Goal: Information Seeking & Learning: Learn about a topic

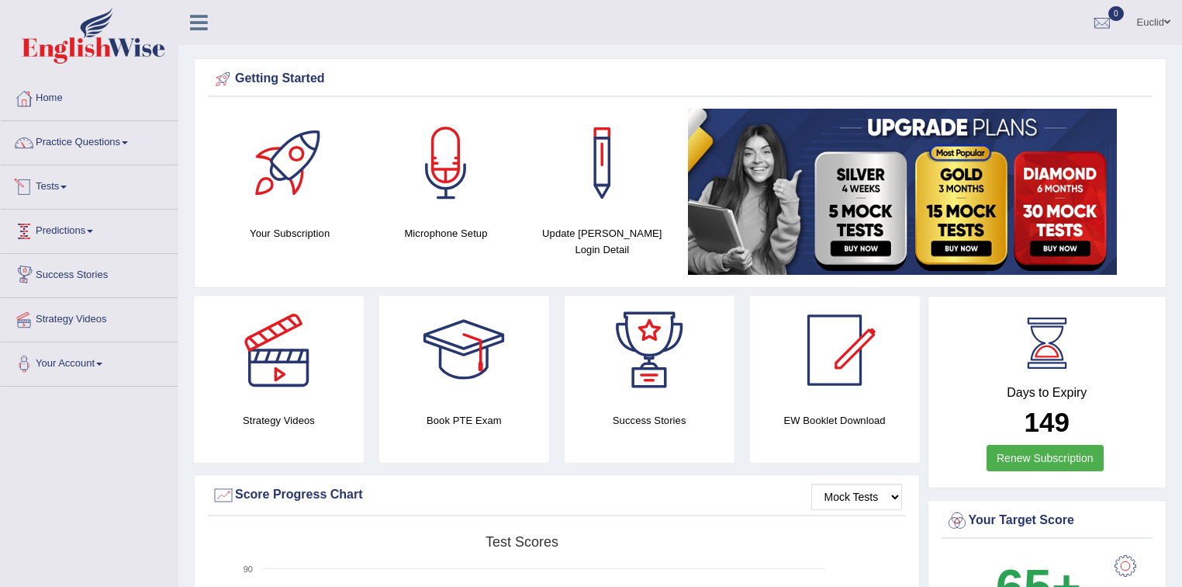
click at [67, 179] on link "Tests" at bounding box center [89, 184] width 177 height 39
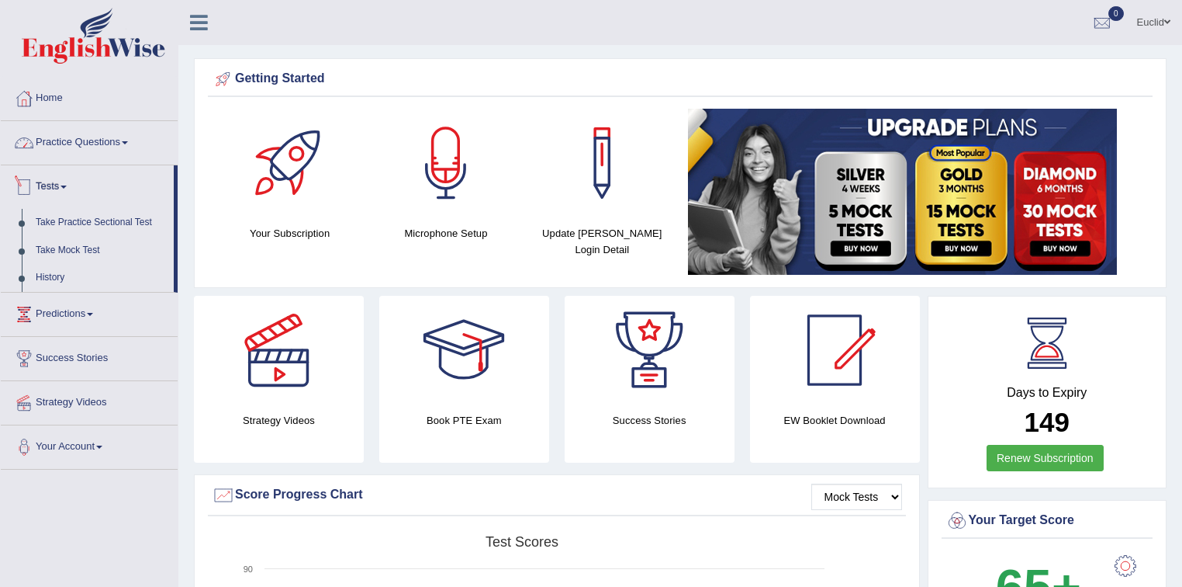
click at [123, 137] on link "Practice Questions" at bounding box center [89, 140] width 177 height 39
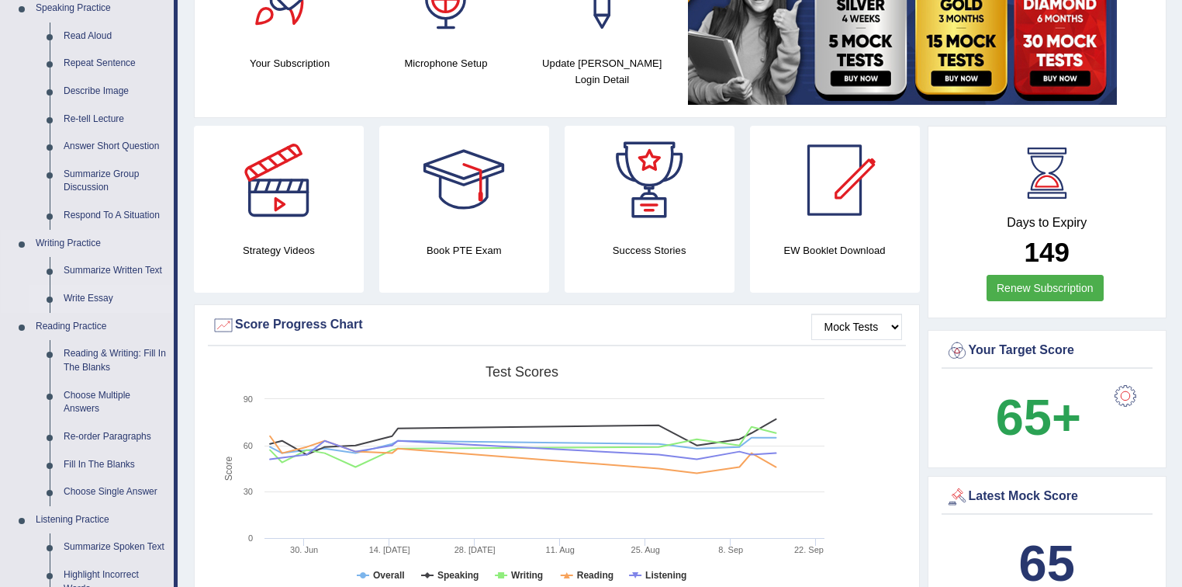
scroll to position [186, 0]
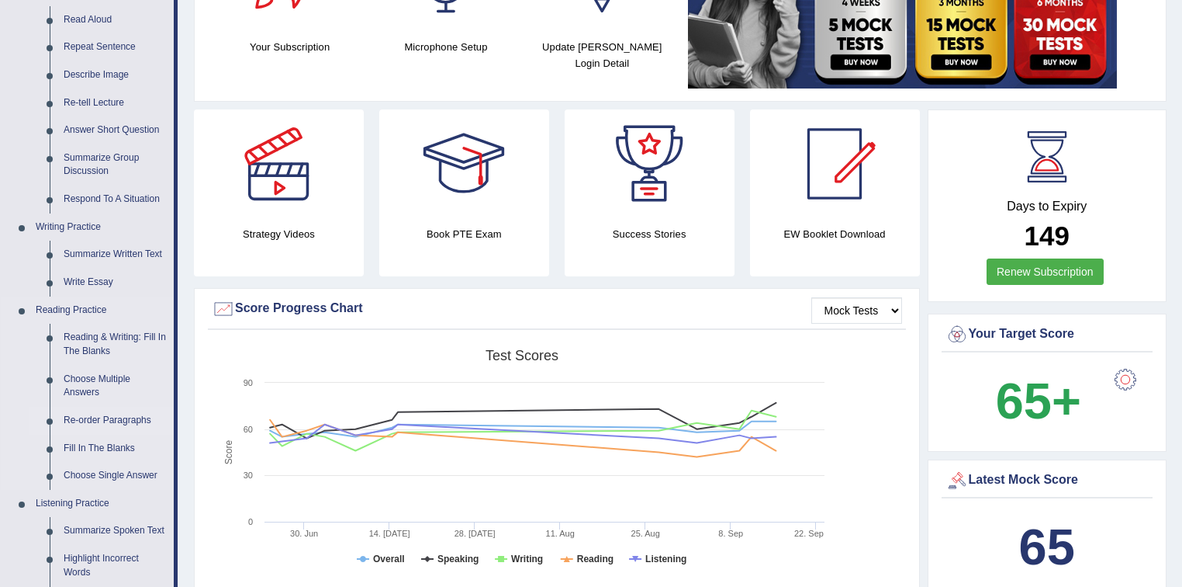
click at [109, 418] on link "Re-order Paragraphs" at bounding box center [115, 421] width 117 height 28
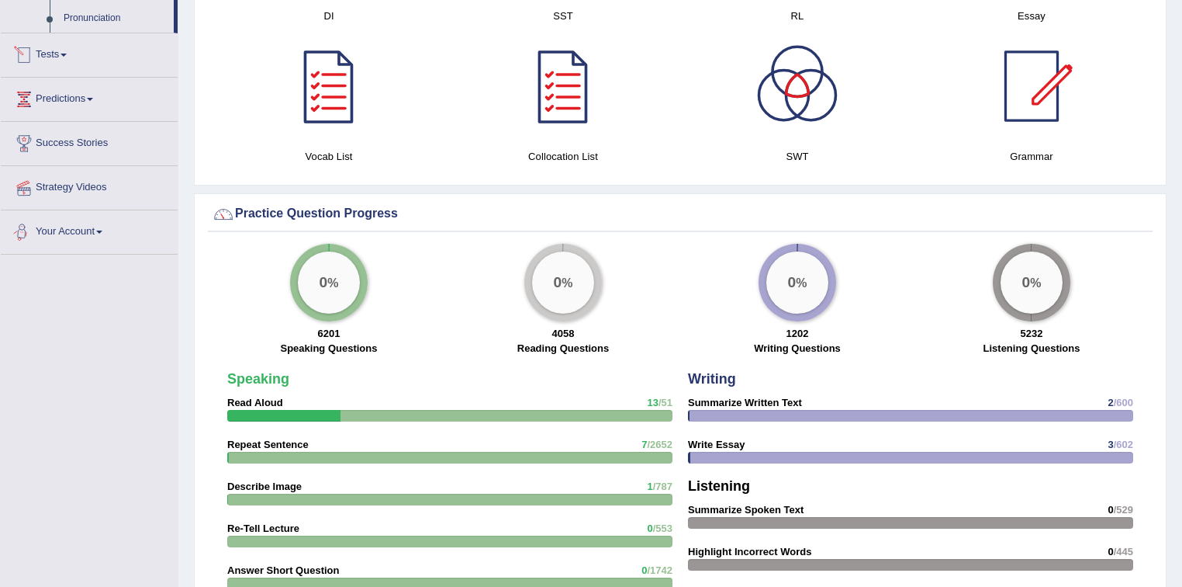
scroll to position [877, 0]
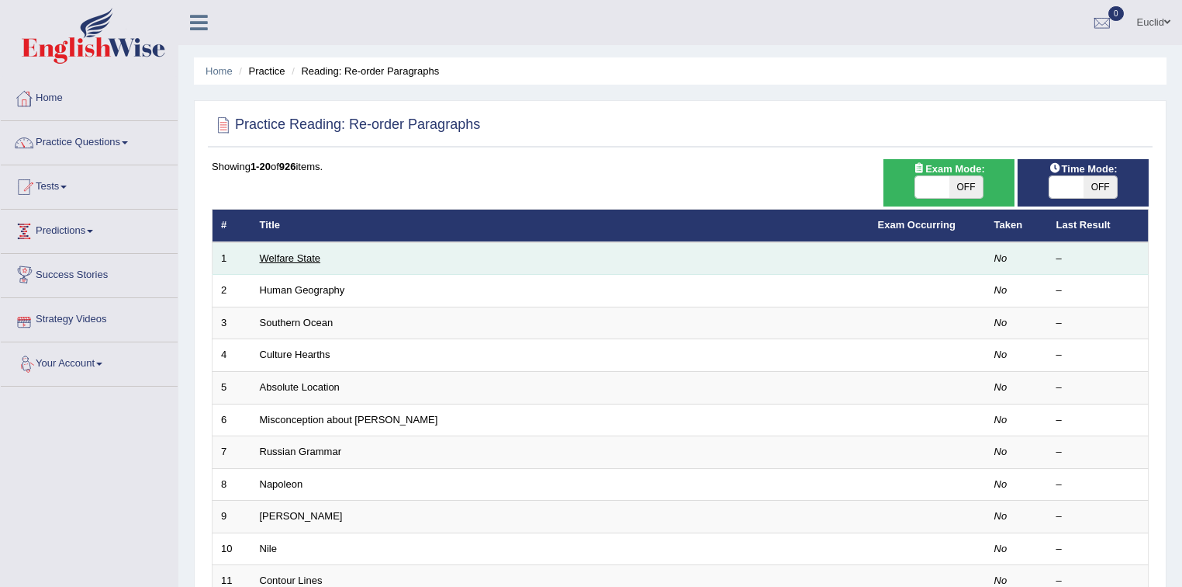
click at [279, 258] on link "Welfare State" at bounding box center [290, 258] width 61 height 12
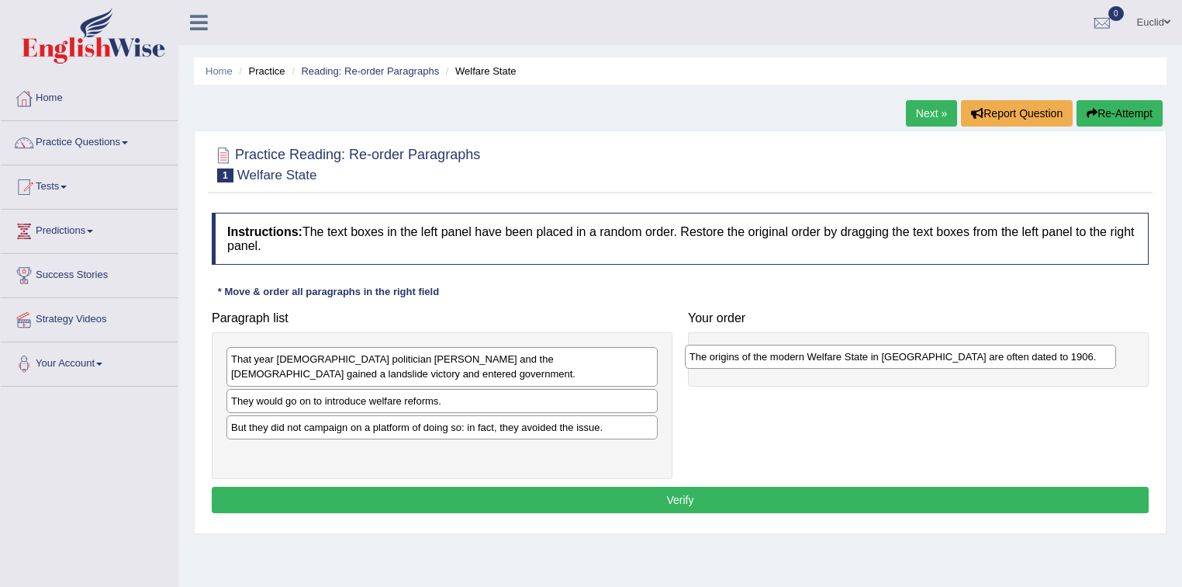
drag, startPoint x: 313, startPoint y: 402, endPoint x: 772, endPoint y: 358, distance: 460.6
click at [772, 358] on div "The origins of the modern Welfare State in Britain are often dated to 1906." at bounding box center [901, 356] width 432 height 24
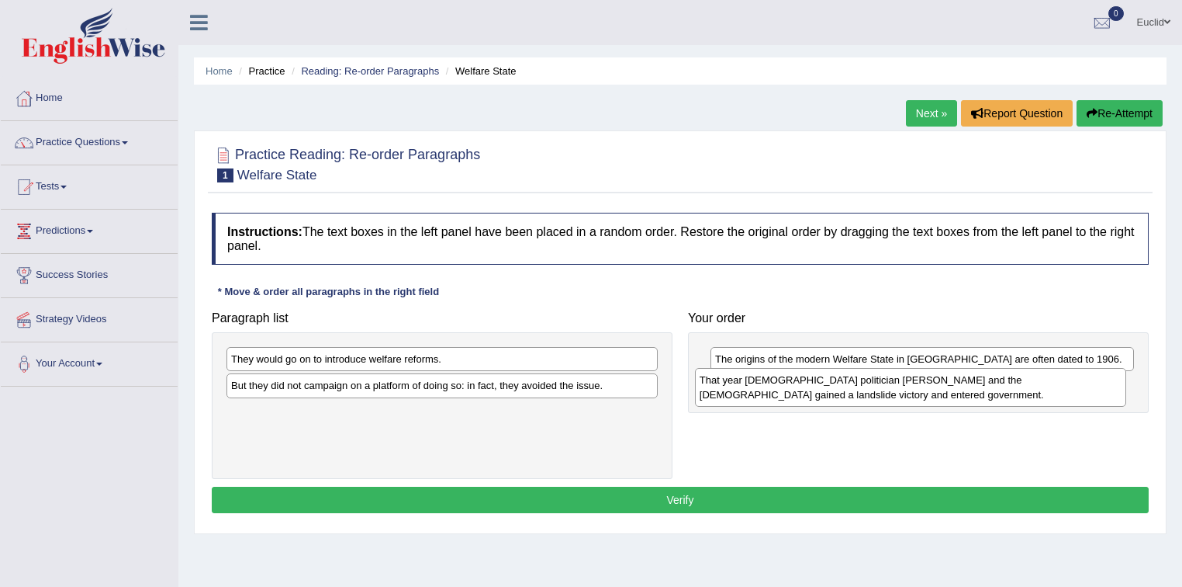
drag, startPoint x: 410, startPoint y: 364, endPoint x: 869, endPoint y: 388, distance: 459.9
click at [878, 386] on div "That year British politician H. H. Asquith and the Liberal party gained a lands…" at bounding box center [911, 387] width 432 height 39
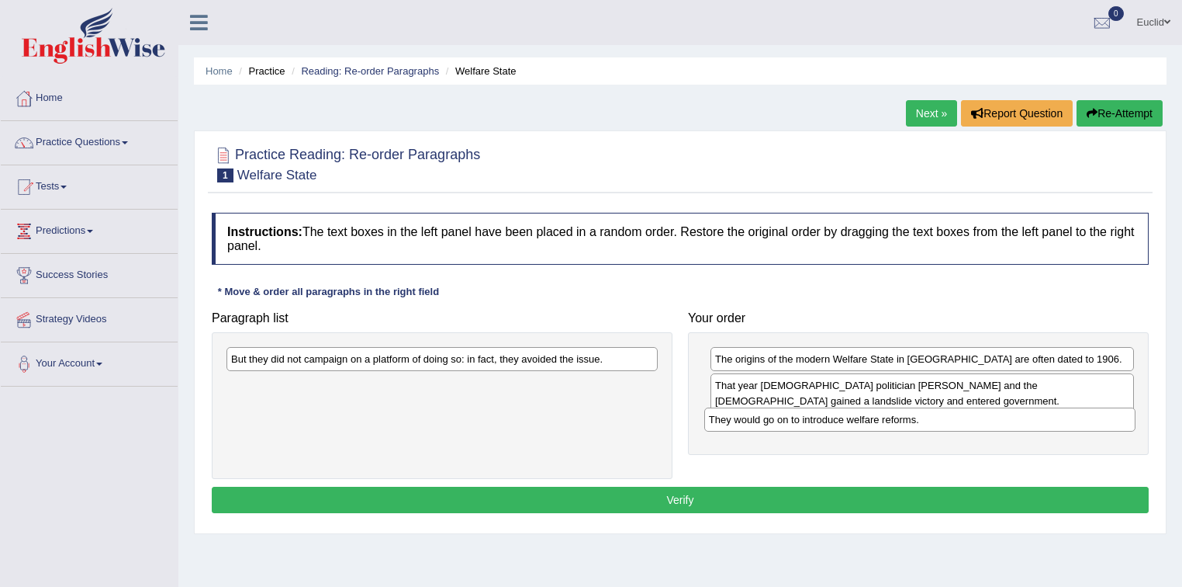
drag, startPoint x: 354, startPoint y: 354, endPoint x: 832, endPoint y: 414, distance: 481.7
click at [832, 414] on div "They would go on to introduce welfare reforms." at bounding box center [920, 419] width 432 height 24
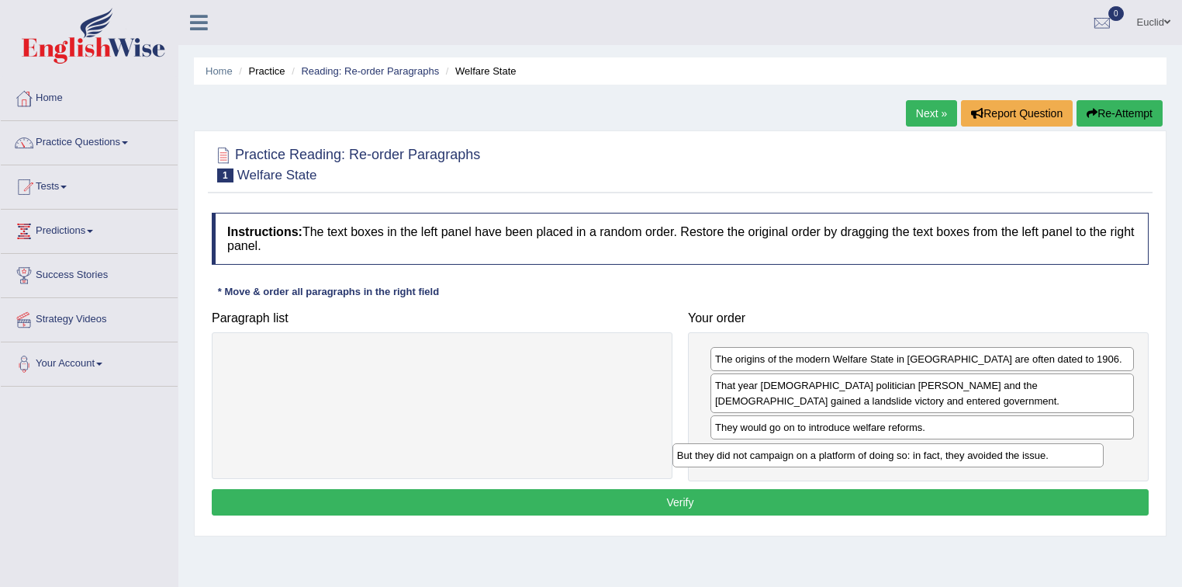
drag, startPoint x: 530, startPoint y: 354, endPoint x: 976, endPoint y: 450, distance: 456.4
click at [976, 450] on div "But they did not campaign on a platform of doing so: in fact, they avoided the …" at bounding box center [889, 455] width 432 height 24
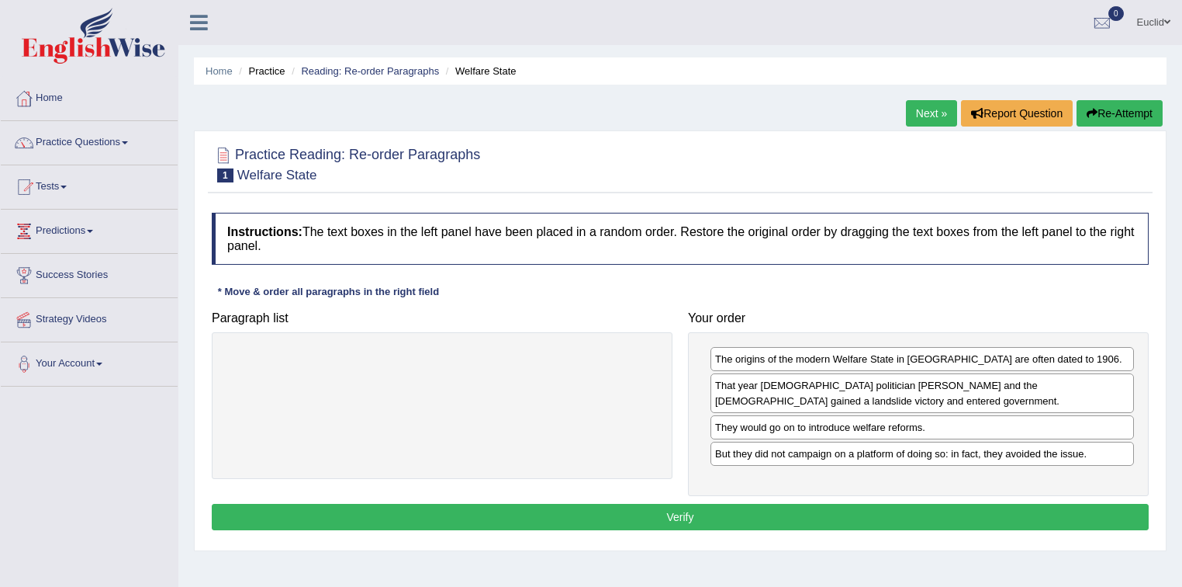
click at [749, 507] on button "Verify" at bounding box center [680, 517] width 937 height 26
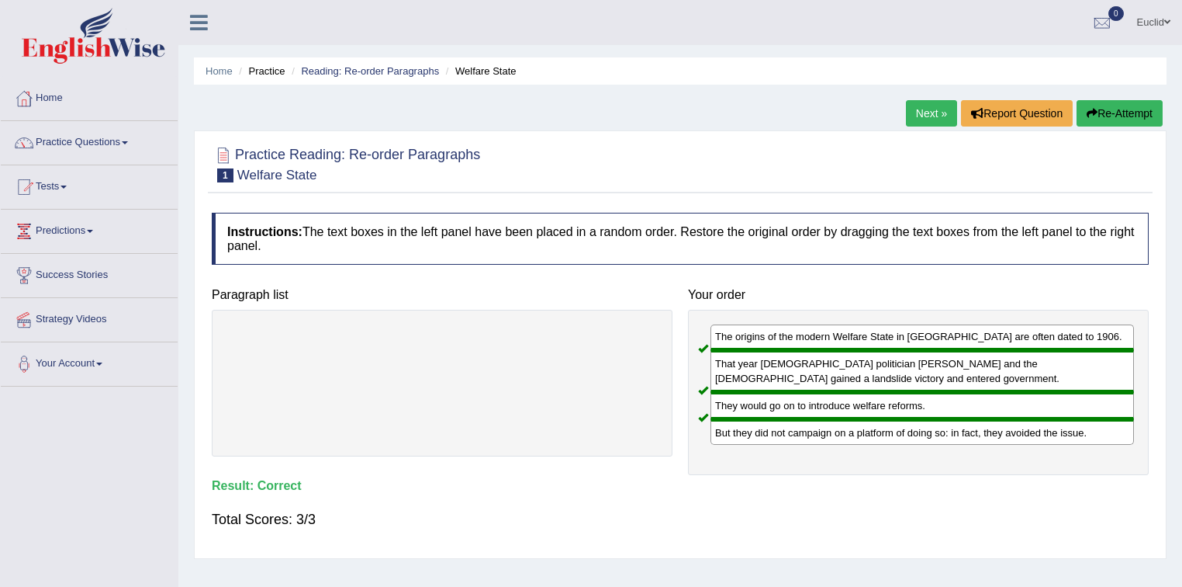
click at [926, 119] on link "Next »" at bounding box center [931, 113] width 51 height 26
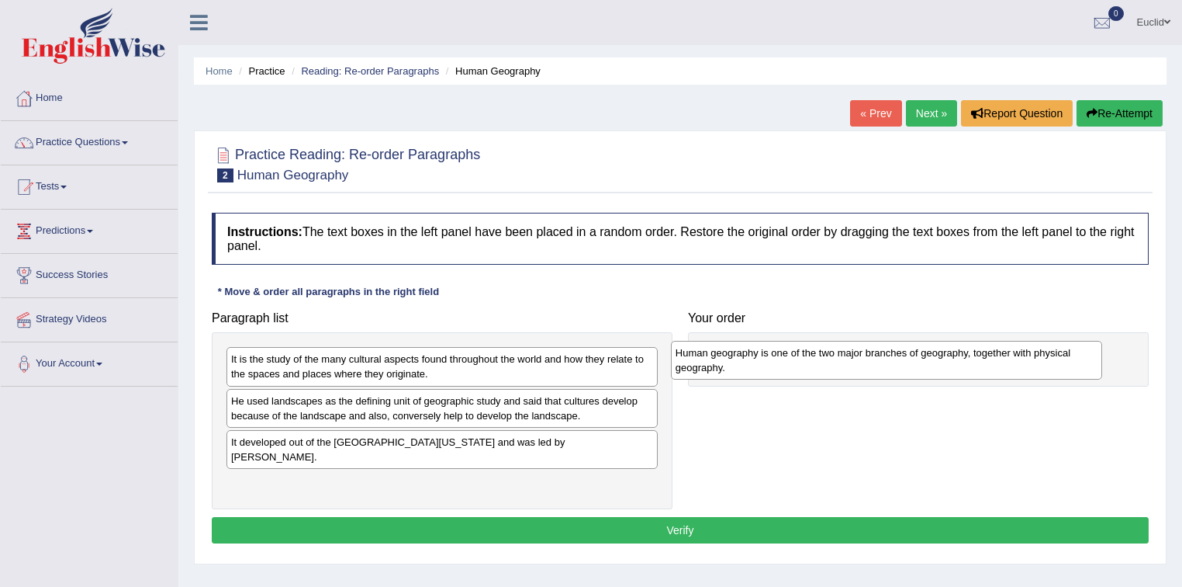
drag, startPoint x: 334, startPoint y: 363, endPoint x: 779, endPoint y: 357, distance: 444.6
click at [779, 357] on div "Human geography is one of the two major branches of geography, together with ph…" at bounding box center [887, 360] width 432 height 39
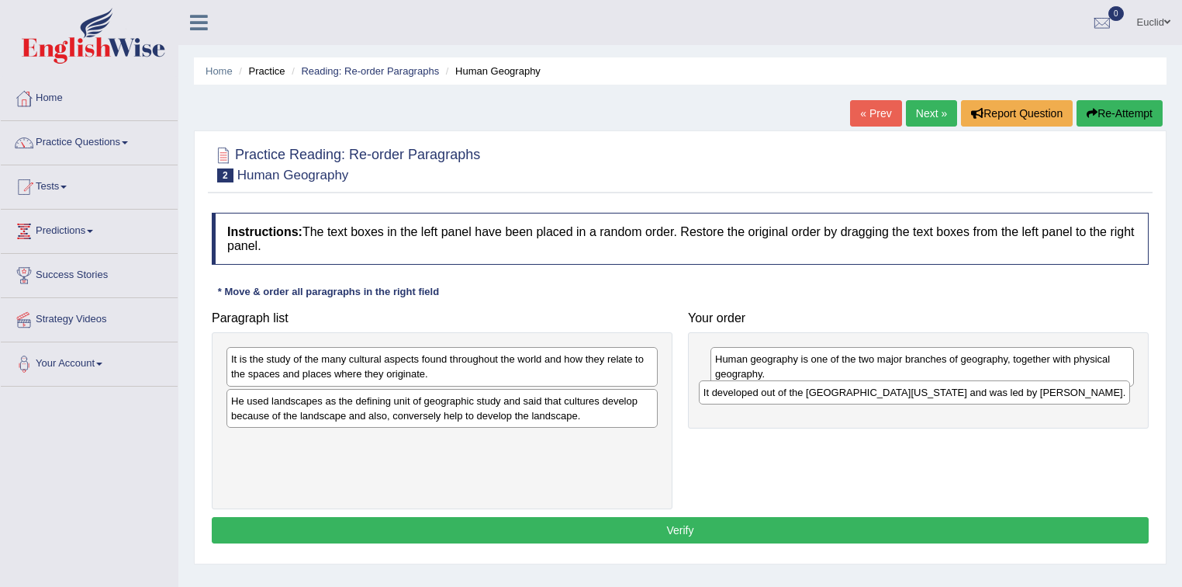
drag, startPoint x: 322, startPoint y: 441, endPoint x: 794, endPoint y: 393, distance: 475.0
click at [794, 393] on div "It developed out of the University of California, Berkeley and was led by Profe…" at bounding box center [915, 392] width 432 height 24
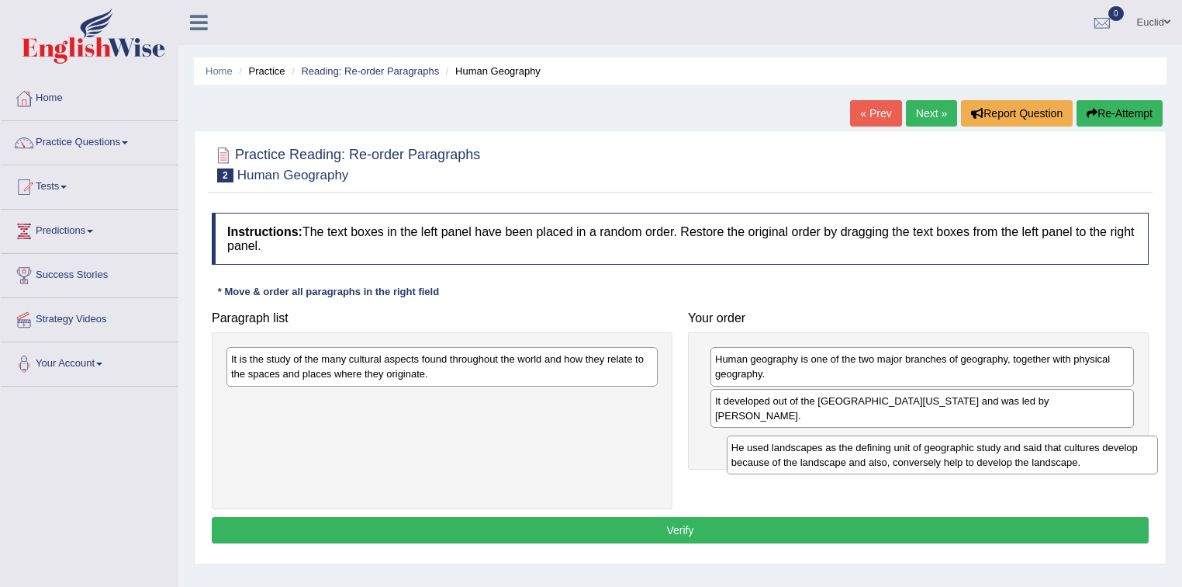
drag, startPoint x: 484, startPoint y: 406, endPoint x: 963, endPoint y: 449, distance: 480.6
click at [981, 452] on div "He used landscapes as the defining unit of geographic study and said that cultu…" at bounding box center [943, 454] width 432 height 39
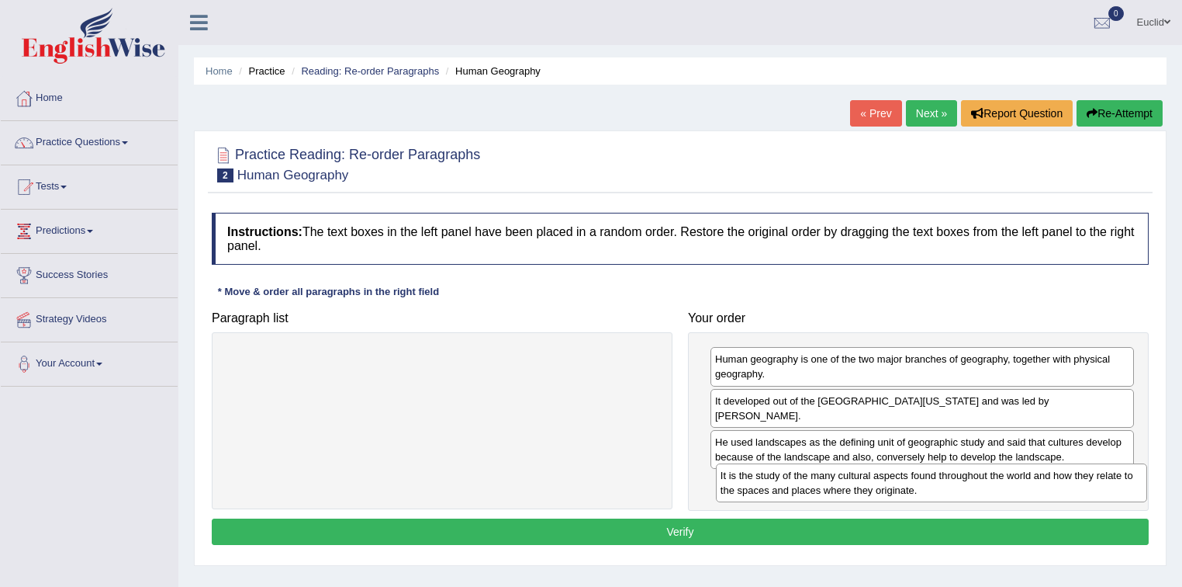
drag, startPoint x: 516, startPoint y: 362, endPoint x: 1005, endPoint y: 478, distance: 503.2
click at [1005, 478] on div "It is the study of the many cultural aspects found throughout the world and how…" at bounding box center [932, 482] width 432 height 39
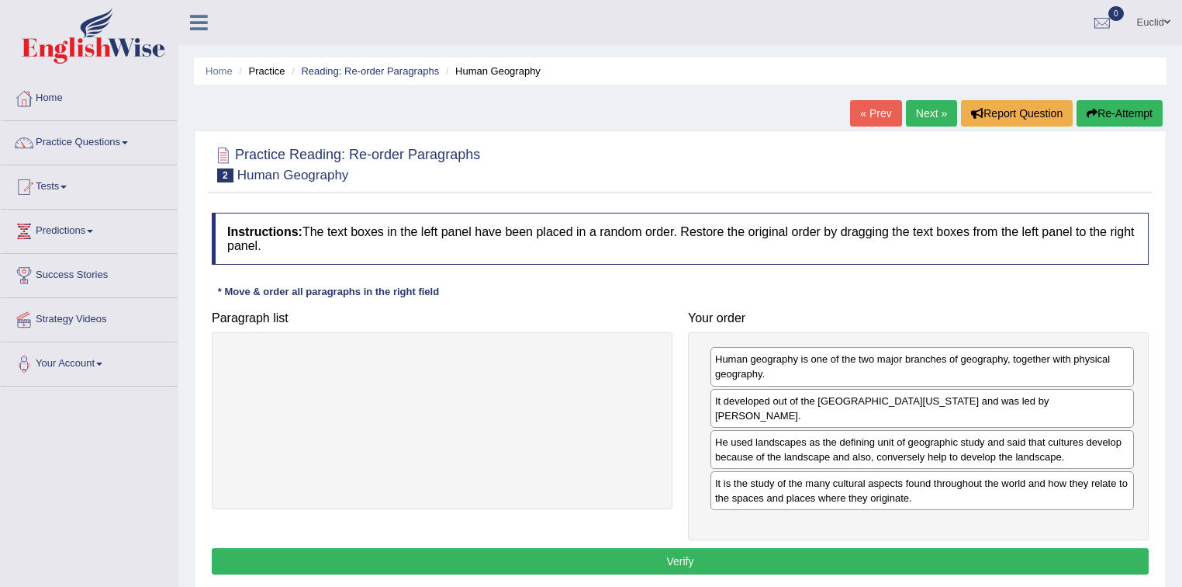
click at [686, 550] on button "Verify" at bounding box center [680, 561] width 937 height 26
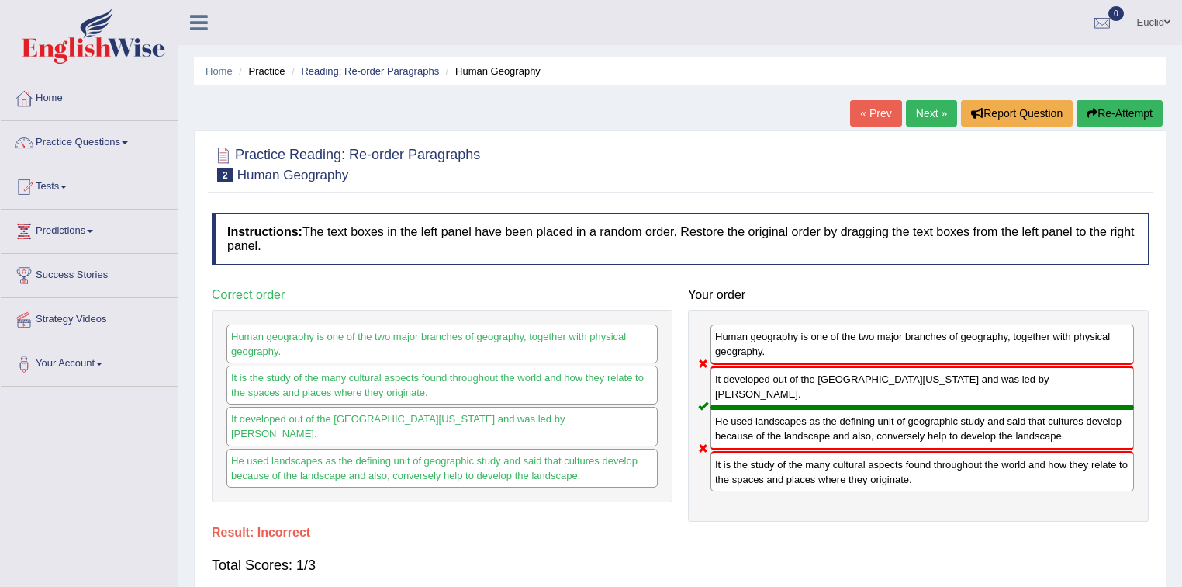
click at [915, 114] on link "Next »" at bounding box center [931, 113] width 51 height 26
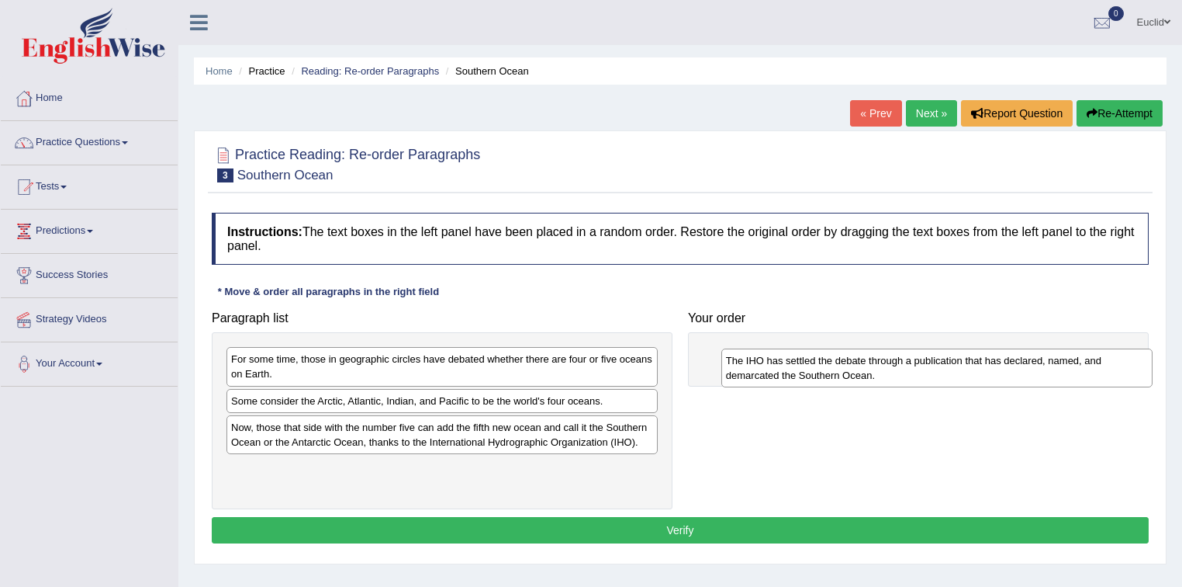
drag, startPoint x: 329, startPoint y: 409, endPoint x: 824, endPoint y: 369, distance: 496.6
click at [824, 369] on div "The IHO has settled the debate through a publication that has declared, named, …" at bounding box center [938, 367] width 432 height 39
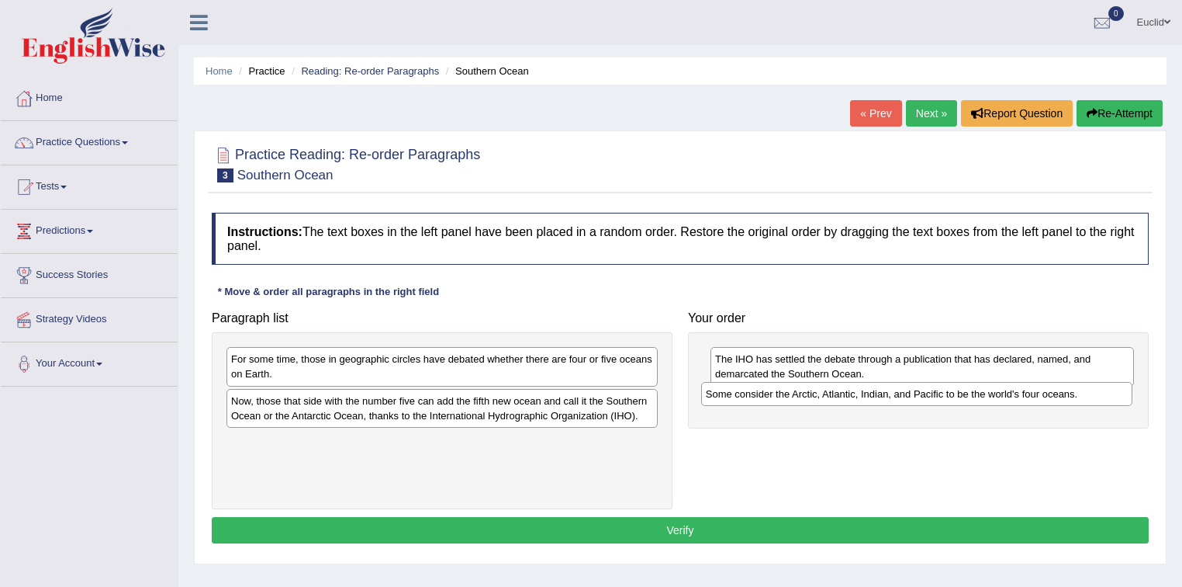
drag, startPoint x: 469, startPoint y: 403, endPoint x: 943, endPoint y: 397, distance: 474.8
click at [943, 397] on div "Some consider the Arctic, Atlantic, Indian, and Pacific to be the world's four …" at bounding box center [917, 394] width 432 height 24
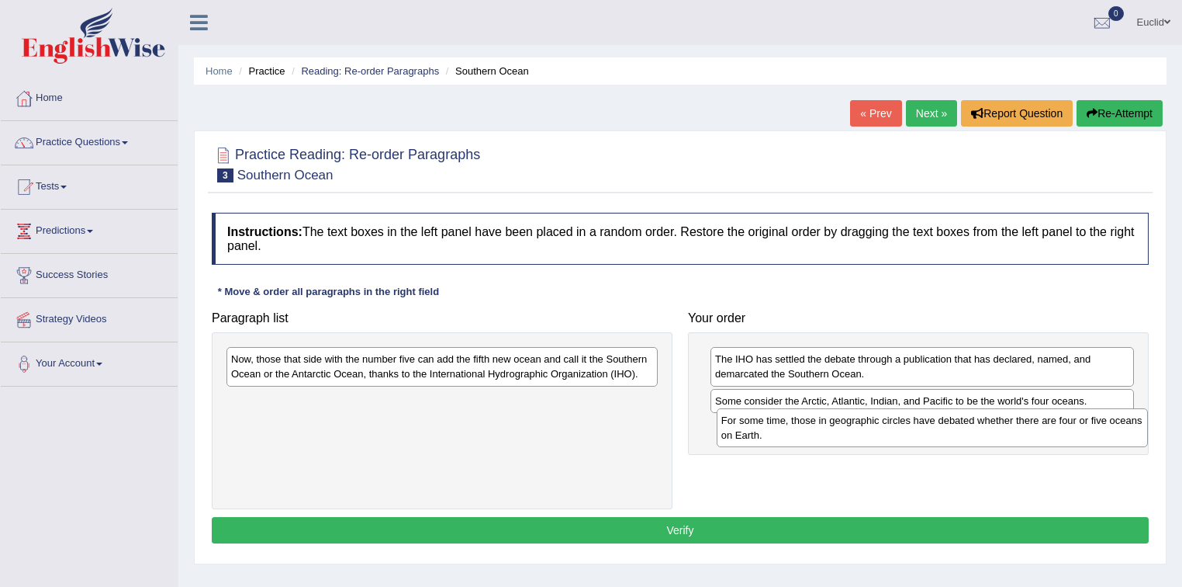
drag, startPoint x: 445, startPoint y: 364, endPoint x: 936, endPoint y: 425, distance: 494.1
click at [936, 425] on div "For some time, those in geographic circles have debated whether there are four …" at bounding box center [933, 427] width 432 height 39
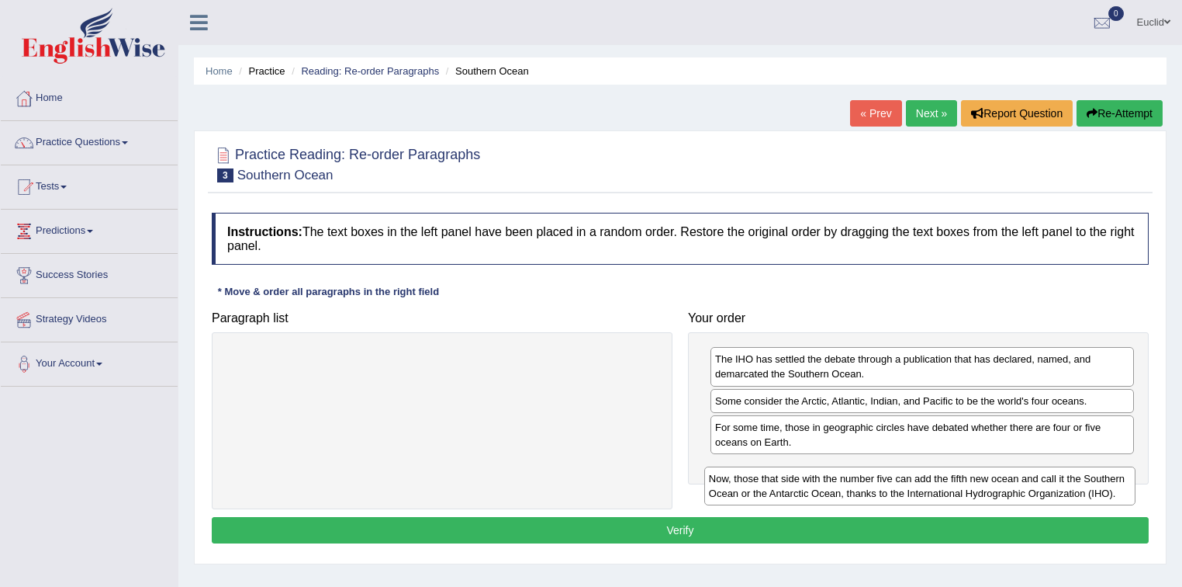
drag, startPoint x: 500, startPoint y: 375, endPoint x: 978, endPoint y: 495, distance: 492.6
click at [978, 495] on div "Now, those that side with the number five can add the fifth new ocean and call …" at bounding box center [920, 485] width 432 height 39
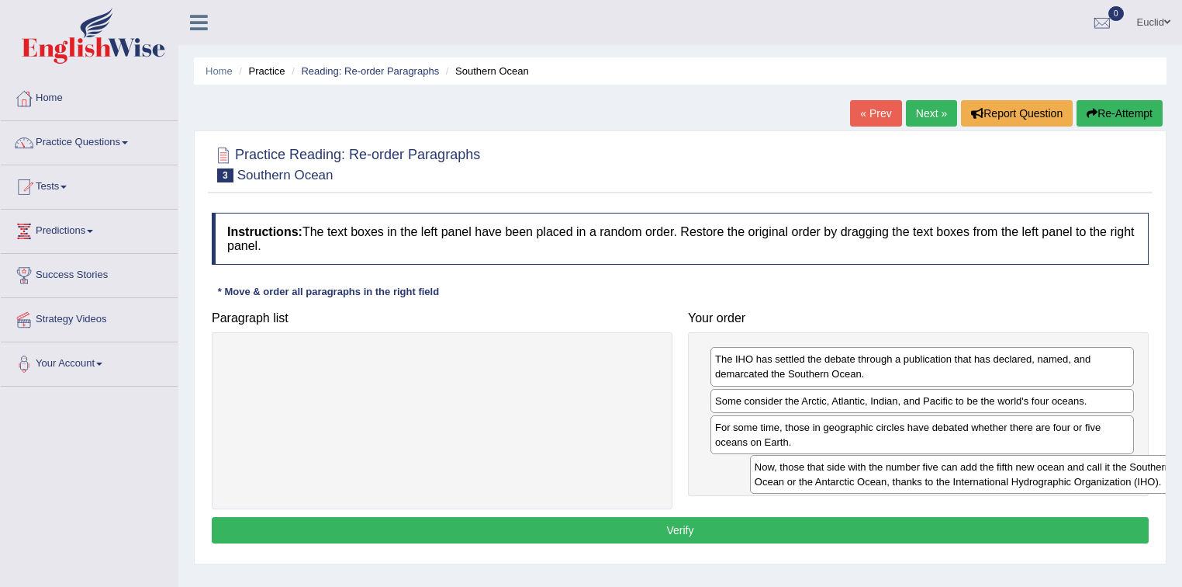
drag, startPoint x: 497, startPoint y: 364, endPoint x: 1021, endPoint y: 472, distance: 534.7
click at [1021, 472] on div "Now, those that side with the number five can add the fifth new ocean and call …" at bounding box center [966, 474] width 432 height 39
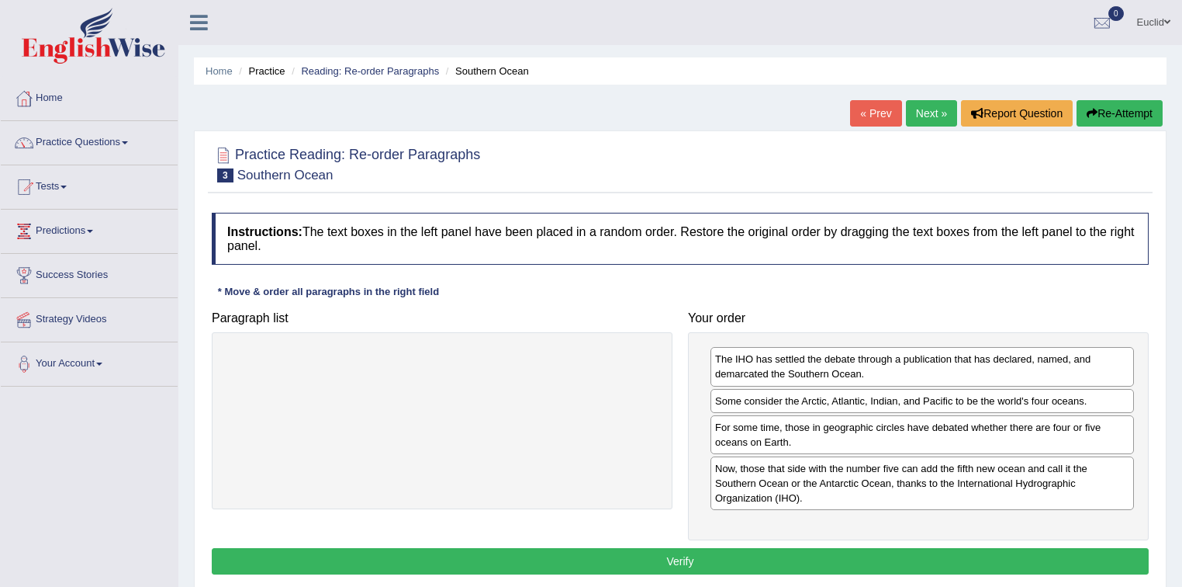
click at [801, 555] on button "Verify" at bounding box center [680, 561] width 937 height 26
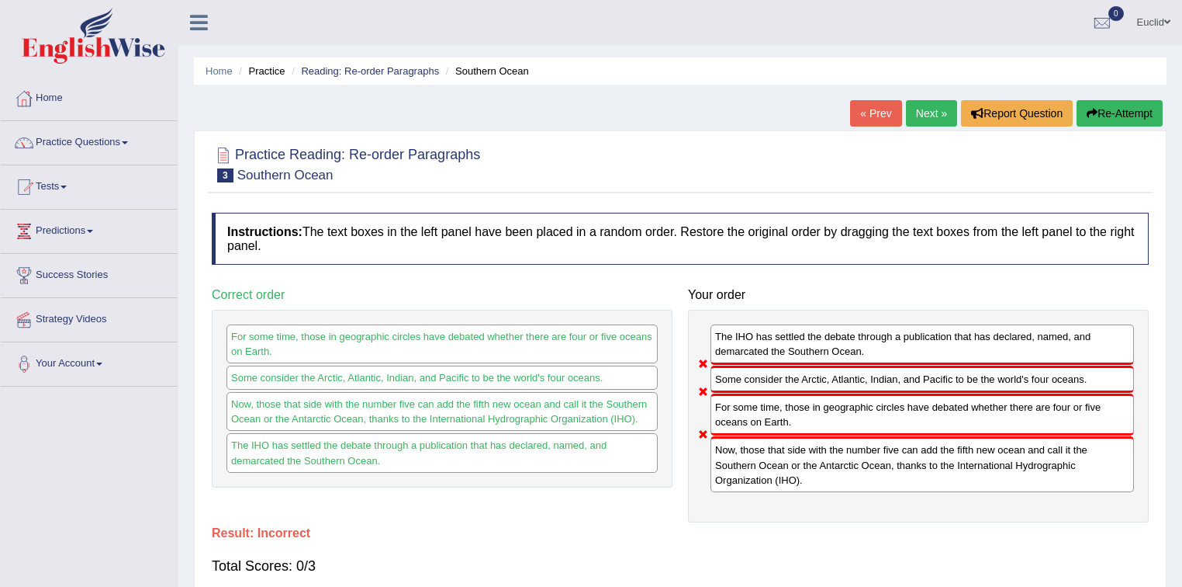
click at [940, 114] on link "Next »" at bounding box center [931, 113] width 51 height 26
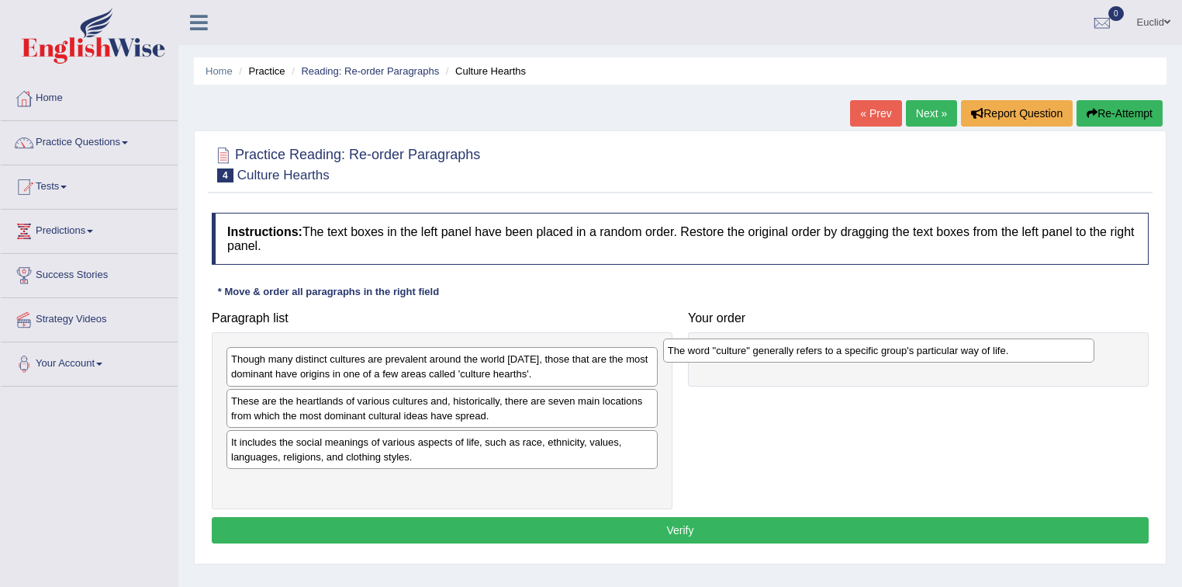
drag, startPoint x: 292, startPoint y: 396, endPoint x: 728, endPoint y: 346, distance: 439.6
click at [728, 346] on div "The word "culture" generally refers to a specific group's particular way of lif…" at bounding box center [879, 350] width 432 height 24
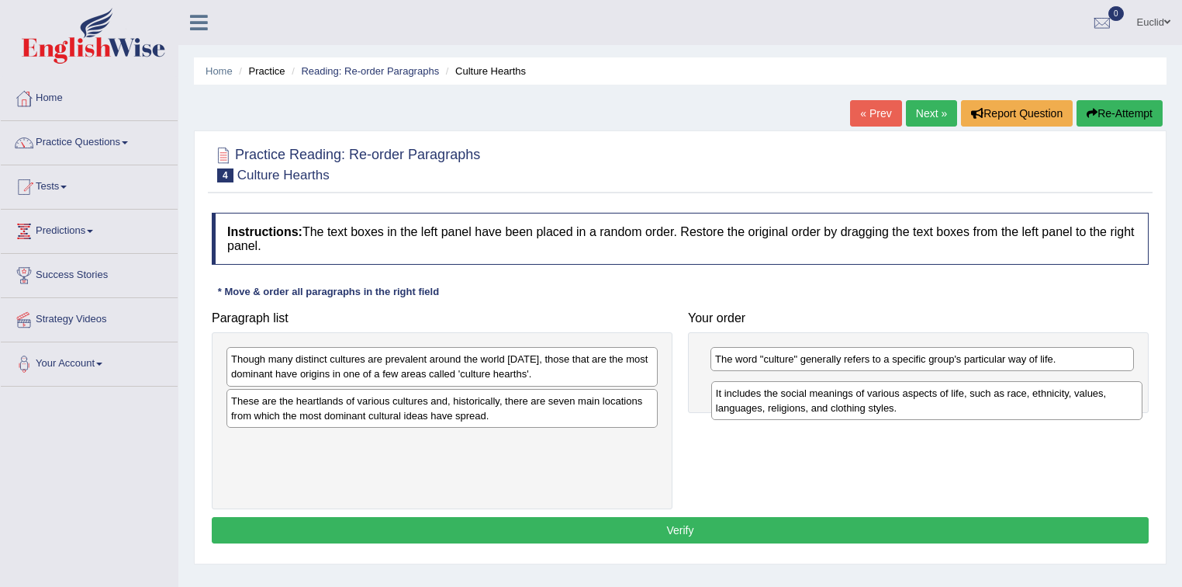
drag, startPoint x: 385, startPoint y: 452, endPoint x: 870, endPoint y: 403, distance: 487.3
click at [870, 403] on div "It includes the social meanings of various aspects of life, such as race, ethni…" at bounding box center [927, 400] width 432 height 39
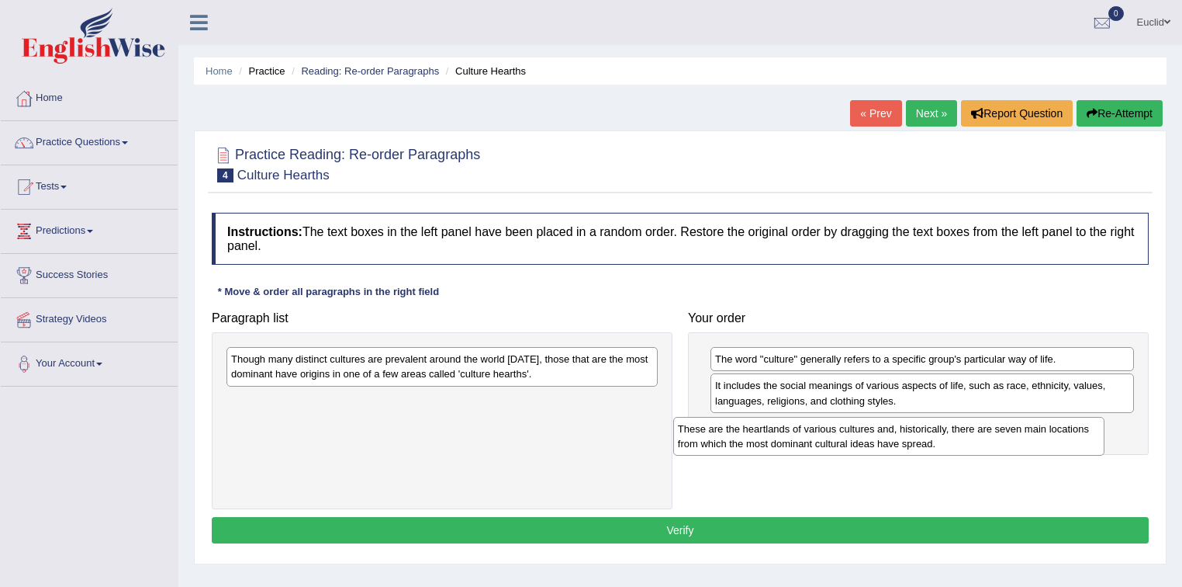
drag, startPoint x: 529, startPoint y: 395, endPoint x: 880, endPoint y: 434, distance: 352.9
click at [880, 434] on div "These are the heartlands of various cultures and, historically, there are seven…" at bounding box center [889, 436] width 432 height 39
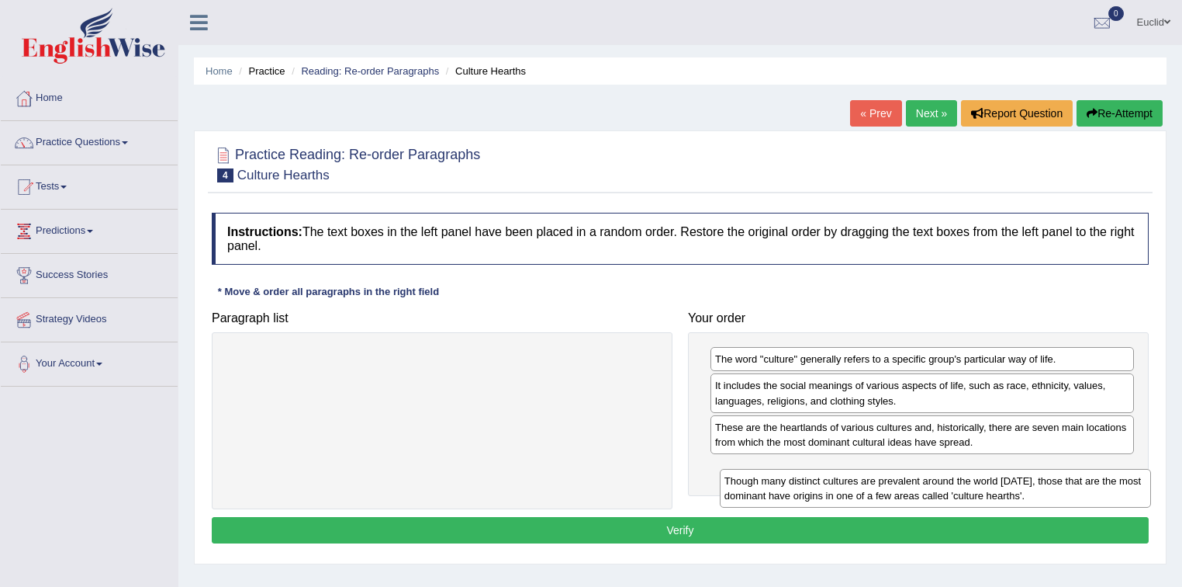
drag, startPoint x: 490, startPoint y: 362, endPoint x: 984, endPoint y: 484, distance: 508.2
click at [984, 484] on div "Though many distinct cultures are prevalent around the world today, those that …" at bounding box center [936, 488] width 432 height 39
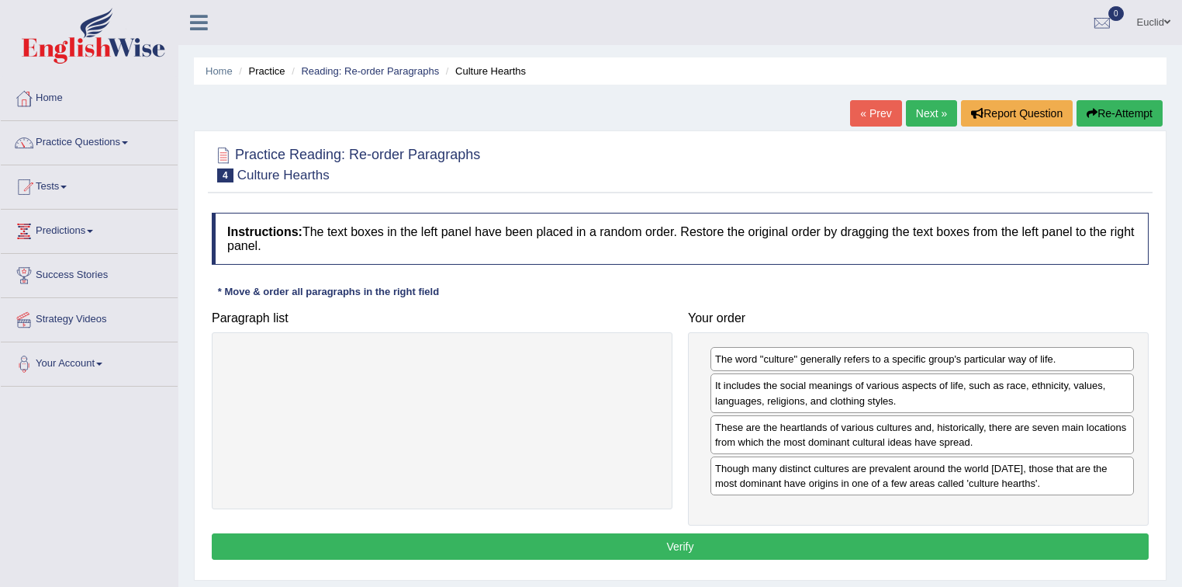
click at [799, 542] on button "Verify" at bounding box center [680, 546] width 937 height 26
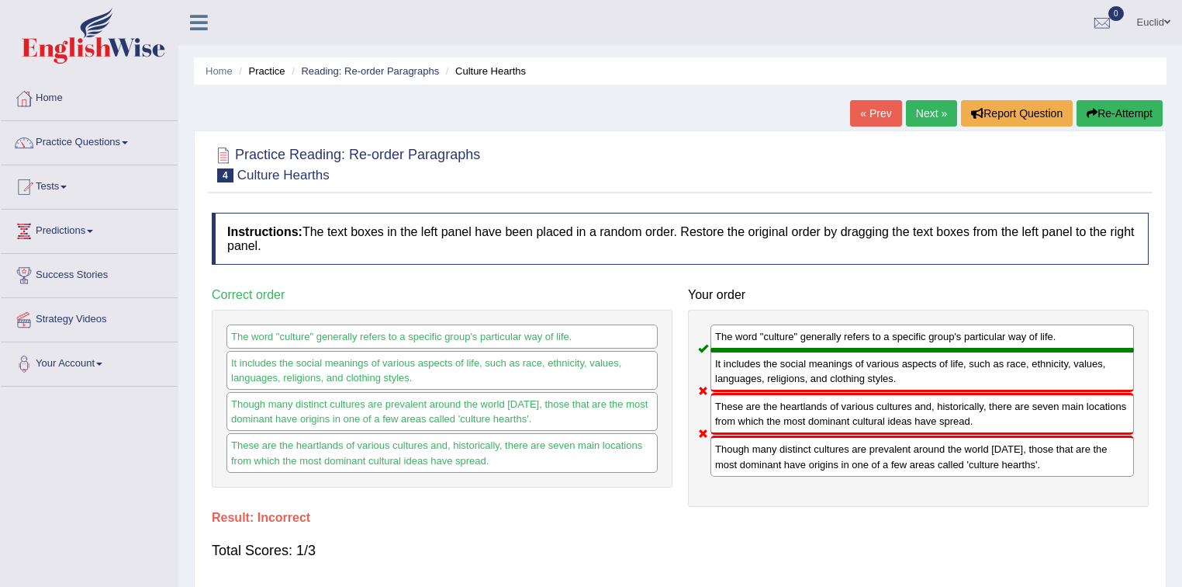
click at [932, 109] on link "Next »" at bounding box center [931, 113] width 51 height 26
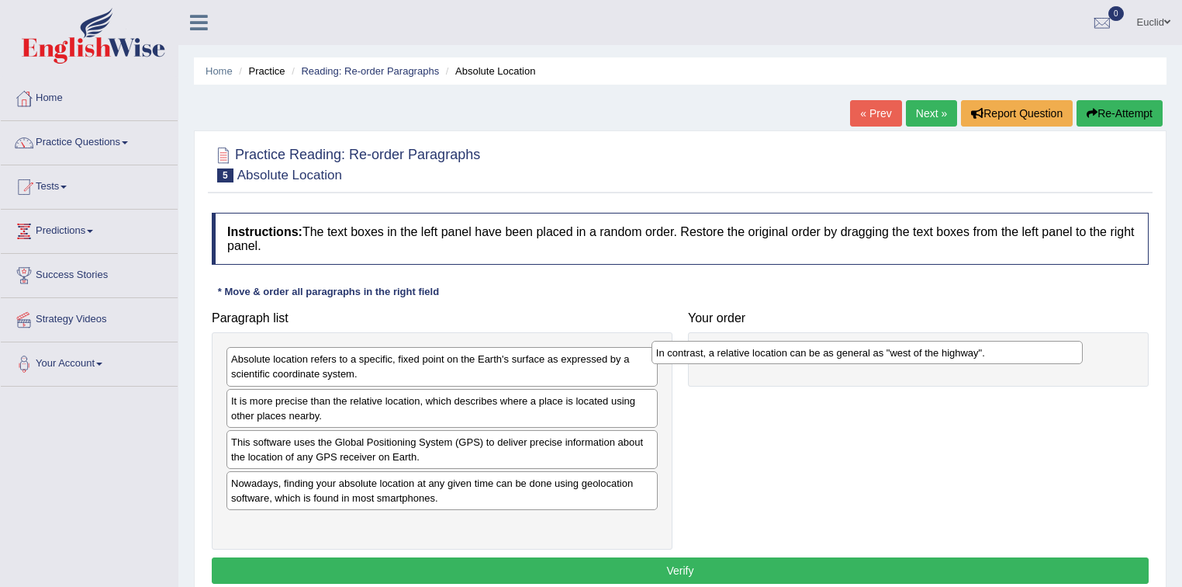
drag, startPoint x: 289, startPoint y: 486, endPoint x: 716, endPoint y: 354, distance: 447.4
click at [716, 354] on div "In contrast, a relative location can be as general as "west of the highway"." at bounding box center [868, 353] width 432 height 24
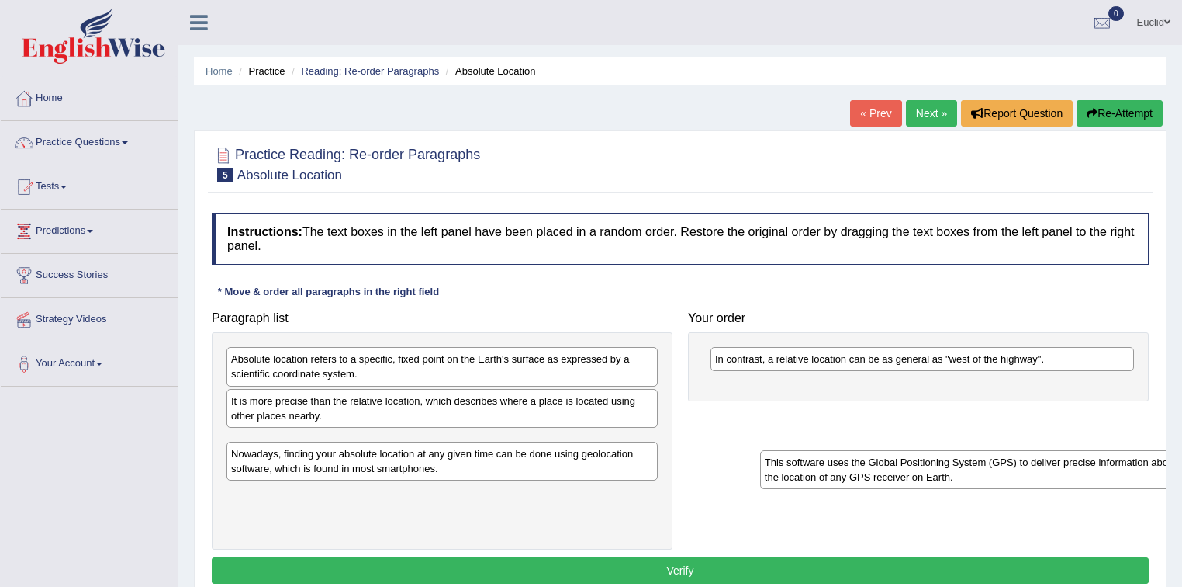
drag, startPoint x: 289, startPoint y: 454, endPoint x: 801, endPoint y: 417, distance: 513.3
click at [807, 453] on div "This software uses the Global Positioning System (GPS) to deliver precise infor…" at bounding box center [976, 469] width 432 height 39
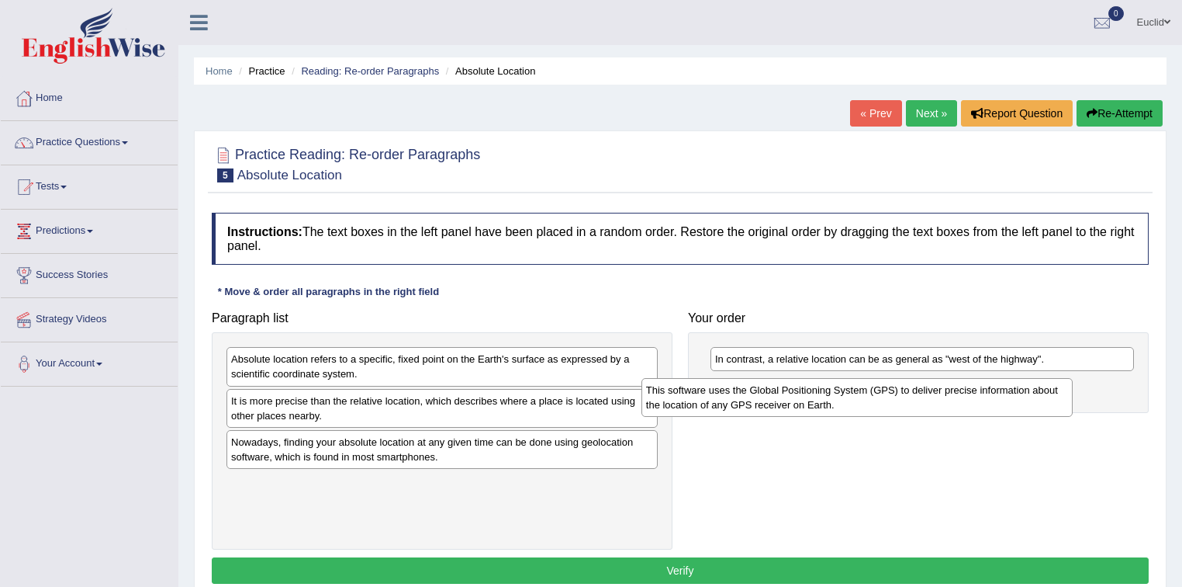
drag, startPoint x: 432, startPoint y: 455, endPoint x: 851, endPoint y: 403, distance: 422.1
click at [851, 403] on div "This software uses the Global Positioning System (GPS) to deliver precise infor…" at bounding box center [858, 397] width 432 height 39
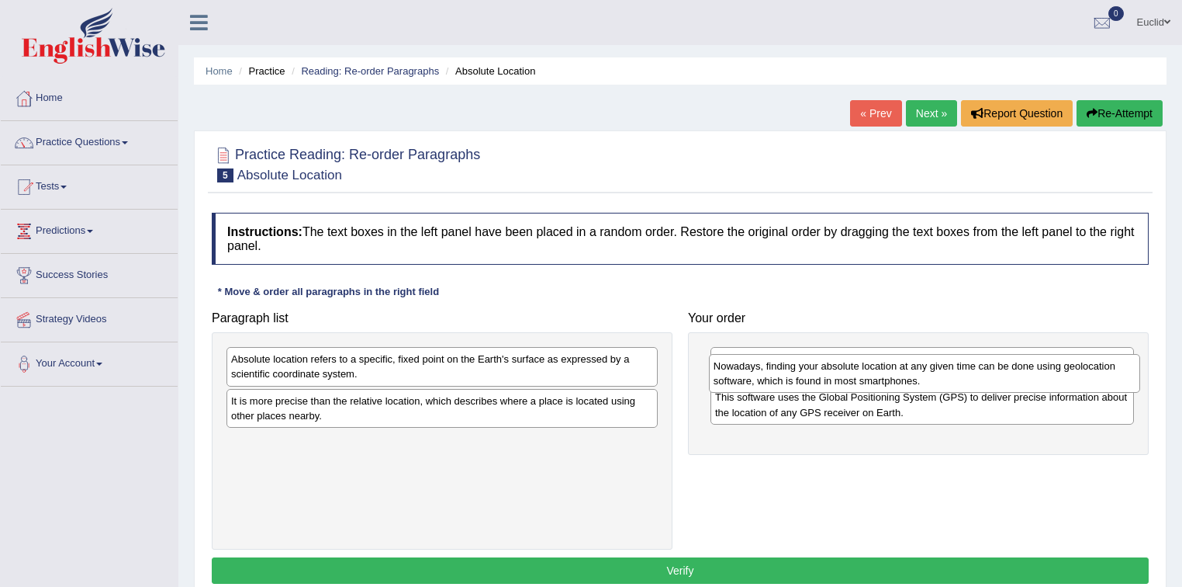
drag, startPoint x: 307, startPoint y: 446, endPoint x: 790, endPoint y: 371, distance: 488.4
click at [790, 371] on div "Nowadays, finding your absolute location at any given time can be done using ge…" at bounding box center [925, 373] width 432 height 39
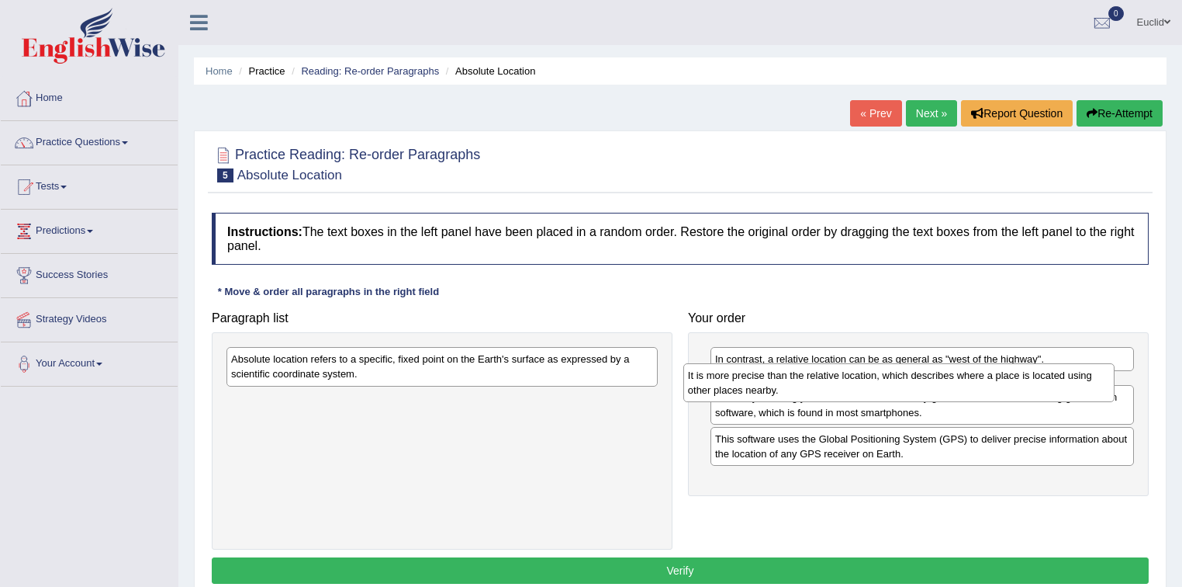
drag, startPoint x: 372, startPoint y: 410, endPoint x: 829, endPoint y: 385, distance: 457.6
click at [829, 385] on div "It is more precise than the relative location, which describes where a place is…" at bounding box center [899, 382] width 432 height 39
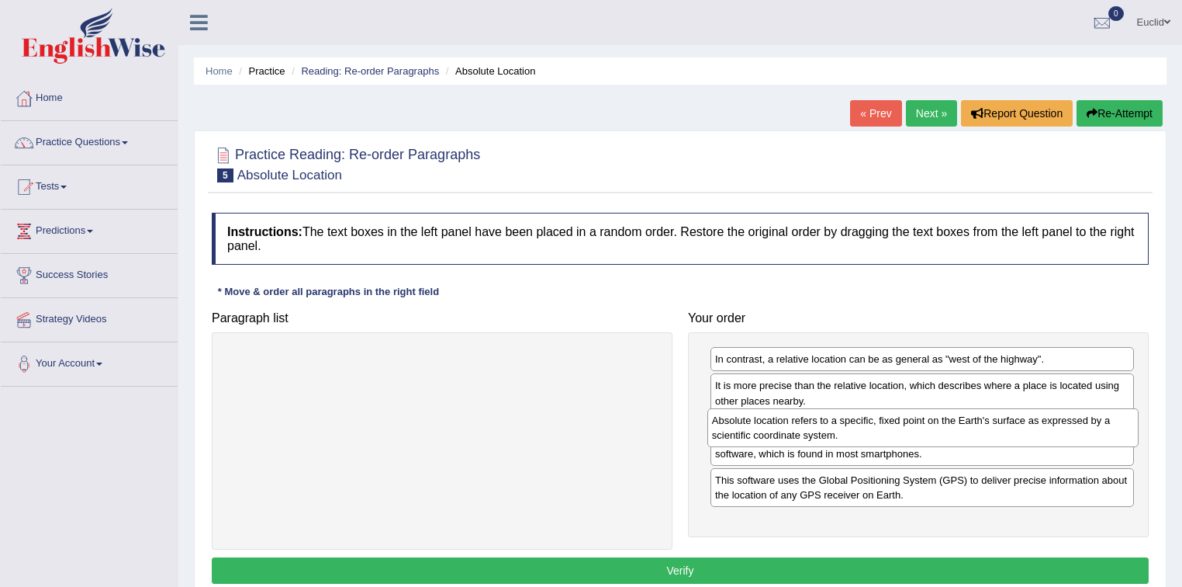
drag, startPoint x: 434, startPoint y: 365, endPoint x: 916, endPoint y: 425, distance: 485.5
click at [916, 425] on div "Absolute location refers to a specific, fixed point on the Earth's surface as e…" at bounding box center [924, 427] width 432 height 39
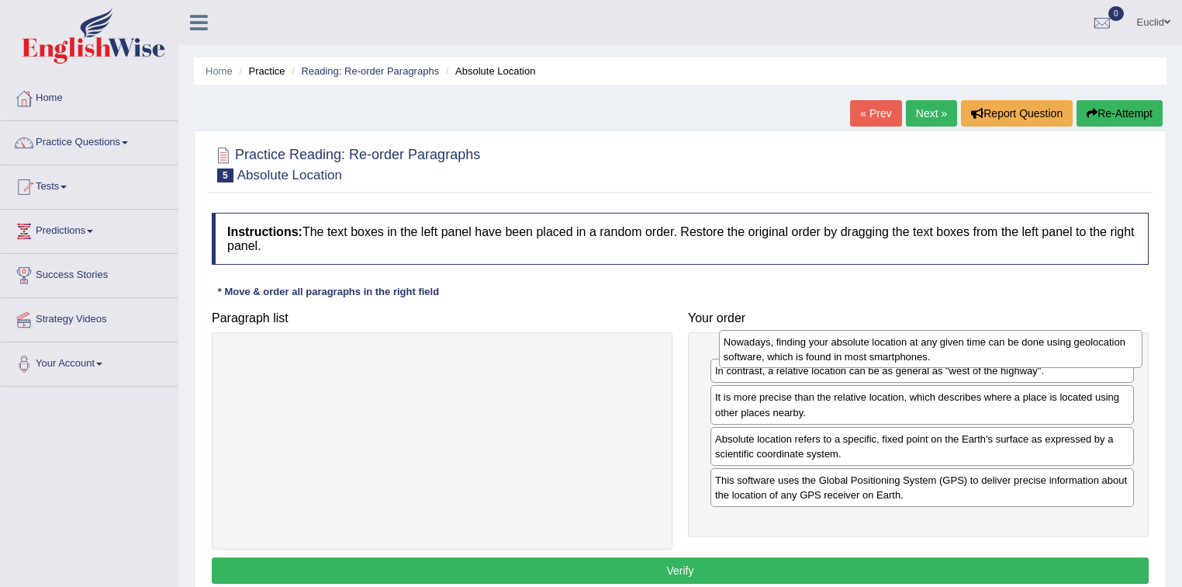
drag, startPoint x: 802, startPoint y: 476, endPoint x: 811, endPoint y: 351, distance: 126.0
click at [811, 351] on div "Nowadays, finding your absolute location at any given time can be done using ge…" at bounding box center [931, 349] width 424 height 39
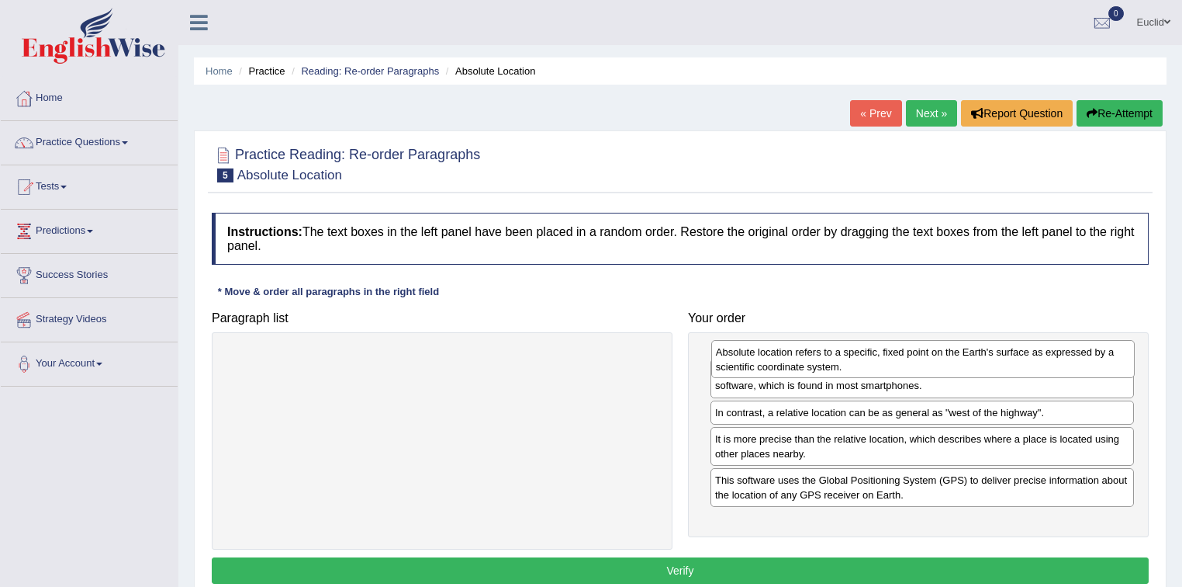
drag, startPoint x: 784, startPoint y: 473, endPoint x: 784, endPoint y: 358, distance: 115.6
click at [784, 358] on div "Absolute location refers to a specific, fixed point on the Earth's surface as e…" at bounding box center [923, 359] width 424 height 39
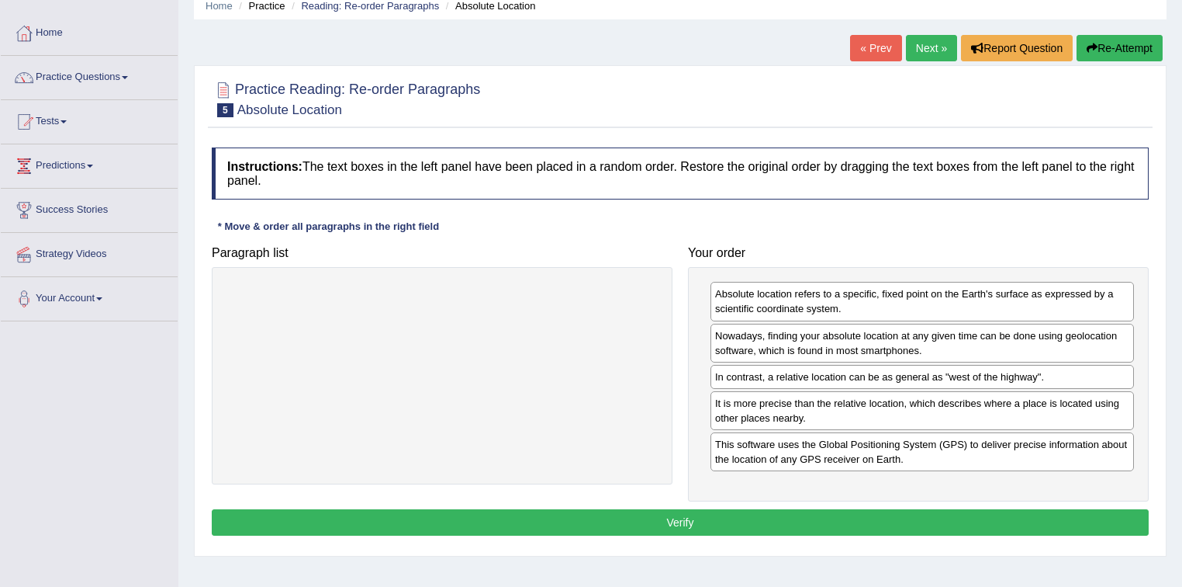
scroll to position [124, 0]
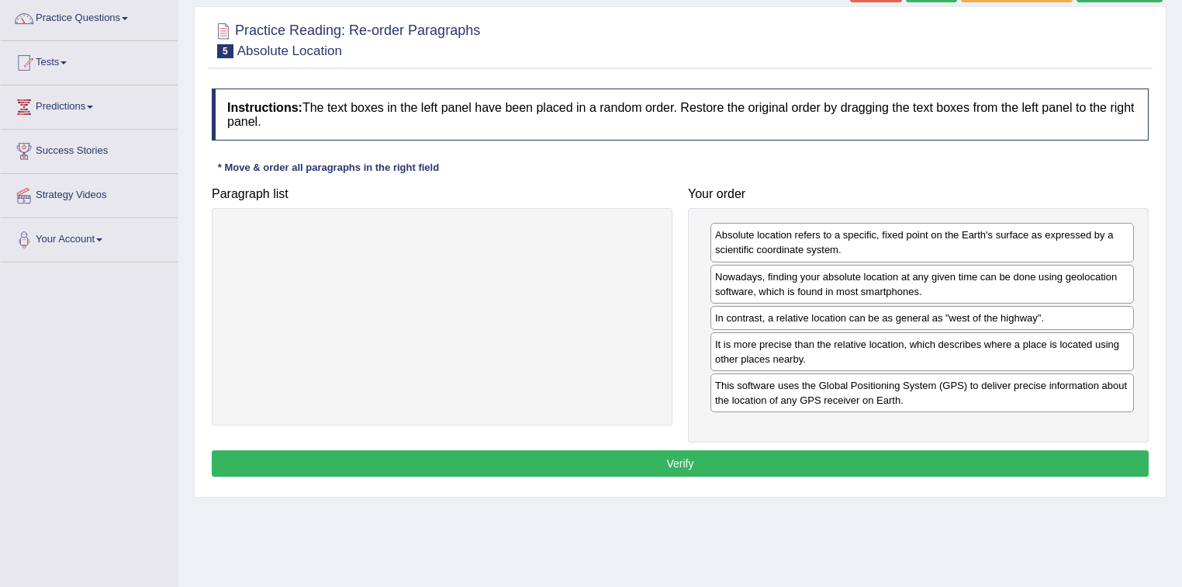
click at [671, 458] on button "Verify" at bounding box center [680, 463] width 937 height 26
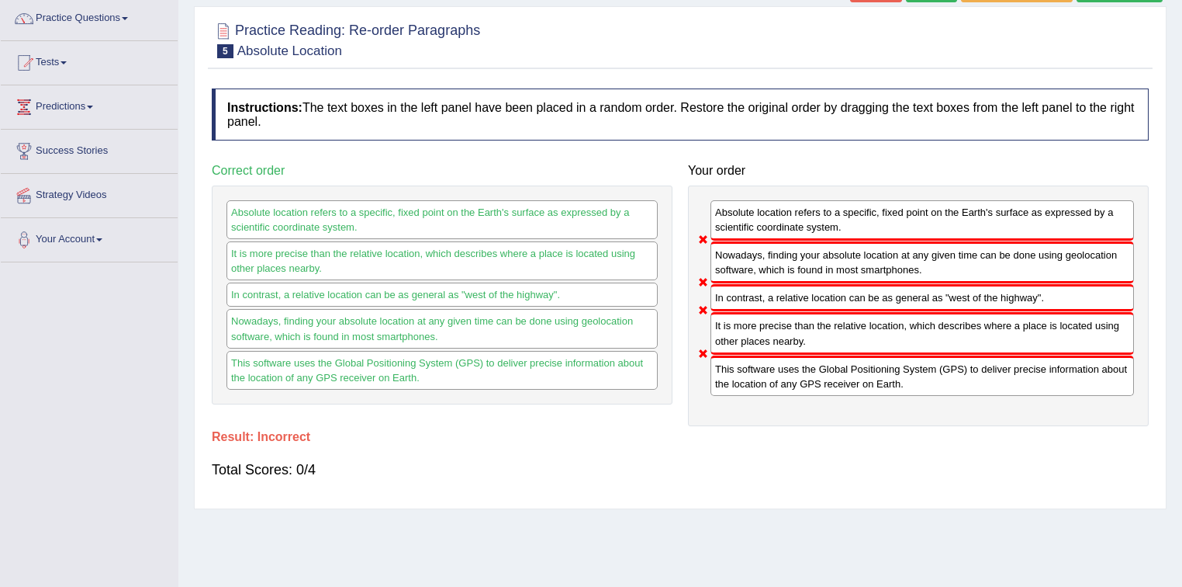
scroll to position [0, 0]
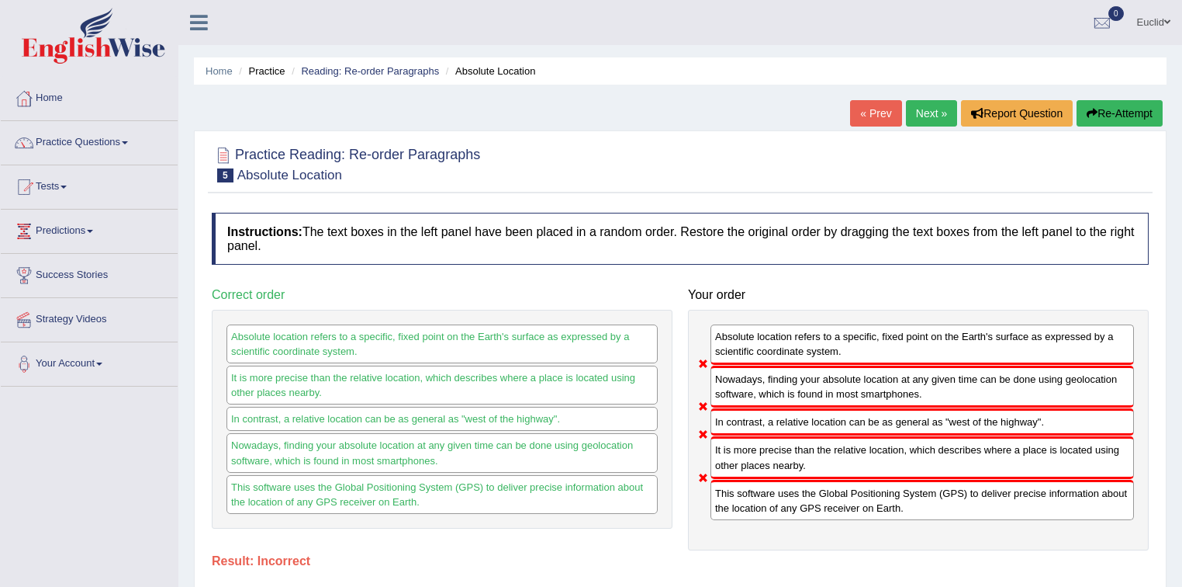
click at [916, 114] on link "Next »" at bounding box center [931, 113] width 51 height 26
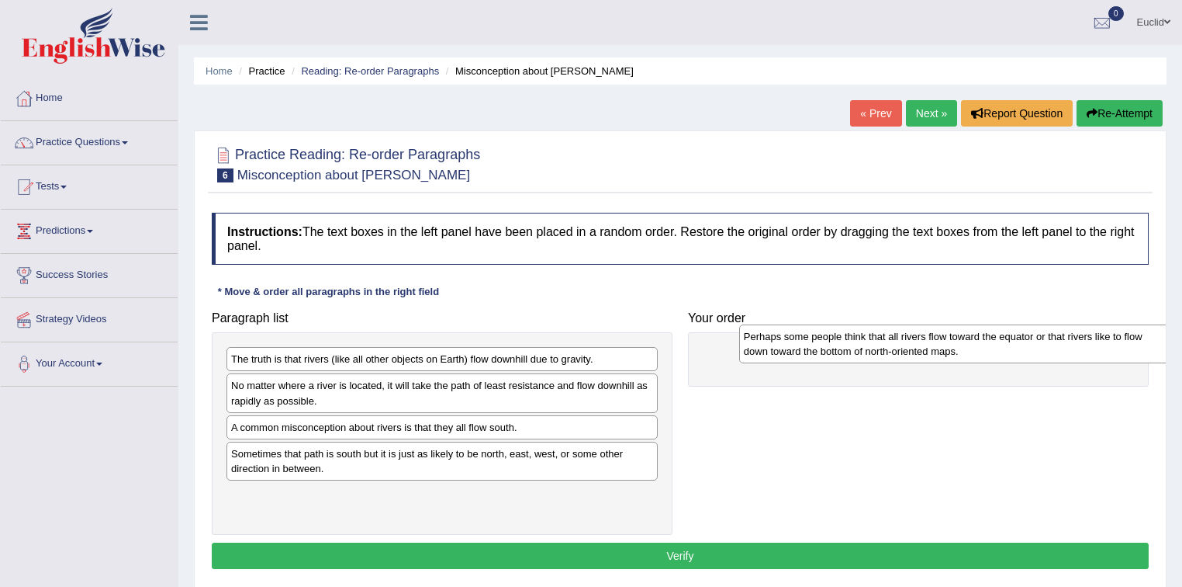
drag, startPoint x: 264, startPoint y: 503, endPoint x: 777, endPoint y: 346, distance: 536.2
click at [777, 346] on div "Perhaps some people think that all rivers flow toward the equator or that river…" at bounding box center [955, 343] width 432 height 39
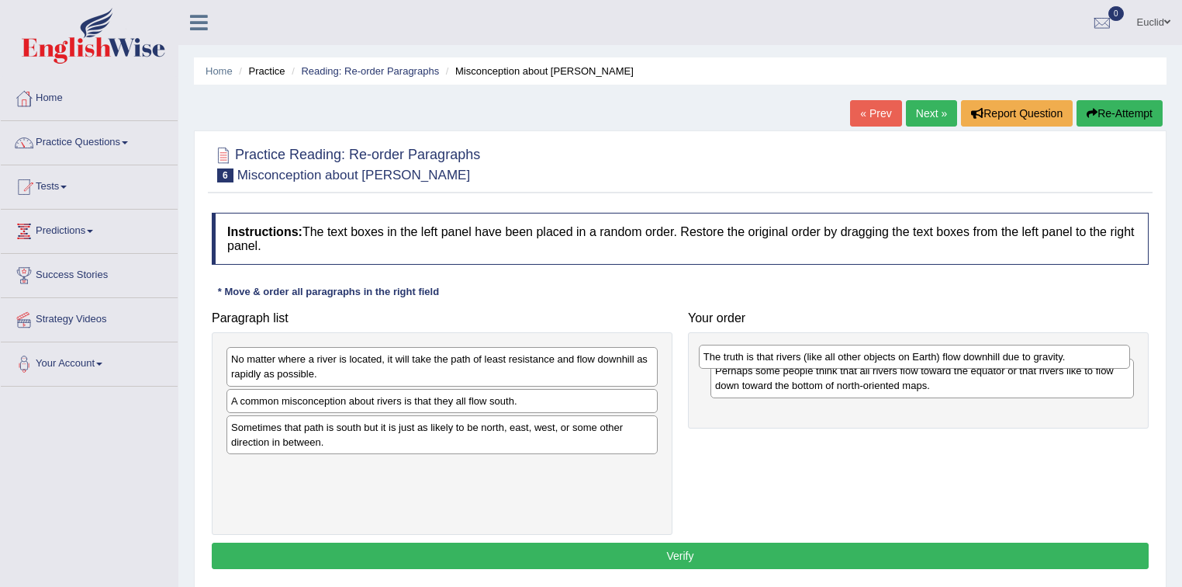
drag, startPoint x: 425, startPoint y: 359, endPoint x: 905, endPoint y: 354, distance: 479.5
click at [903, 355] on div "The truth is that rivers (like all other objects on Earth) flow downhill due to…" at bounding box center [915, 356] width 432 height 24
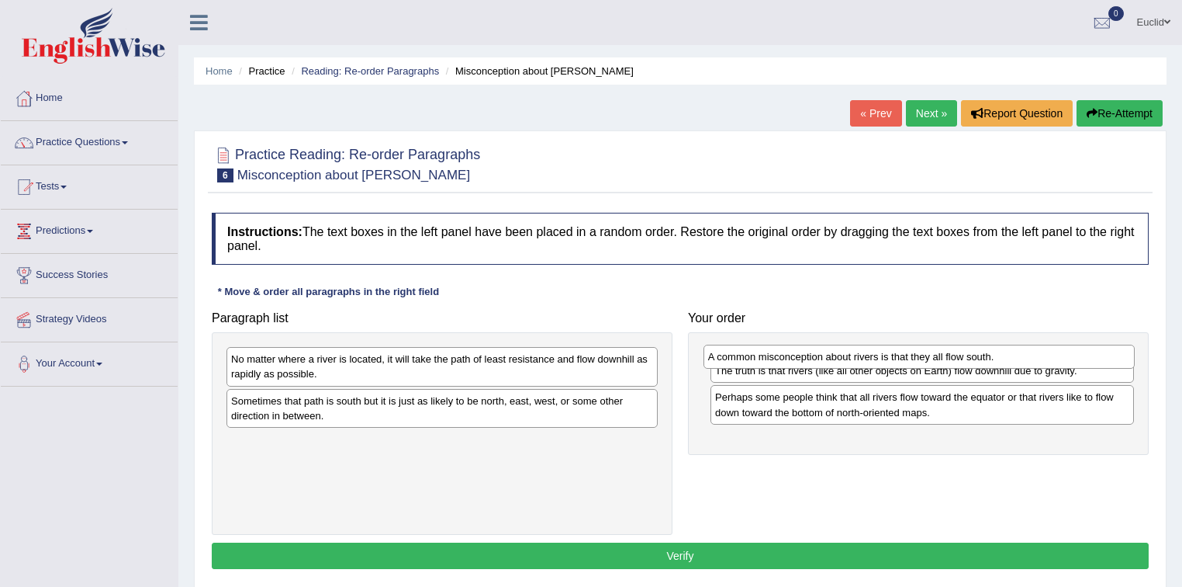
drag, startPoint x: 375, startPoint y: 400, endPoint x: 857, endPoint y: 357, distance: 484.5
click at [854, 358] on div "A common misconception about rivers is that they all flow south." at bounding box center [920, 356] width 432 height 24
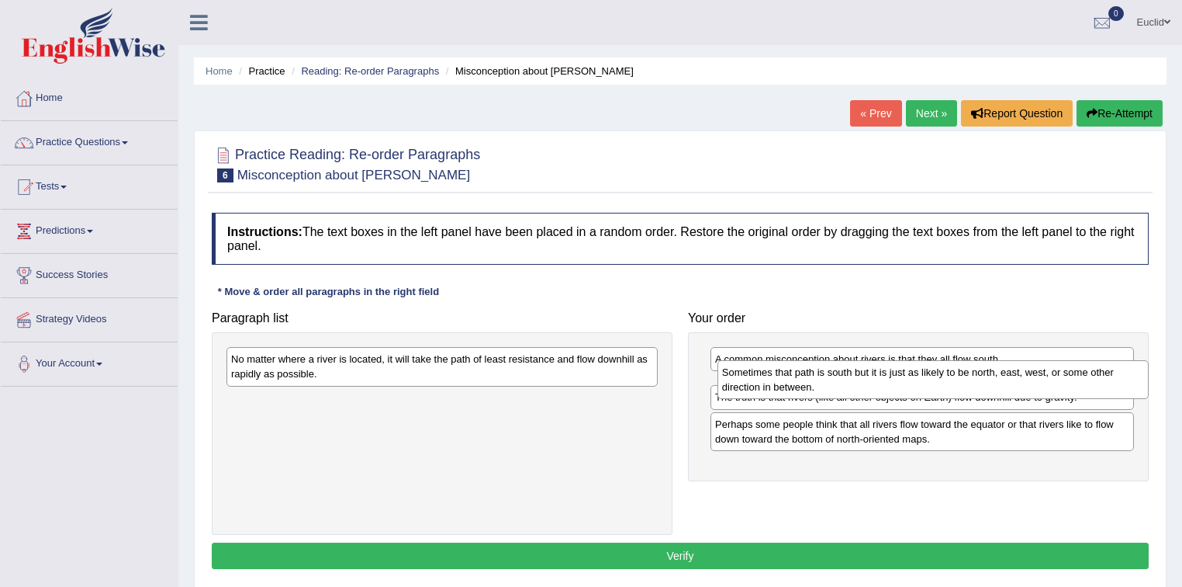
drag, startPoint x: 323, startPoint y: 403, endPoint x: 786, endPoint y: 379, distance: 463.8
click at [786, 379] on div "Sometimes that path is south but it is just as likely to be north, east, west, …" at bounding box center [934, 379] width 432 height 39
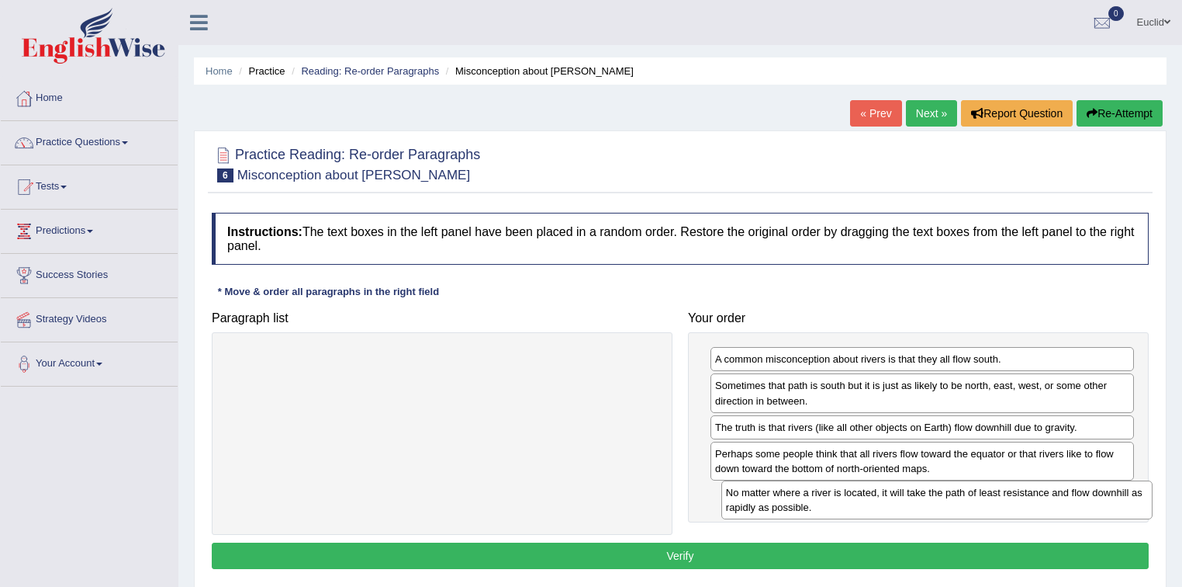
drag, startPoint x: 419, startPoint y: 363, endPoint x: 914, endPoint y: 497, distance: 512.6
click at [914, 497] on div "No matter where a river is located, it will take the path of least resistance a…" at bounding box center [938, 499] width 432 height 39
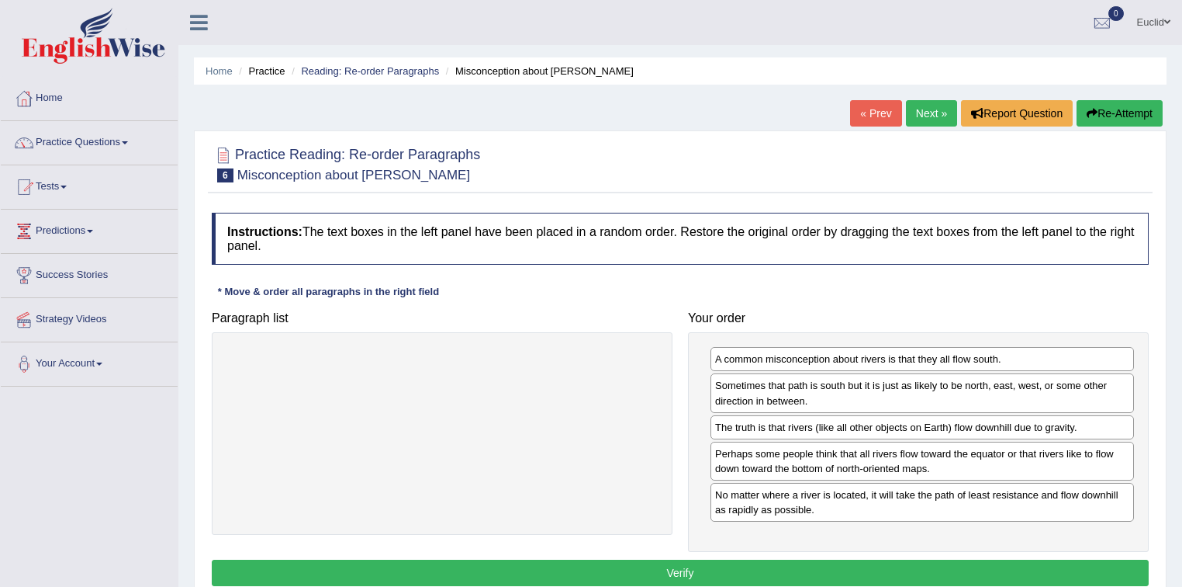
click at [788, 565] on button "Verify" at bounding box center [680, 572] width 937 height 26
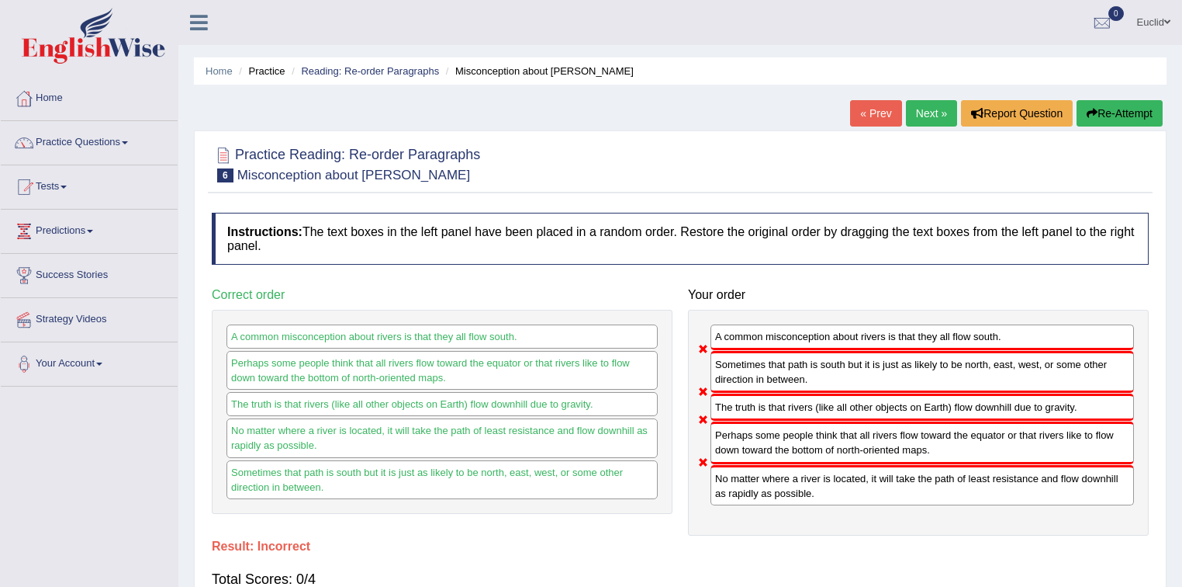
click at [932, 115] on link "Next »" at bounding box center [931, 113] width 51 height 26
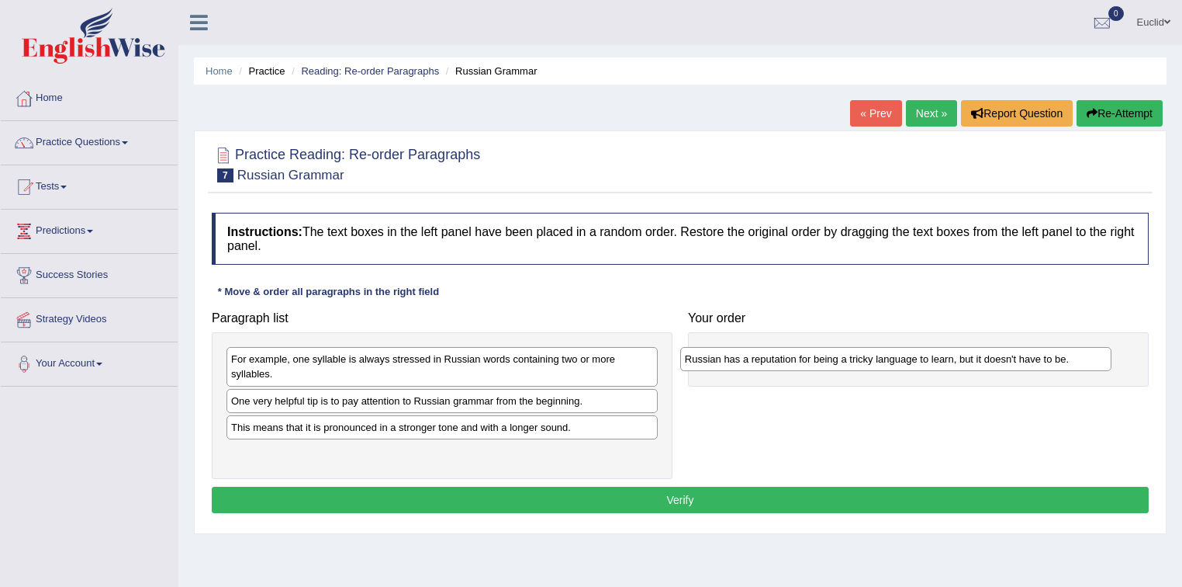
drag, startPoint x: 348, startPoint y: 401, endPoint x: 771, endPoint y: 362, distance: 424.6
click at [771, 362] on div "Russian has a reputation for being a tricky language to learn, but it doesn't h…" at bounding box center [896, 359] width 432 height 24
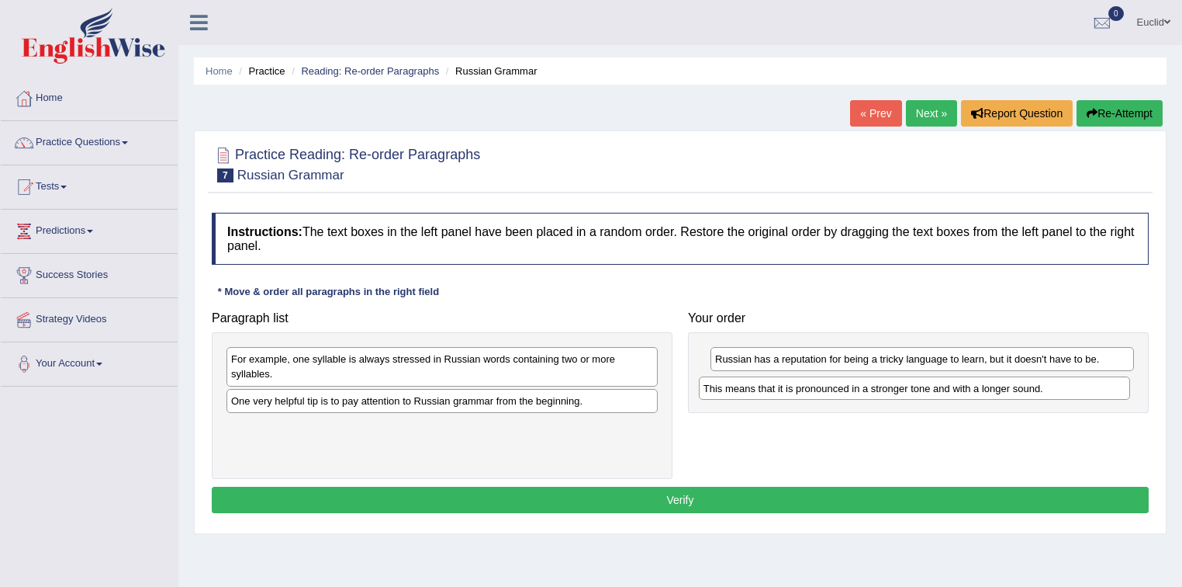
drag, startPoint x: 438, startPoint y: 427, endPoint x: 910, endPoint y: 389, distance: 474.0
click at [910, 389] on div "This means that it is pronounced in a stronger tone and with a longer sound." at bounding box center [915, 388] width 432 height 24
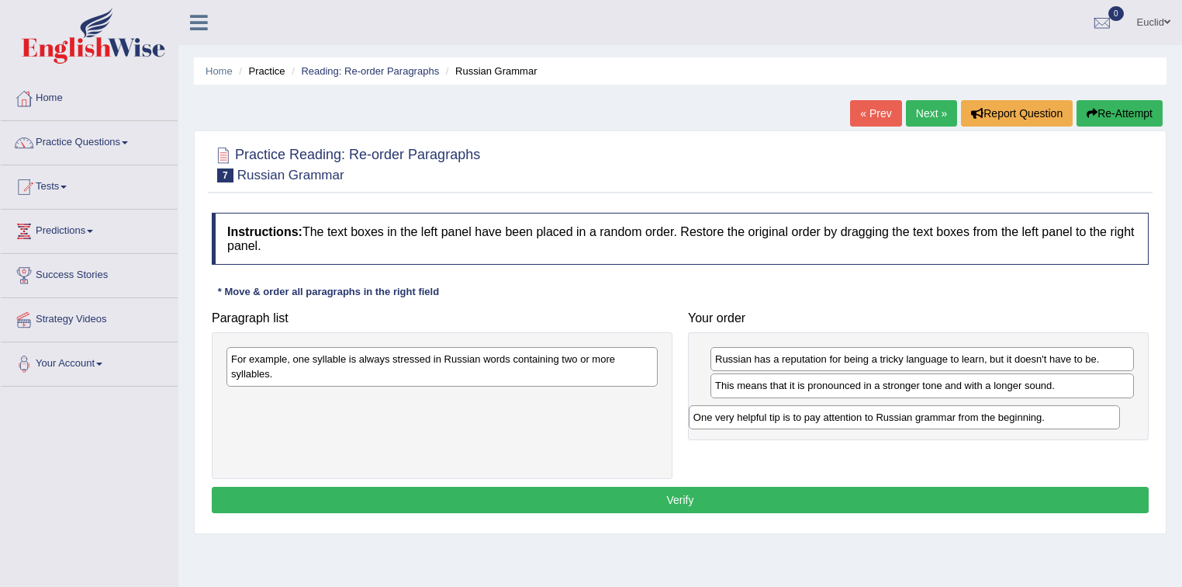
drag, startPoint x: 441, startPoint y: 399, endPoint x: 904, endPoint y: 416, distance: 462.7
click at [904, 416] on div "One very helpful tip is to pay attention to Russian grammar from the beginning." at bounding box center [905, 417] width 432 height 24
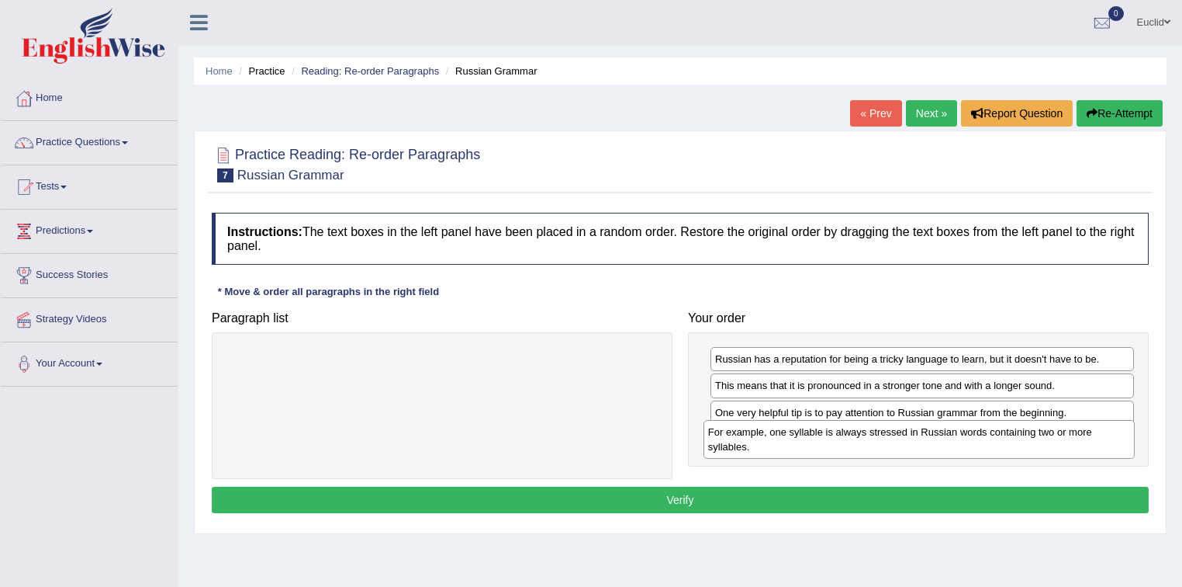
drag, startPoint x: 469, startPoint y: 360, endPoint x: 947, endPoint y: 432, distance: 483.3
click at [947, 432] on div "For example, one syllable is always stressed in Russian words containing two or…" at bounding box center [920, 439] width 432 height 39
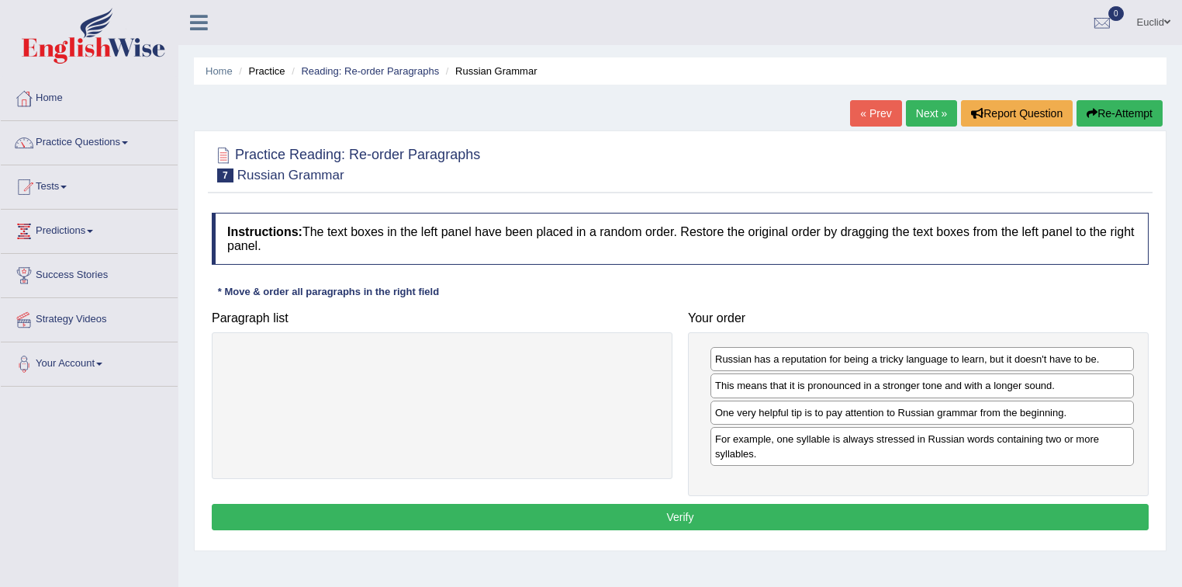
click at [798, 514] on button "Verify" at bounding box center [680, 517] width 937 height 26
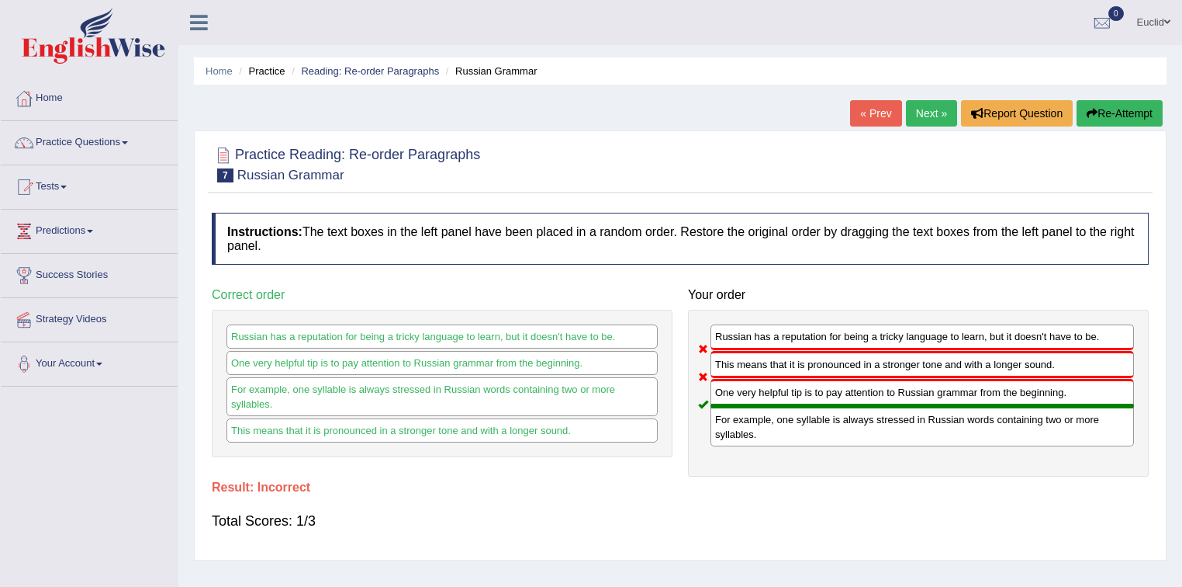
click at [938, 112] on link "Next »" at bounding box center [931, 113] width 51 height 26
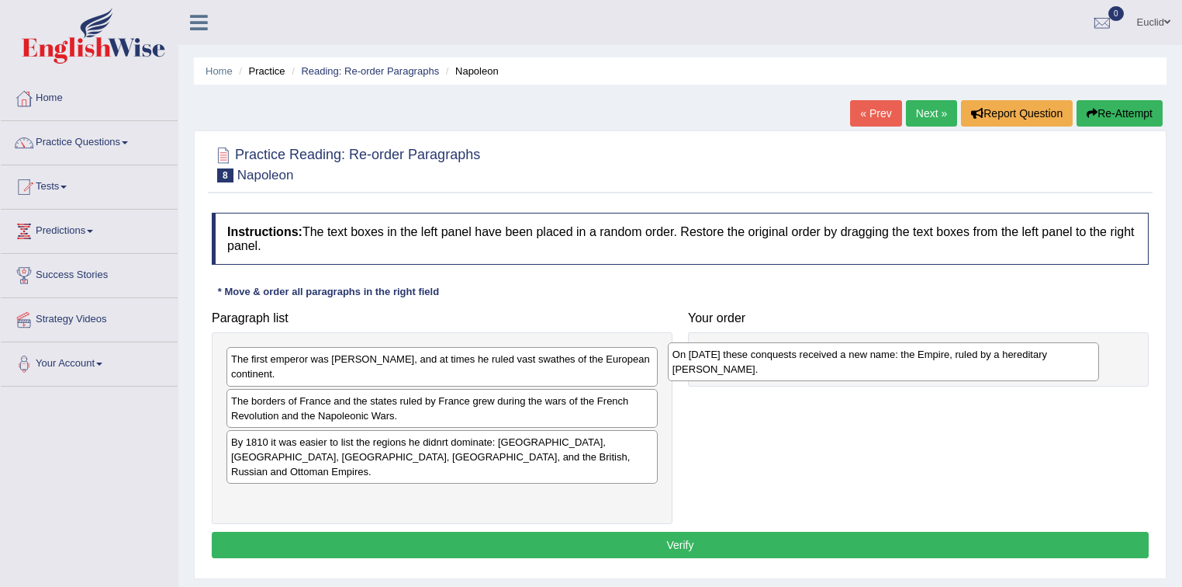
drag, startPoint x: 298, startPoint y: 447, endPoint x: 739, endPoint y: 360, distance: 449.9
click at [739, 360] on div "On May 12th, 1804 these conquests received a new name: the Empire, ruled by a h…" at bounding box center [884, 361] width 432 height 39
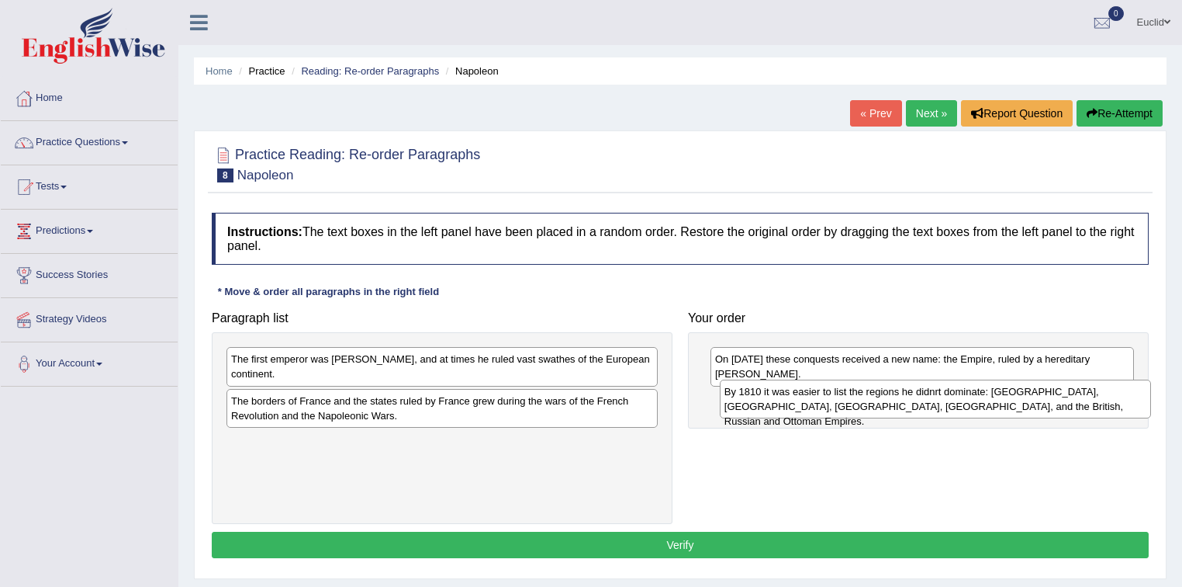
drag, startPoint x: 354, startPoint y: 453, endPoint x: 846, endPoint y: 404, distance: 494.3
click at [846, 404] on div "By 1810 it was easier to list the regions he didnrt dominate: Portugal, Sicily,…" at bounding box center [936, 398] width 432 height 39
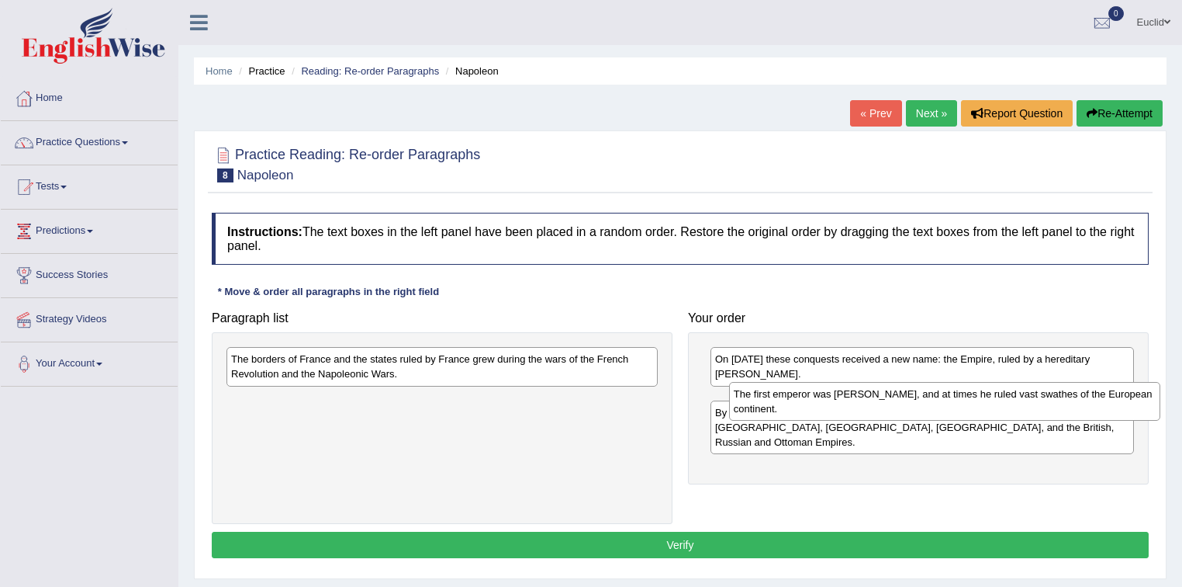
drag, startPoint x: 610, startPoint y: 410, endPoint x: 888, endPoint y: 400, distance: 278.7
click at [893, 398] on div "The first emperor was Napoleon, and at times he ruled vast swathes of the Europ…" at bounding box center [945, 401] width 432 height 39
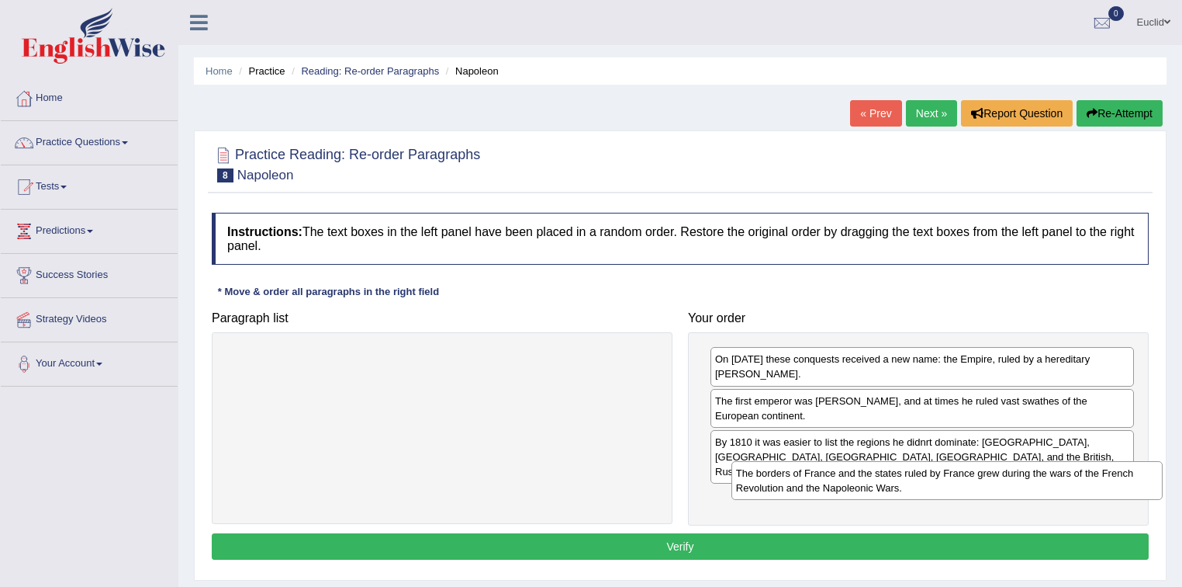
drag, startPoint x: 445, startPoint y: 363, endPoint x: 908, endPoint y: 513, distance: 487.5
click at [950, 479] on div "The borders of France and the states ruled by France grew during the wars of th…" at bounding box center [948, 480] width 432 height 39
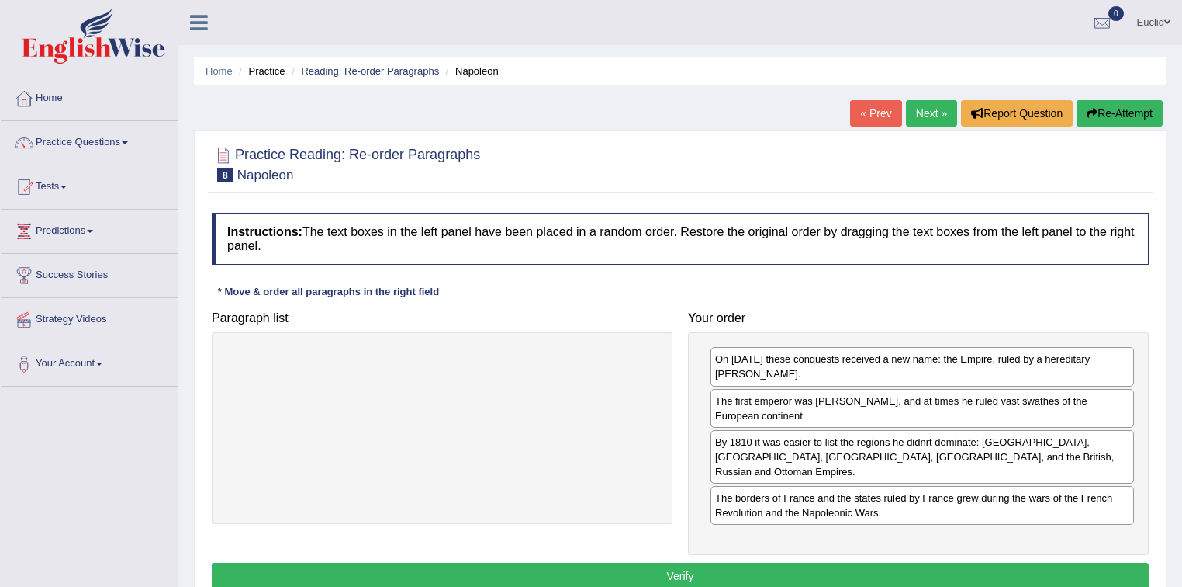
click at [717, 562] on button "Verify" at bounding box center [680, 575] width 937 height 26
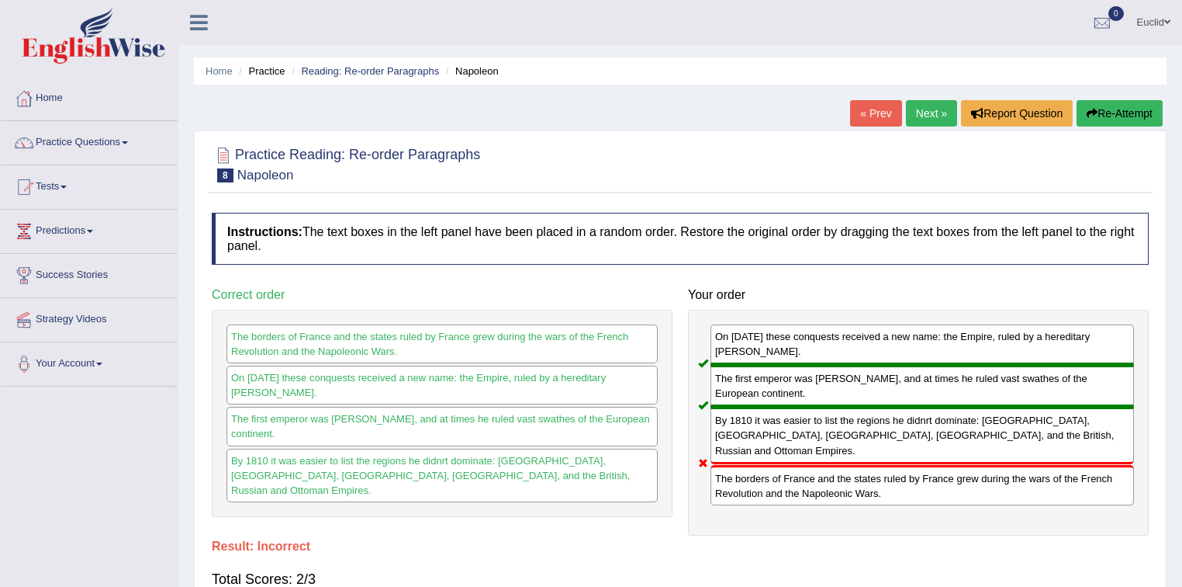
click at [937, 109] on link "Next »" at bounding box center [931, 113] width 51 height 26
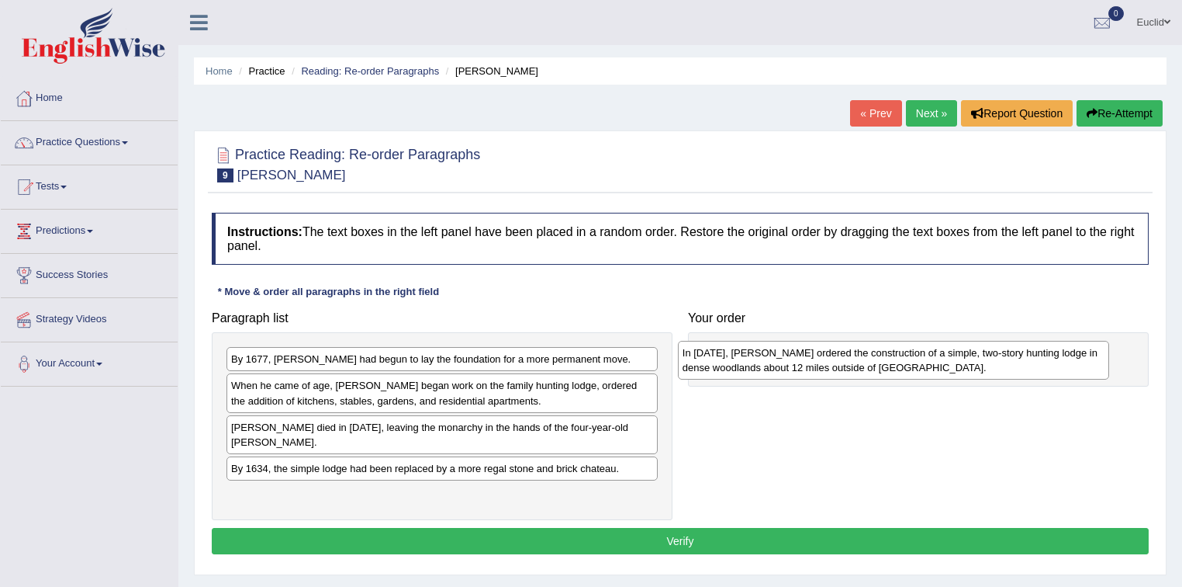
drag, startPoint x: 340, startPoint y: 429, endPoint x: 753, endPoint y: 362, distance: 418.2
click at [753, 362] on div "In 1624, King Louis XIII ordered the construction of a simple, two-story huntin…" at bounding box center [894, 360] width 432 height 39
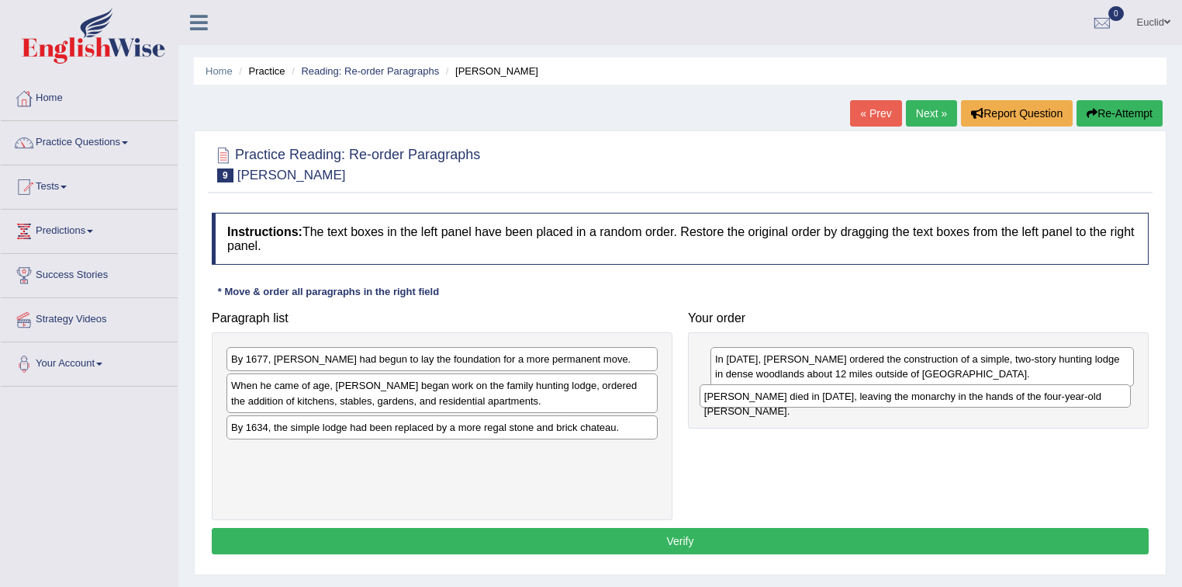
drag, startPoint x: 369, startPoint y: 424, endPoint x: 842, endPoint y: 394, distance: 474.2
click at [842, 394] on div "Louis XIII died in 1643, leaving the monarchy in the hands of the four-year-old…" at bounding box center [916, 396] width 432 height 24
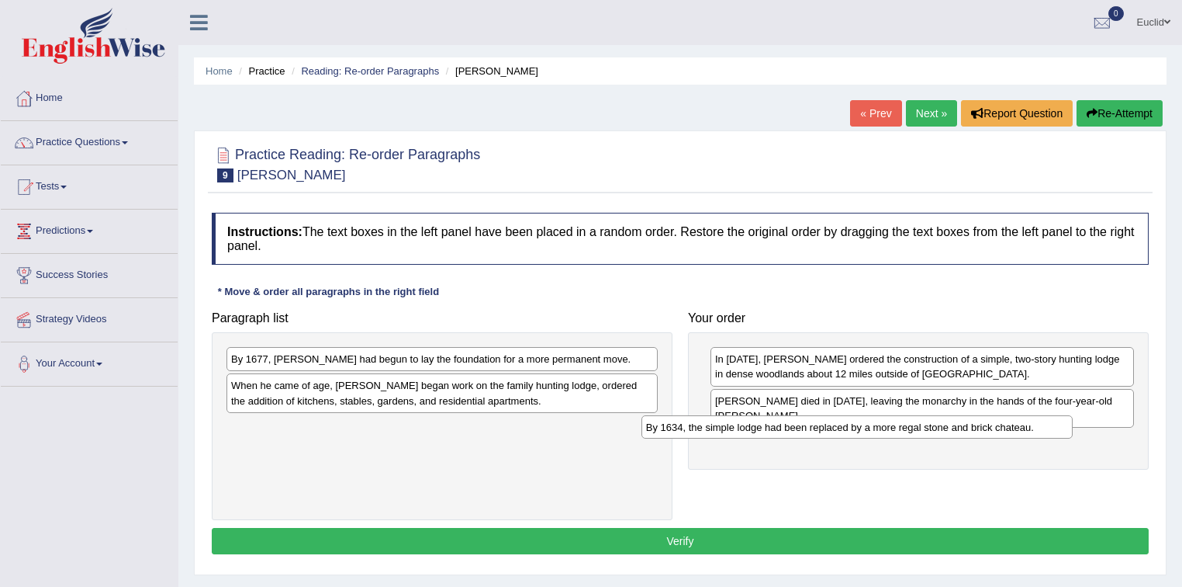
drag, startPoint x: 522, startPoint y: 427, endPoint x: 937, endPoint y: 428, distance: 415.1
click at [937, 428] on div "By 1634, the simple lodge had been replaced by a more regal stone and brick cha…" at bounding box center [858, 427] width 432 height 24
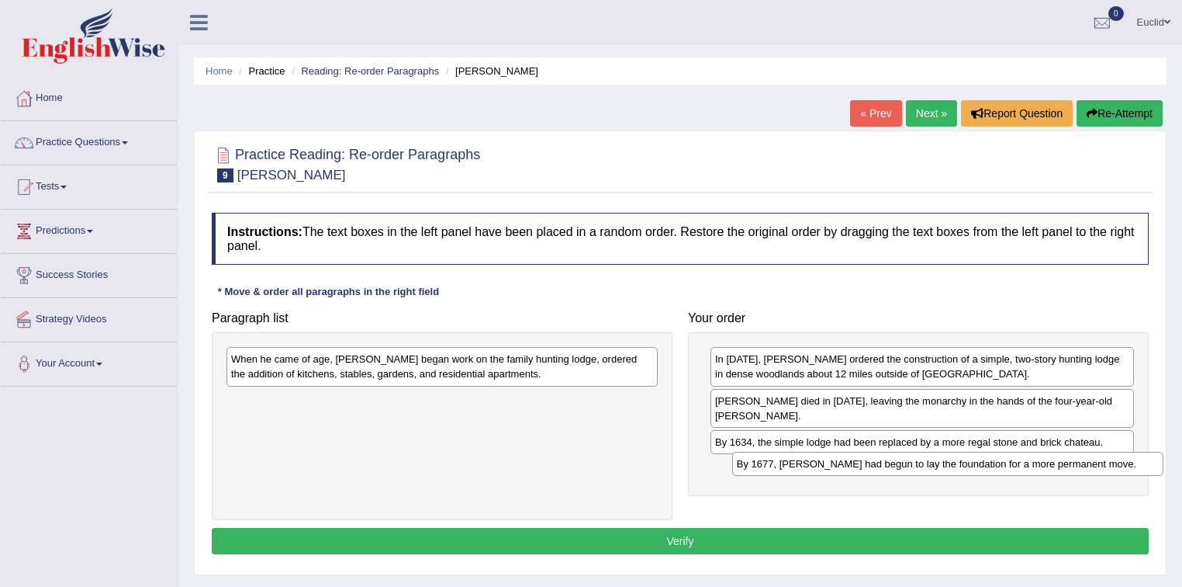
drag, startPoint x: 286, startPoint y: 361, endPoint x: 788, endPoint y: 460, distance: 512.4
click at [788, 460] on div "By 1677, Louis XIV had begun to lay the foundation for a more permanent move." at bounding box center [948, 464] width 432 height 24
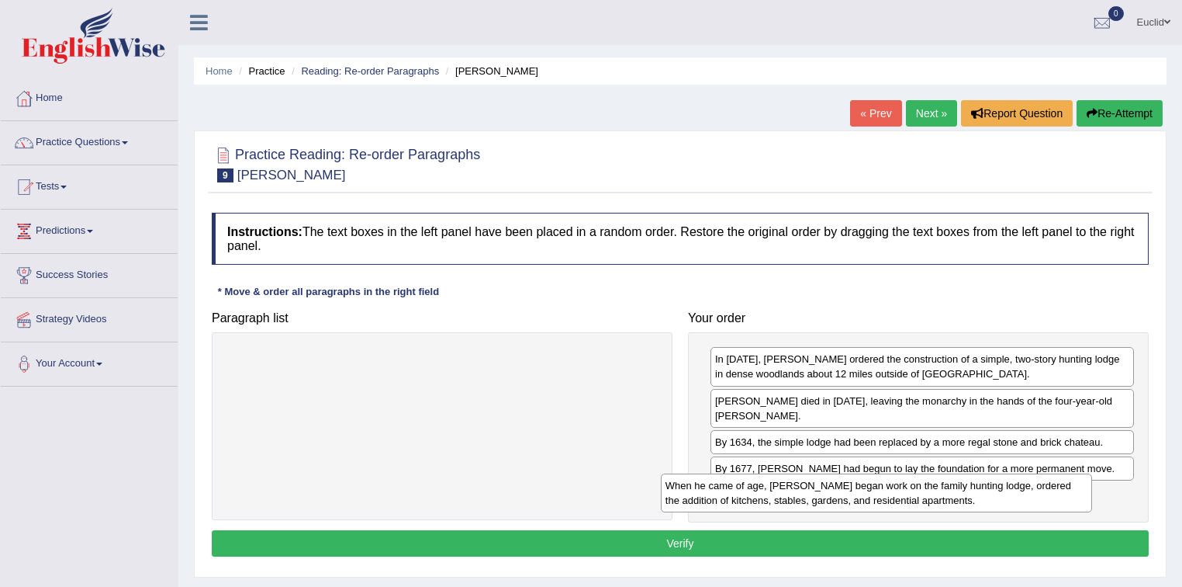
drag, startPoint x: 483, startPoint y: 363, endPoint x: 926, endPoint y: 487, distance: 460.8
click at [924, 487] on div "When he came of age, Louis began work on the family hunting lodge, ordered the …" at bounding box center [877, 492] width 432 height 39
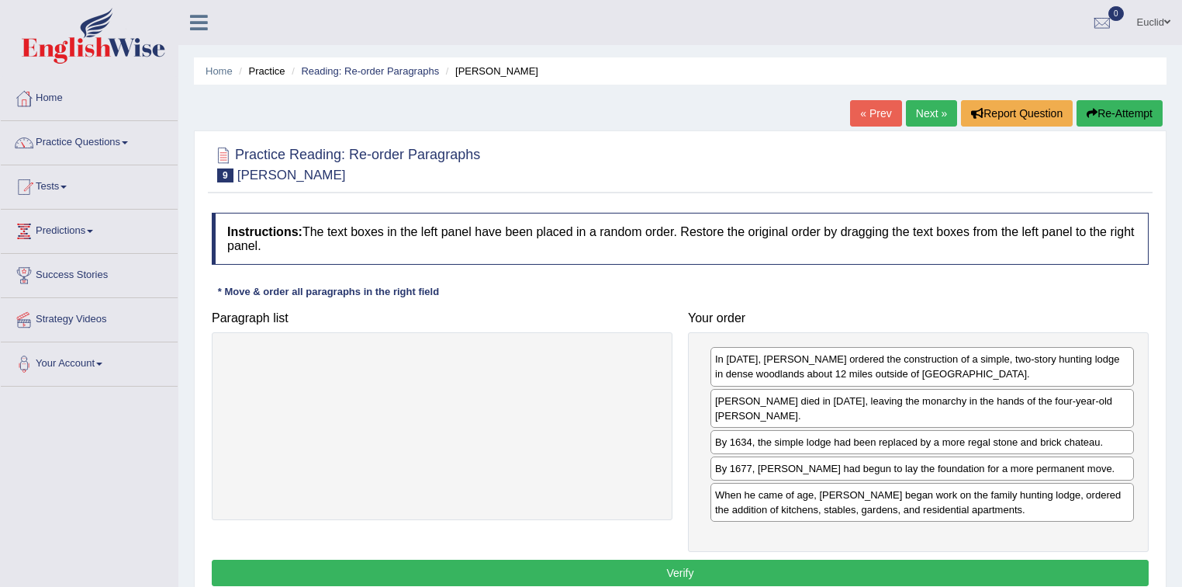
click at [742, 559] on button "Verify" at bounding box center [680, 572] width 937 height 26
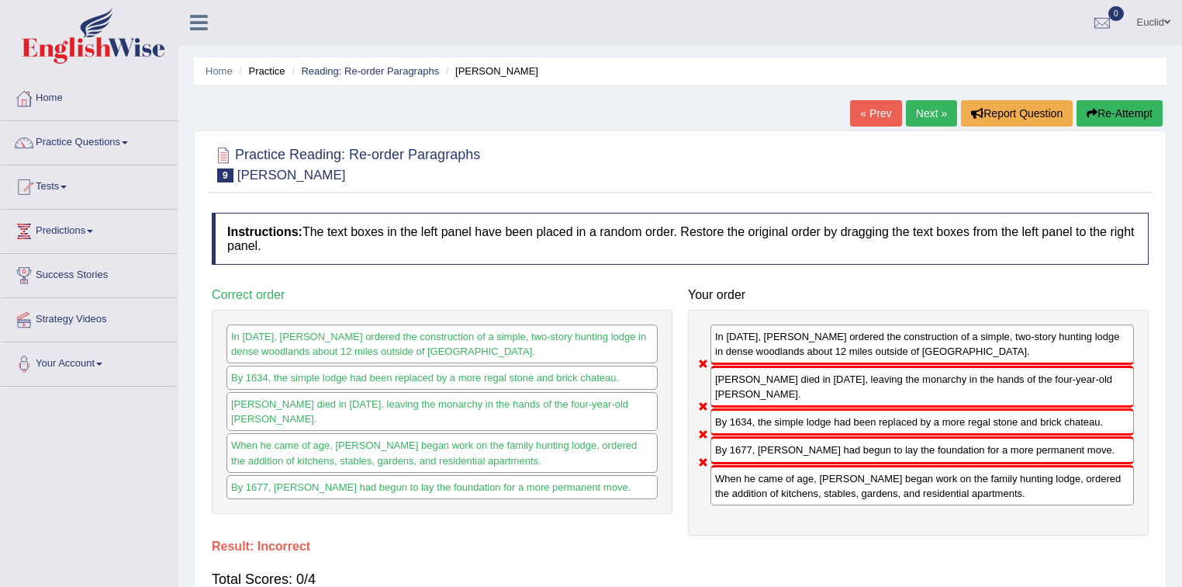
click at [938, 114] on link "Next »" at bounding box center [931, 113] width 51 height 26
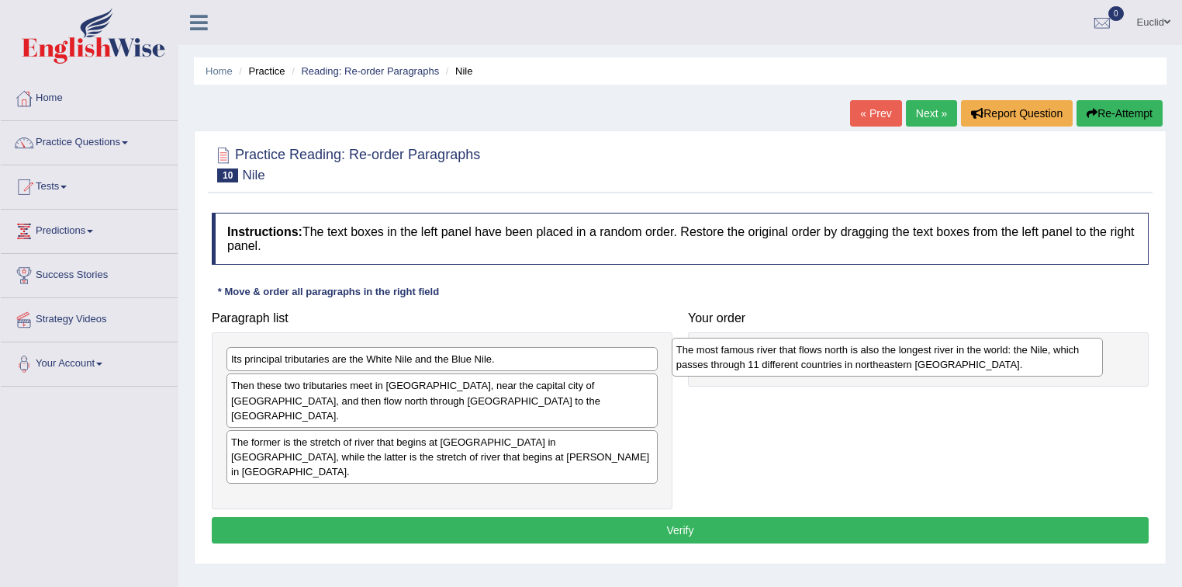
drag, startPoint x: 296, startPoint y: 432, endPoint x: 742, endPoint y: 355, distance: 451.9
click at [742, 355] on div "The most famous river that flows north is also the longest river in the world: …" at bounding box center [888, 356] width 432 height 39
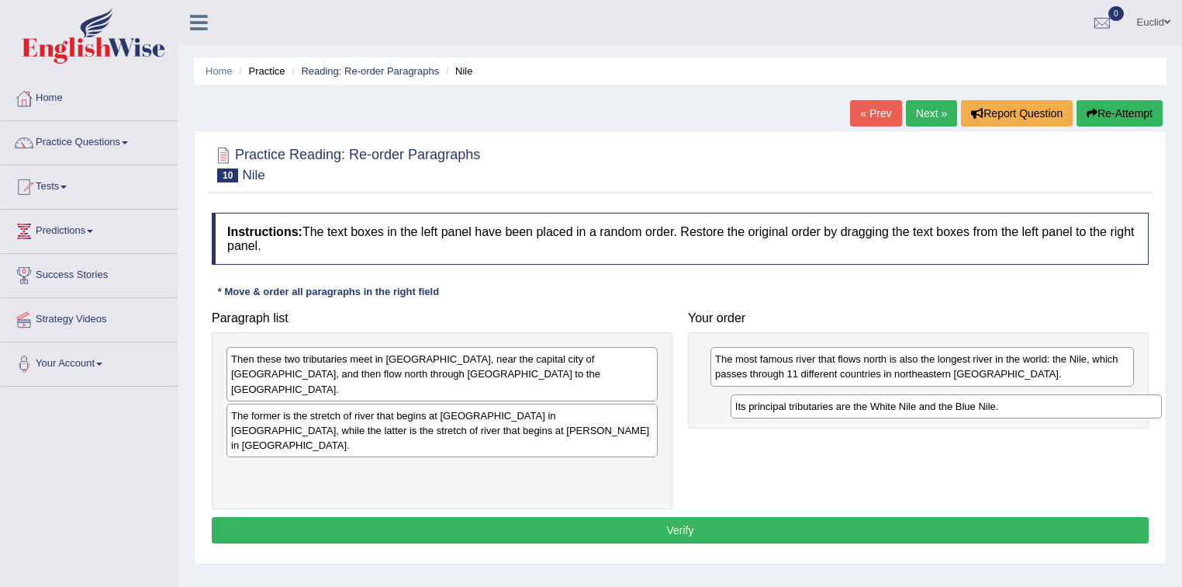
drag, startPoint x: 318, startPoint y: 360, endPoint x: 821, endPoint y: 407, distance: 505.0
click at [821, 407] on div "Its principal tributaries are the White Nile and the Blue Nile." at bounding box center [947, 406] width 432 height 24
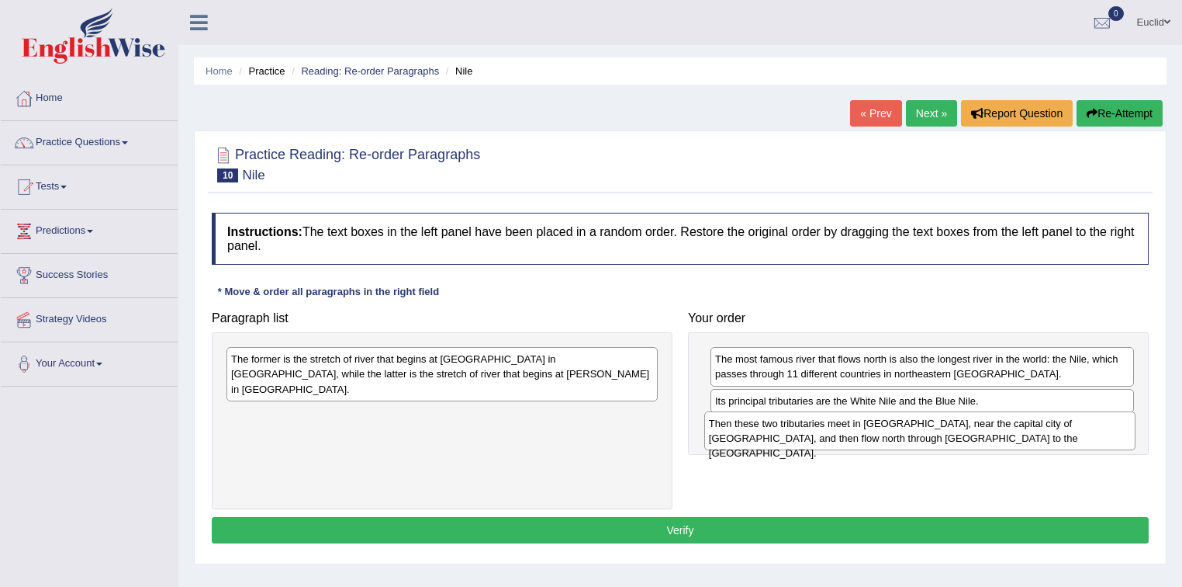
drag, startPoint x: 403, startPoint y: 364, endPoint x: 881, endPoint y: 428, distance: 482.2
click at [881, 428] on div "Then these two tributaries meet in [GEOGRAPHIC_DATA], near the capital city of …" at bounding box center [920, 430] width 432 height 39
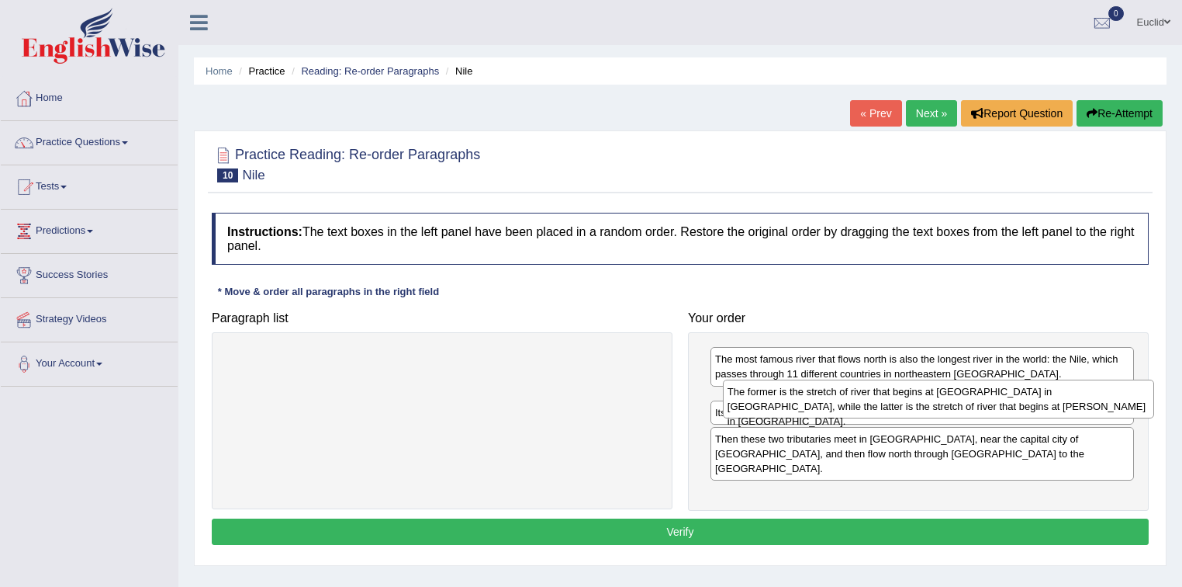
drag, startPoint x: 425, startPoint y: 363, endPoint x: 922, endPoint y: 396, distance: 497.6
click at [922, 396] on div "The former is the stretch of river that begins at [GEOGRAPHIC_DATA] in [GEOGRAP…" at bounding box center [939, 398] width 432 height 39
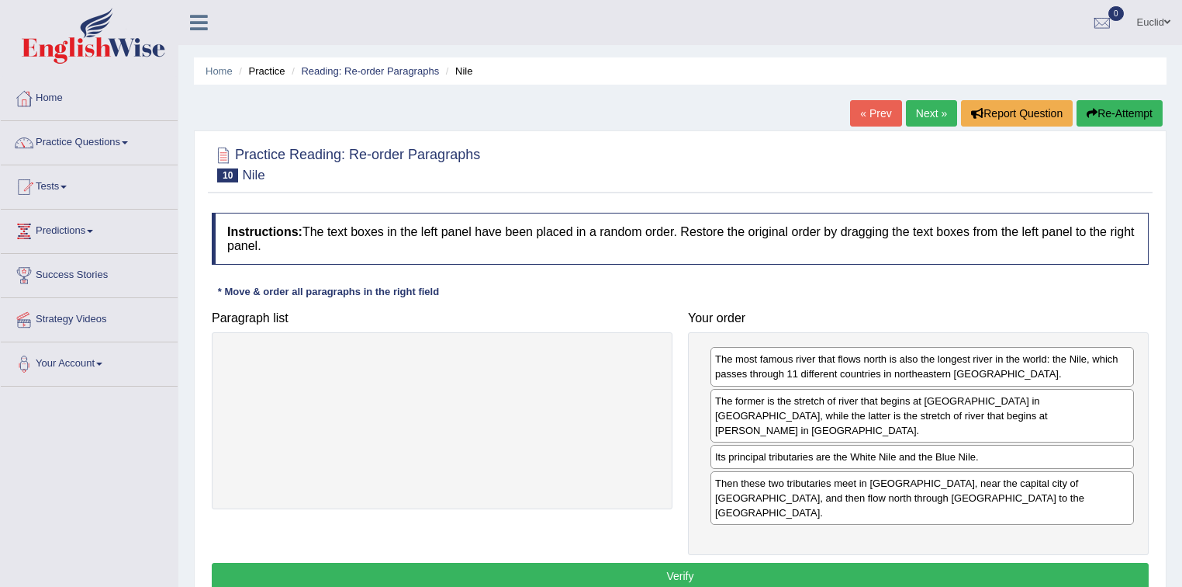
click at [739, 562] on button "Verify" at bounding box center [680, 575] width 937 height 26
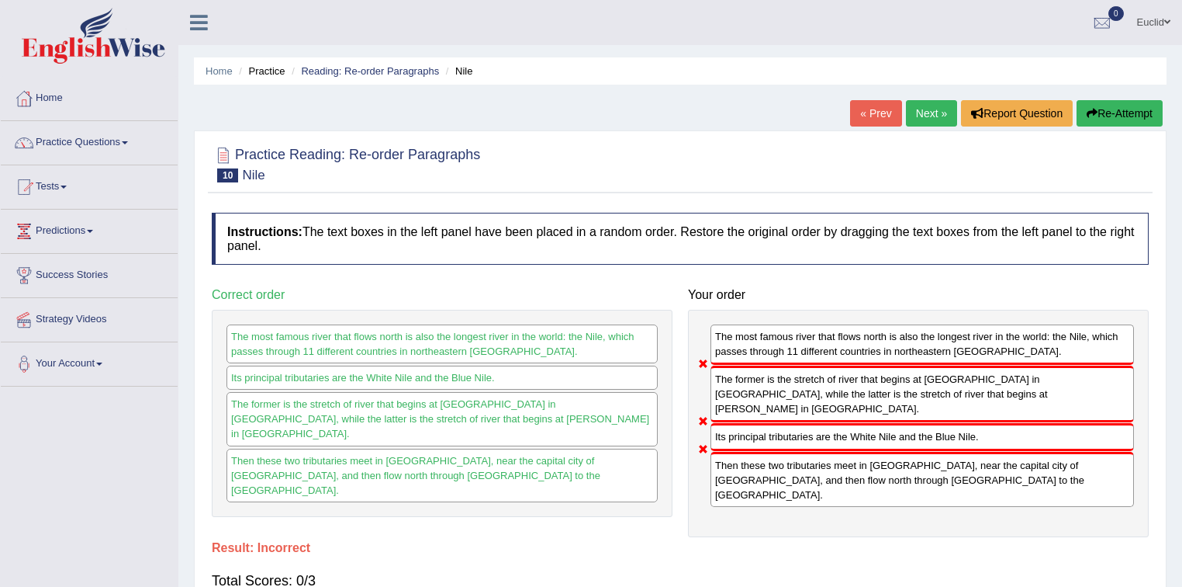
click at [929, 117] on link "Next »" at bounding box center [931, 113] width 51 height 26
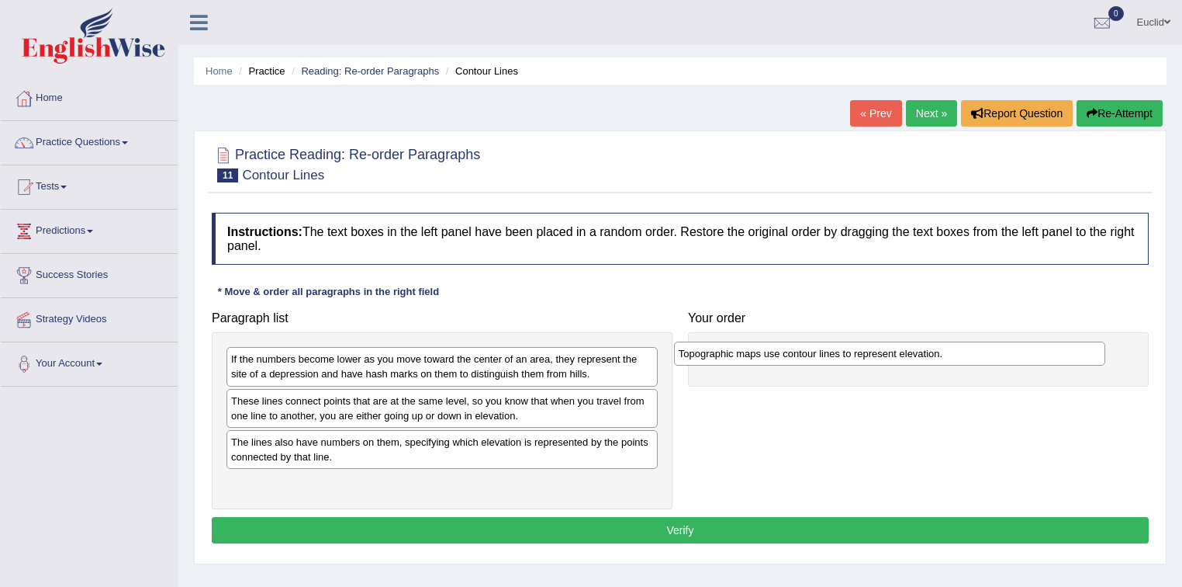
drag, startPoint x: 351, startPoint y: 438, endPoint x: 802, endPoint y: 351, distance: 460.0
click at [800, 351] on div "Topographic maps use contour lines to represent elevation." at bounding box center [890, 353] width 432 height 24
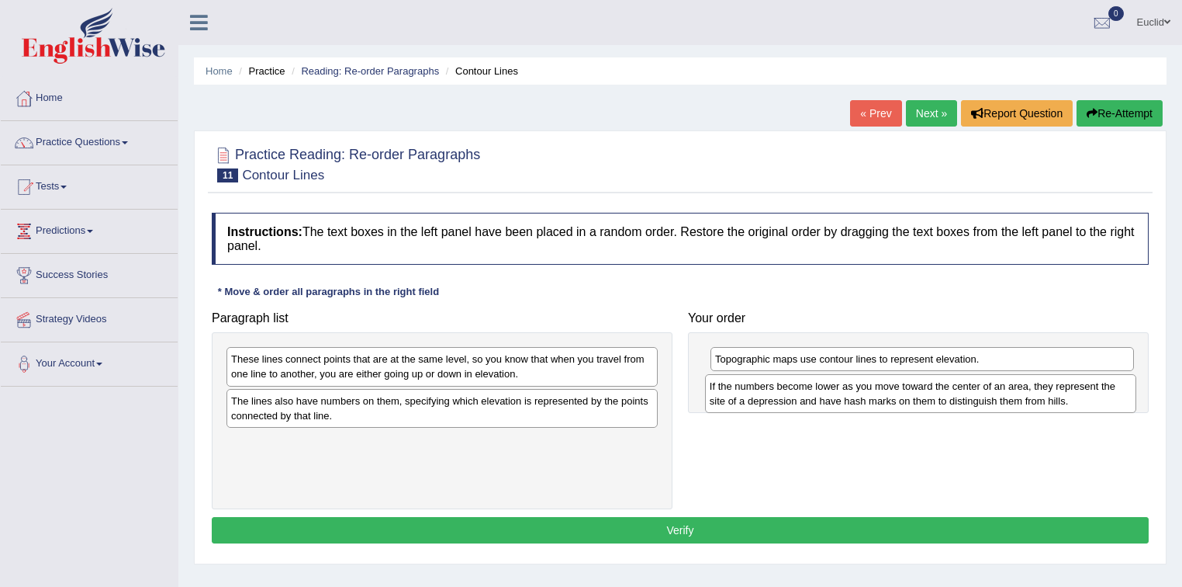
drag, startPoint x: 381, startPoint y: 365, endPoint x: 860, endPoint y: 392, distance: 479.5
click at [860, 392] on div "If the numbers become lower as you move toward the center of an area, they repr…" at bounding box center [921, 393] width 432 height 39
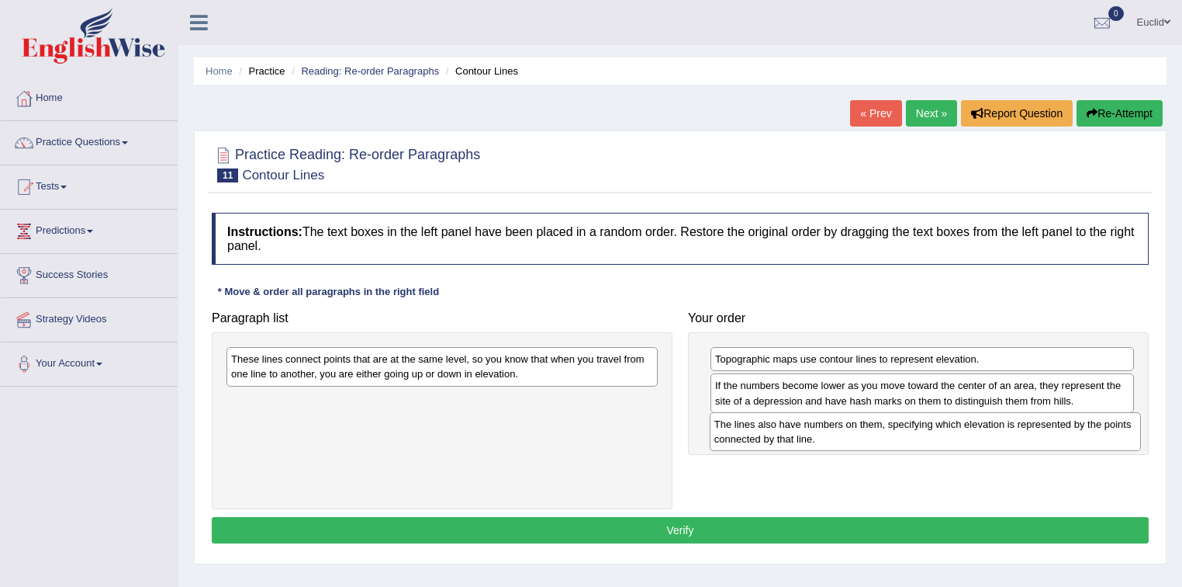
drag, startPoint x: 366, startPoint y: 412, endPoint x: 852, endPoint y: 435, distance: 486.2
click at [852, 435] on div "The lines also have numbers on them, specifying which elevation is represented …" at bounding box center [926, 431] width 432 height 39
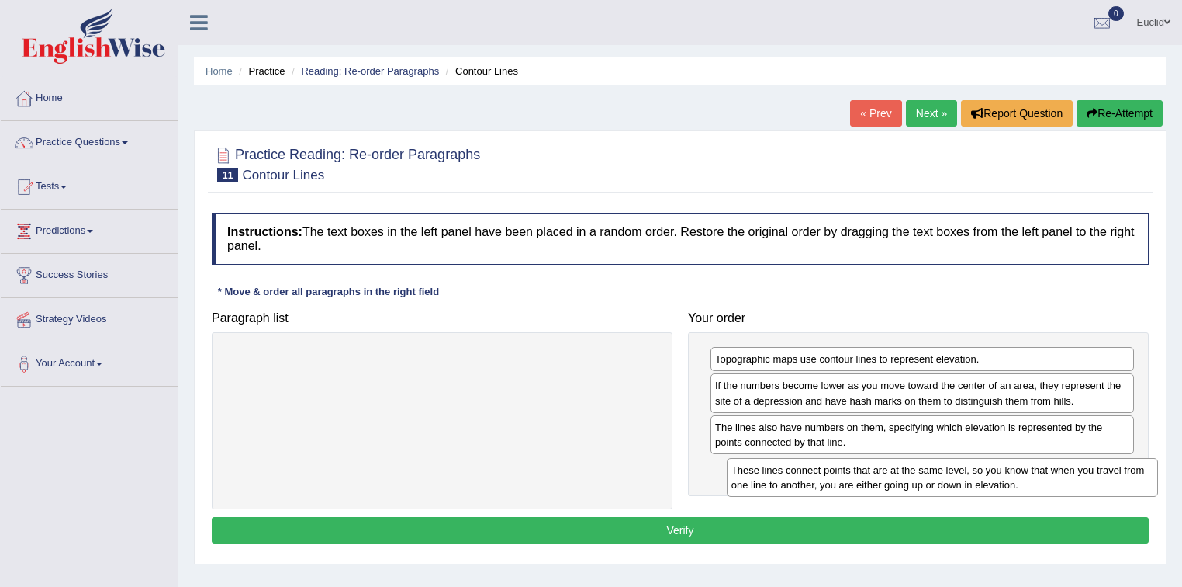
drag, startPoint x: 531, startPoint y: 358, endPoint x: 1033, endPoint y: 470, distance: 515.0
click at [1033, 469] on div "These lines connect points that are at the same level, so you know that when yo…" at bounding box center [943, 477] width 432 height 39
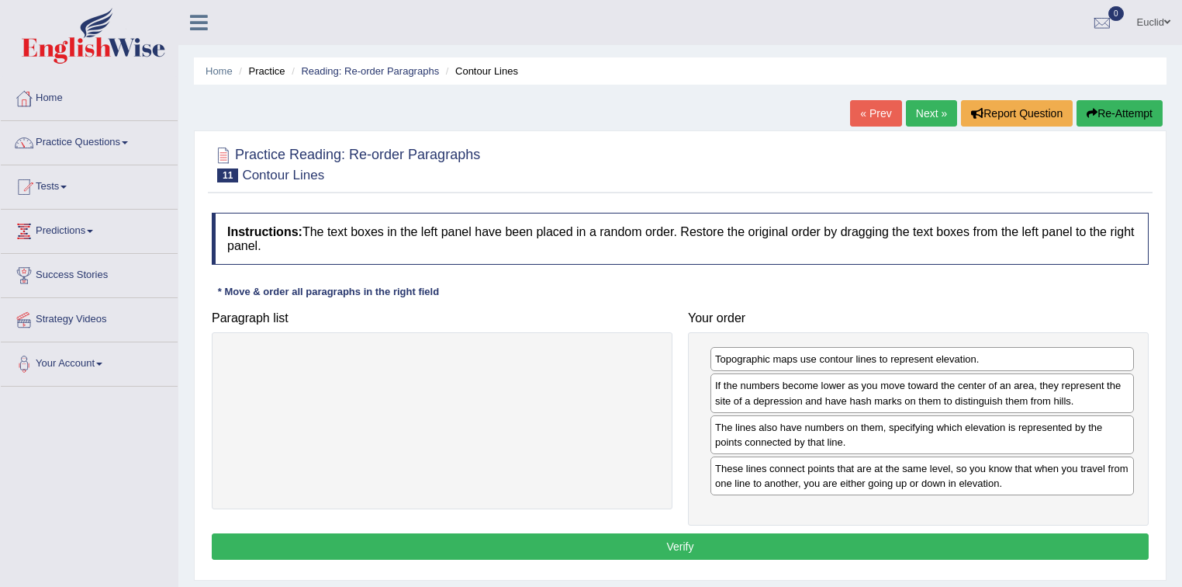
click at [672, 534] on button "Verify" at bounding box center [680, 546] width 937 height 26
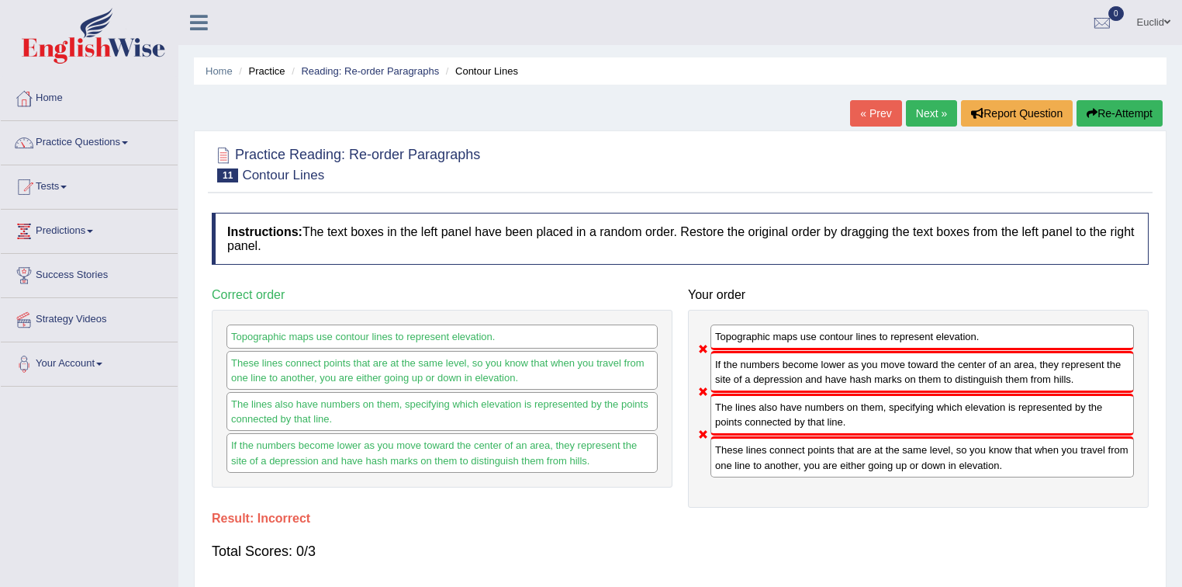
drag, startPoint x: 933, startPoint y: 113, endPoint x: 921, endPoint y: 115, distance: 12.5
click at [932, 113] on link "Next »" at bounding box center [931, 113] width 51 height 26
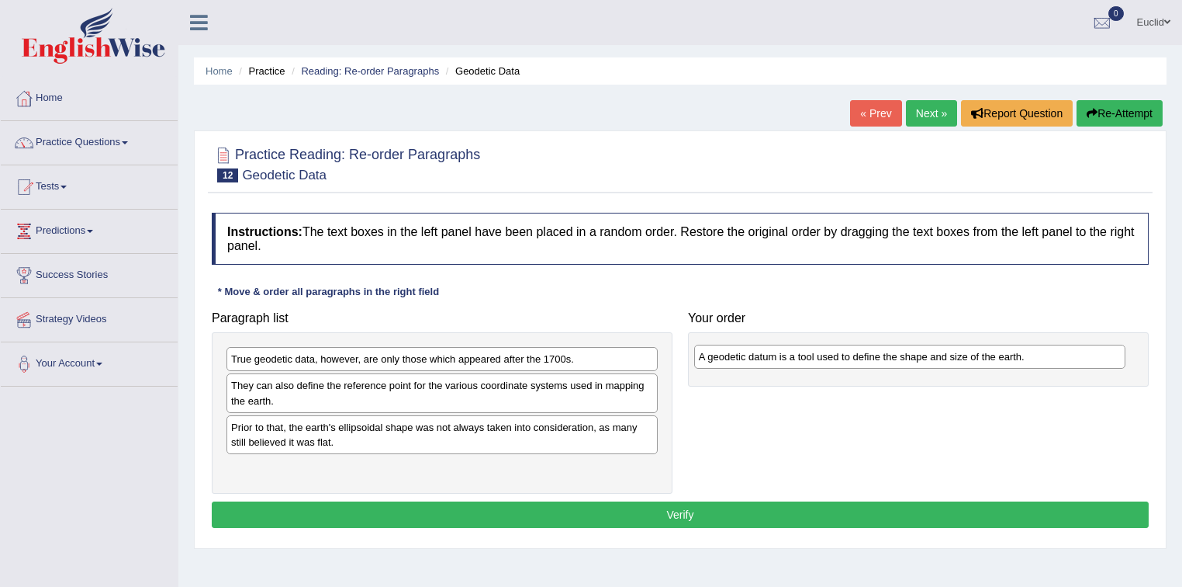
drag, startPoint x: 333, startPoint y: 360, endPoint x: 801, endPoint y: 358, distance: 468.6
click at [801, 358] on div "A geodetic datum is a tool used to define the shape and size of the earth." at bounding box center [910, 356] width 432 height 24
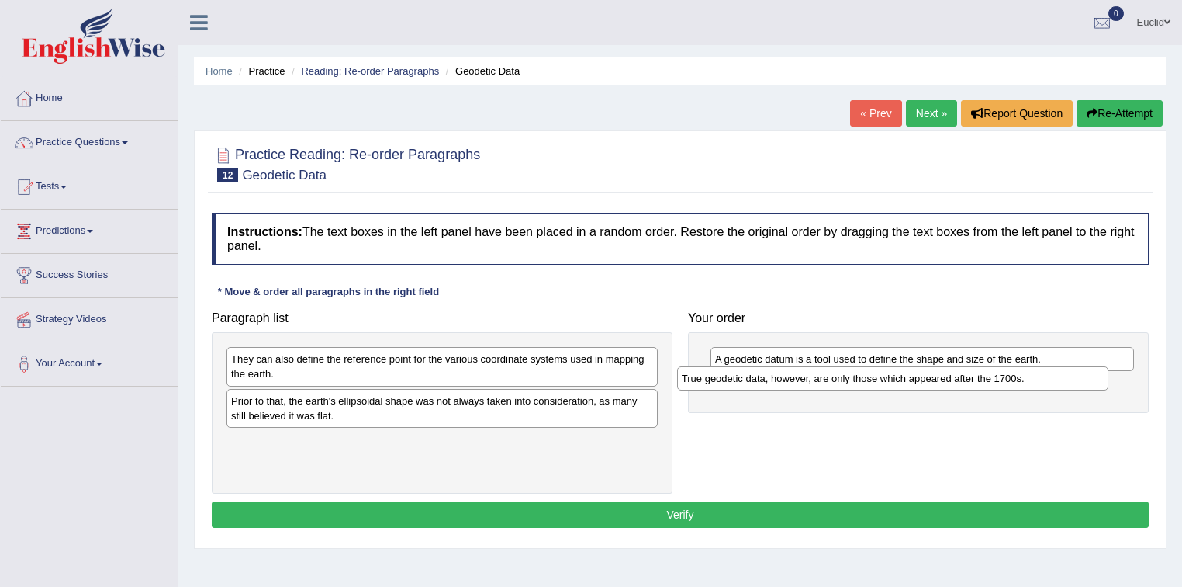
drag, startPoint x: 379, startPoint y: 356, endPoint x: 829, endPoint y: 375, distance: 451.2
click at [829, 375] on div "True geodetic data, however, are only those which appeared after the 1700s." at bounding box center [893, 378] width 432 height 24
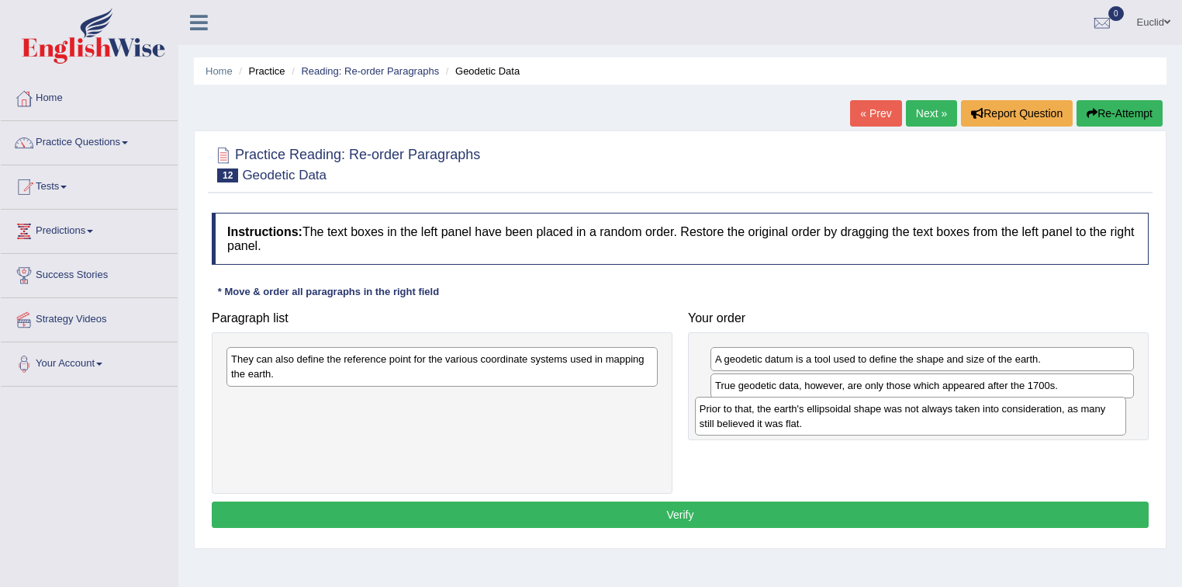
drag, startPoint x: 391, startPoint y: 410, endPoint x: 818, endPoint y: 424, distance: 426.9
click at [860, 419] on div "Prior to that, the earth's ellipsoidal shape was not always taken into consider…" at bounding box center [911, 415] width 432 height 39
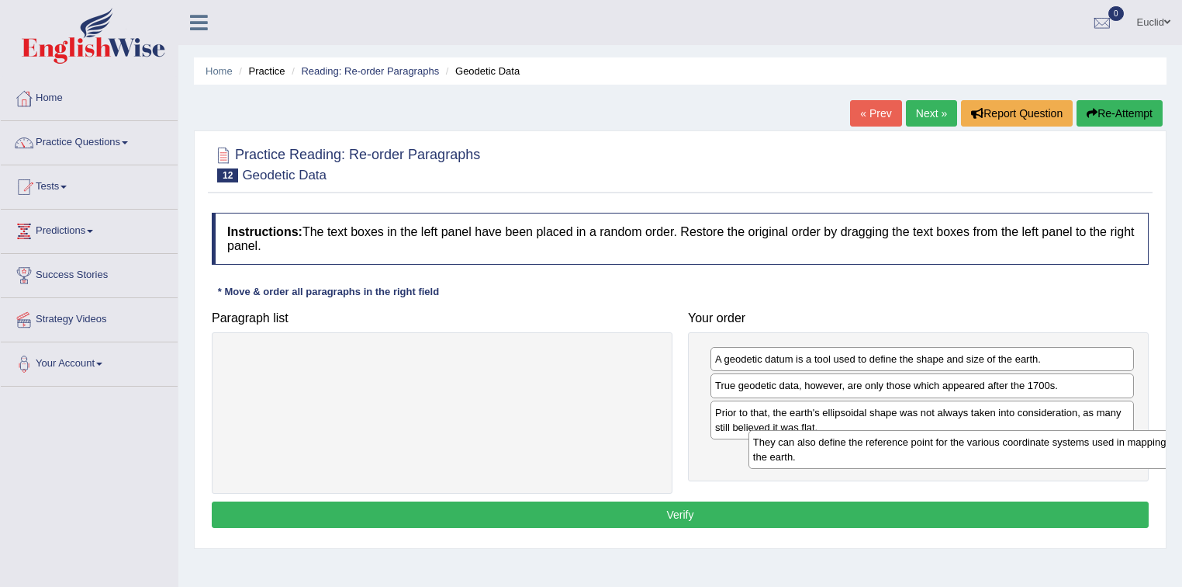
drag, startPoint x: 451, startPoint y: 358, endPoint x: 964, endPoint y: 431, distance: 518.1
click at [964, 431] on div "They can also define the reference point for the various coordinate systems use…" at bounding box center [965, 449] width 432 height 39
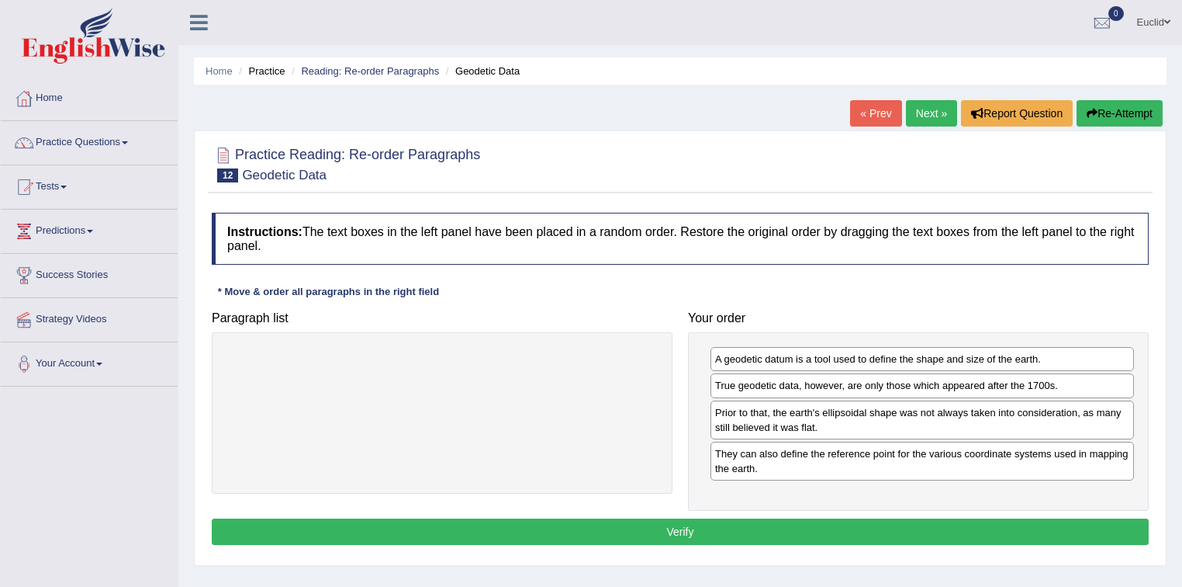
click at [758, 529] on button "Verify" at bounding box center [680, 531] width 937 height 26
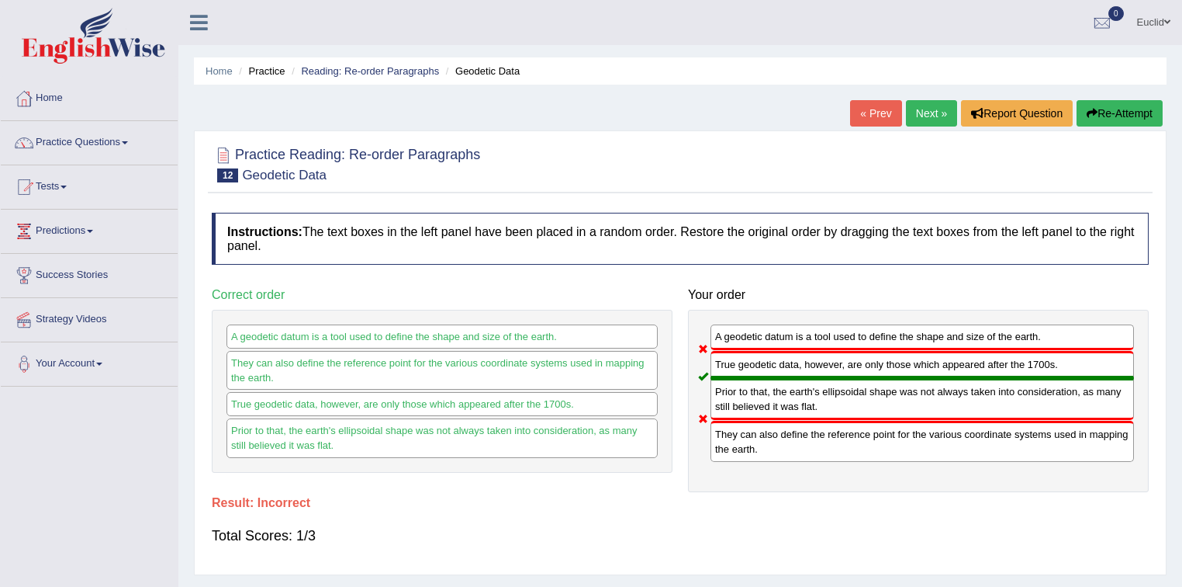
click at [932, 111] on link "Next »" at bounding box center [931, 113] width 51 height 26
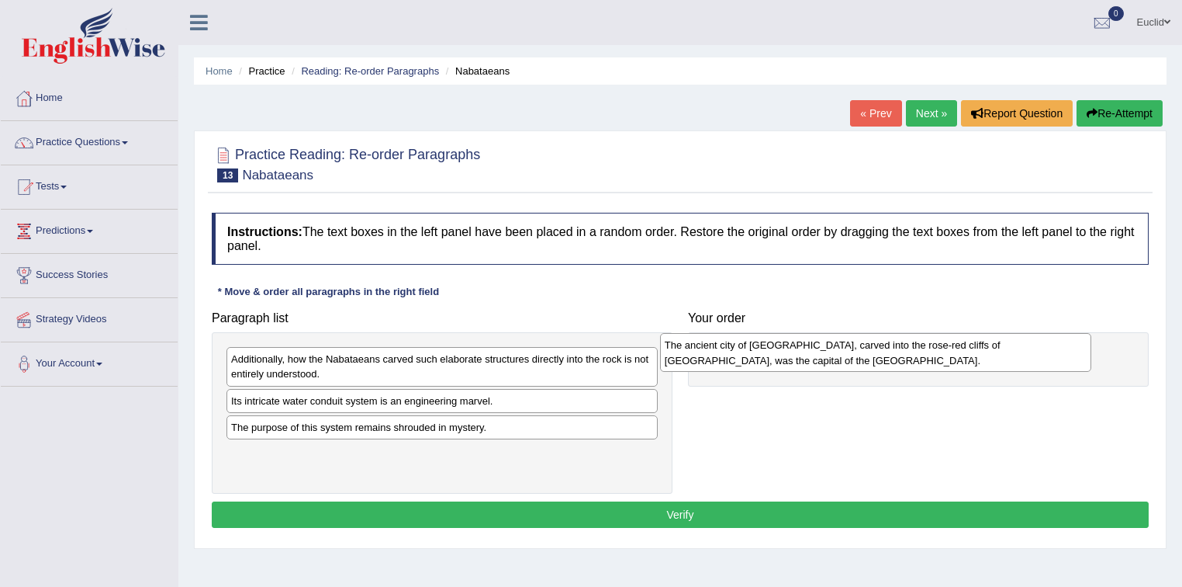
drag, startPoint x: 324, startPoint y: 465, endPoint x: 757, endPoint y: 358, distance: 446.7
click at [757, 358] on div "The ancient city of [GEOGRAPHIC_DATA], carved into the rose-red cliffs of [GEOG…" at bounding box center [876, 352] width 432 height 39
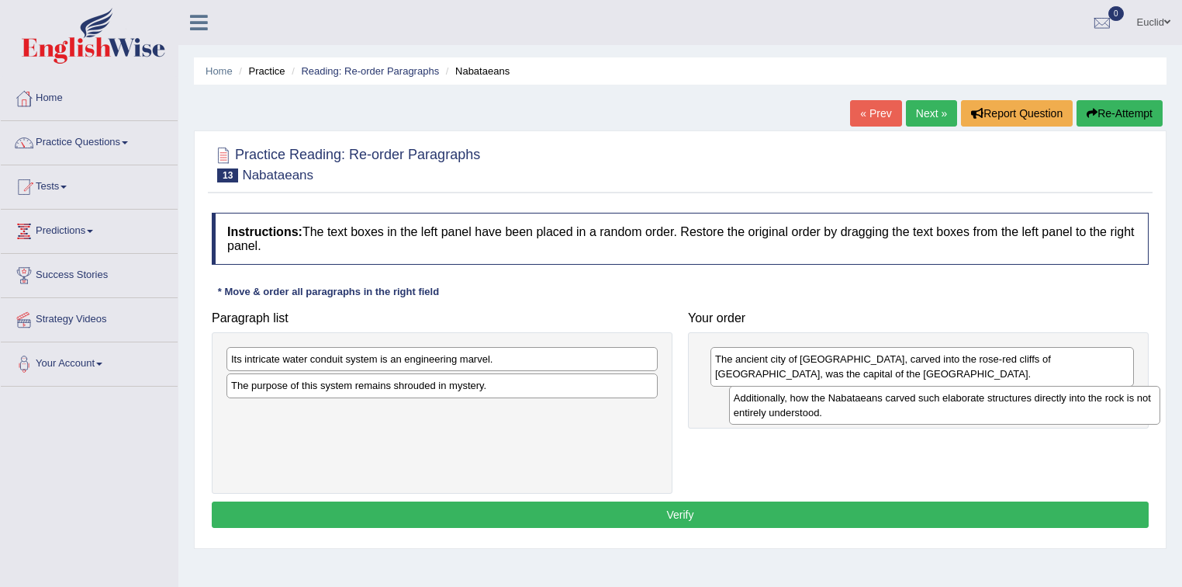
drag, startPoint x: 407, startPoint y: 368, endPoint x: 909, endPoint y: 407, distance: 504.2
click at [909, 407] on div "Additionally, how the Nabataeans carved such elaborate structures directly into…" at bounding box center [945, 405] width 432 height 39
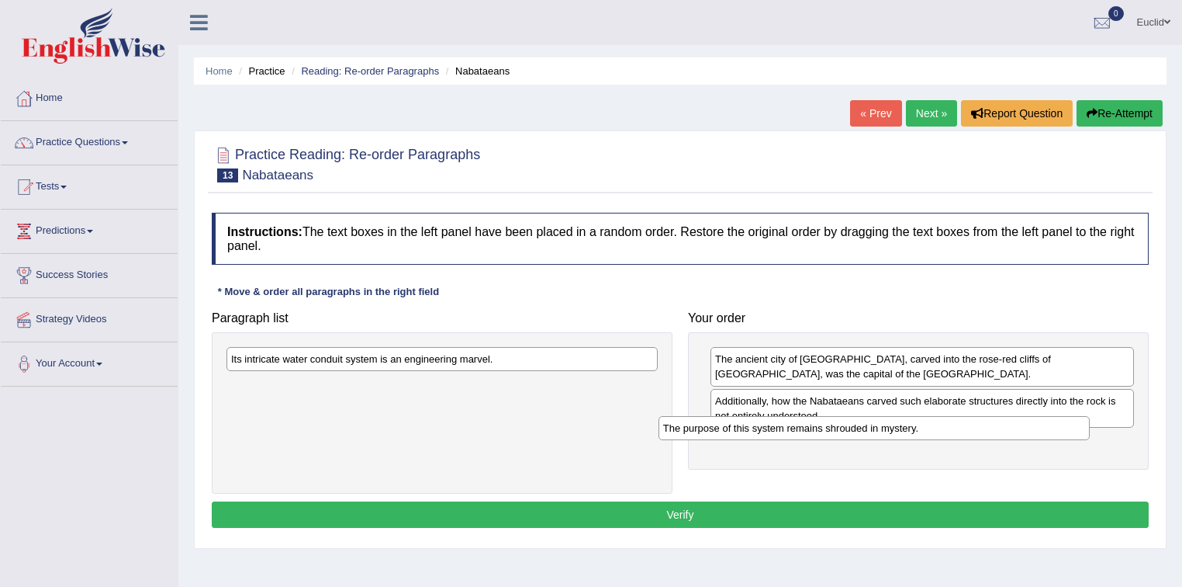
drag, startPoint x: 392, startPoint y: 386, endPoint x: 853, endPoint y: 440, distance: 464.7
click at [853, 440] on div "The purpose of this system remains shrouded in mystery." at bounding box center [875, 428] width 432 height 24
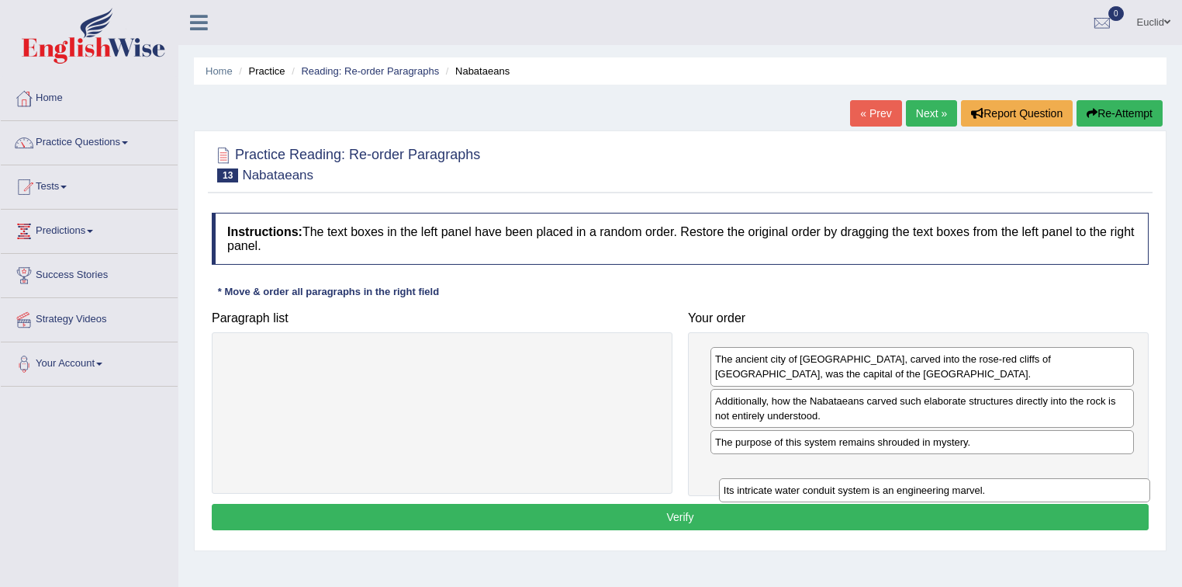
drag, startPoint x: 538, startPoint y: 356, endPoint x: 1036, endPoint y: 480, distance: 514.1
click at [1036, 480] on div "Its intricate water conduit system is an engineering marvel." at bounding box center [935, 490] width 432 height 24
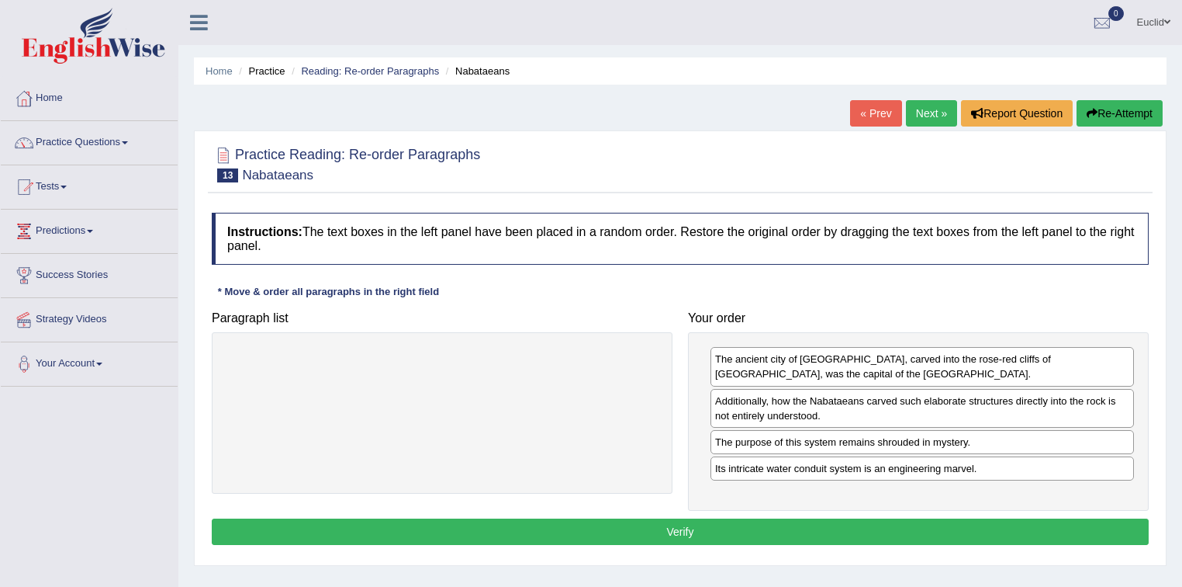
click at [745, 521] on button "Verify" at bounding box center [680, 531] width 937 height 26
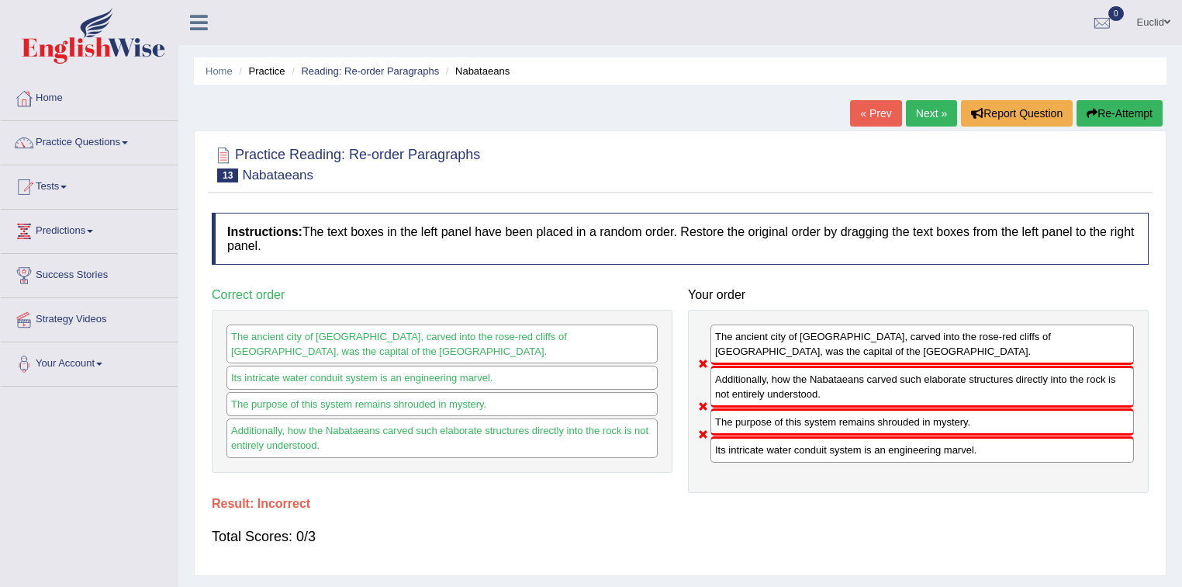
click at [937, 117] on link "Next »" at bounding box center [931, 113] width 51 height 26
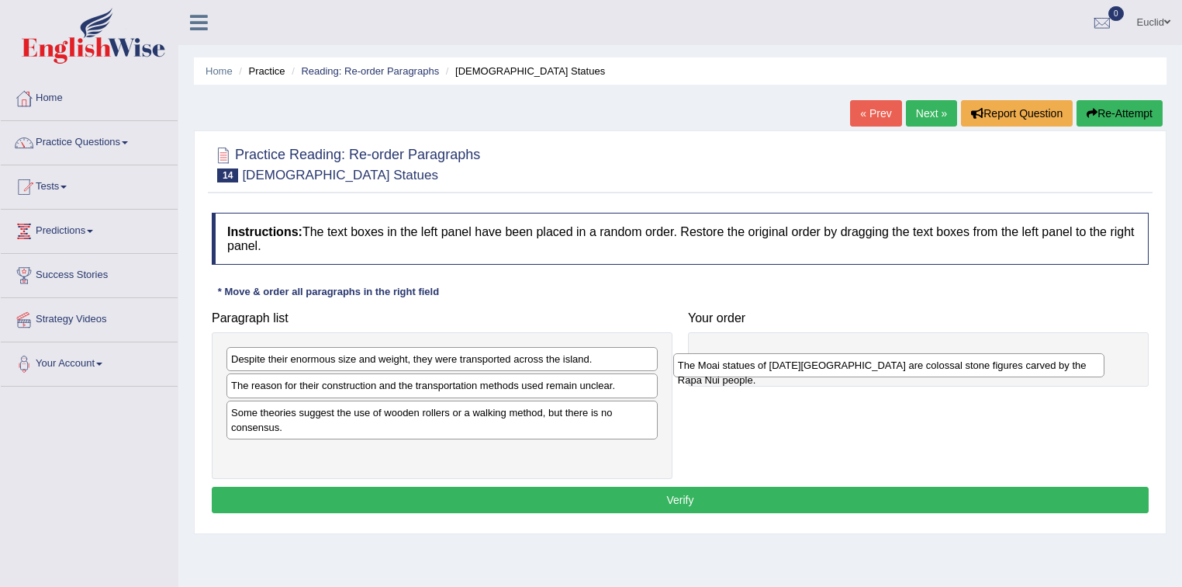
drag, startPoint x: 335, startPoint y: 357, endPoint x: 782, endPoint y: 363, distance: 446.9
click at [782, 363] on div "The Moai statues of [DATE][GEOGRAPHIC_DATA] are colossal stone figures carved b…" at bounding box center [889, 365] width 432 height 24
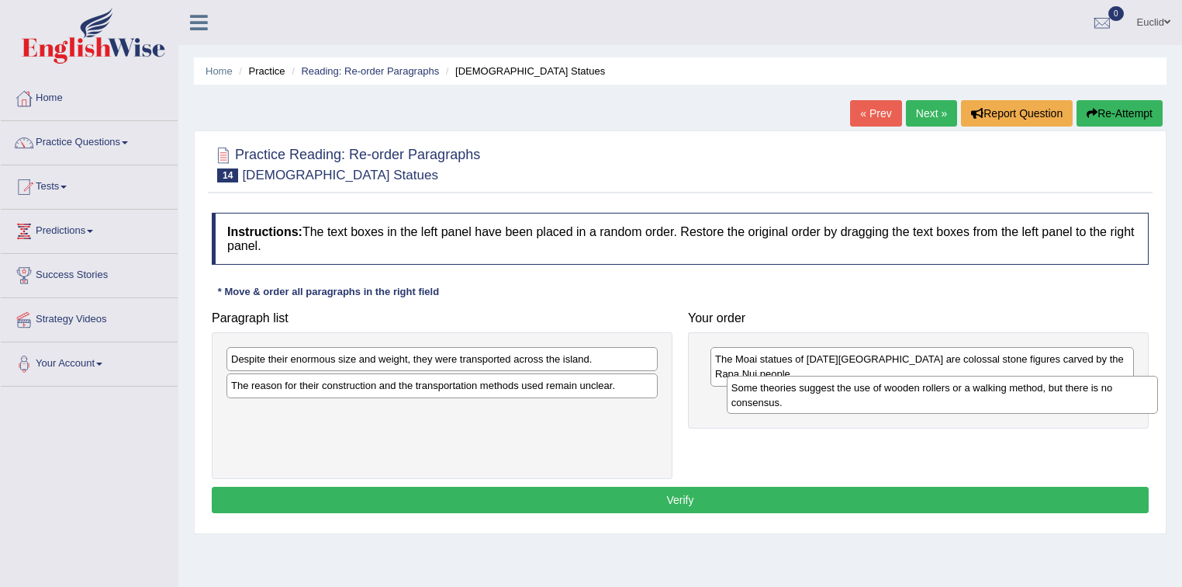
drag, startPoint x: 323, startPoint y: 423, endPoint x: 823, endPoint y: 399, distance: 501.0
click at [823, 399] on div "Some theories suggest the use of wooden rollers or a walking method, but there …" at bounding box center [943, 394] width 432 height 39
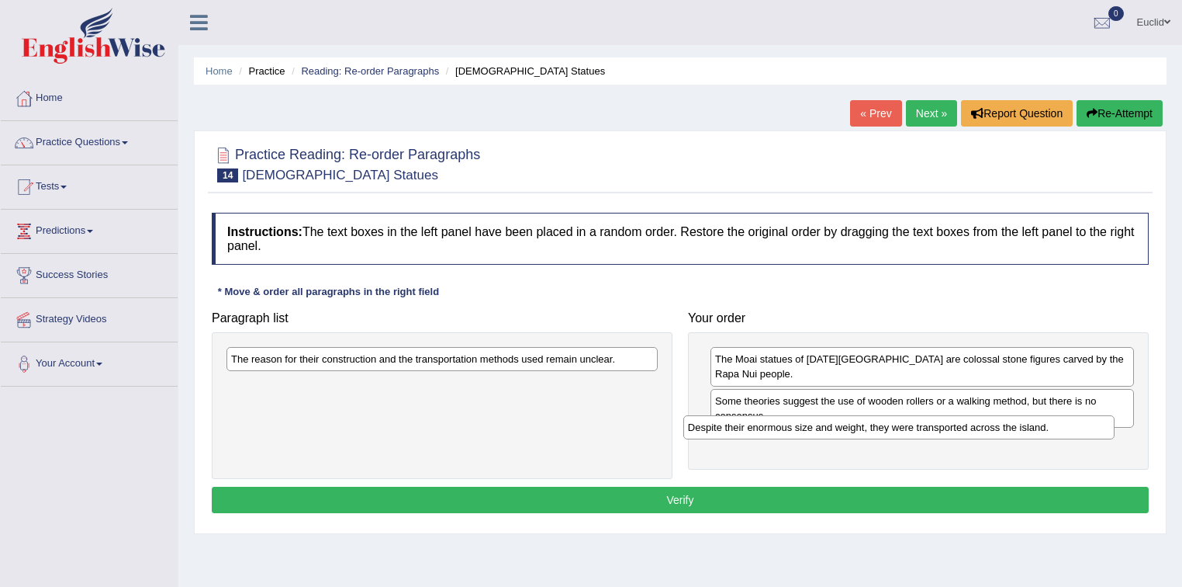
drag, startPoint x: 378, startPoint y: 361, endPoint x: 835, endPoint y: 429, distance: 462.0
click at [835, 429] on div "Despite their enormous size and weight, they were transported across the island." at bounding box center [899, 427] width 432 height 24
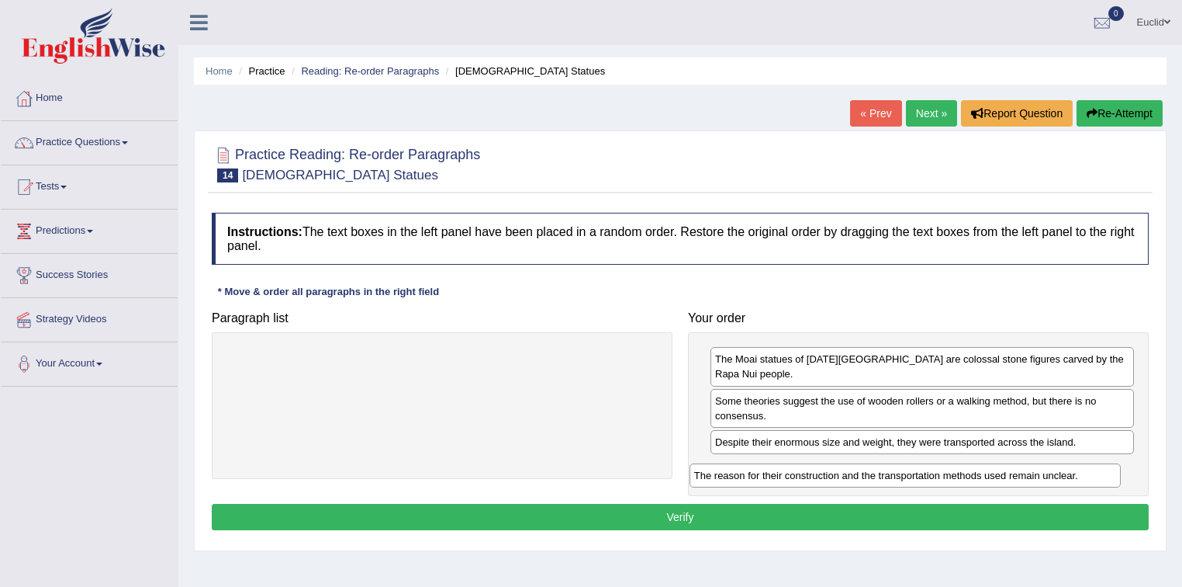
drag, startPoint x: 521, startPoint y: 358, endPoint x: 994, endPoint y: 466, distance: 485.4
click at [990, 472] on div "The reason for their construction and the transportation methods used remain un…" at bounding box center [906, 475] width 432 height 24
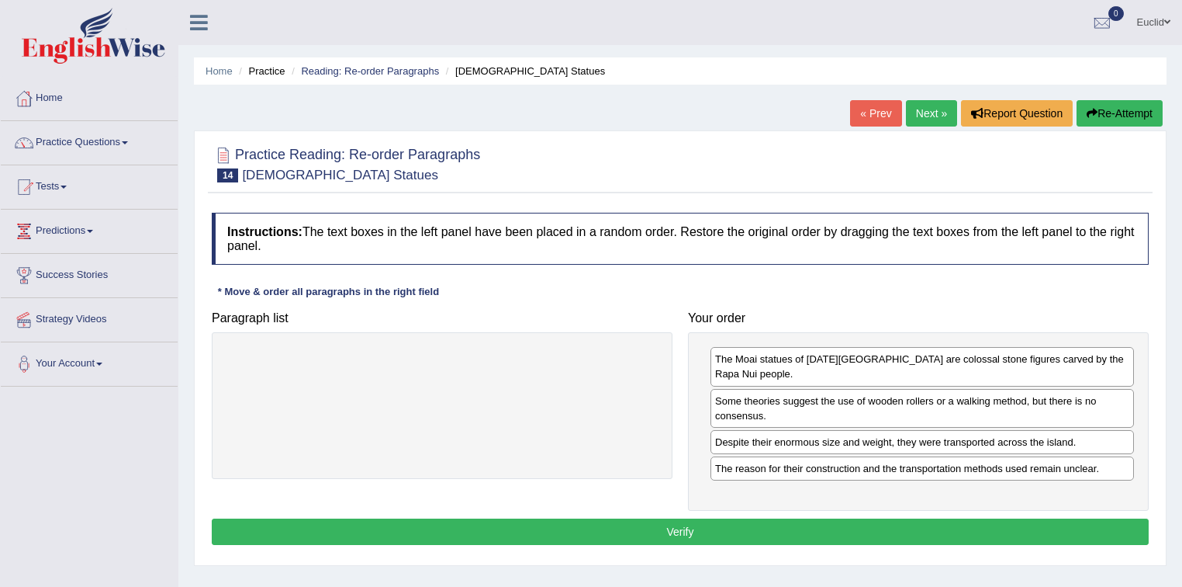
click at [693, 518] on button "Verify" at bounding box center [680, 531] width 937 height 26
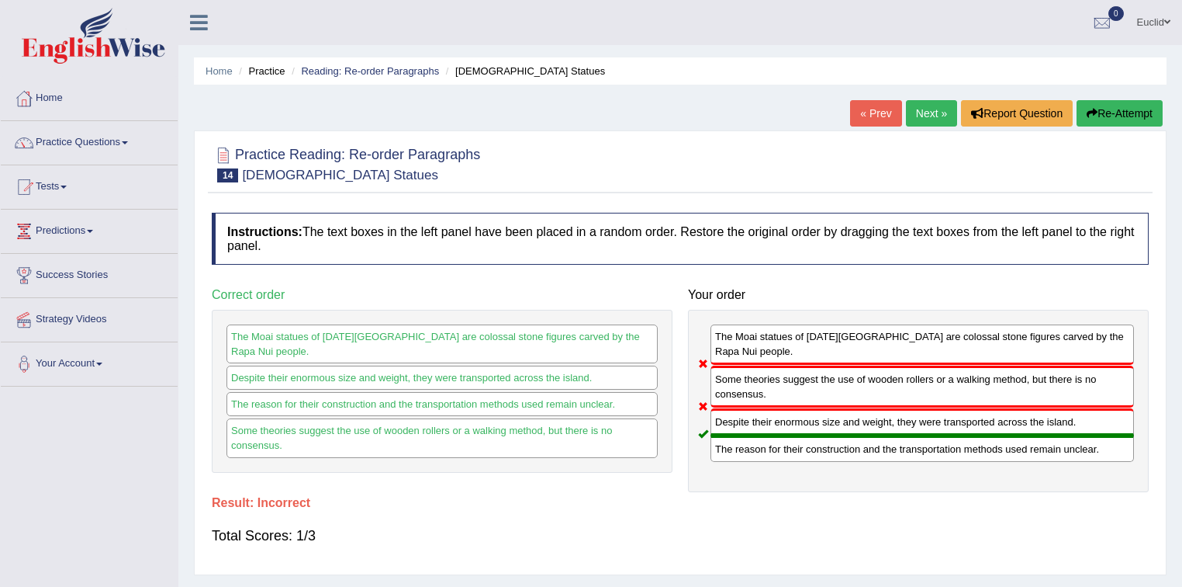
click at [912, 102] on link "Next »" at bounding box center [931, 113] width 51 height 26
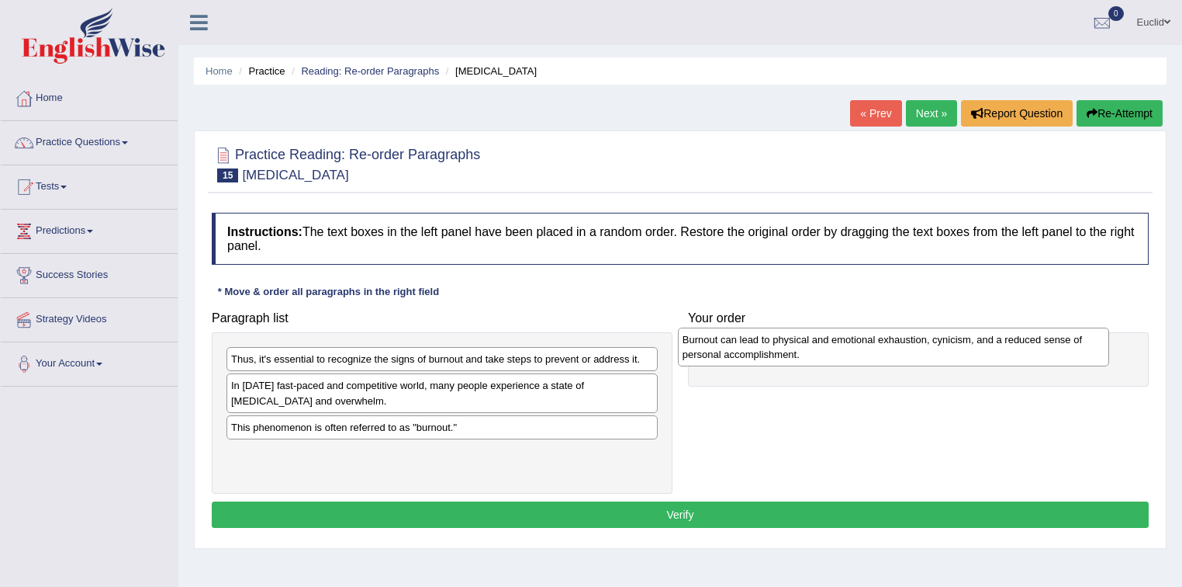
drag, startPoint x: 320, startPoint y: 432, endPoint x: 771, endPoint y: 345, distance: 459.8
click at [771, 345] on div "Burnout can lead to physical and emotional exhaustion, cynicism, and a reduced …" at bounding box center [894, 346] width 432 height 39
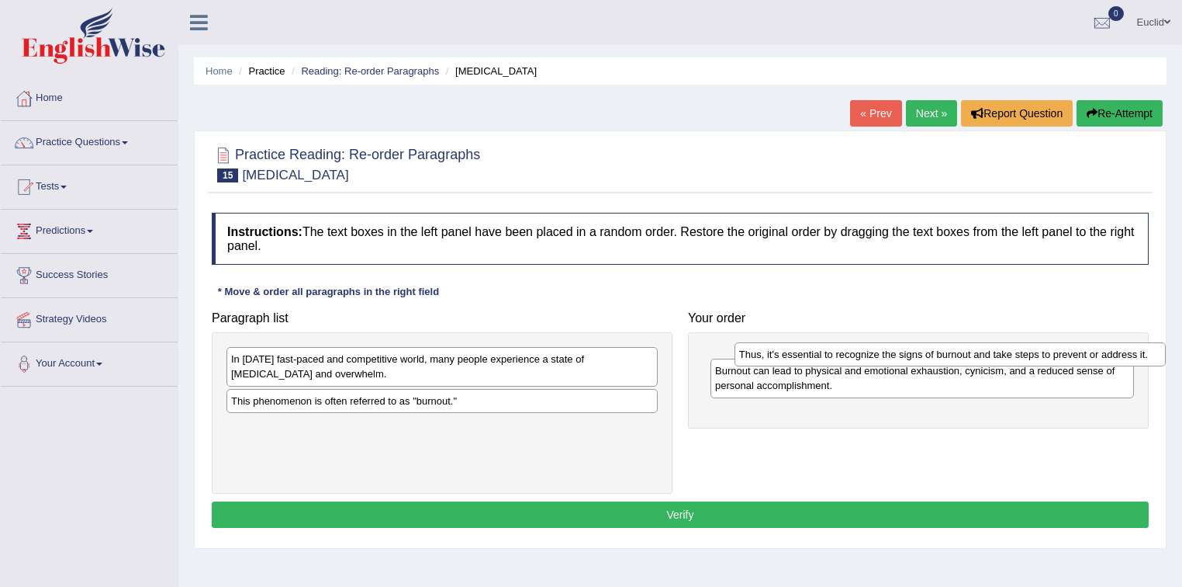
drag, startPoint x: 459, startPoint y: 357, endPoint x: 967, endPoint y: 352, distance: 508.2
click at [967, 352] on div "Thus, it's essential to recognize the signs of burnout and take steps to preven…" at bounding box center [951, 354] width 432 height 24
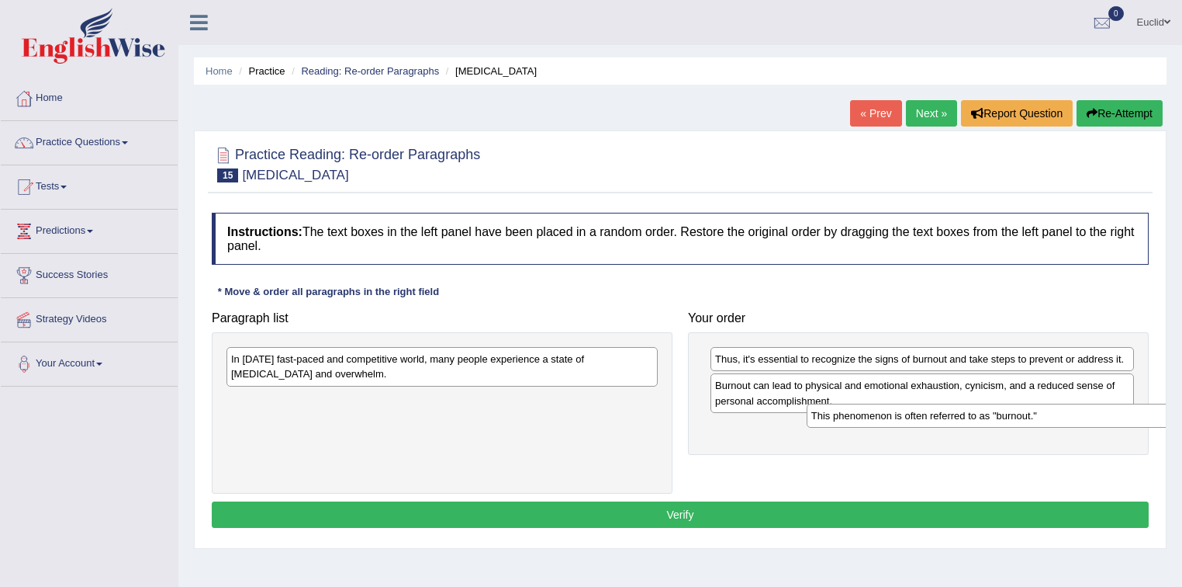
drag, startPoint x: 428, startPoint y: 396, endPoint x: 984, endPoint y: 413, distance: 555.8
click at [1009, 412] on div "This phenomenon is often referred to as "burnout."" at bounding box center [1023, 415] width 432 height 24
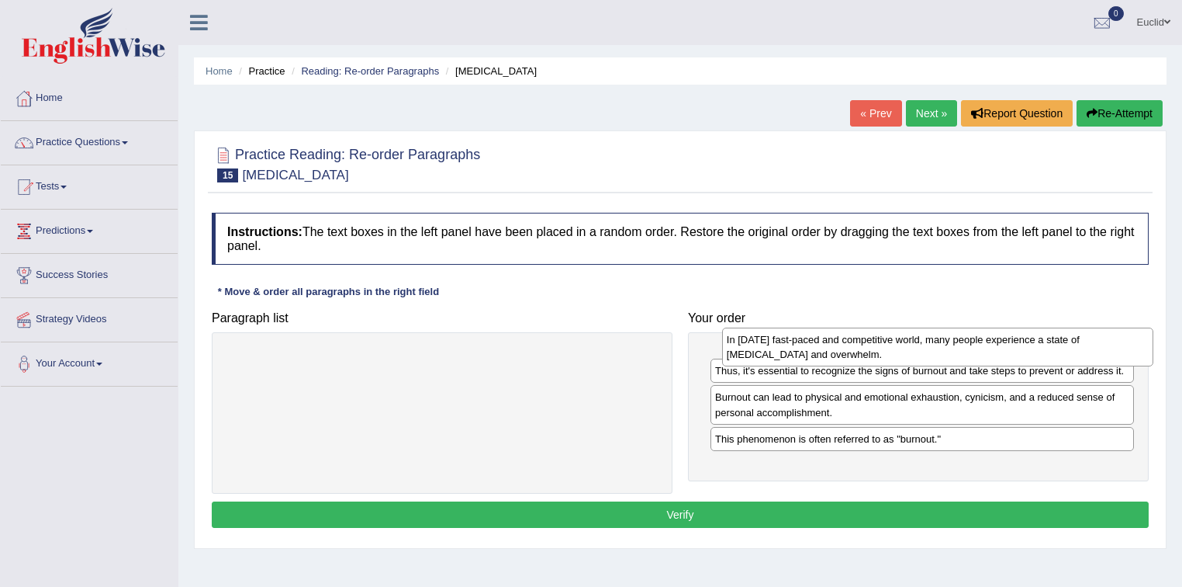
drag, startPoint x: 417, startPoint y: 365, endPoint x: 912, endPoint y: 346, distance: 496.1
click at [912, 346] on div "In today's fast-paced and competitive world, many people experience a state of …" at bounding box center [938, 346] width 432 height 39
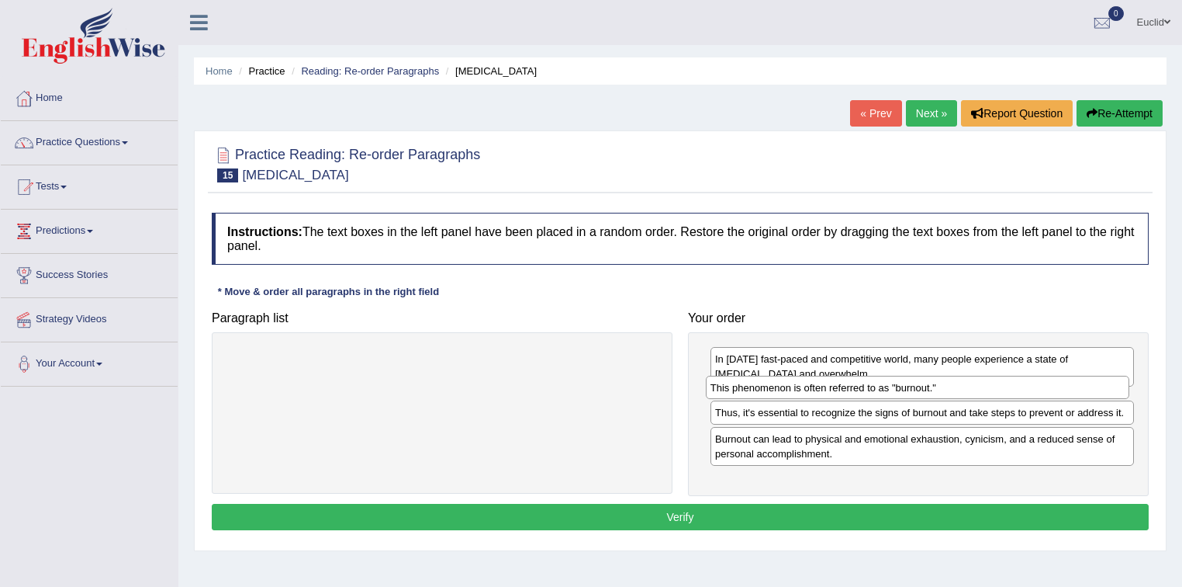
drag, startPoint x: 784, startPoint y: 472, endPoint x: 779, endPoint y: 392, distance: 80.0
click at [779, 392] on div "This phenomenon is often referred to as "burnout."" at bounding box center [918, 387] width 424 height 24
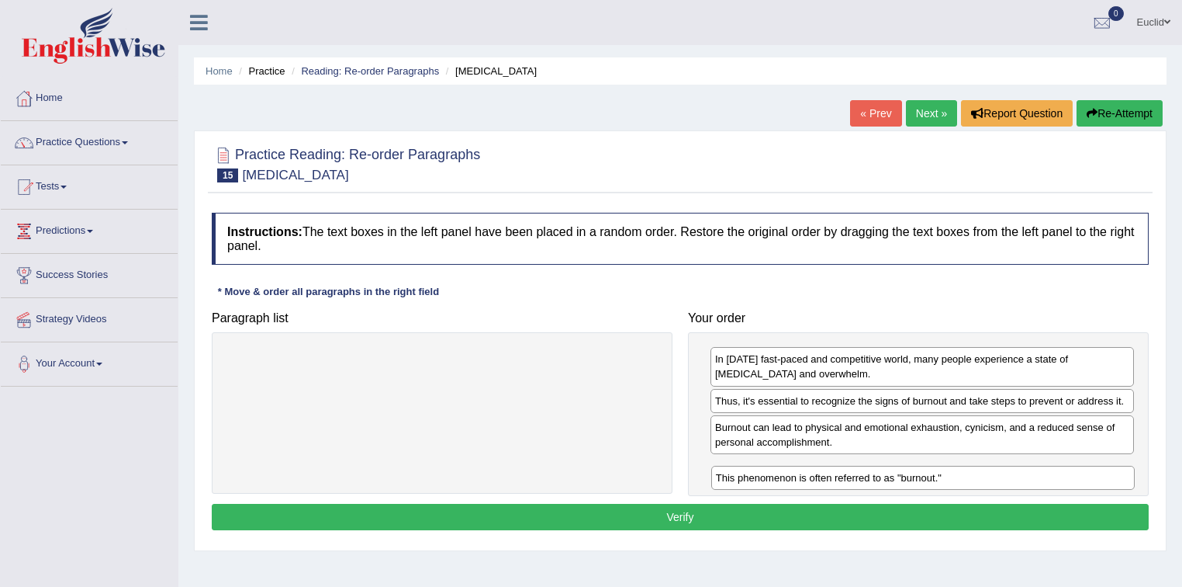
drag, startPoint x: 784, startPoint y: 394, endPoint x: 784, endPoint y: 474, distance: 79.9
click at [784, 474] on div "This phenomenon is often referred to as "burnout."" at bounding box center [923, 477] width 424 height 24
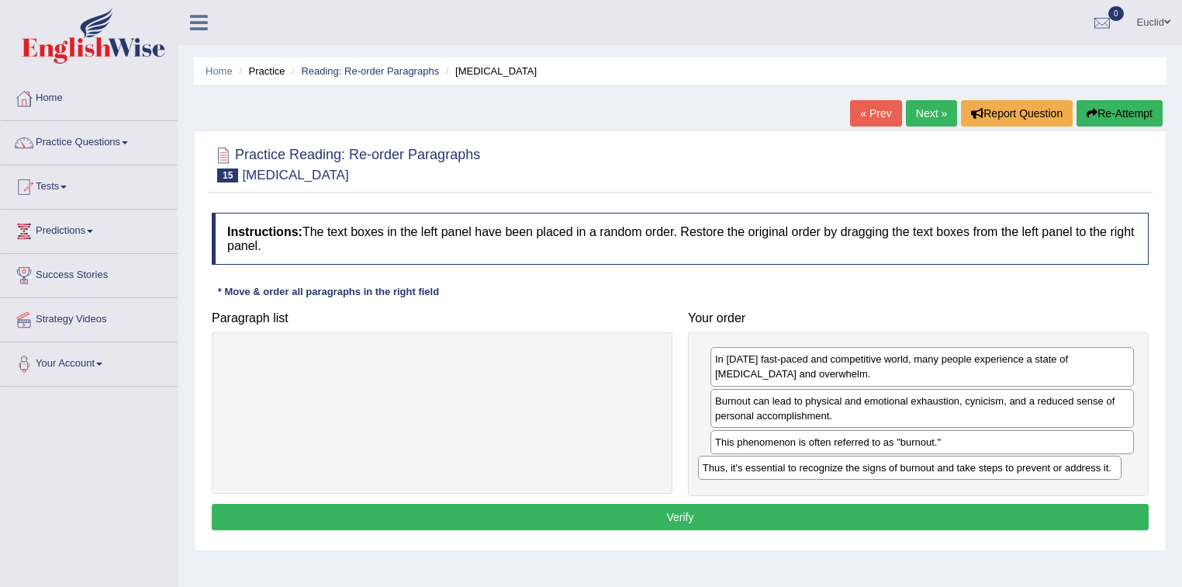
drag, startPoint x: 922, startPoint y: 401, endPoint x: 909, endPoint y: 469, distance: 68.6
click at [909, 469] on div "Thus, it's essential to recognize the signs of burnout and take steps to preven…" at bounding box center [910, 467] width 424 height 24
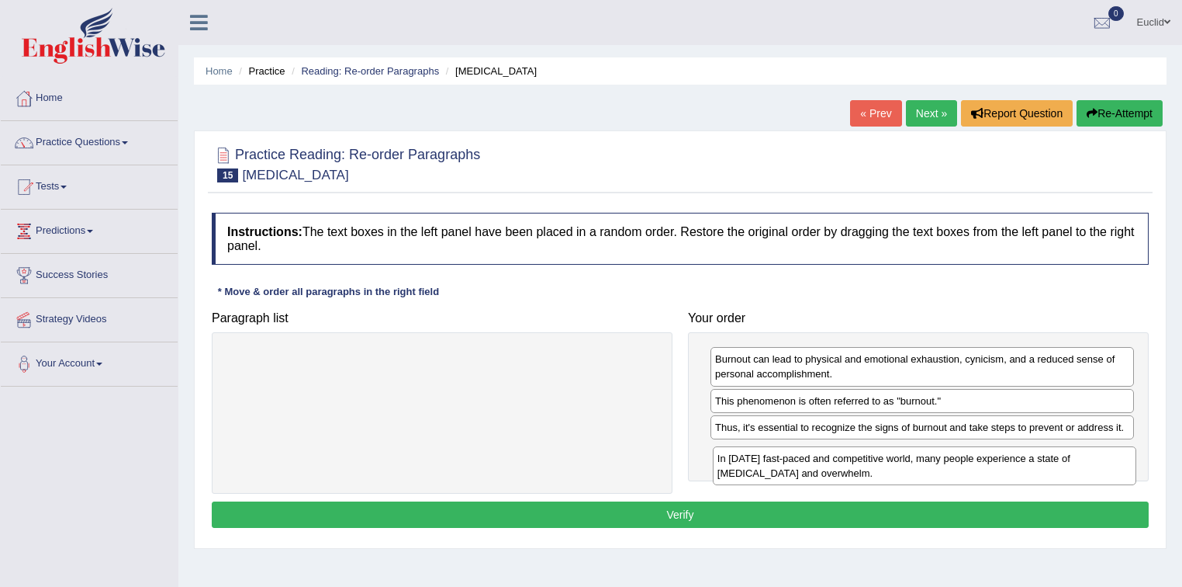
drag, startPoint x: 882, startPoint y: 369, endPoint x: 884, endPoint y: 471, distance: 101.7
click at [884, 470] on div "In today's fast-paced and competitive world, many people experience a state of …" at bounding box center [925, 465] width 424 height 39
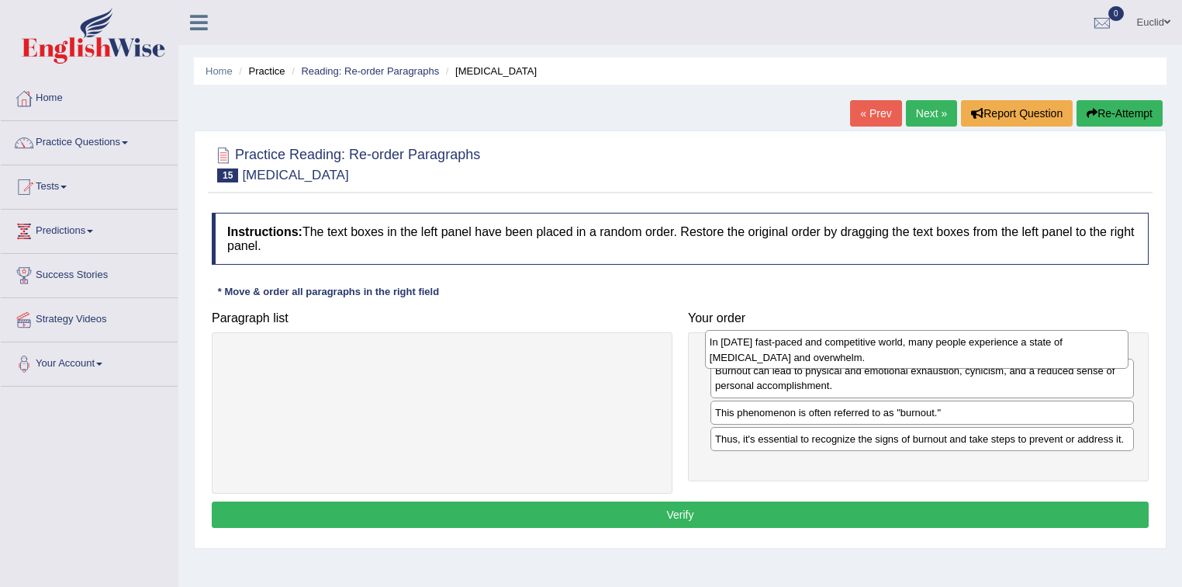
drag, startPoint x: 754, startPoint y: 461, endPoint x: 749, endPoint y: 351, distance: 110.3
click at [749, 351] on div "In today's fast-paced and competitive world, many people experience a state of …" at bounding box center [917, 349] width 424 height 39
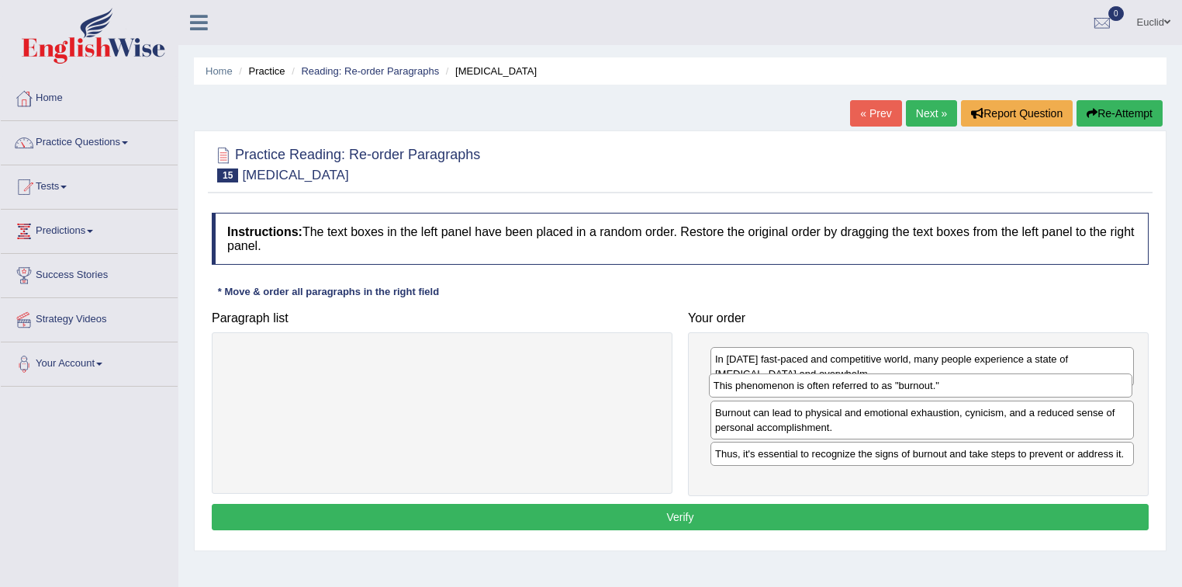
drag, startPoint x: 770, startPoint y: 444, endPoint x: 768, endPoint y: 388, distance: 55.9
click at [768, 388] on div "This phenomenon is often referred to as "burnout."" at bounding box center [921, 385] width 424 height 24
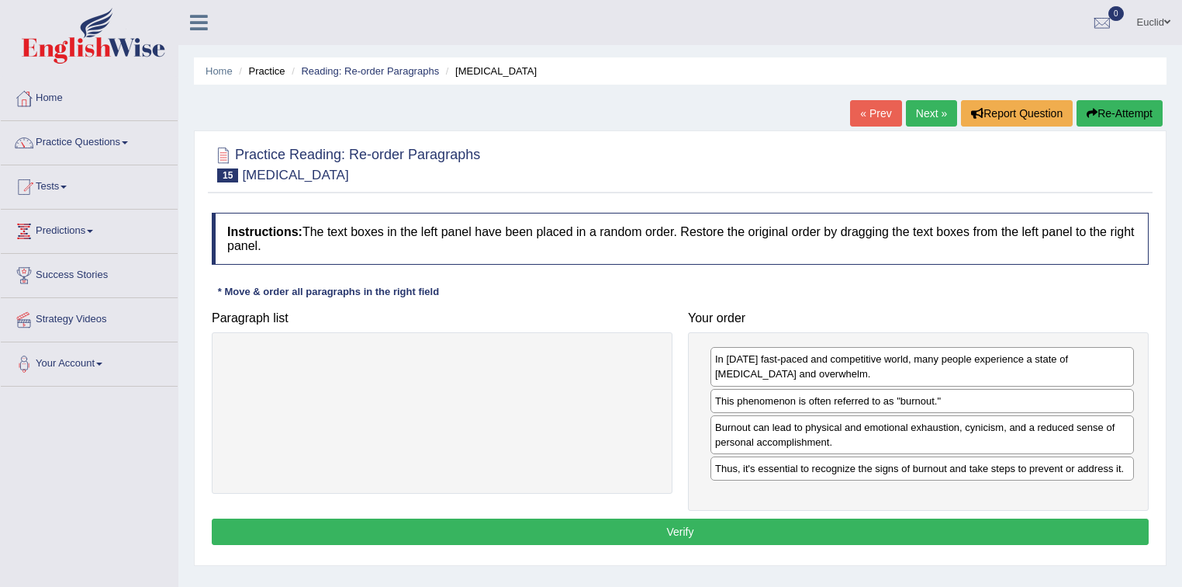
click at [708, 528] on button "Verify" at bounding box center [680, 531] width 937 height 26
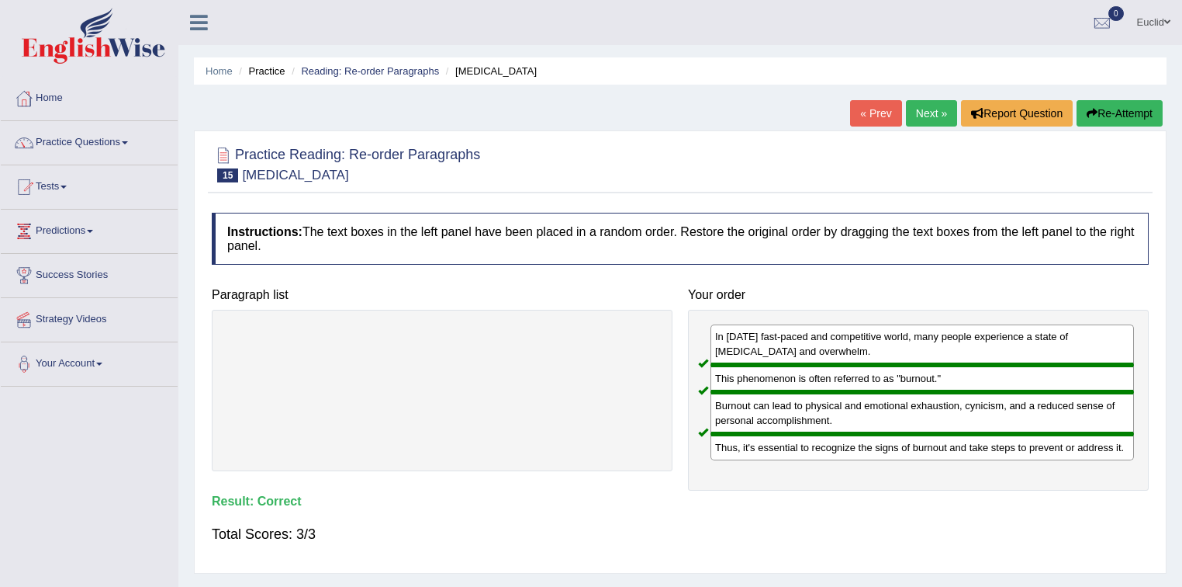
click at [923, 119] on link "Next »" at bounding box center [931, 113] width 51 height 26
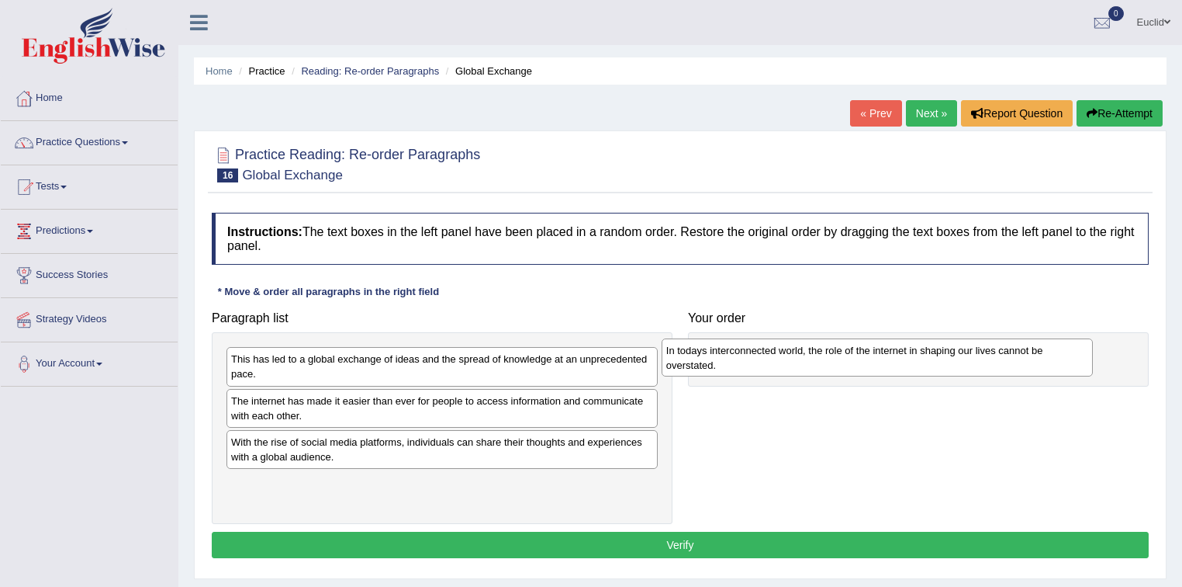
drag, startPoint x: 393, startPoint y: 493, endPoint x: 829, endPoint y: 361, distance: 454.8
click at [829, 361] on div "In todays interconnected world, the role of the internet in shaping our lives c…" at bounding box center [878, 357] width 432 height 39
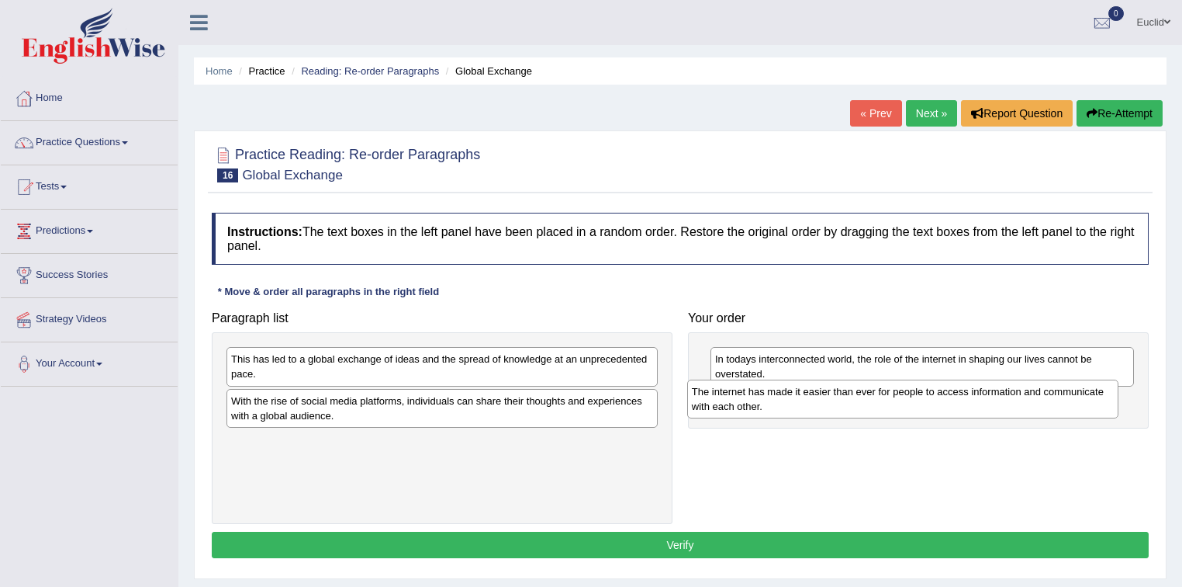
drag, startPoint x: 366, startPoint y: 418, endPoint x: 847, endPoint y: 407, distance: 481.1
click at [847, 407] on div "The internet has made it easier than ever for people to access information and …" at bounding box center [903, 398] width 432 height 39
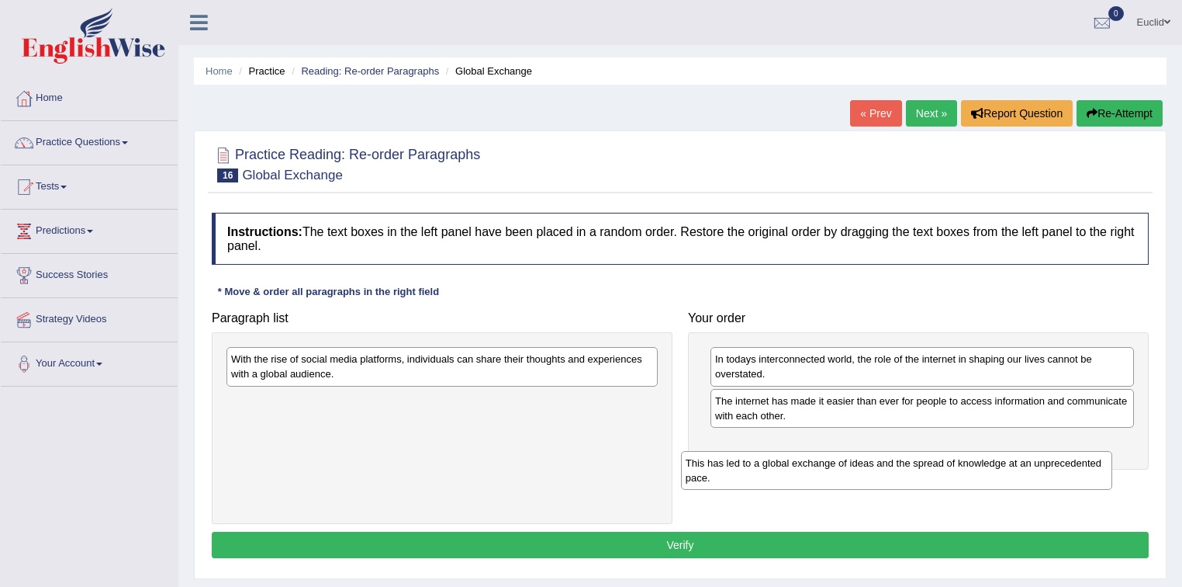
drag, startPoint x: 360, startPoint y: 367, endPoint x: 841, endPoint y: 468, distance: 491.5
click at [841, 468] on div "This has led to a global exchange of ideas and the spread of knowledge at an un…" at bounding box center [897, 470] width 432 height 39
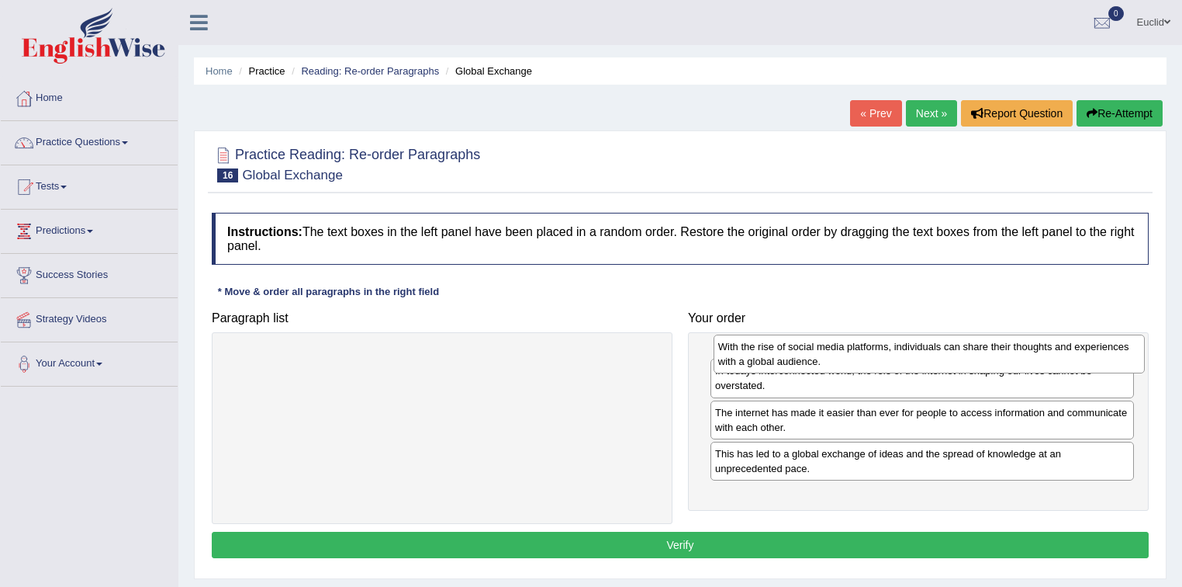
drag, startPoint x: 331, startPoint y: 371, endPoint x: 818, endPoint y: 358, distance: 487.4
click at [818, 358] on div "With the rise of social media platforms, individuals can share their thoughts a…" at bounding box center [930, 353] width 432 height 39
drag, startPoint x: 798, startPoint y: 453, endPoint x: 782, endPoint y: 363, distance: 91.3
click at [782, 363] on div "The internet has made it easier than ever for people to access information and …" at bounding box center [921, 356] width 424 height 39
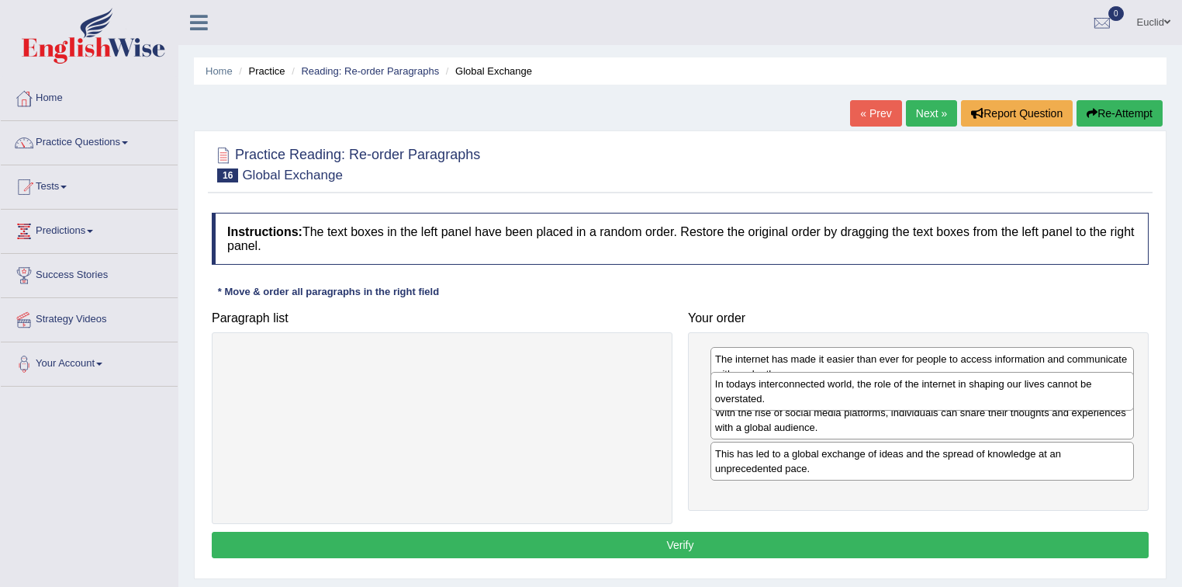
drag, startPoint x: 760, startPoint y: 455, endPoint x: 760, endPoint y: 397, distance: 57.4
click at [760, 397] on div "In todays interconnected world, the role of the internet in shaping our lives c…" at bounding box center [923, 391] width 424 height 39
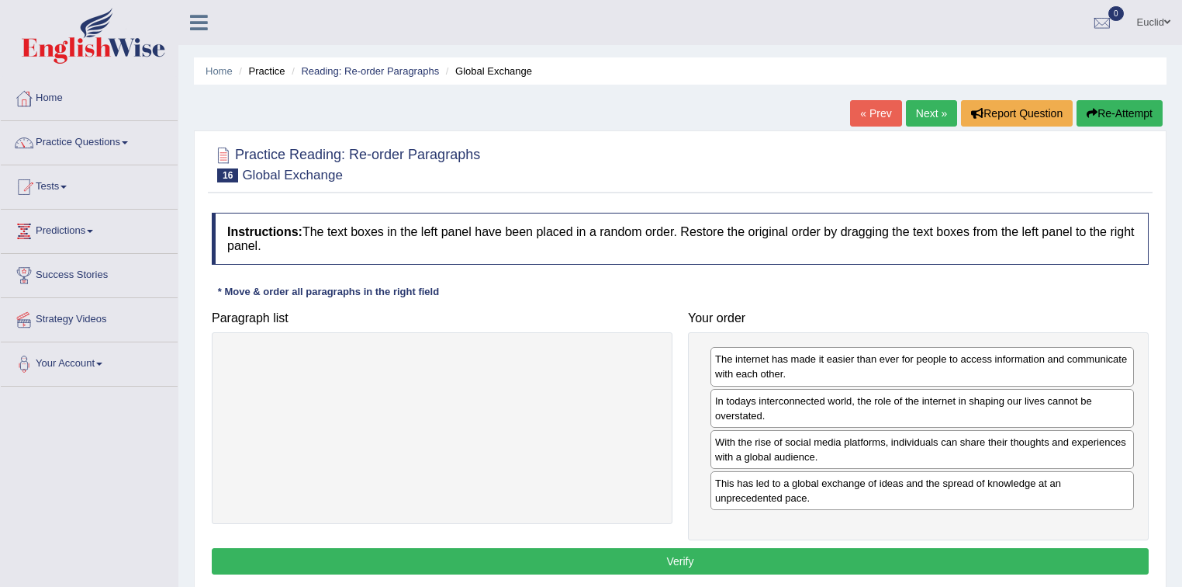
click at [711, 556] on button "Verify" at bounding box center [680, 561] width 937 height 26
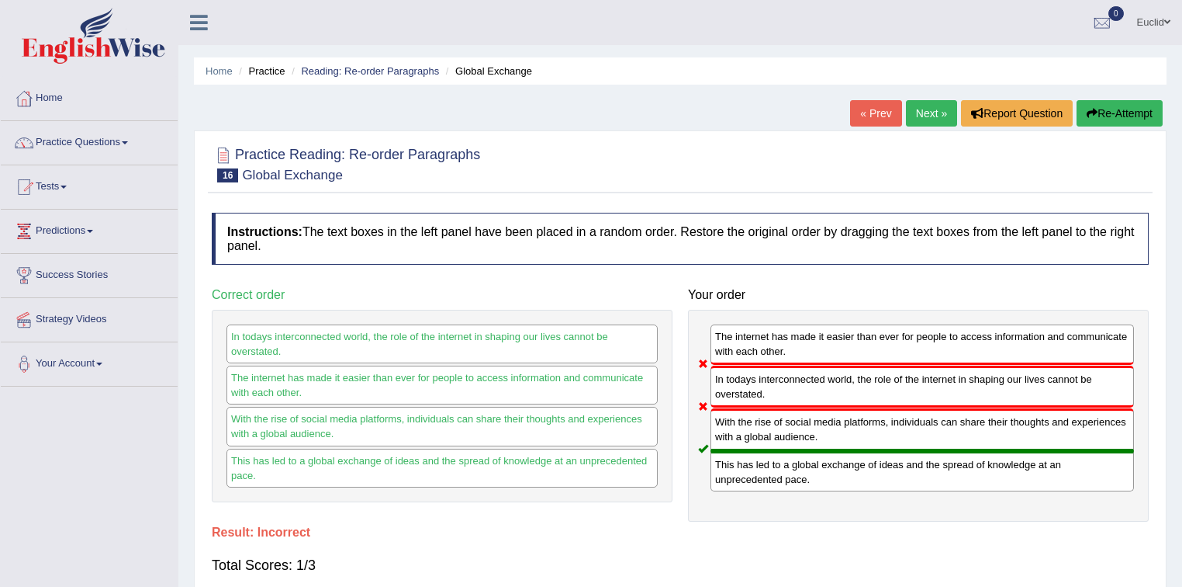
click at [931, 116] on link "Next »" at bounding box center [931, 113] width 51 height 26
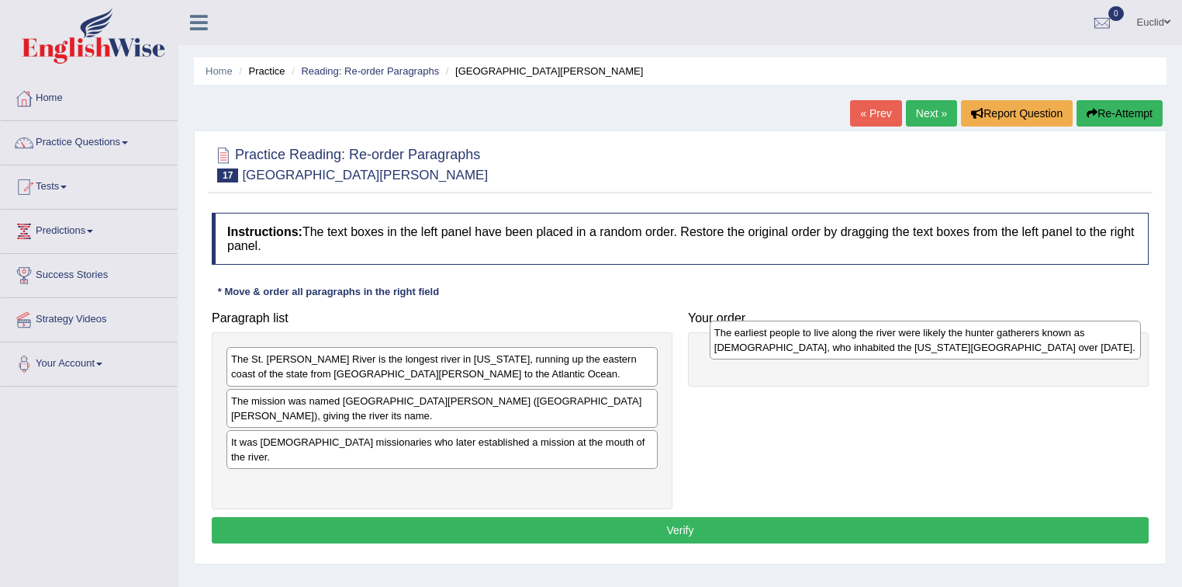
drag, startPoint x: 383, startPoint y: 413, endPoint x: 867, endPoint y: 345, distance: 488.0
click at [867, 345] on div "The earliest people to live along the river were likely the hunter gatherers kn…" at bounding box center [926, 339] width 432 height 39
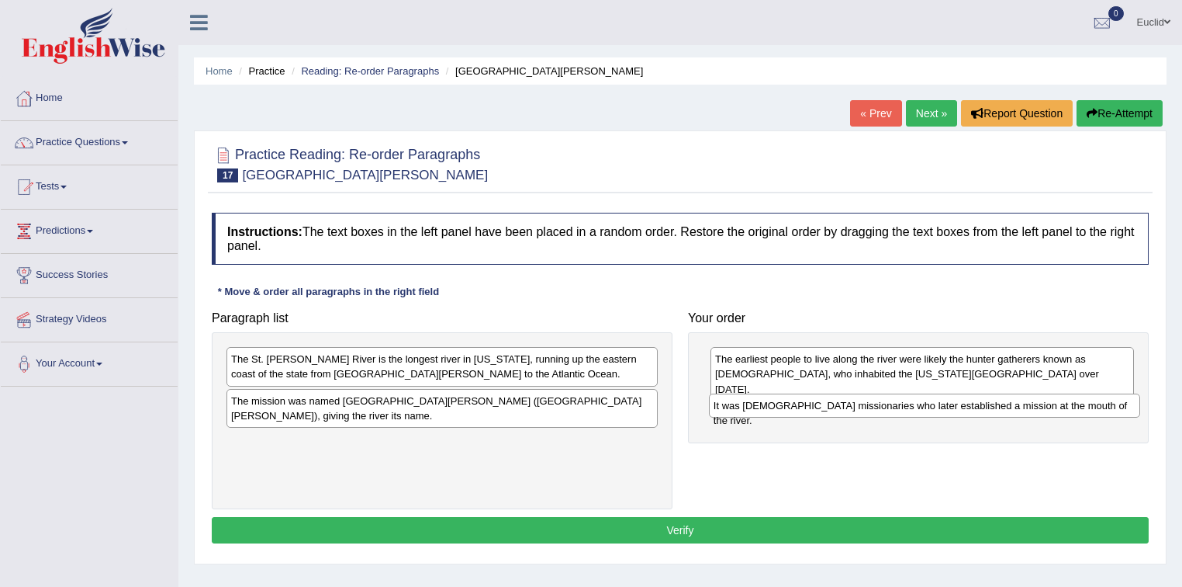
drag, startPoint x: 346, startPoint y: 447, endPoint x: 829, endPoint y: 411, distance: 483.9
click at [829, 411] on div "It was [DEMOGRAPHIC_DATA] missionaries who later established a mission at the m…" at bounding box center [925, 405] width 432 height 24
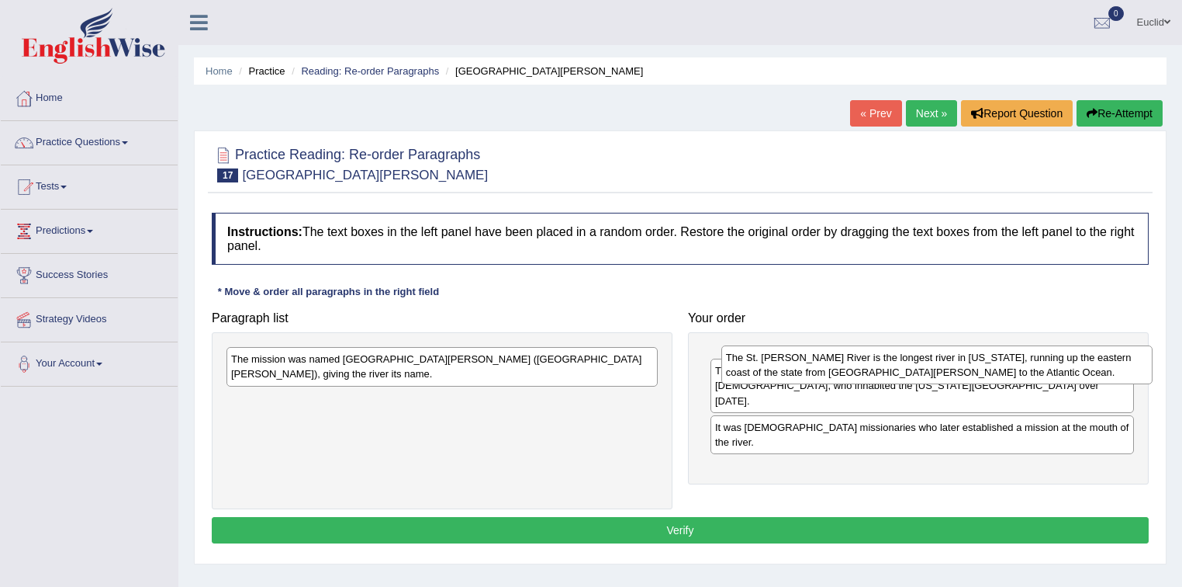
drag, startPoint x: 493, startPoint y: 366, endPoint x: 988, endPoint y: 365, distance: 495.0
click at [988, 365] on div "The St. [PERSON_NAME] River is the longest river in [US_STATE], running up the …" at bounding box center [938, 364] width 432 height 39
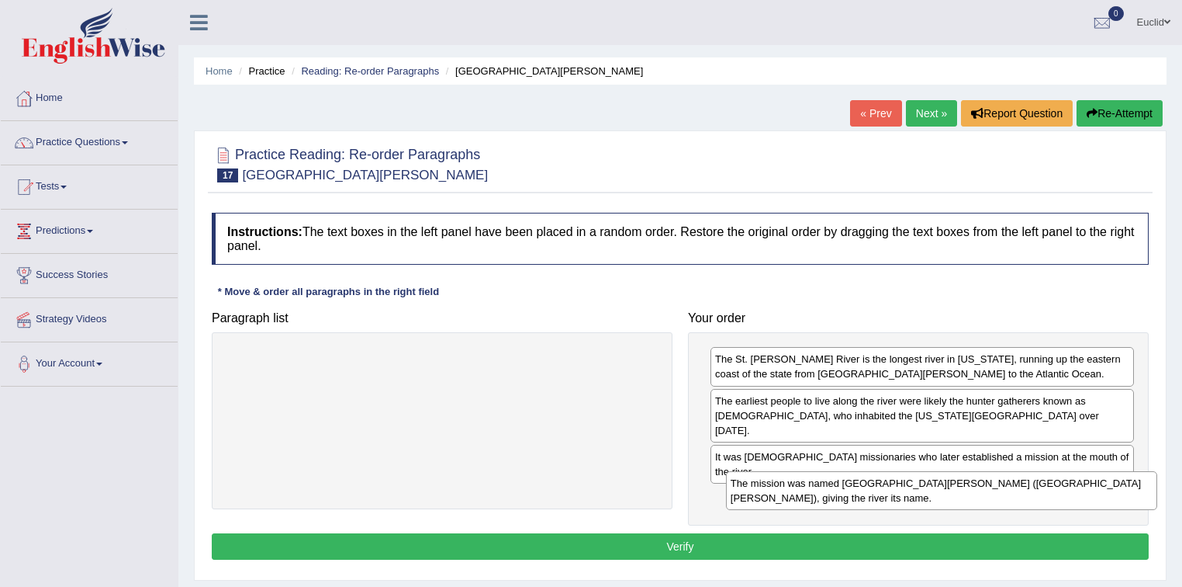
drag, startPoint x: 571, startPoint y: 363, endPoint x: 1063, endPoint y: 480, distance: 505.6
click at [1063, 480] on div "The mission was named [GEOGRAPHIC_DATA][PERSON_NAME] ([GEOGRAPHIC_DATA][PERSON_…" at bounding box center [942, 490] width 432 height 39
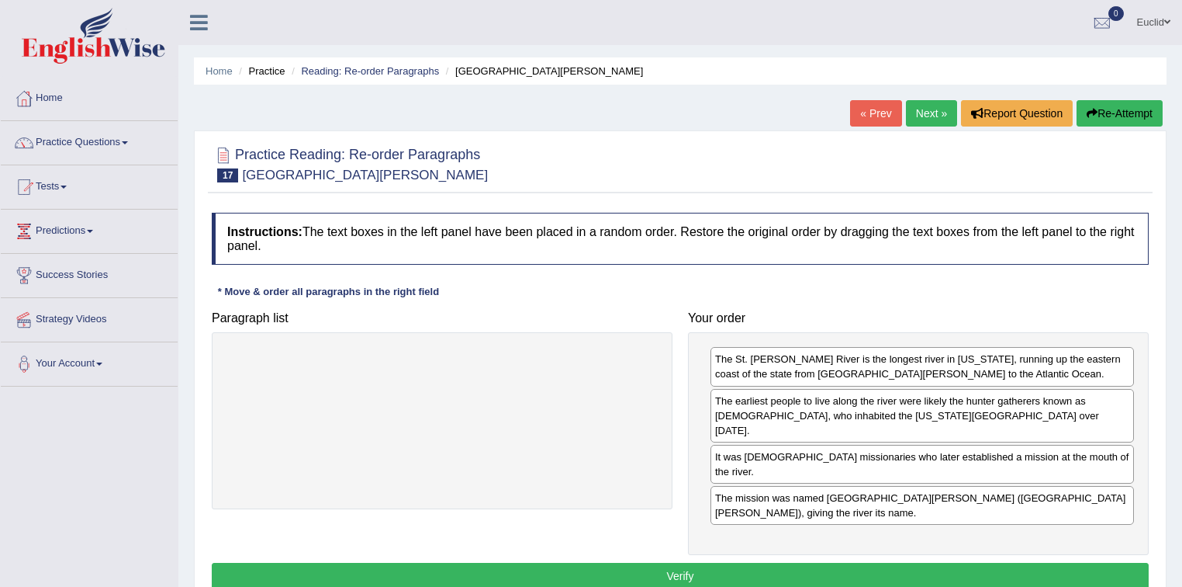
click at [780, 562] on button "Verify" at bounding box center [680, 575] width 937 height 26
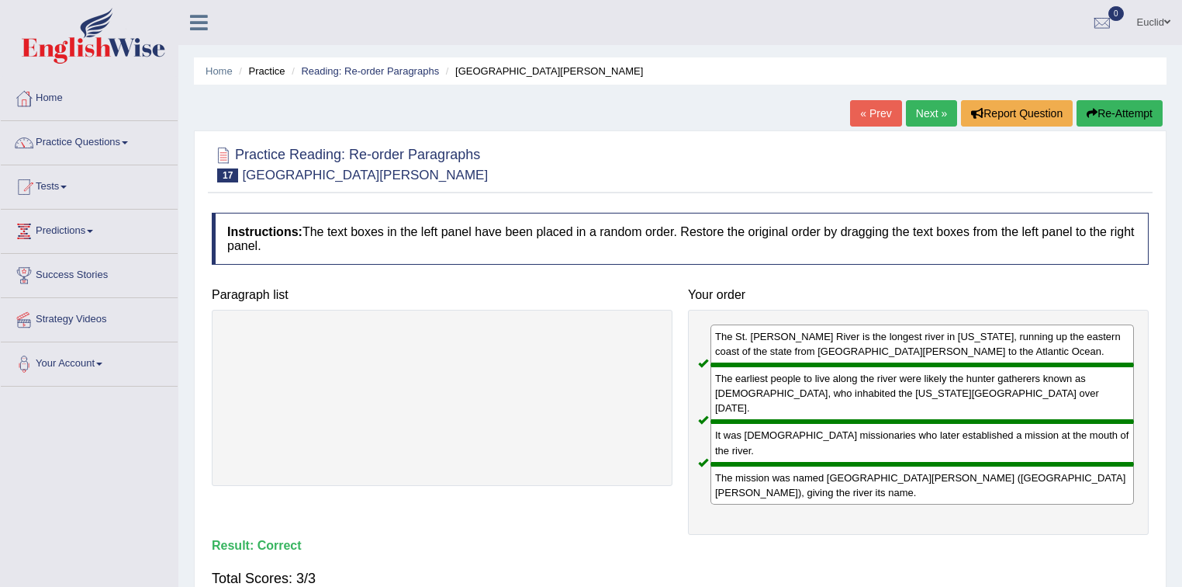
click at [927, 109] on link "Next »" at bounding box center [931, 113] width 51 height 26
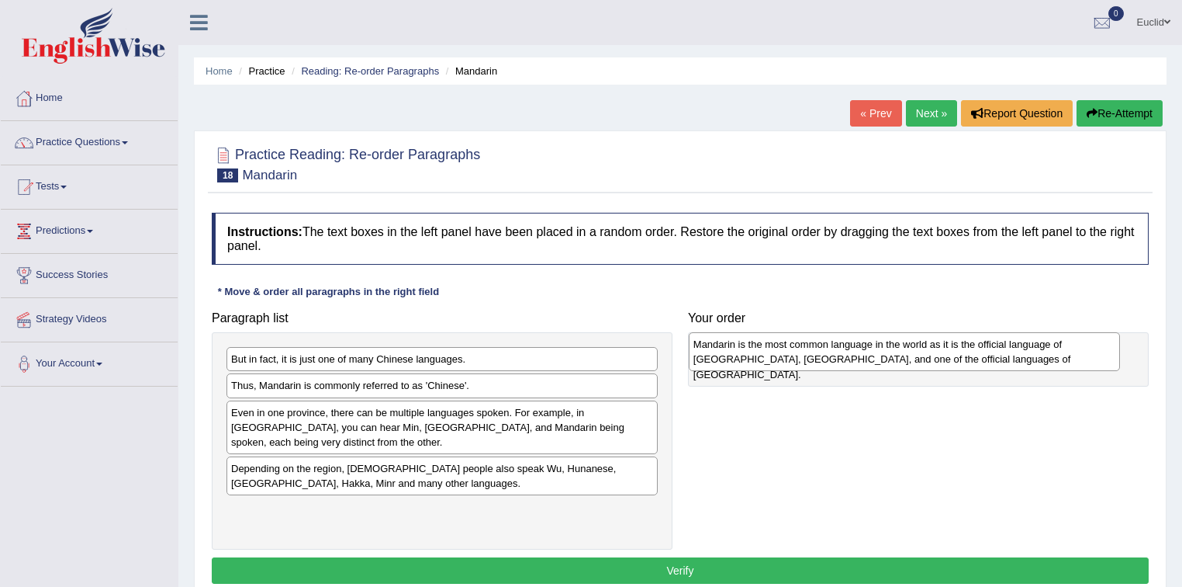
drag, startPoint x: 308, startPoint y: 518, endPoint x: 770, endPoint y: 355, distance: 490.5
click at [770, 355] on div "Mandarin is the most common language in the world as it is the official languag…" at bounding box center [905, 351] width 432 height 39
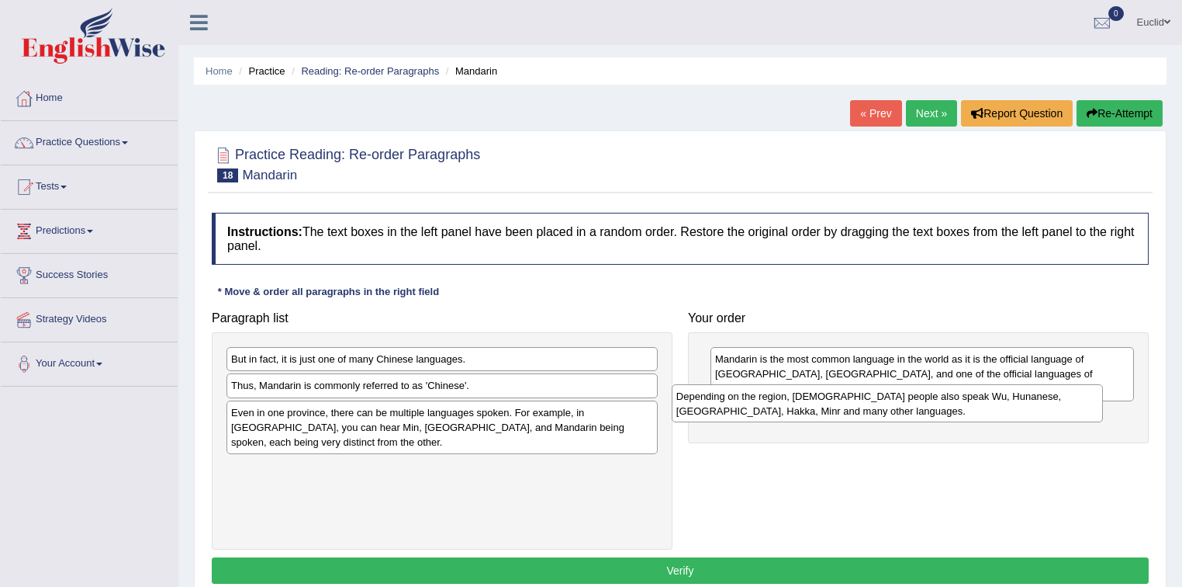
drag, startPoint x: 393, startPoint y: 476, endPoint x: 839, endPoint y: 405, distance: 451.0
click at [839, 405] on div "Depending on the region, [DEMOGRAPHIC_DATA] people also speak Wu, Hunanese, [GE…" at bounding box center [888, 403] width 432 height 39
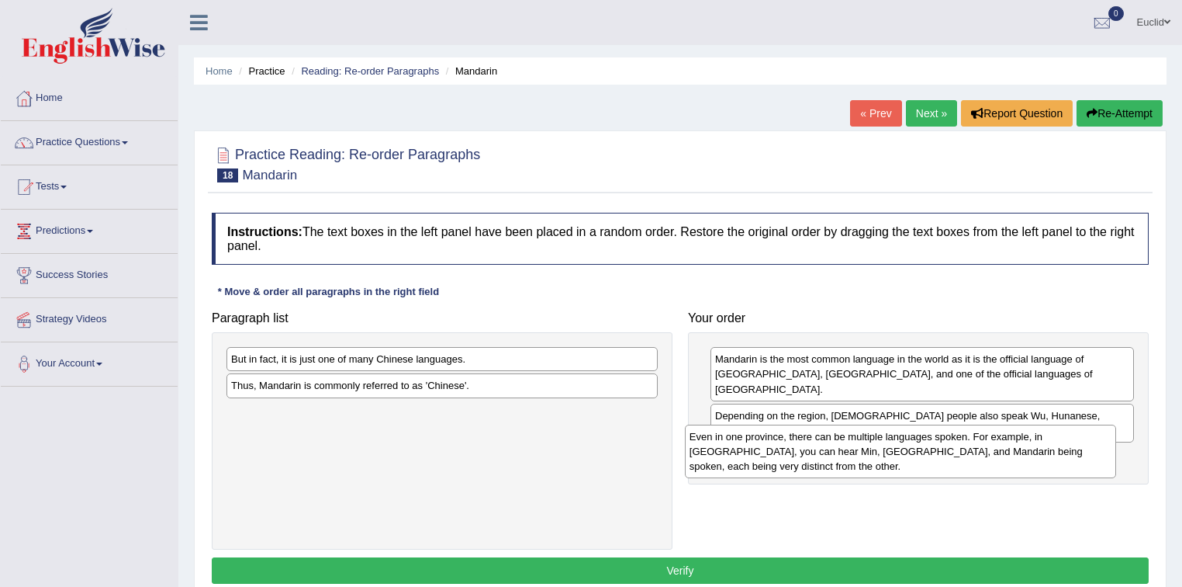
drag, startPoint x: 549, startPoint y: 421, endPoint x: 1008, endPoint y: 446, distance: 459.2
click at [1008, 446] on div "Even in one province, there can be multiple languages spoken. For example, in […" at bounding box center [901, 451] width 432 height 54
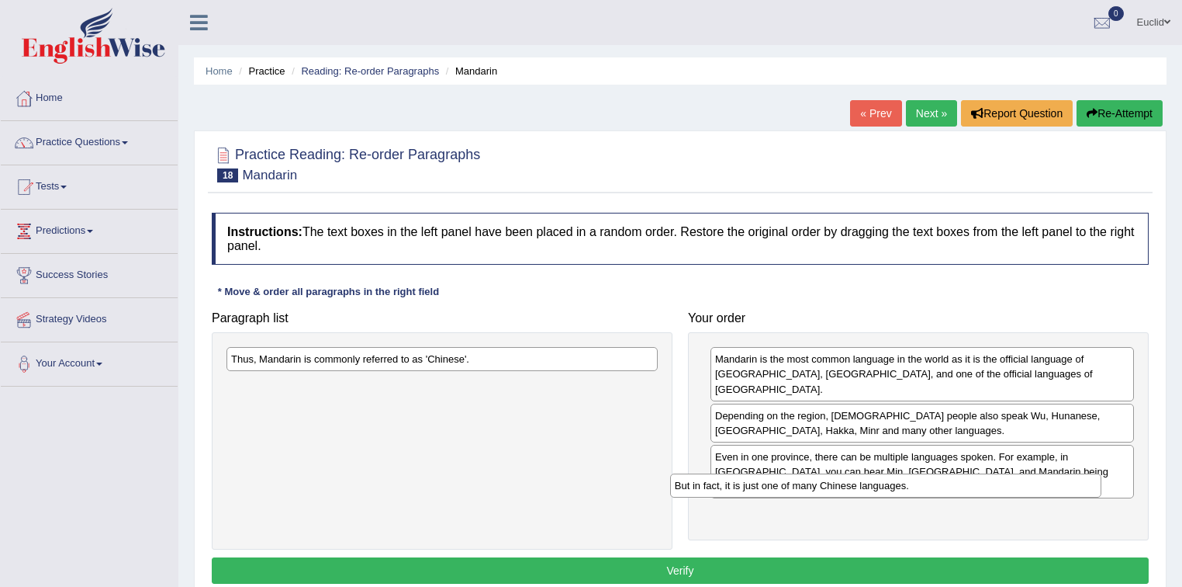
drag, startPoint x: 534, startPoint y: 362, endPoint x: 978, endPoint y: 488, distance: 461.4
click at [978, 488] on div "But in fact, it is just one of many Chinese languages." at bounding box center [886, 485] width 432 height 24
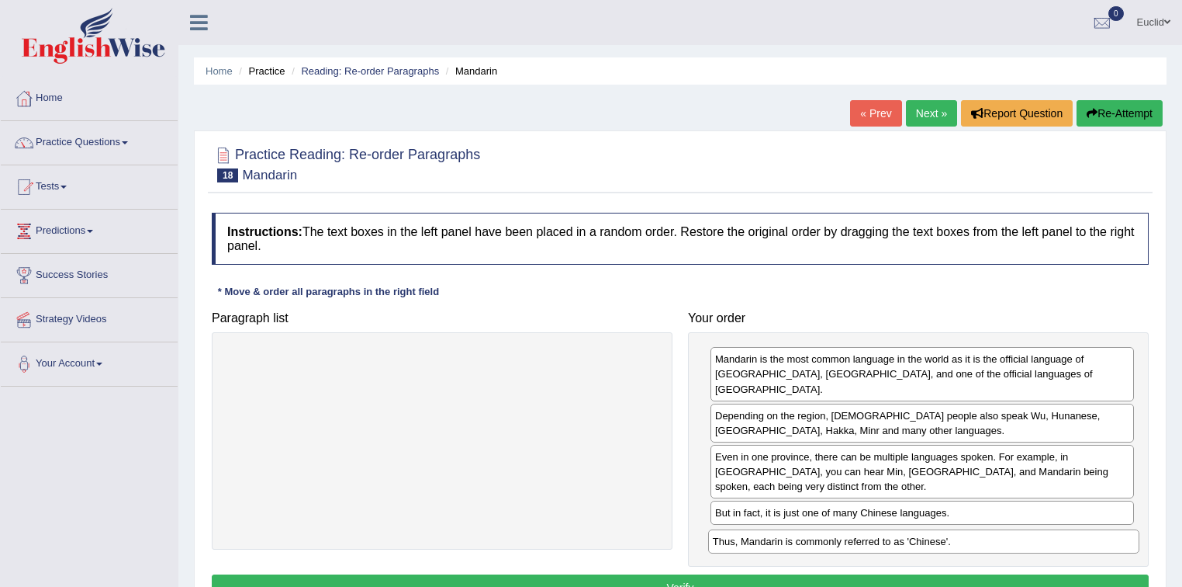
drag, startPoint x: 479, startPoint y: 357, endPoint x: 960, endPoint y: 539, distance: 515.1
click at [960, 539] on div "Thus, Mandarin is commonly referred to as 'Chinese'." at bounding box center [924, 541] width 432 height 24
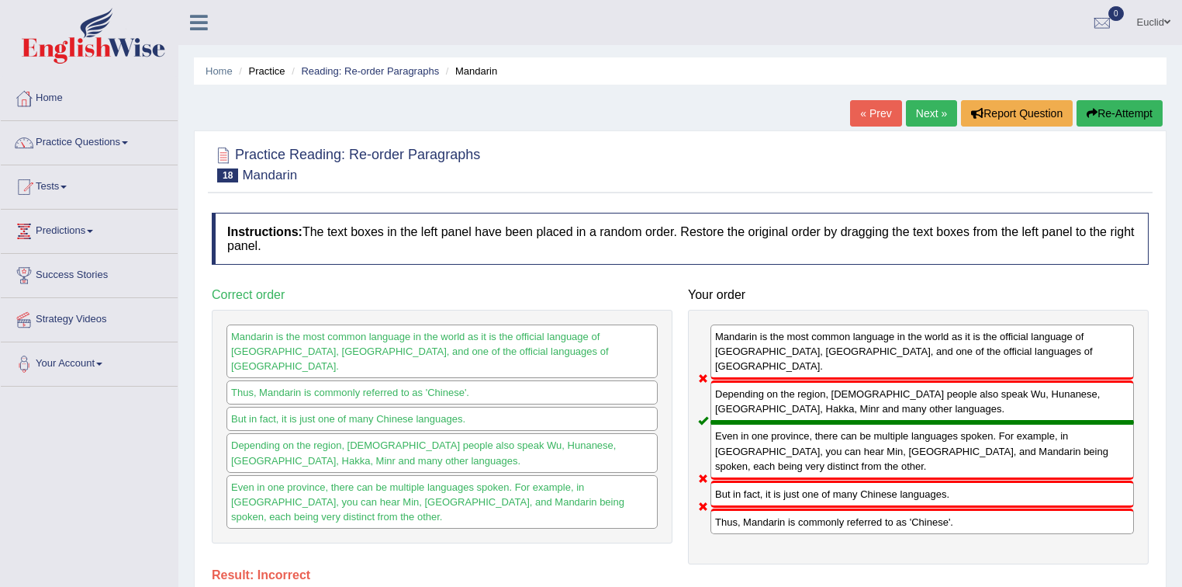
scroll to position [62, 0]
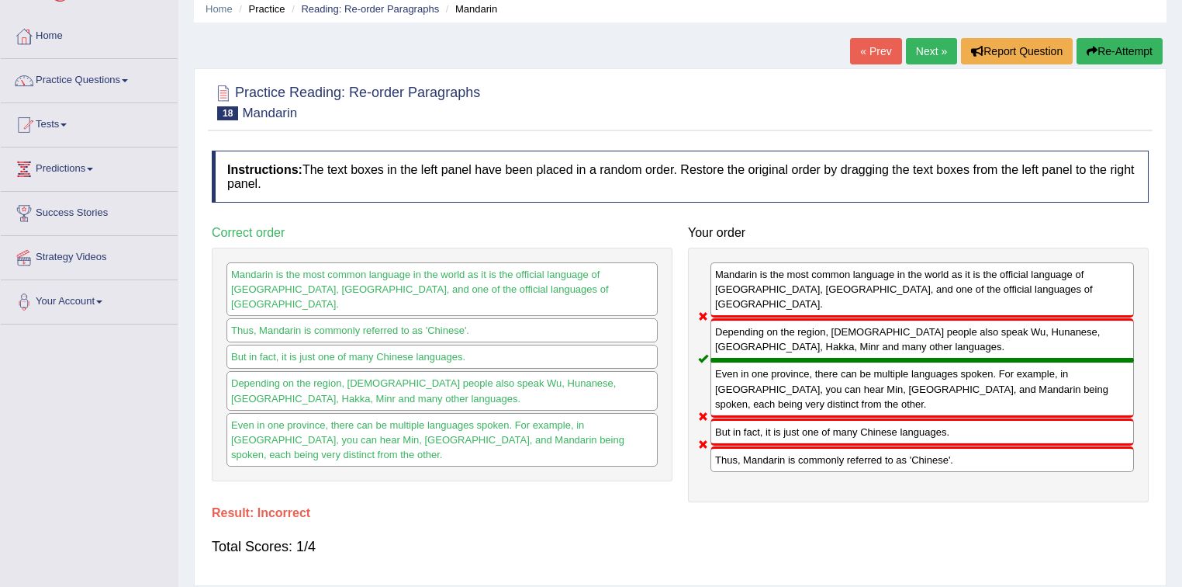
click at [932, 50] on link "Next »" at bounding box center [931, 51] width 51 height 26
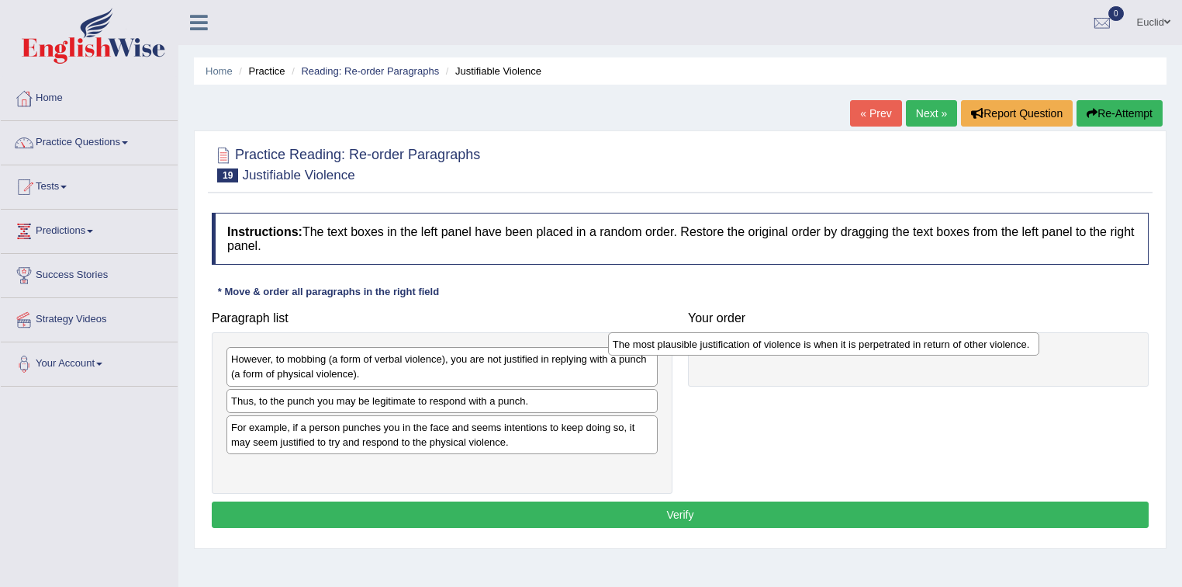
drag, startPoint x: 293, startPoint y: 431, endPoint x: 677, endPoint y: 349, distance: 392.0
click at [677, 349] on div "The most plausible justification of violence is when it is perpetrated in retur…" at bounding box center [824, 344] width 432 height 24
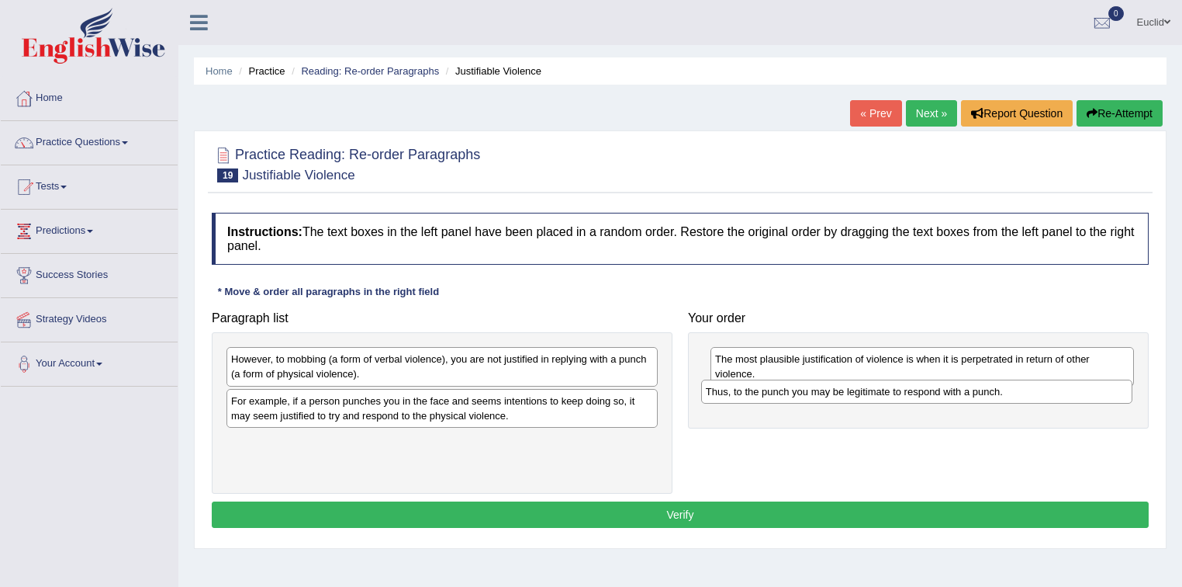
drag, startPoint x: 375, startPoint y: 403, endPoint x: 850, endPoint y: 394, distance: 474.9
click at [850, 394] on div "Thus, to the punch you may be legitimate to respond with a punch." at bounding box center [917, 391] width 432 height 24
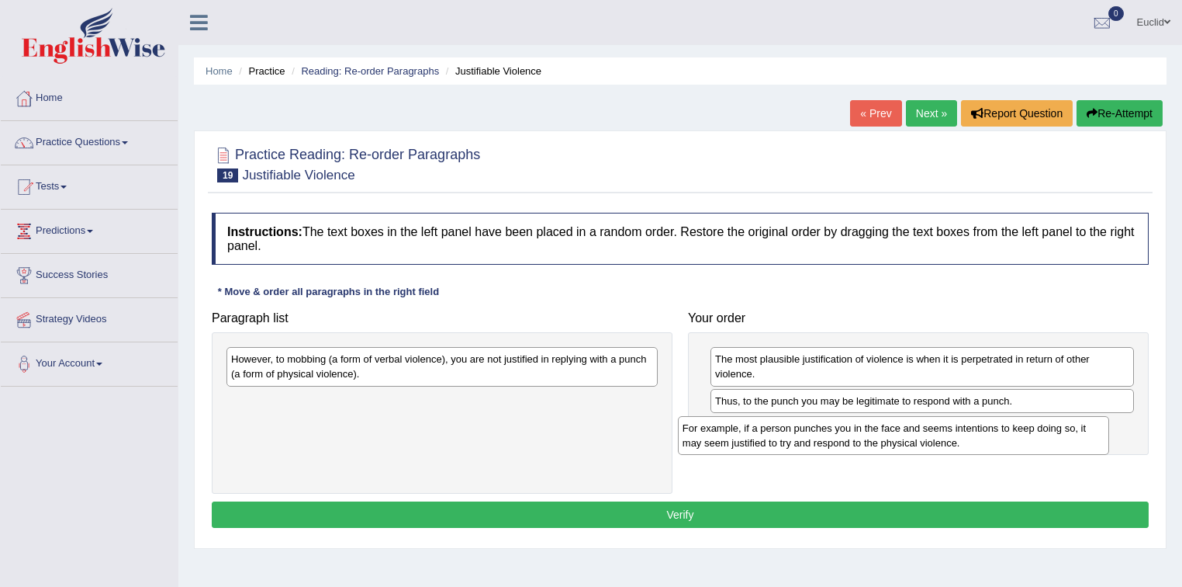
drag, startPoint x: 393, startPoint y: 414, endPoint x: 853, endPoint y: 443, distance: 460.2
click at [853, 443] on div "For example, if a person punches you in the face and seems intentions to keep d…" at bounding box center [894, 435] width 432 height 39
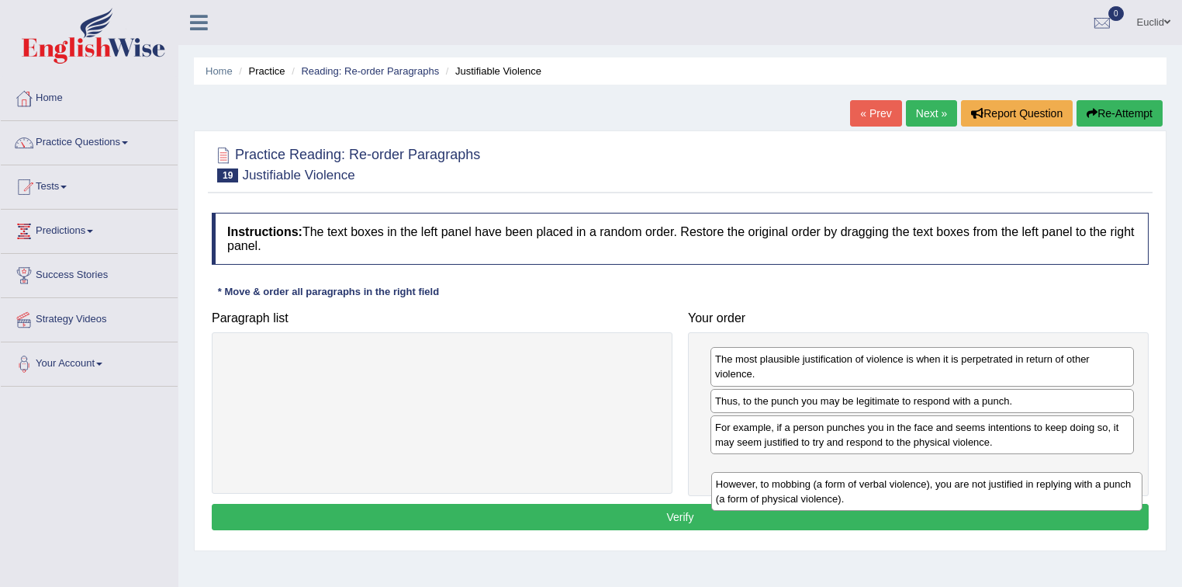
drag, startPoint x: 524, startPoint y: 363, endPoint x: 1009, endPoint y: 477, distance: 498.1
click at [1009, 477] on div "However, to mobbing (a form of verbal violence), you are not justified in reply…" at bounding box center [927, 491] width 432 height 39
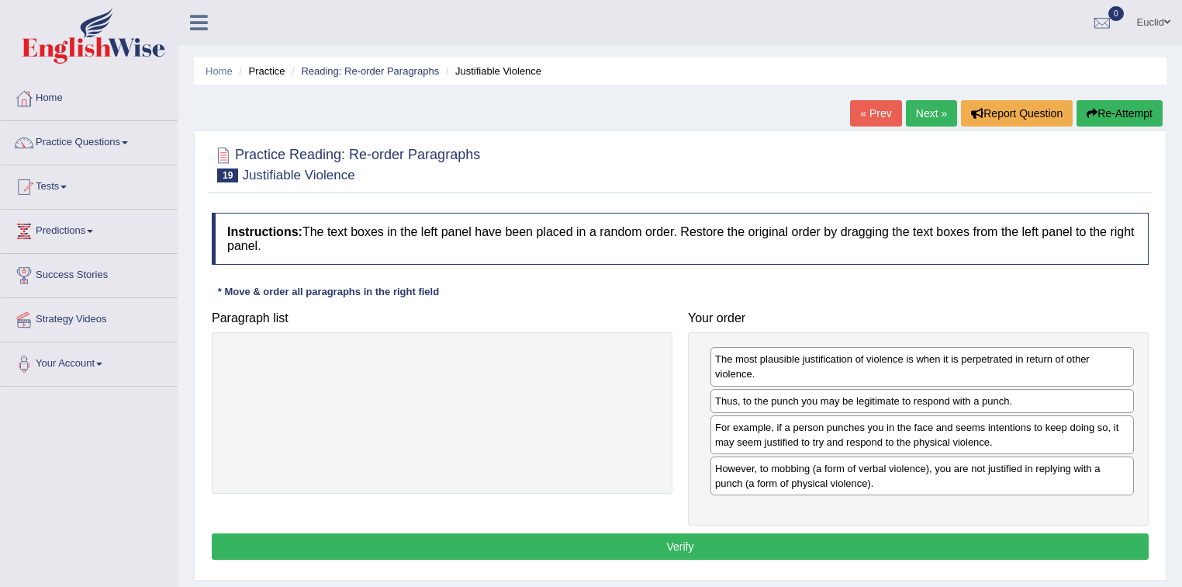
click at [734, 537] on button "Verify" at bounding box center [680, 546] width 937 height 26
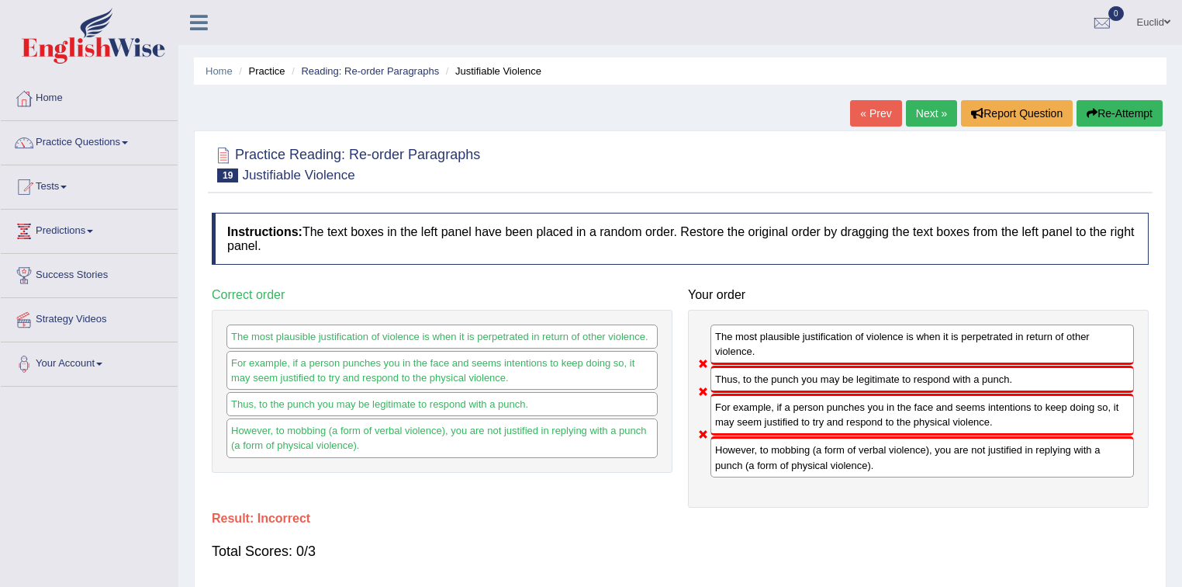
click at [940, 115] on link "Next »" at bounding box center [931, 113] width 51 height 26
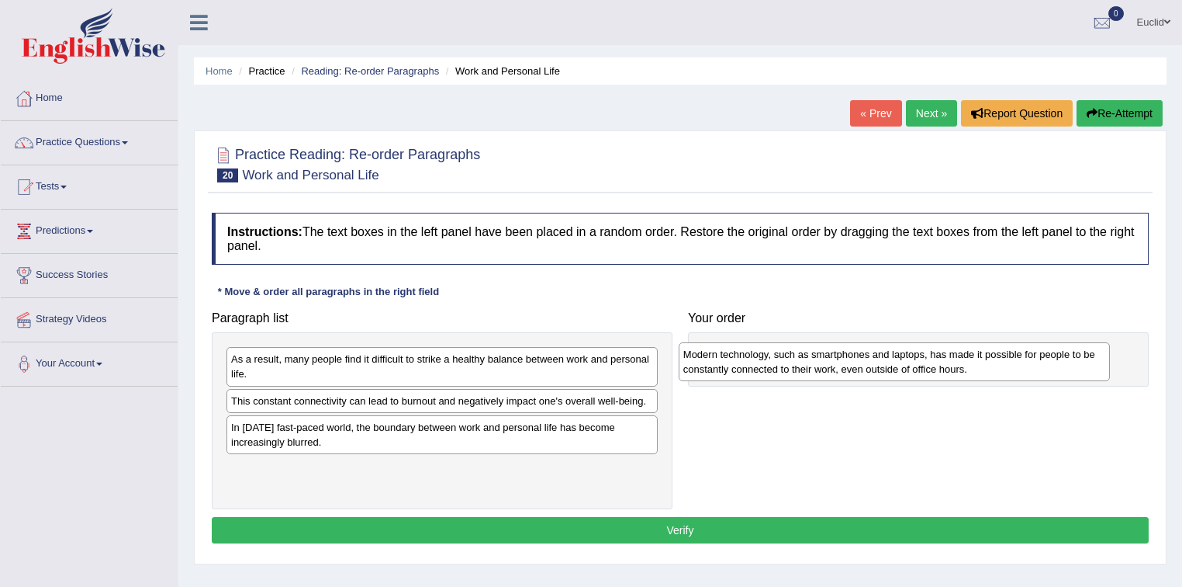
drag, startPoint x: 400, startPoint y: 370, endPoint x: 853, endPoint y: 365, distance: 452.3
click at [853, 365] on div "Modern technology, such as smartphones and laptops, has made it possible for pe…" at bounding box center [895, 361] width 432 height 39
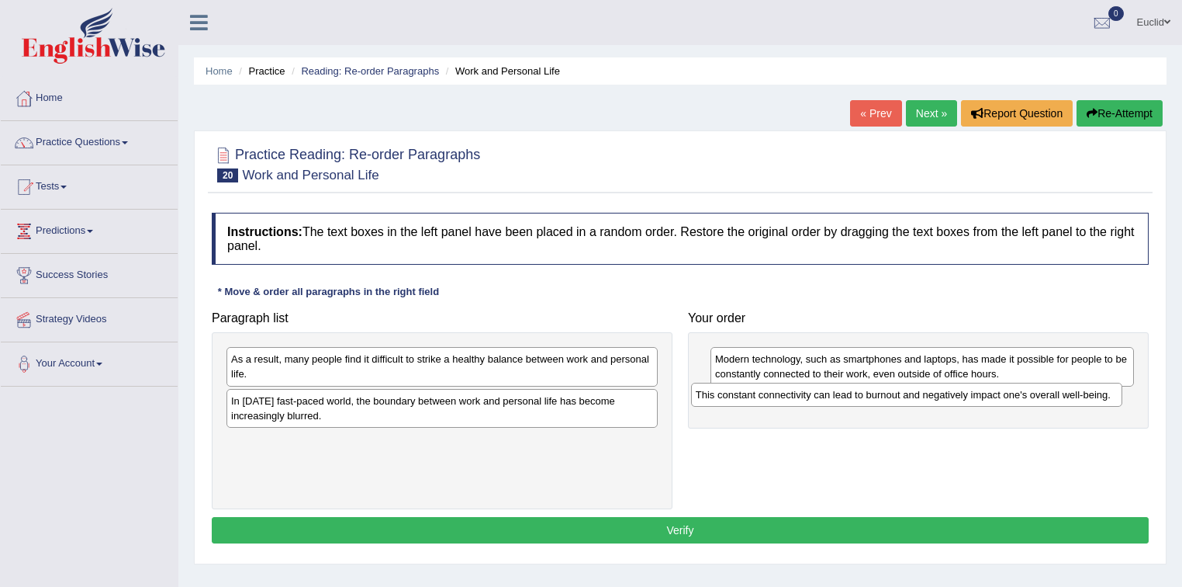
drag, startPoint x: 468, startPoint y: 397, endPoint x: 933, endPoint y: 392, distance: 464.7
click at [933, 392] on div "This constant connectivity can lead to burnout and negatively impact one's over…" at bounding box center [907, 394] width 432 height 24
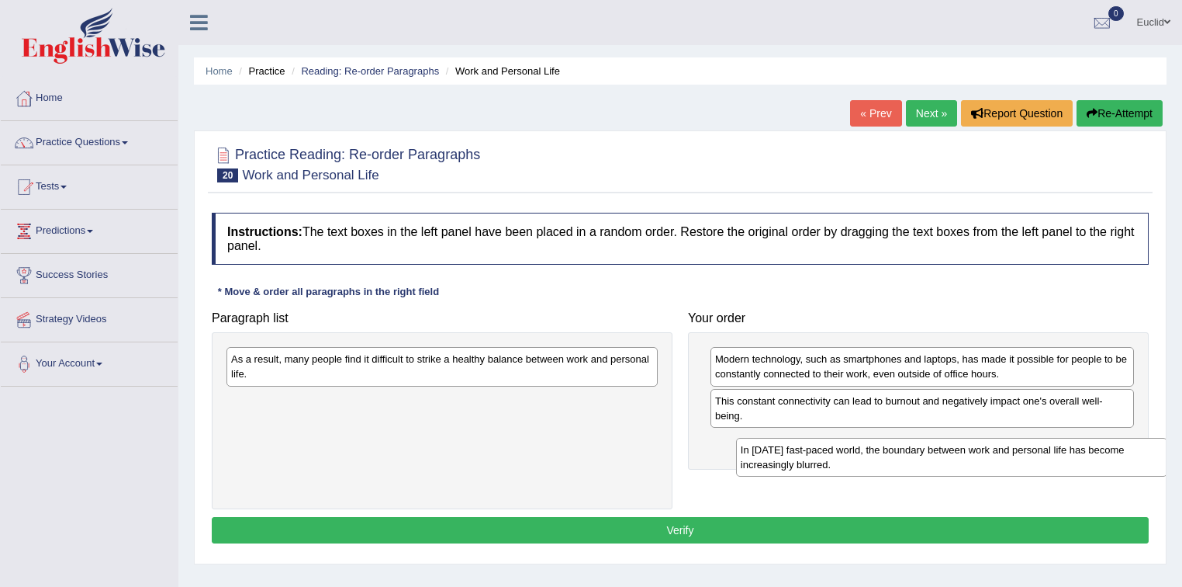
drag, startPoint x: 355, startPoint y: 405, endPoint x: 864, endPoint y: 455, distance: 512.1
click at [864, 455] on div "In [DATE] fast-paced world, the boundary between work and personal life has bec…" at bounding box center [952, 457] width 432 height 39
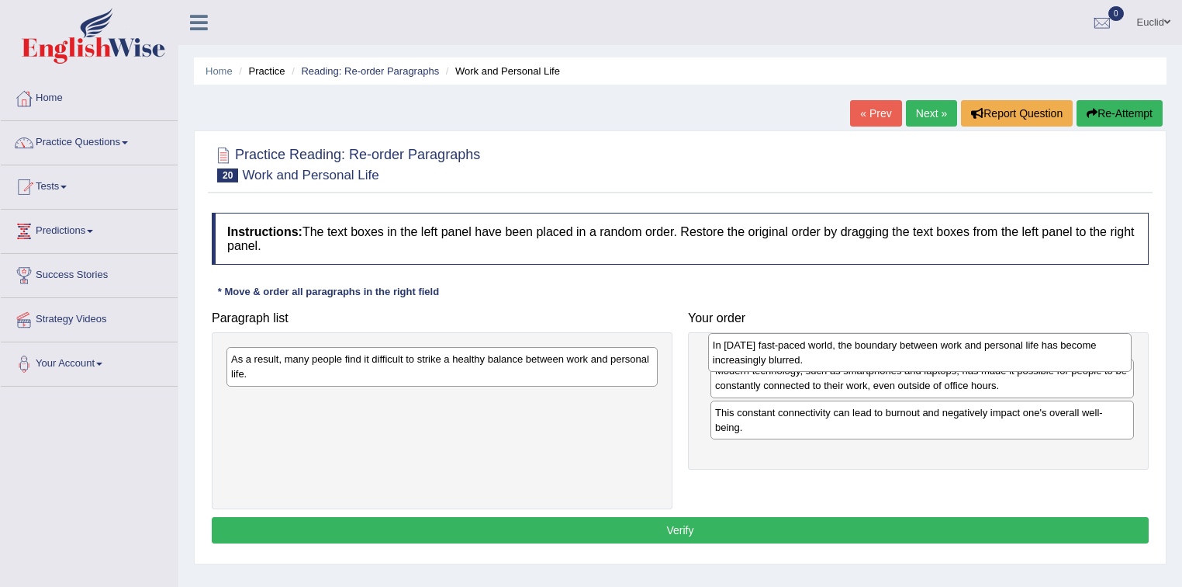
drag, startPoint x: 826, startPoint y: 457, endPoint x: 823, endPoint y: 361, distance: 96.3
click at [823, 361] on div "In [DATE] fast-paced world, the boundary between work and personal life has bec…" at bounding box center [920, 352] width 424 height 39
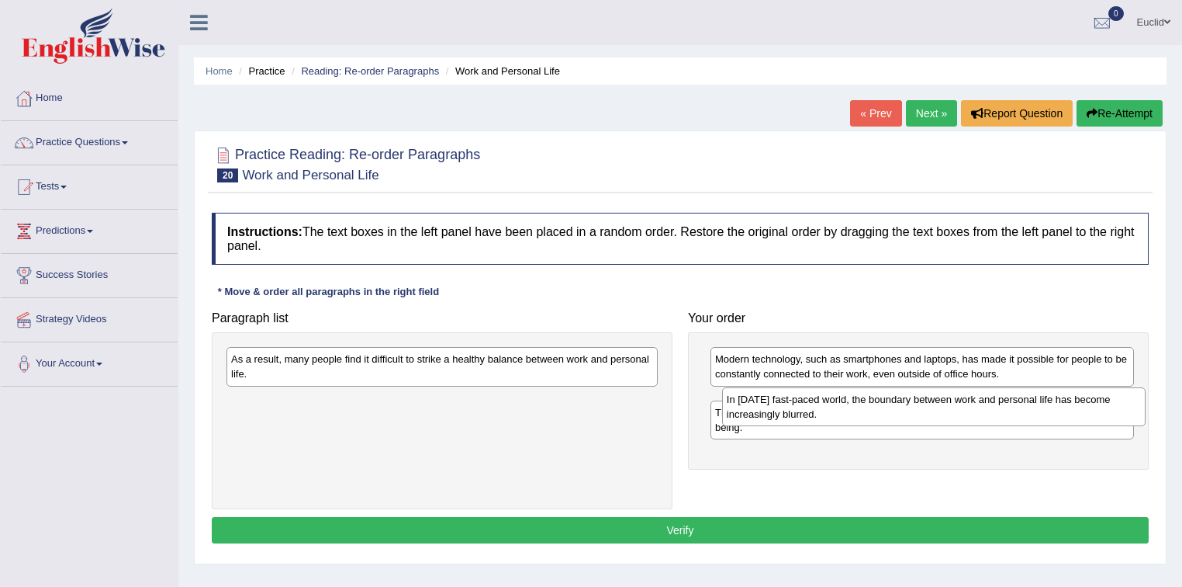
drag, startPoint x: 842, startPoint y: 360, endPoint x: 853, endPoint y: 400, distance: 42.0
click at [853, 400] on div "In [DATE] fast-paced world, the boundary between work and personal life has bec…" at bounding box center [934, 406] width 424 height 39
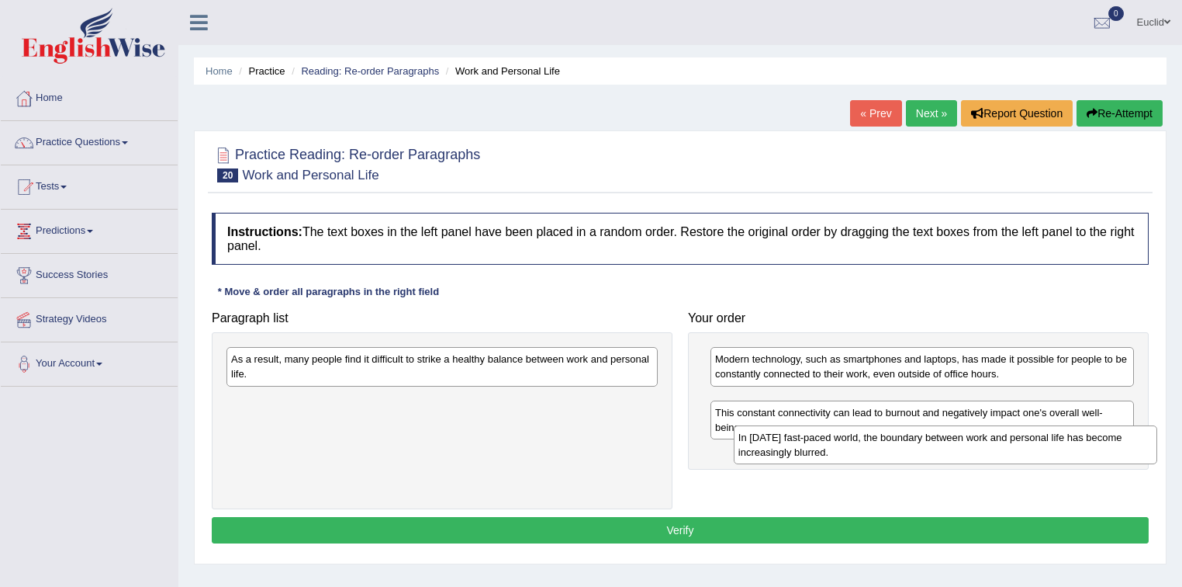
drag, startPoint x: 762, startPoint y: 400, endPoint x: 786, endPoint y: 448, distance: 53.1
click at [786, 448] on div "In [DATE] fast-paced world, the boundary between work and personal life has bec…" at bounding box center [946, 444] width 424 height 39
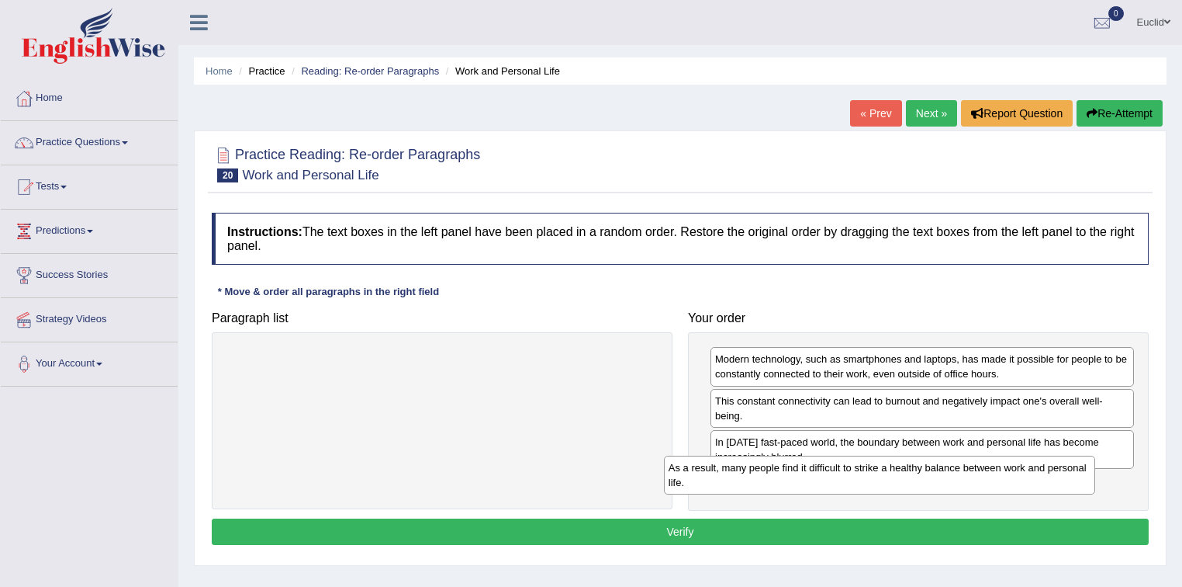
drag, startPoint x: 593, startPoint y: 363, endPoint x: 1039, endPoint y: 475, distance: 459.9
click at [1033, 472] on div "As a result, many people find it difficult to strike a healthy balance between …" at bounding box center [880, 474] width 432 height 39
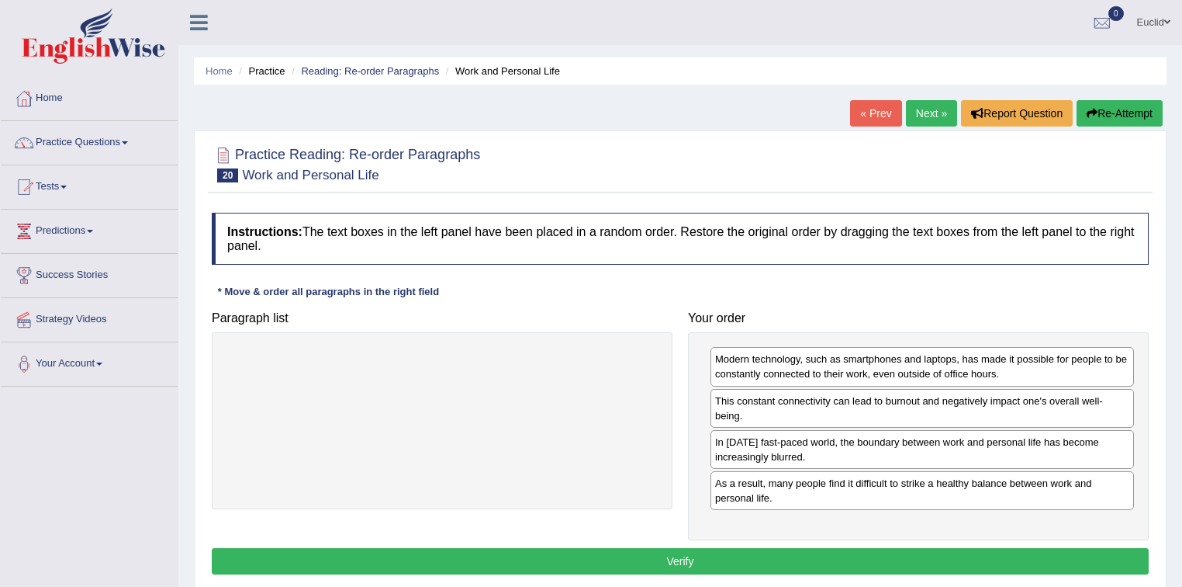
click at [782, 557] on button "Verify" at bounding box center [680, 561] width 937 height 26
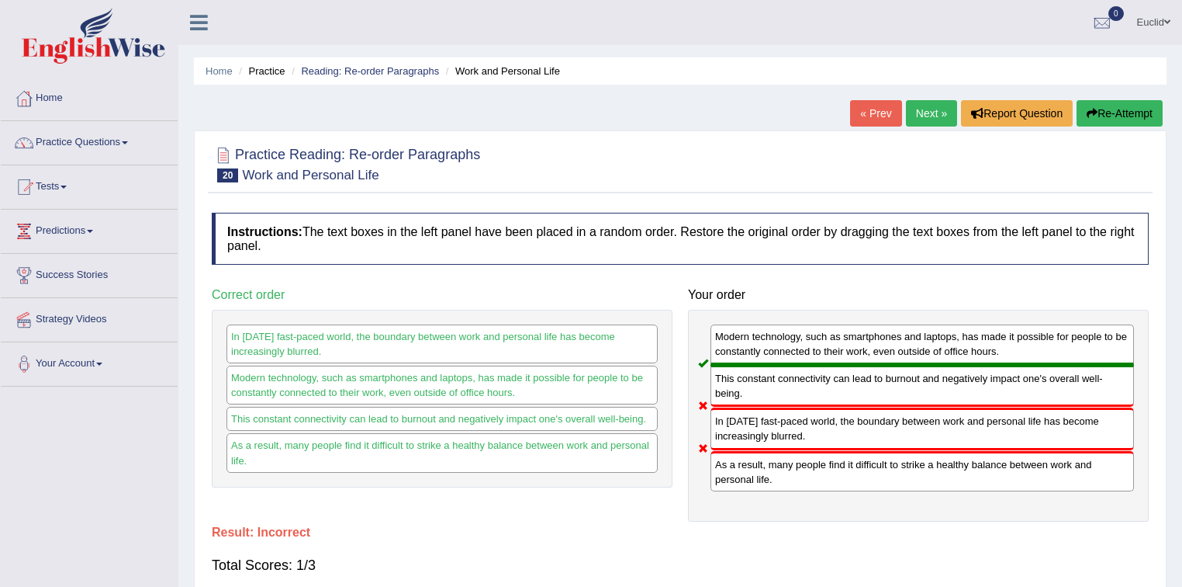
click at [930, 122] on link "Next »" at bounding box center [931, 113] width 51 height 26
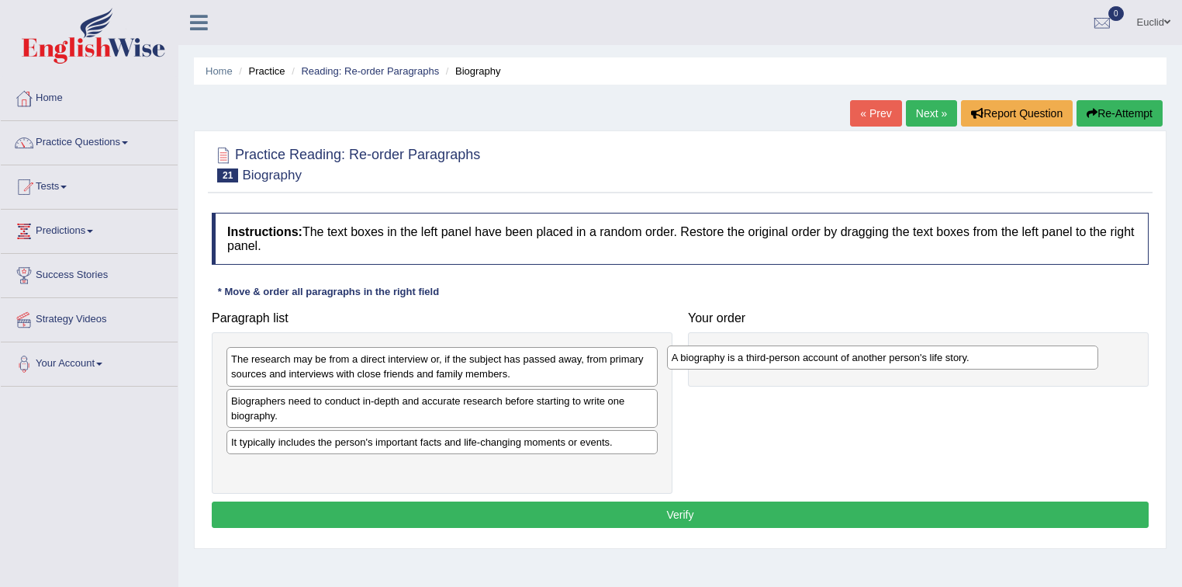
drag, startPoint x: 360, startPoint y: 407, endPoint x: 801, endPoint y: 364, distance: 442.7
click at [801, 364] on div "A biography is a third-person account of another person's life story." at bounding box center [883, 357] width 432 height 24
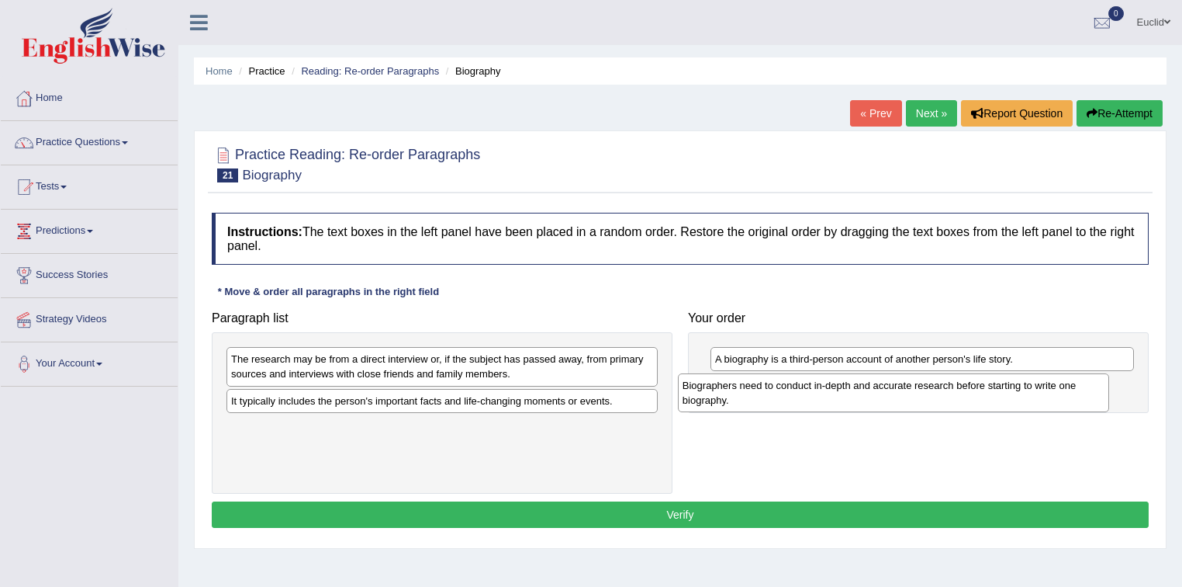
drag, startPoint x: 366, startPoint y: 421, endPoint x: 819, endPoint y: 407, distance: 453.3
click at [819, 407] on div "Biographers need to conduct in-depth and accurate research before starting to w…" at bounding box center [894, 392] width 432 height 39
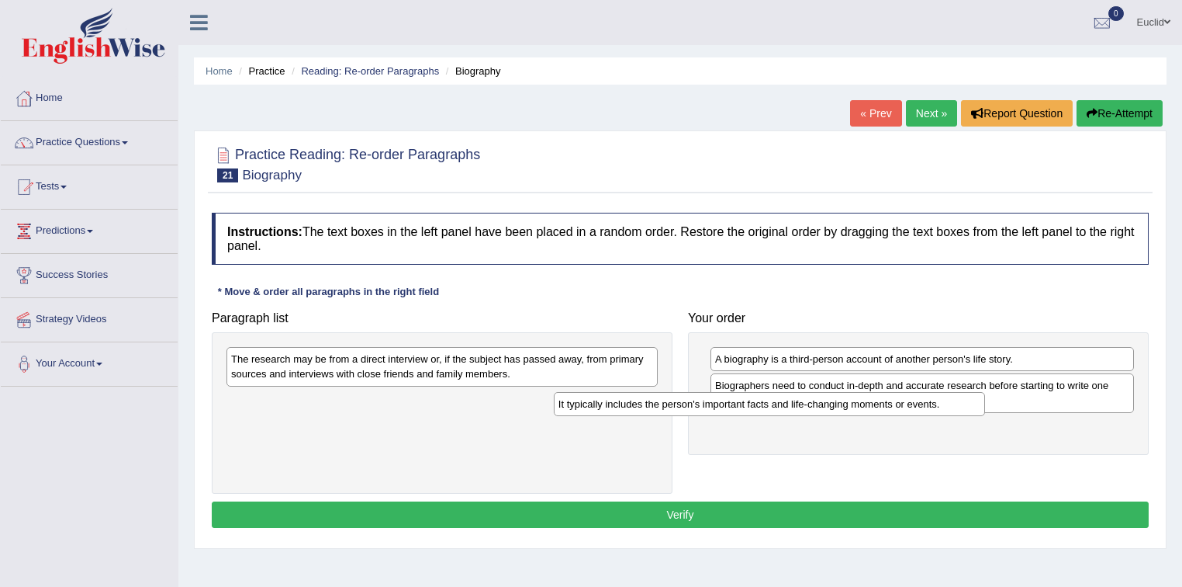
drag, startPoint x: 357, startPoint y: 403, endPoint x: 791, endPoint y: 407, distance: 434.5
click at [754, 407] on div "It typically includes the person's important facts and life-changing moments or…" at bounding box center [770, 404] width 432 height 24
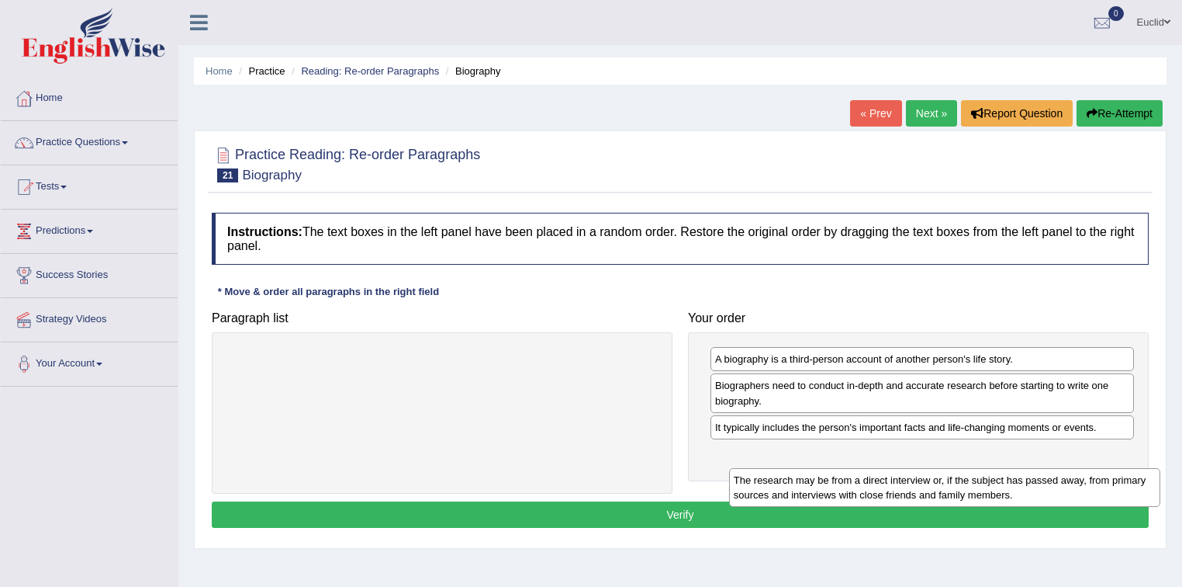
drag, startPoint x: 555, startPoint y: 360, endPoint x: 1061, endPoint y: 479, distance: 520.3
click at [1061, 479] on div "The research may be from a direct interview or, if the subject has passed away,…" at bounding box center [945, 487] width 432 height 39
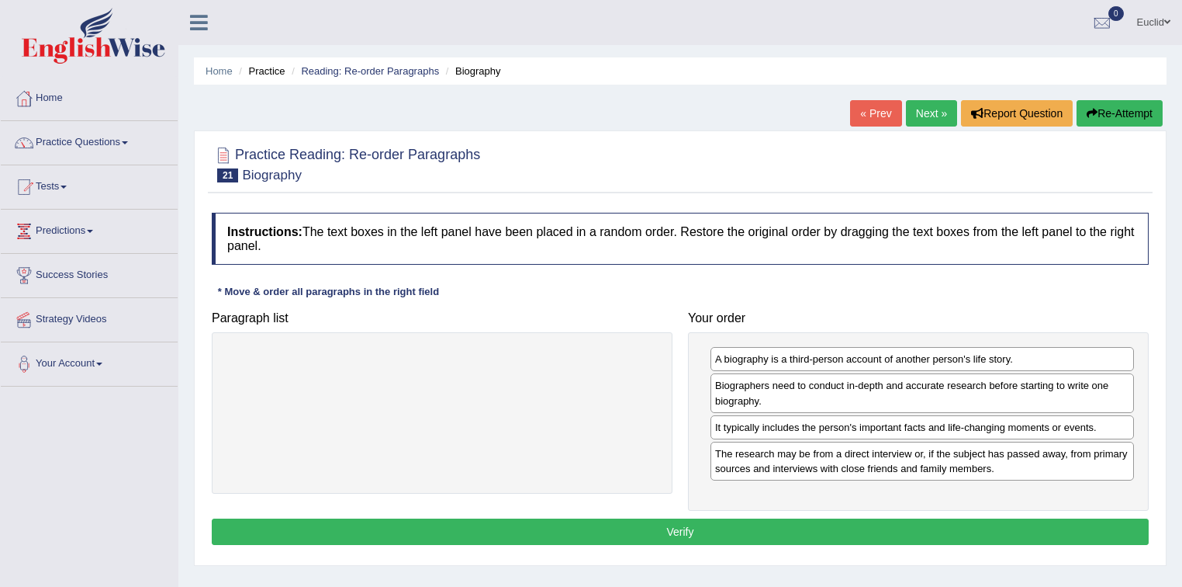
click at [718, 538] on button "Verify" at bounding box center [680, 531] width 937 height 26
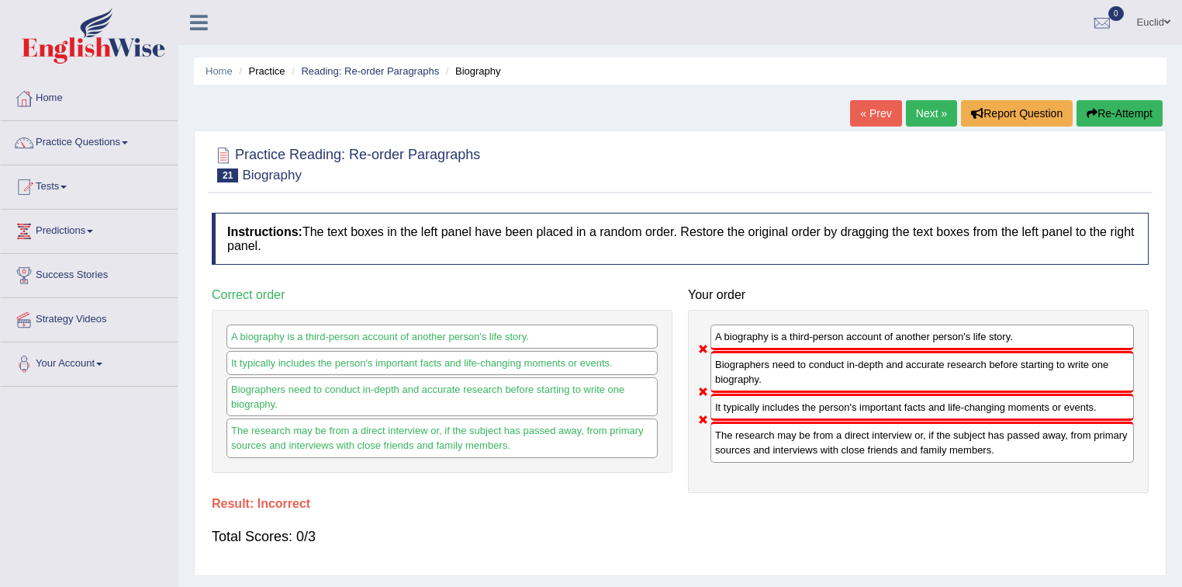
click at [927, 117] on link "Next »" at bounding box center [931, 113] width 51 height 26
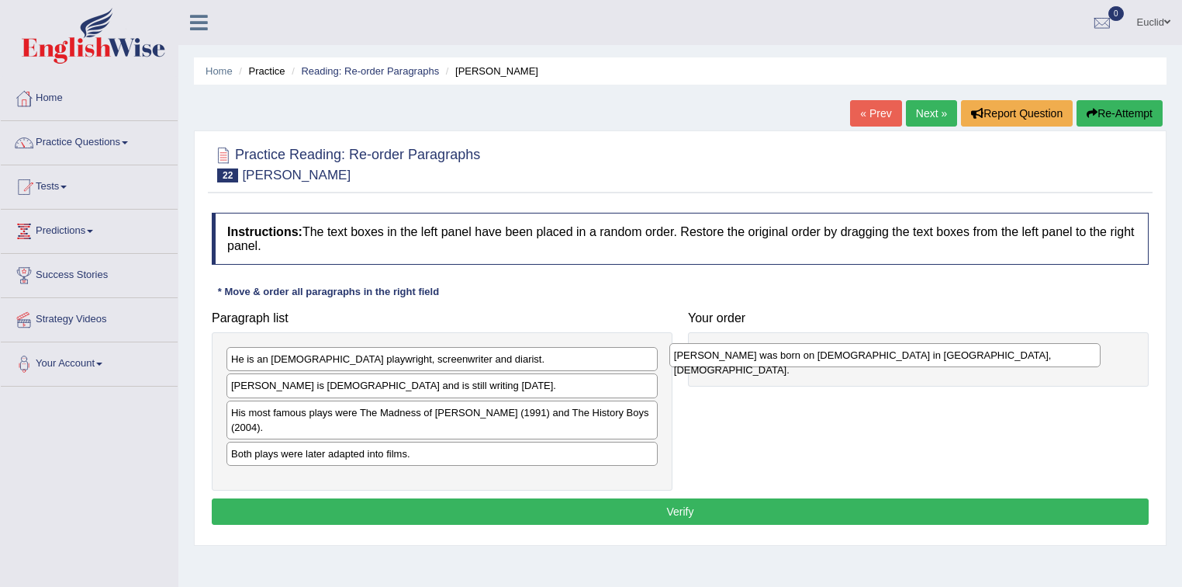
drag, startPoint x: 363, startPoint y: 358, endPoint x: 806, endPoint y: 354, distance: 443.0
click at [806, 354] on div "[PERSON_NAME] was born on [DEMOGRAPHIC_DATA] in [GEOGRAPHIC_DATA], [DEMOGRAPHIC…" at bounding box center [886, 355] width 432 height 24
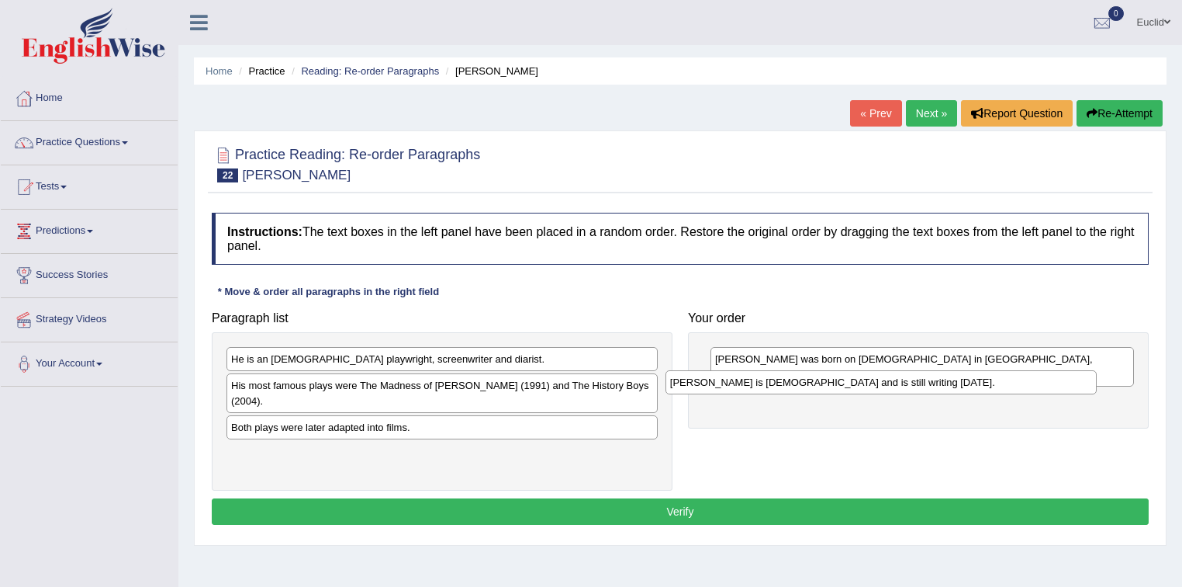
drag, startPoint x: 393, startPoint y: 385, endPoint x: 832, endPoint y: 382, distance: 439.1
click at [832, 382] on div "Alan Bennett is 88 years old and is still writing today." at bounding box center [882, 382] width 432 height 24
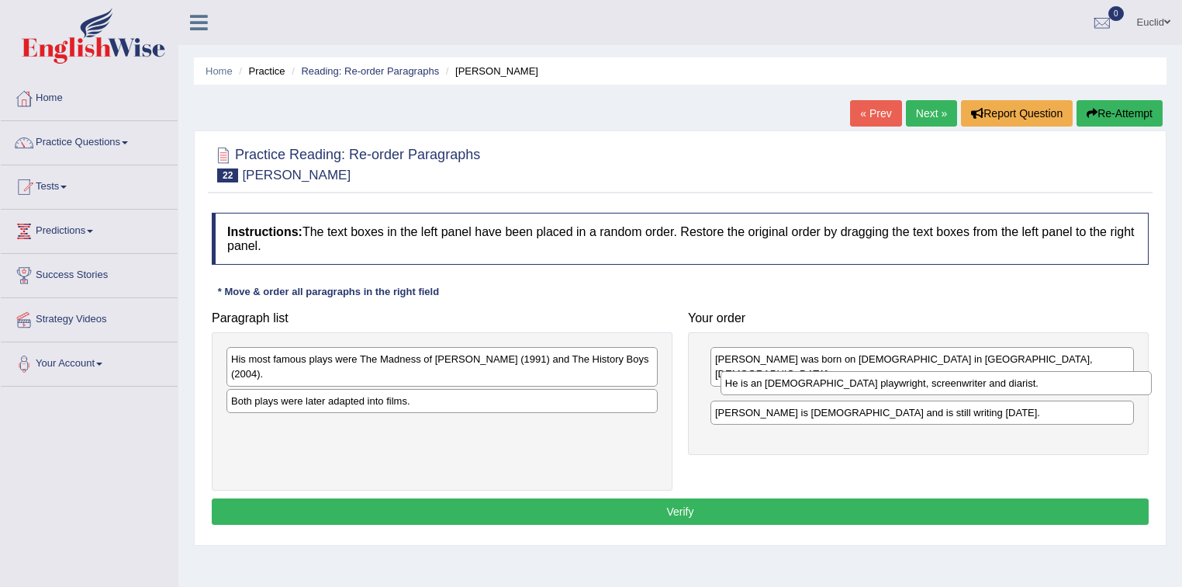
drag, startPoint x: 462, startPoint y: 361, endPoint x: 956, endPoint y: 385, distance: 494.8
click at [956, 385] on div "He is an English playwright, screenwriter and diarist." at bounding box center [937, 383] width 432 height 24
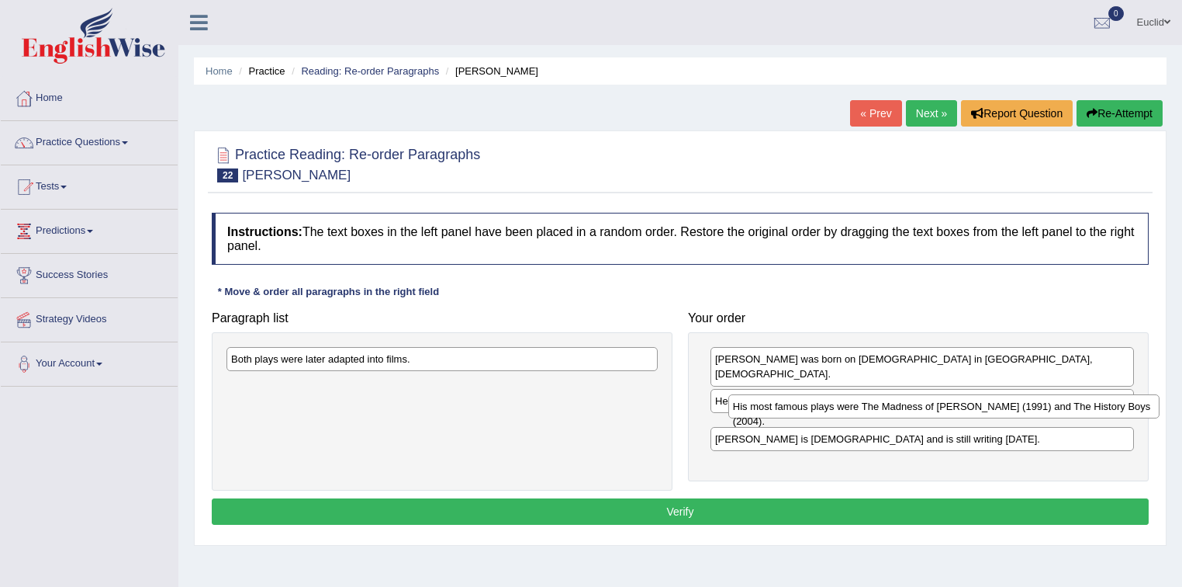
drag, startPoint x: 433, startPoint y: 358, endPoint x: 935, endPoint y: 405, distance: 504.2
click at [935, 405] on div "His most famous plays were The Madness of George Ill (1991) and The History Boy…" at bounding box center [944, 406] width 432 height 24
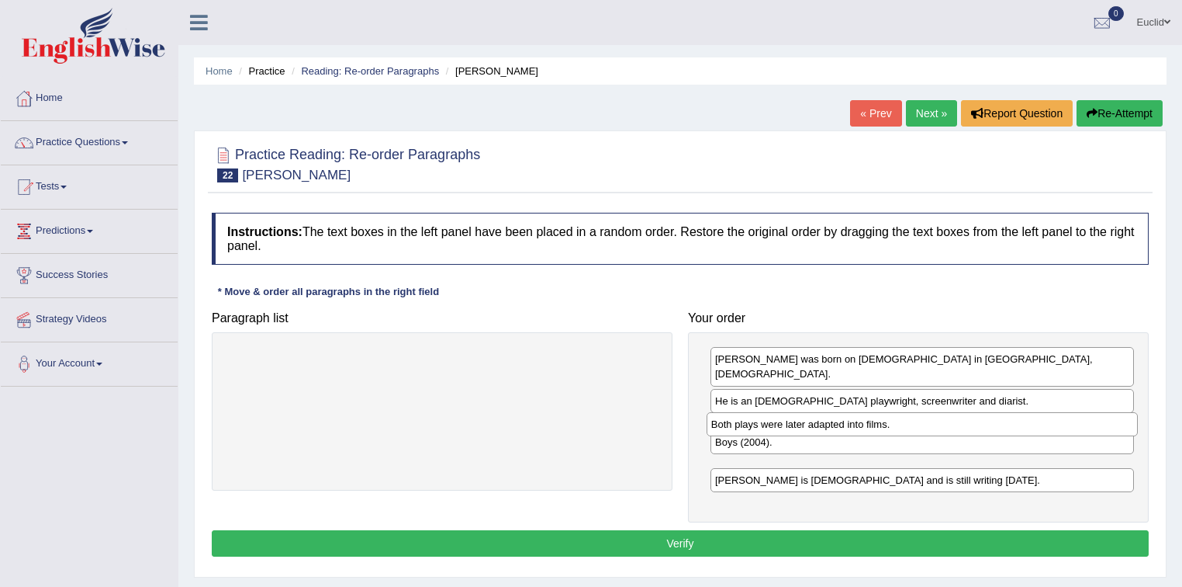
drag, startPoint x: 461, startPoint y: 357, endPoint x: 941, endPoint y: 422, distance: 484.6
click at [941, 422] on div "Both plays were later adapted into films." at bounding box center [923, 424] width 432 height 24
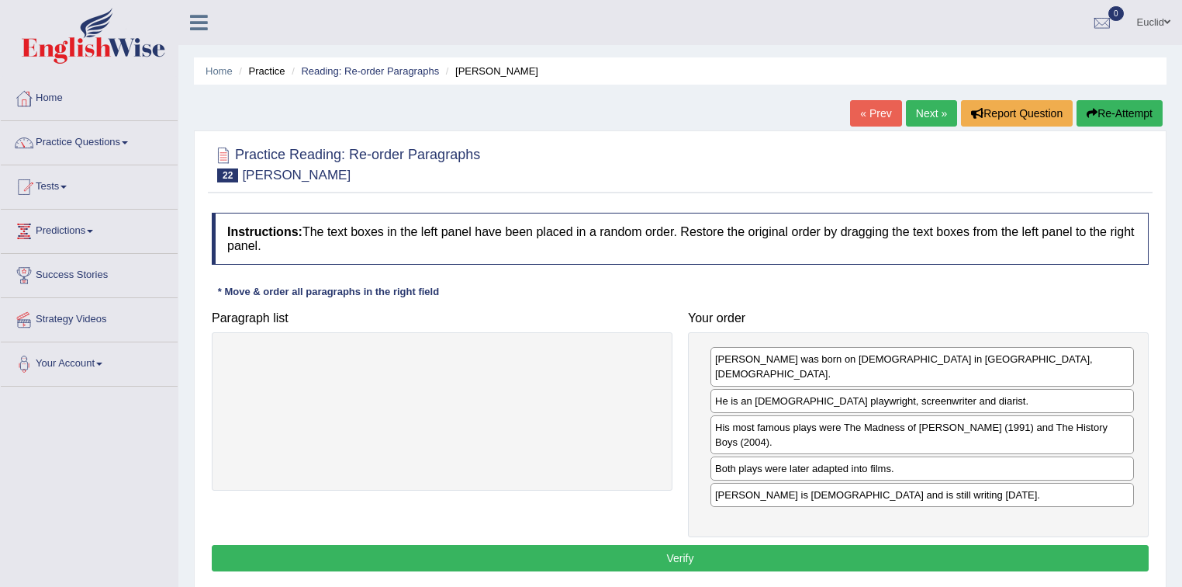
click at [694, 545] on button "Verify" at bounding box center [680, 558] width 937 height 26
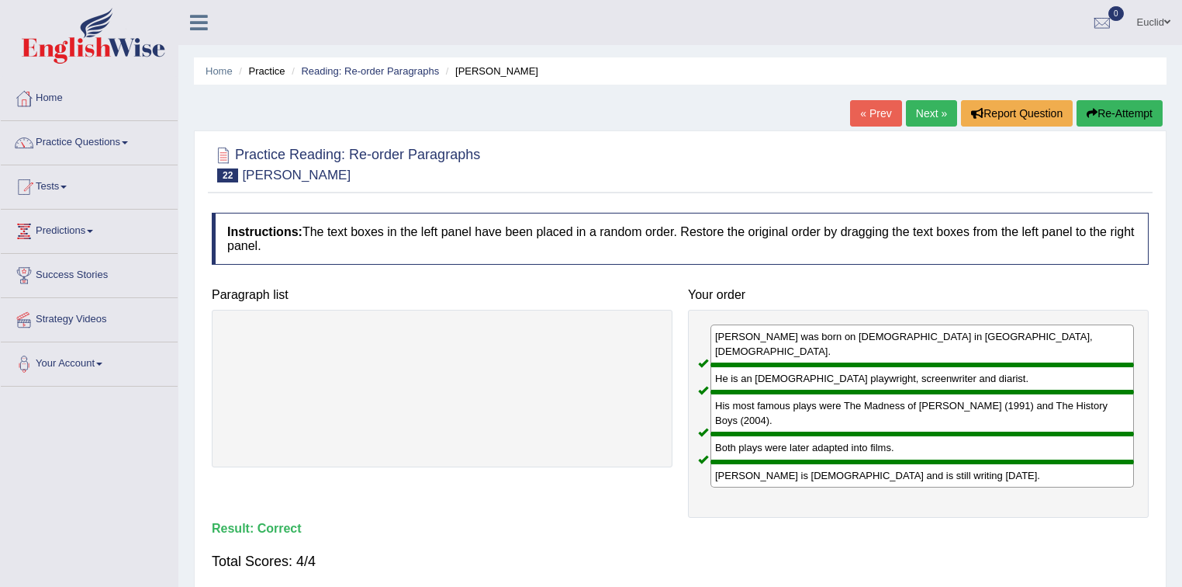
click at [925, 116] on link "Next »" at bounding box center [931, 113] width 51 height 26
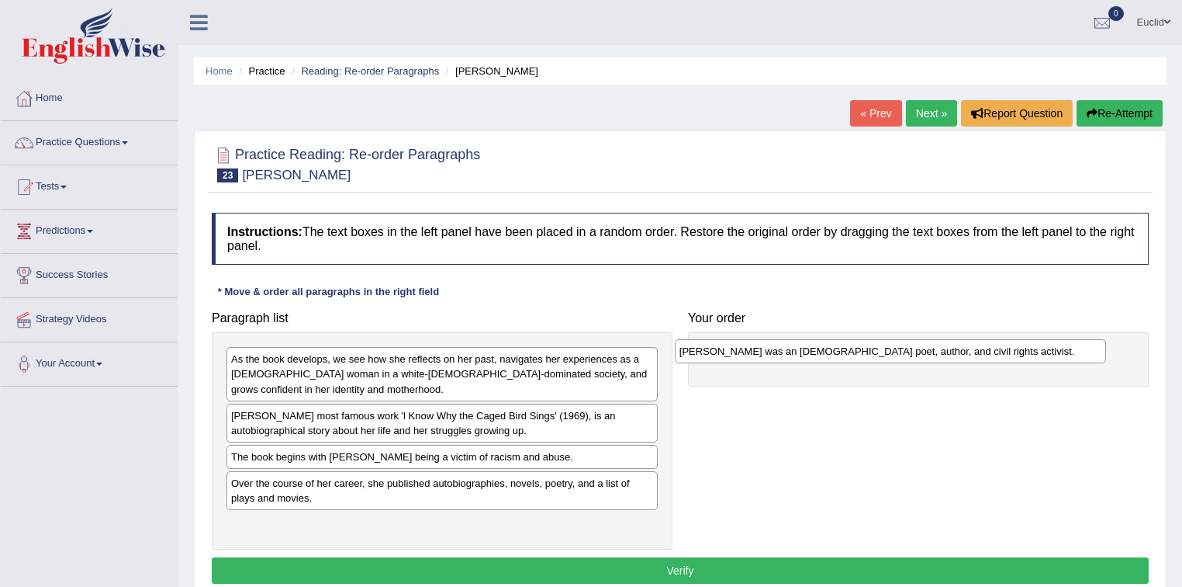
drag, startPoint x: 276, startPoint y: 417, endPoint x: 725, endPoint y: 353, distance: 452.9
click at [725, 353] on div "[PERSON_NAME] was an [DEMOGRAPHIC_DATA] poet, author, and civil rights activist." at bounding box center [891, 351] width 432 height 24
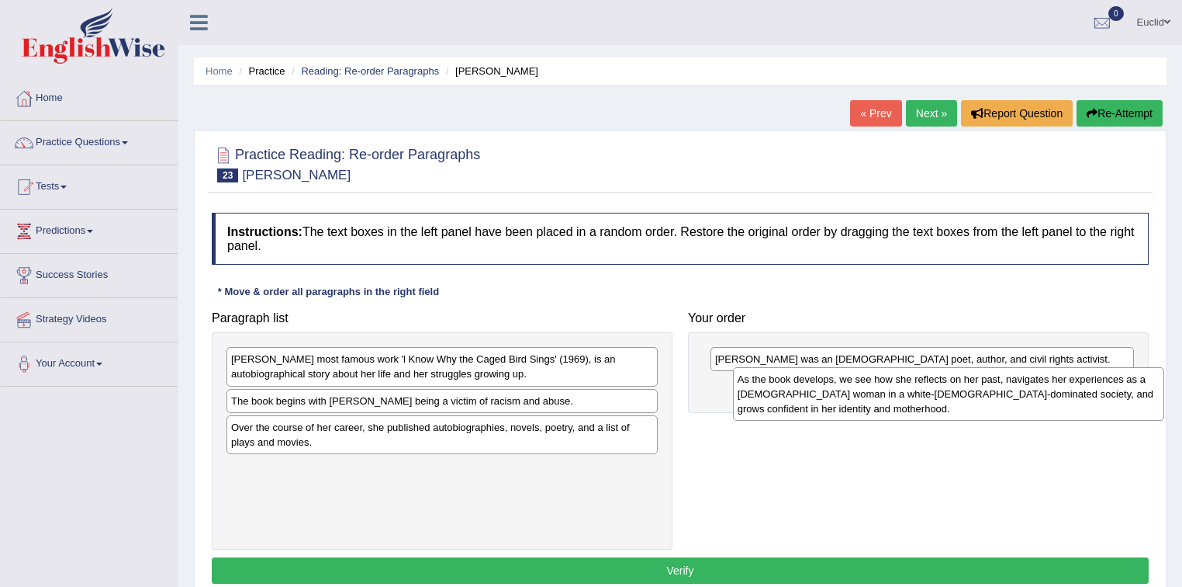
drag, startPoint x: 336, startPoint y: 377, endPoint x: 841, endPoint y: 399, distance: 505.5
click at [843, 398] on div "As the book develops, we see how she reflects on her past, navigates her experi…" at bounding box center [949, 394] width 432 height 54
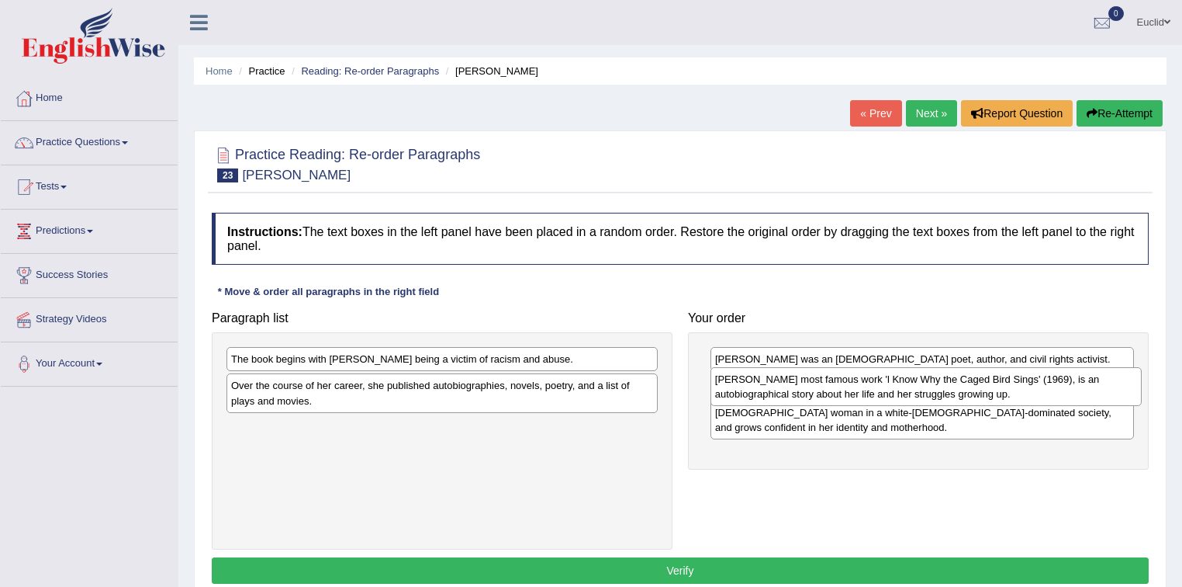
drag, startPoint x: 396, startPoint y: 365, endPoint x: 880, endPoint y: 385, distance: 484.5
click at [880, 385] on div "Angelou's most famous work 'l Know Why the Caged Bird Sings' (1969), is an auto…" at bounding box center [927, 386] width 432 height 39
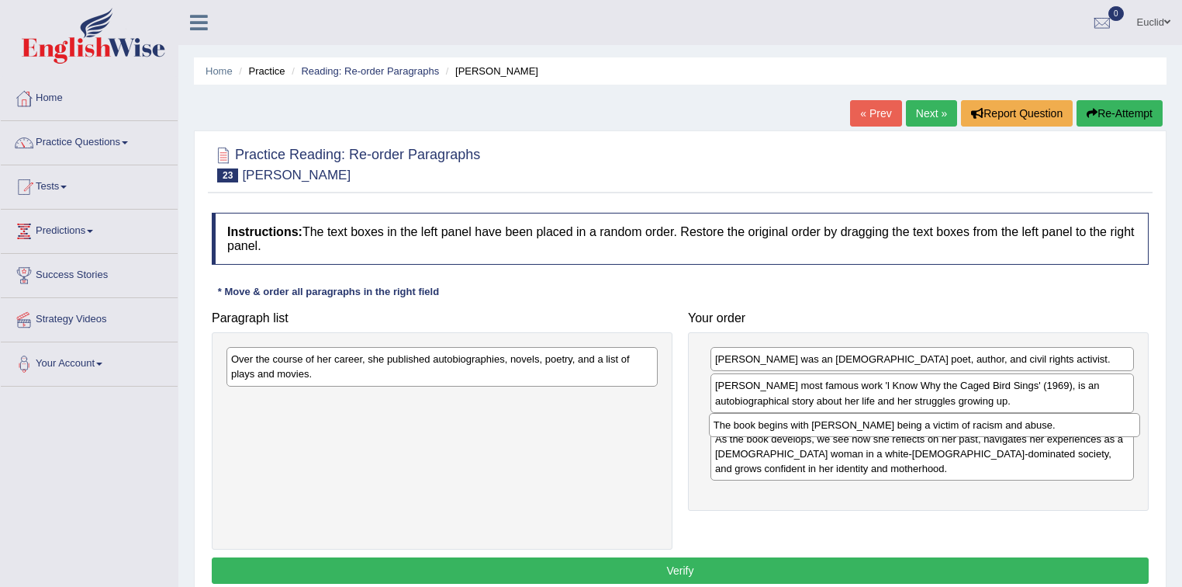
drag, startPoint x: 440, startPoint y: 359, endPoint x: 922, endPoint y: 425, distance: 487.0
click at [922, 425] on div "The book begins with Angelou being a victim of racism and abuse." at bounding box center [925, 425] width 432 height 24
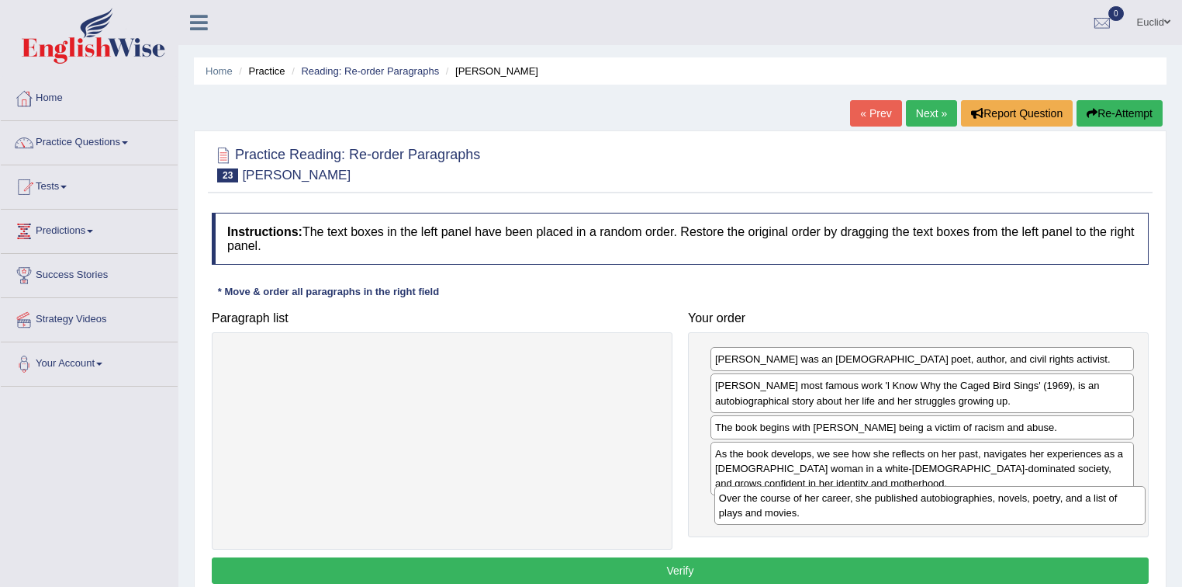
drag, startPoint x: 455, startPoint y: 359, endPoint x: 943, endPoint y: 498, distance: 507.4
click at [943, 498] on div "Over the course of her career, she published autobiographies, novels, poetry, a…" at bounding box center [931, 505] width 432 height 39
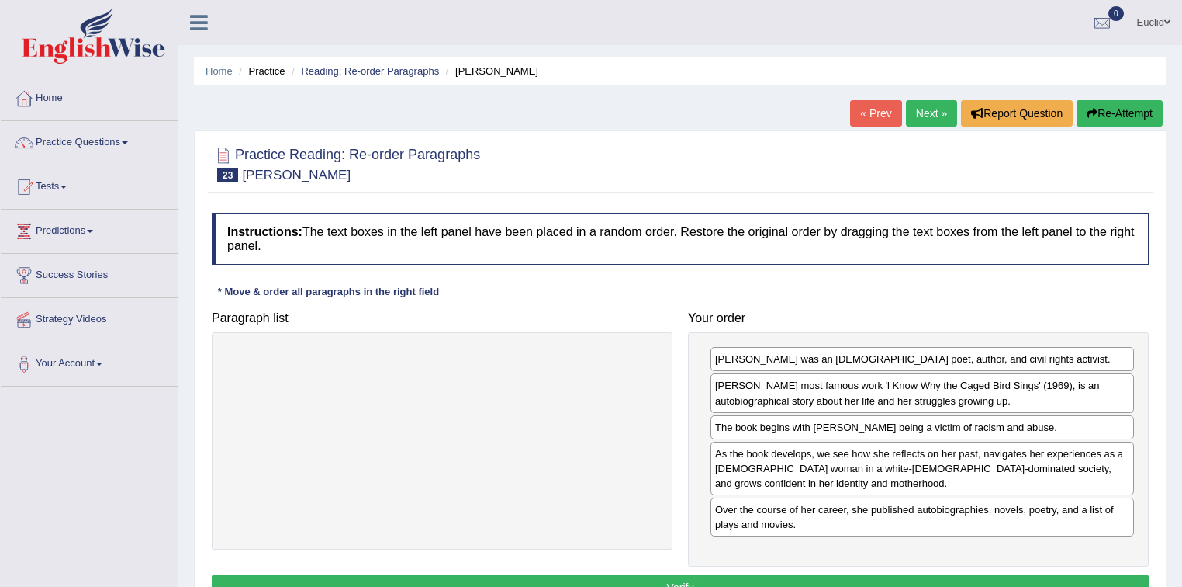
click at [745, 575] on button "Verify" at bounding box center [680, 587] width 937 height 26
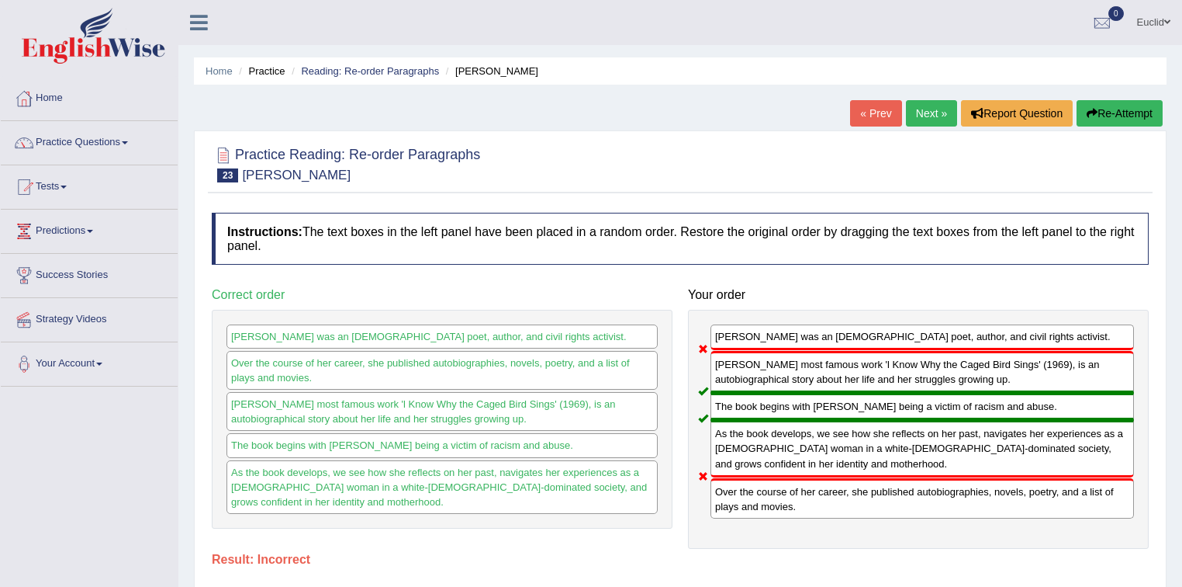
click at [931, 112] on link "Next »" at bounding box center [931, 113] width 51 height 26
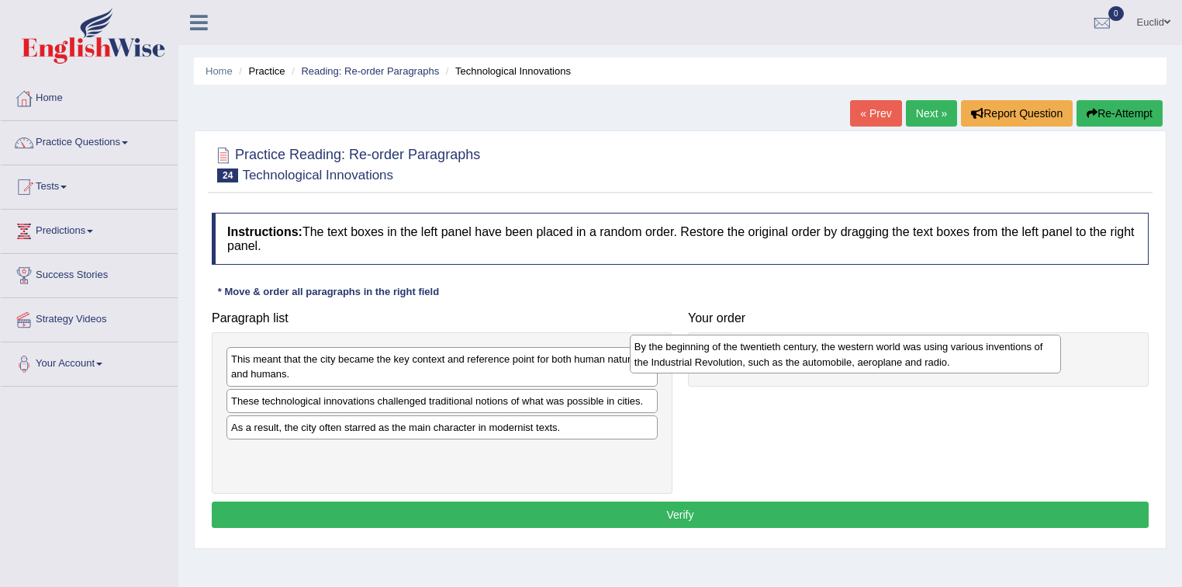
drag, startPoint x: 322, startPoint y: 462, endPoint x: 725, endPoint y: 357, distance: 417.0
click at [725, 357] on div "By the beginning of the twentieth century, the western world was using various …" at bounding box center [846, 353] width 432 height 39
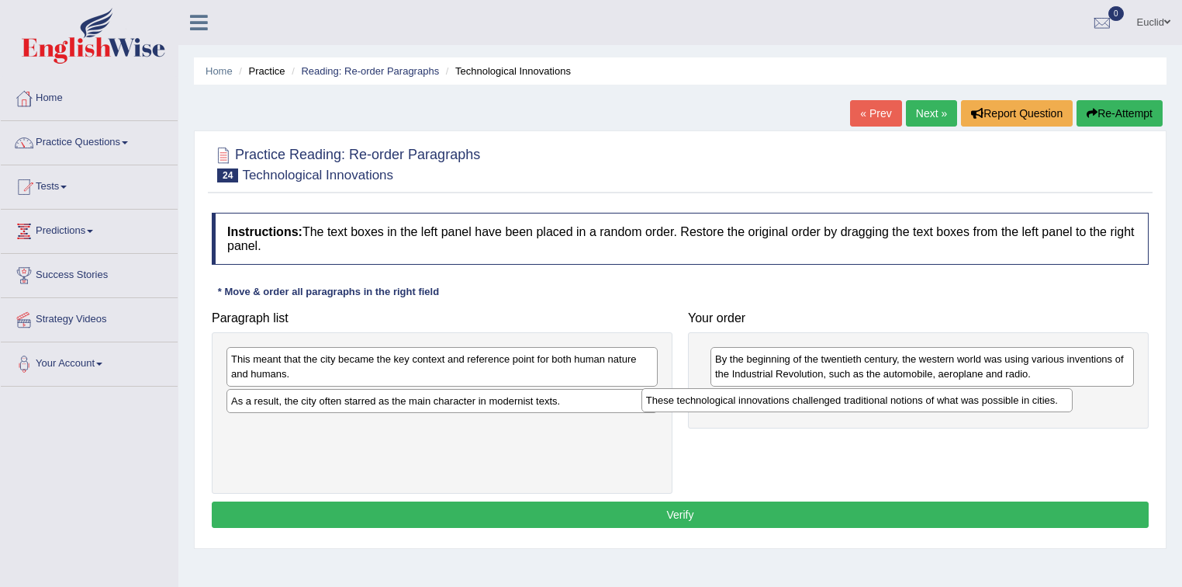
drag, startPoint x: 541, startPoint y: 400, endPoint x: 956, endPoint y: 400, distance: 415.1
click at [956, 400] on div "These technological innovations challenged traditional notions of what was poss…" at bounding box center [858, 400] width 432 height 24
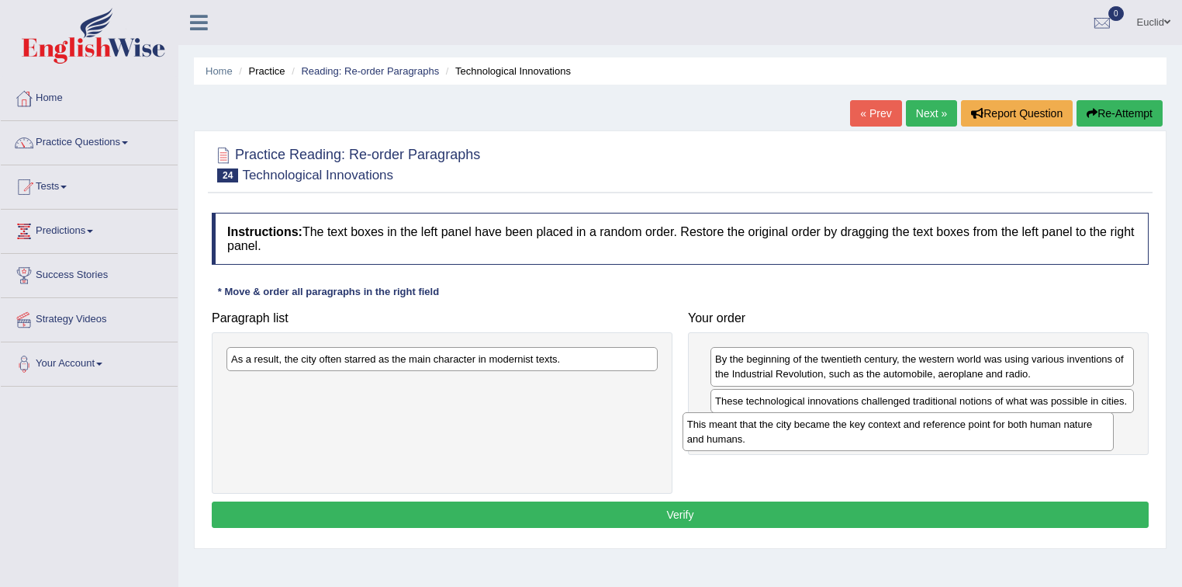
drag, startPoint x: 518, startPoint y: 372, endPoint x: 974, endPoint y: 438, distance: 460.8
click at [974, 438] on div "This meant that the city became the key context and reference point for both hu…" at bounding box center [899, 431] width 432 height 39
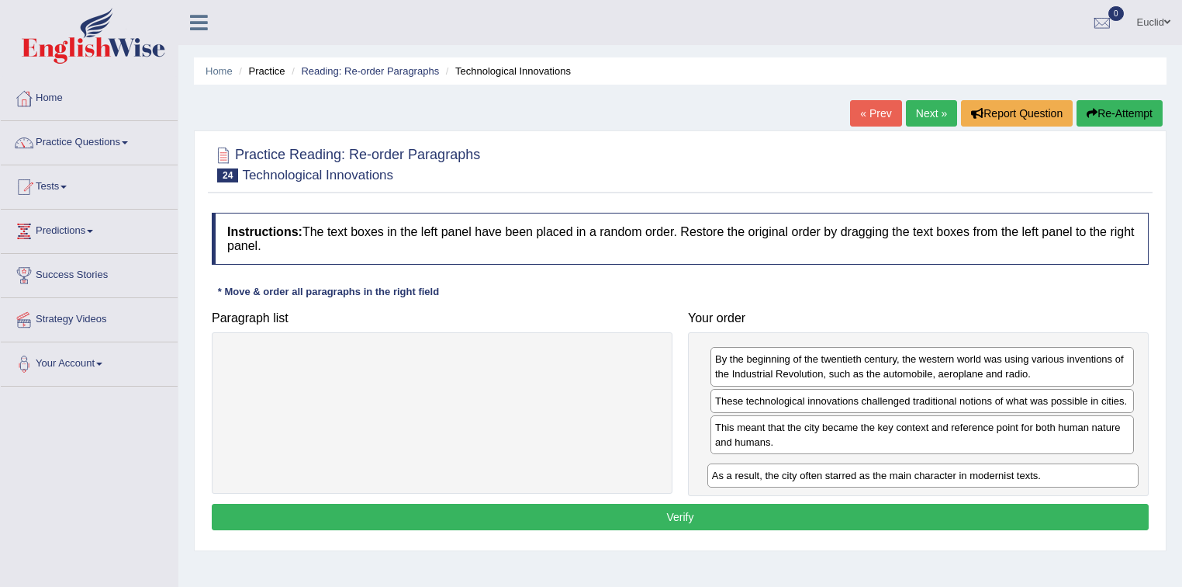
drag, startPoint x: 472, startPoint y: 357, endPoint x: 979, endPoint y: 462, distance: 518.2
click at [979, 463] on div "As a result, the city often starred as the main character in modernist texts." at bounding box center [924, 475] width 432 height 24
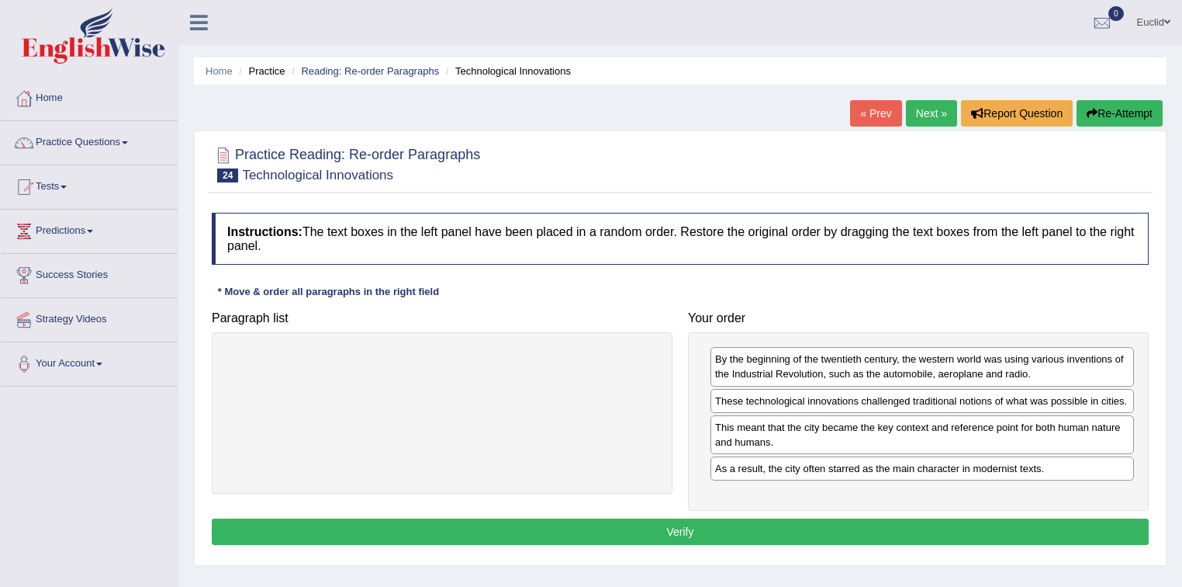
click at [763, 522] on button "Verify" at bounding box center [680, 531] width 937 height 26
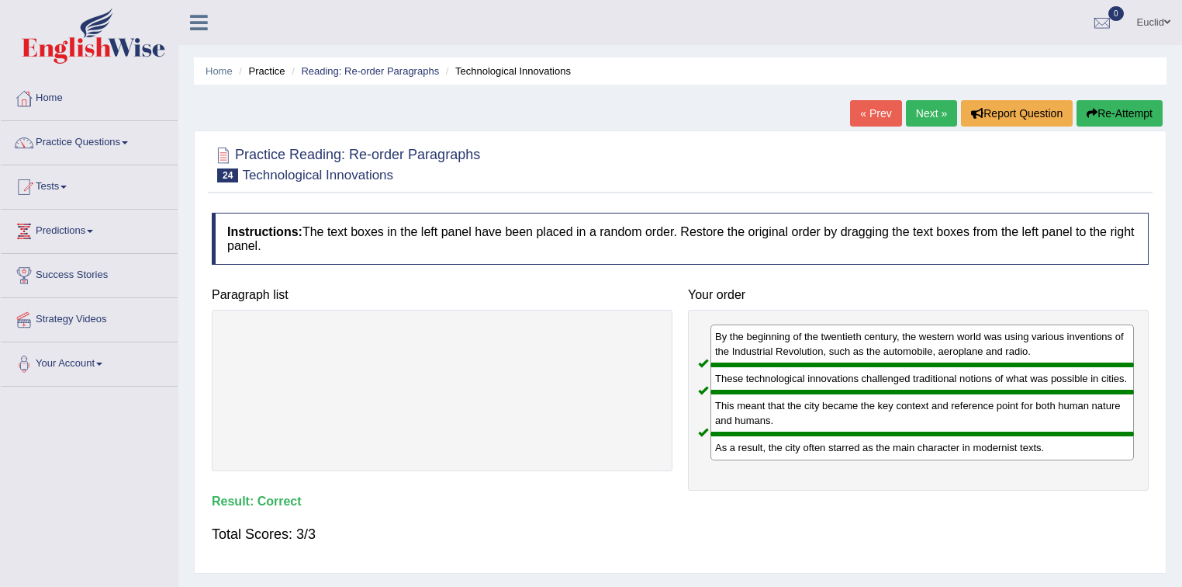
click at [933, 112] on link "Next »" at bounding box center [931, 113] width 51 height 26
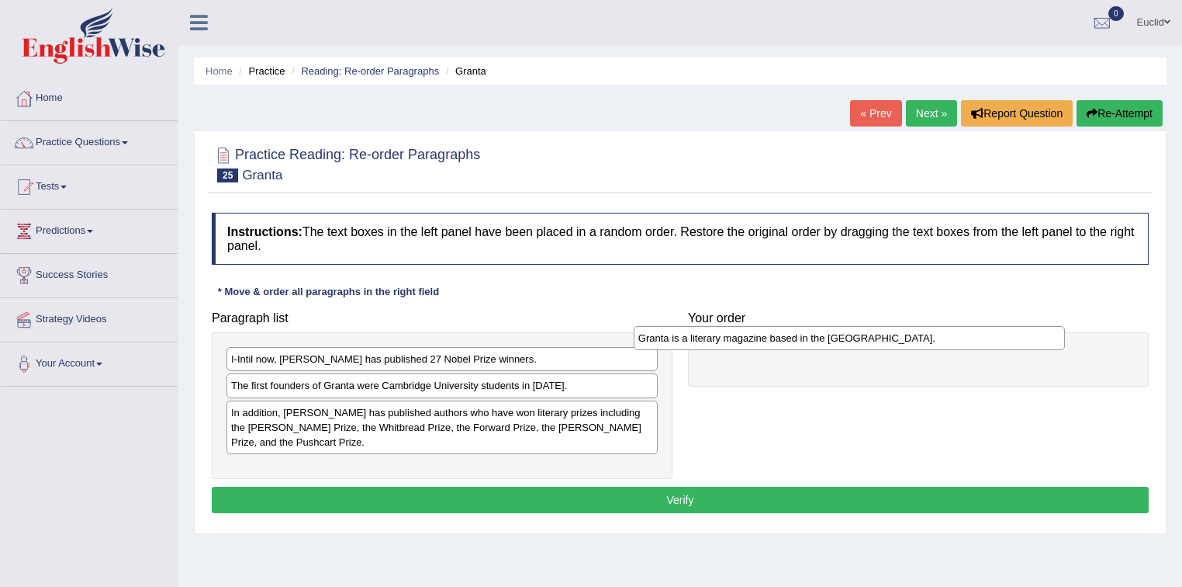
drag, startPoint x: 327, startPoint y: 382, endPoint x: 737, endPoint y: 336, distance: 412.3
click at [736, 336] on div "Granta is a literary magazine based in the United Kingdom." at bounding box center [850, 338] width 432 height 24
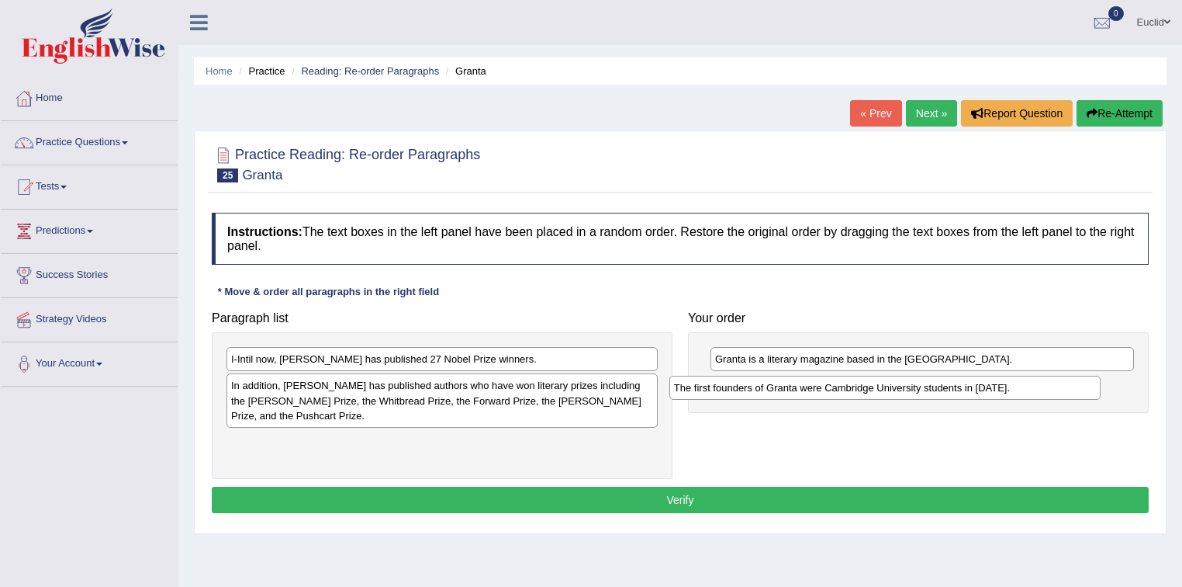
drag, startPoint x: 388, startPoint y: 391, endPoint x: 831, endPoint y: 393, distance: 443.0
click at [831, 393] on div "The first founders of Granta were Cambridge University students in 1899." at bounding box center [886, 387] width 432 height 24
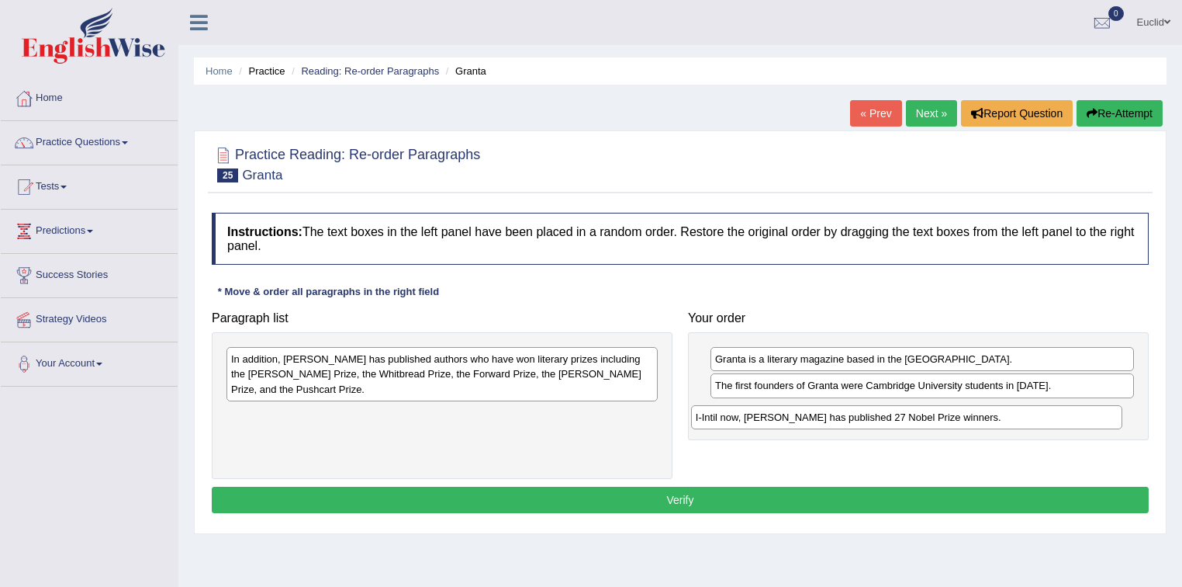
drag, startPoint x: 459, startPoint y: 362, endPoint x: 924, endPoint y: 420, distance: 468.3
click at [924, 420] on div "I-Intil now, Granta has published 27 Nobel Prize winners." at bounding box center [907, 417] width 432 height 24
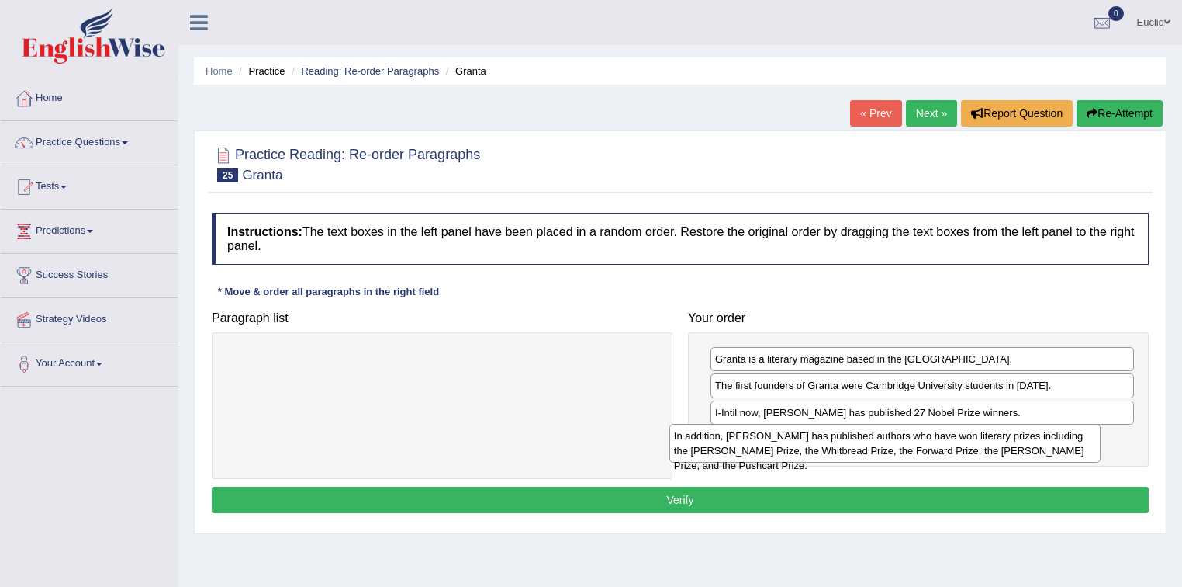
drag, startPoint x: 588, startPoint y: 369, endPoint x: 1031, endPoint y: 446, distance: 449.6
click at [1031, 446] on div "In addition, Granta has published authors who have won literary prizes includin…" at bounding box center [886, 443] width 432 height 39
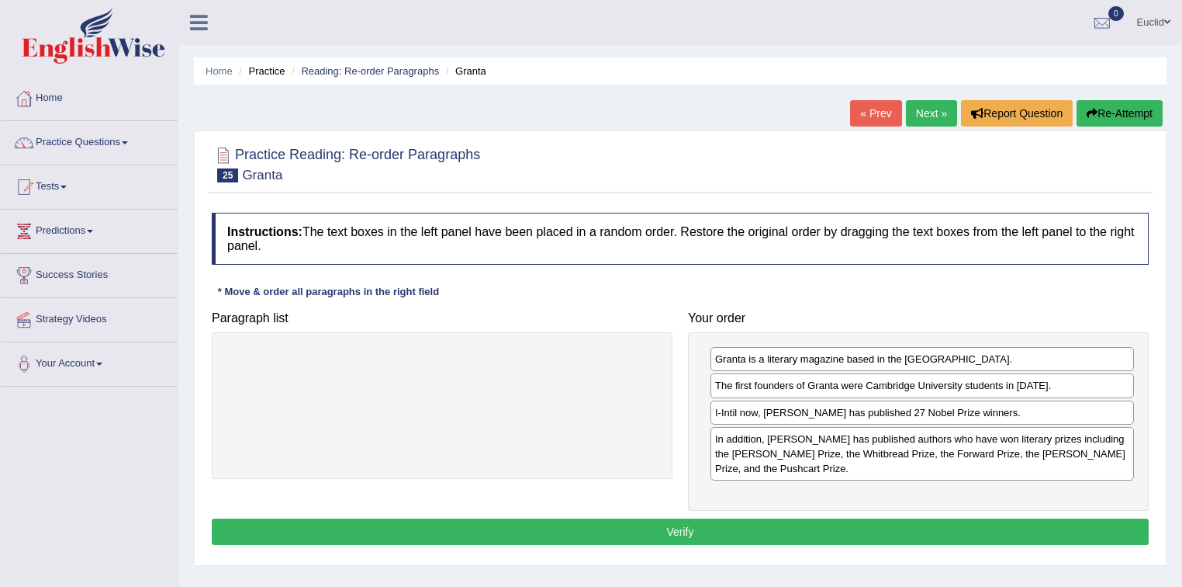
click at [700, 518] on button "Verify" at bounding box center [680, 531] width 937 height 26
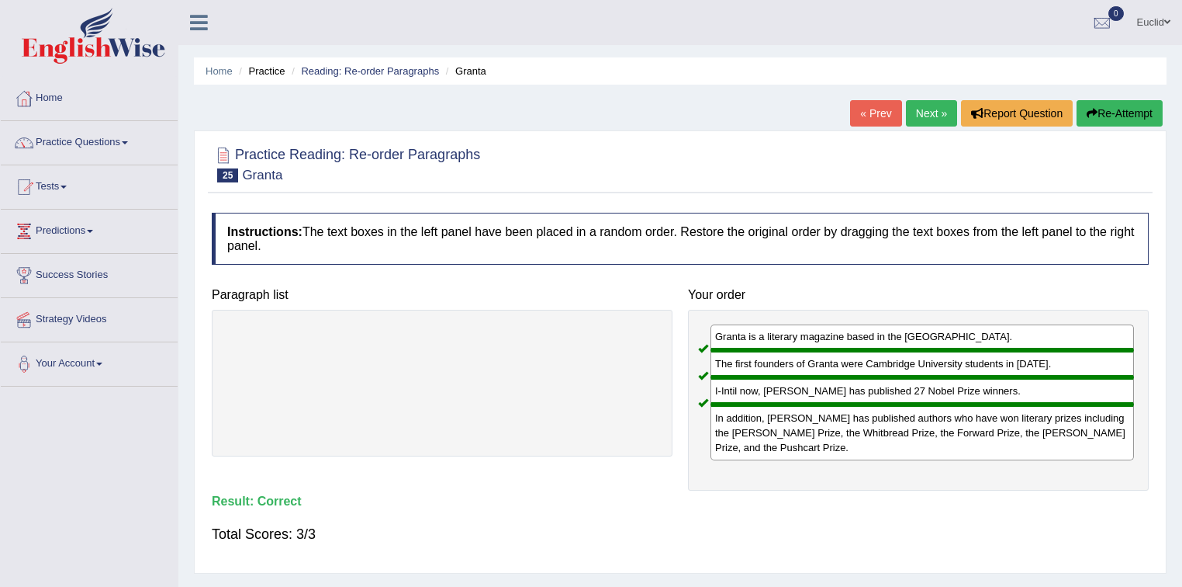
click at [922, 119] on link "Next »" at bounding box center [931, 113] width 51 height 26
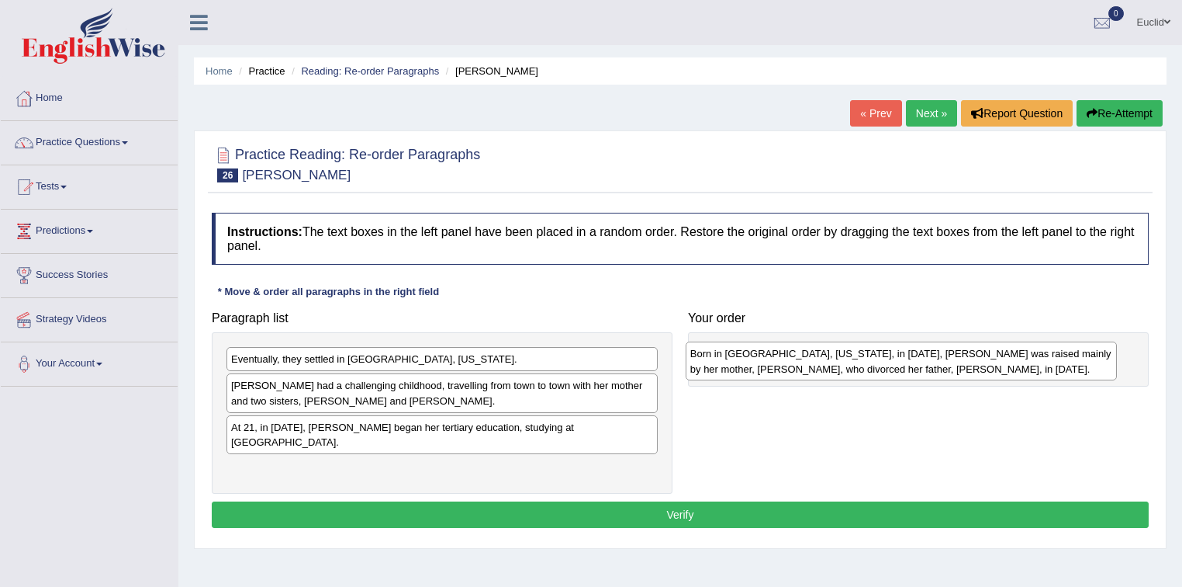
drag, startPoint x: 295, startPoint y: 465, endPoint x: 754, endPoint y: 366, distance: 469.7
click at [754, 366] on div "Born in [GEOGRAPHIC_DATA], [US_STATE], in [DATE], [PERSON_NAME] was raised main…" at bounding box center [902, 360] width 432 height 39
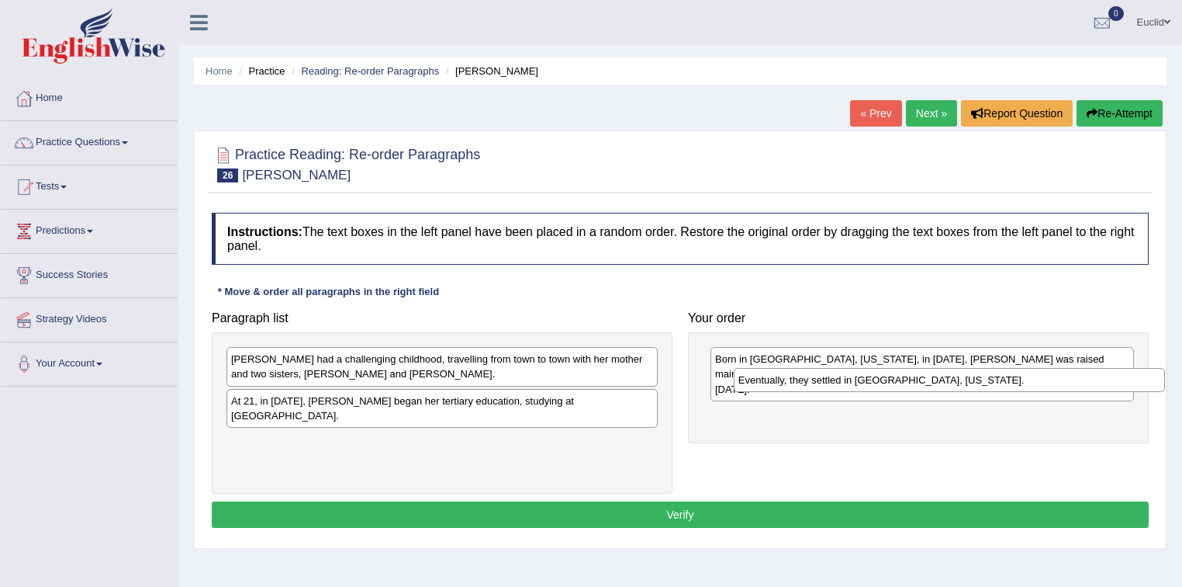
drag, startPoint x: 401, startPoint y: 366, endPoint x: 908, endPoint y: 387, distance: 507.0
click at [908, 387] on div "Eventually, they settled in Camden, Maine." at bounding box center [950, 380] width 432 height 24
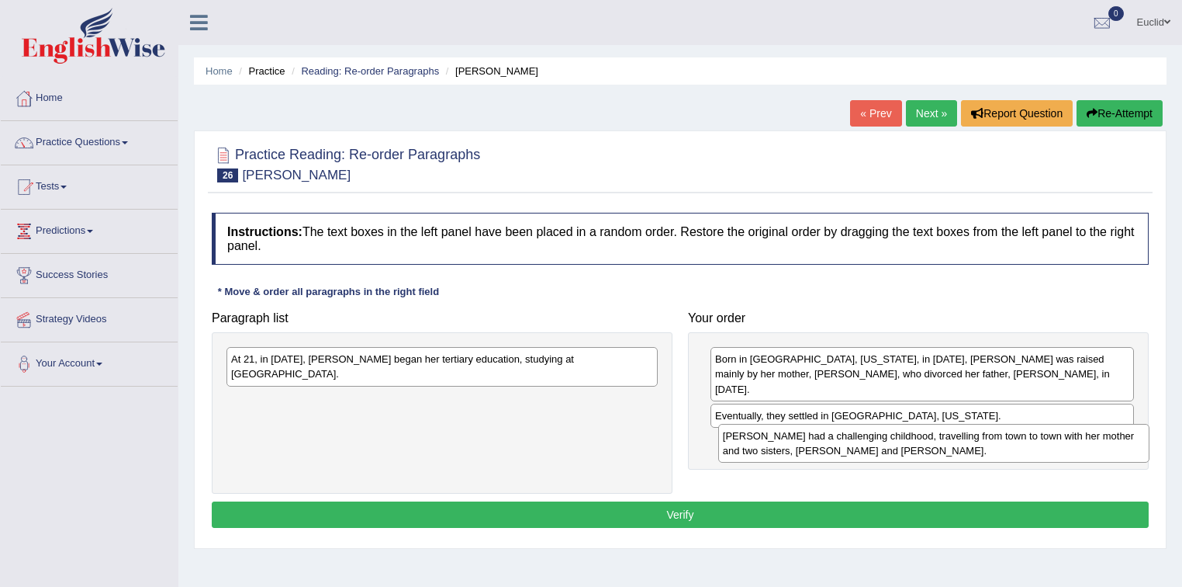
drag, startPoint x: 478, startPoint y: 370, endPoint x: 970, endPoint y: 447, distance: 497.8
click at [970, 447] on div "Millay had a challenging childhood, travelling from town to town with her mothe…" at bounding box center [934, 443] width 432 height 39
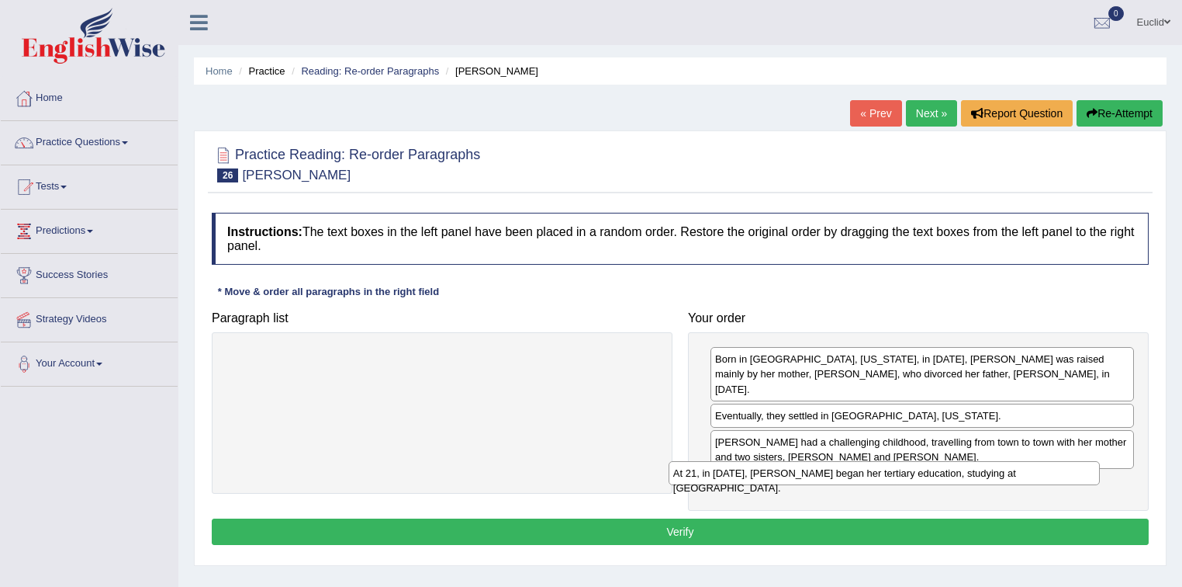
drag, startPoint x: 533, startPoint y: 355, endPoint x: 976, endPoint y: 469, distance: 457.4
click at [976, 469] on div "At 21, in 1913, Millay began her tertiary education, studying at Vassar College." at bounding box center [885, 473] width 432 height 24
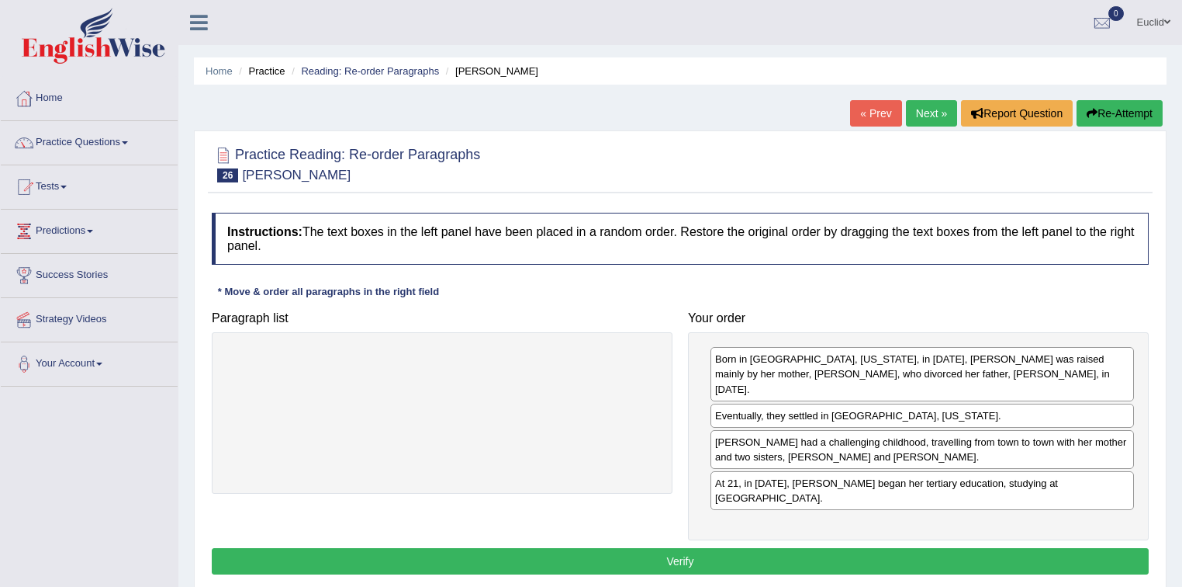
click at [690, 548] on button "Verify" at bounding box center [680, 561] width 937 height 26
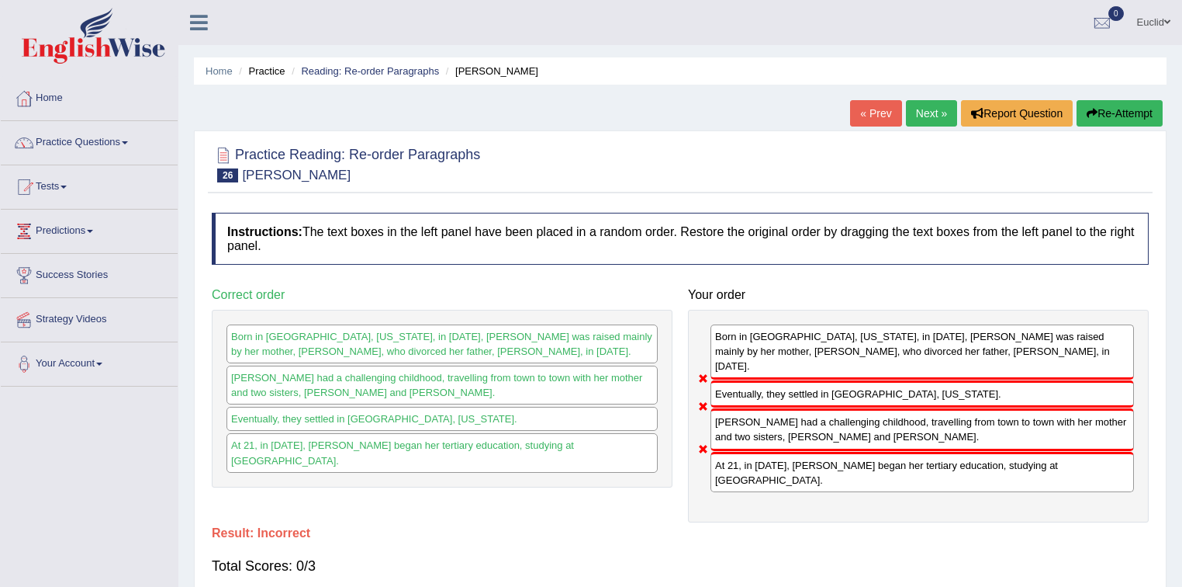
click at [907, 117] on link "Next »" at bounding box center [931, 113] width 51 height 26
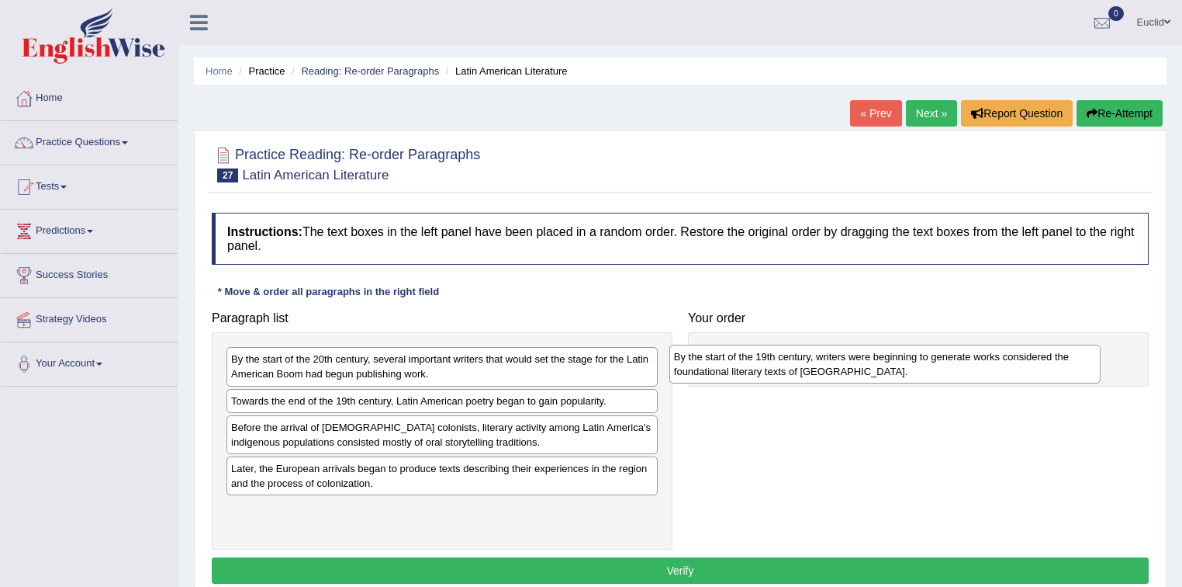
drag, startPoint x: 313, startPoint y: 372, endPoint x: 756, endPoint y: 370, distance: 443.0
click at [756, 370] on div "By the start of the 19th century, writers were beginning to generate works cons…" at bounding box center [886, 363] width 432 height 39
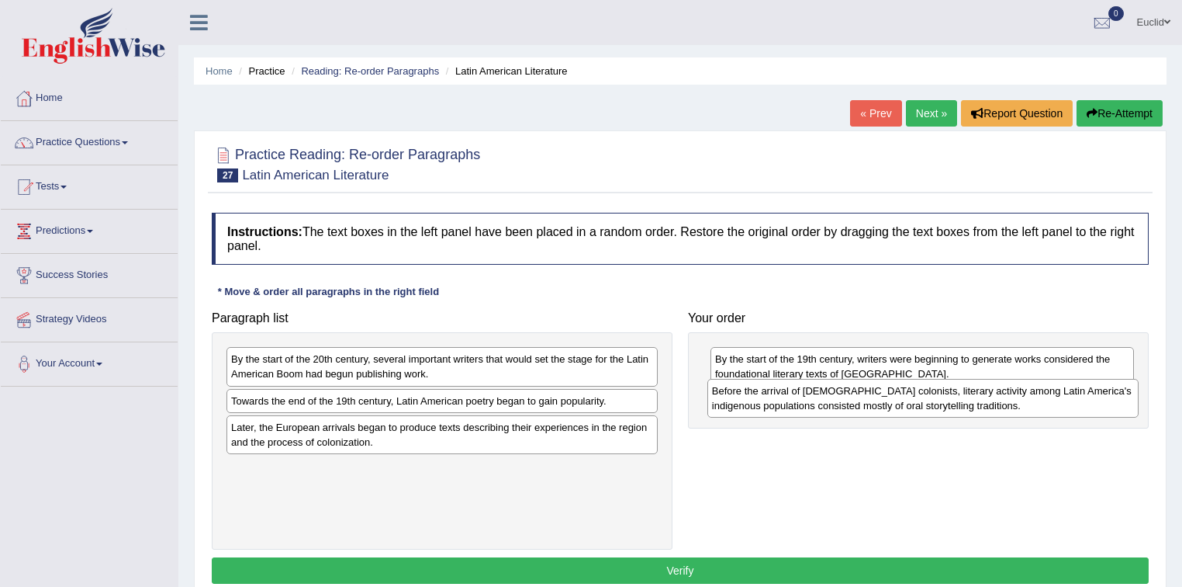
drag, startPoint x: 344, startPoint y: 438, endPoint x: 825, endPoint y: 402, distance: 482.3
click at [825, 402] on div "Before the arrival of European colonists, literary activity among Latin America…" at bounding box center [924, 398] width 432 height 39
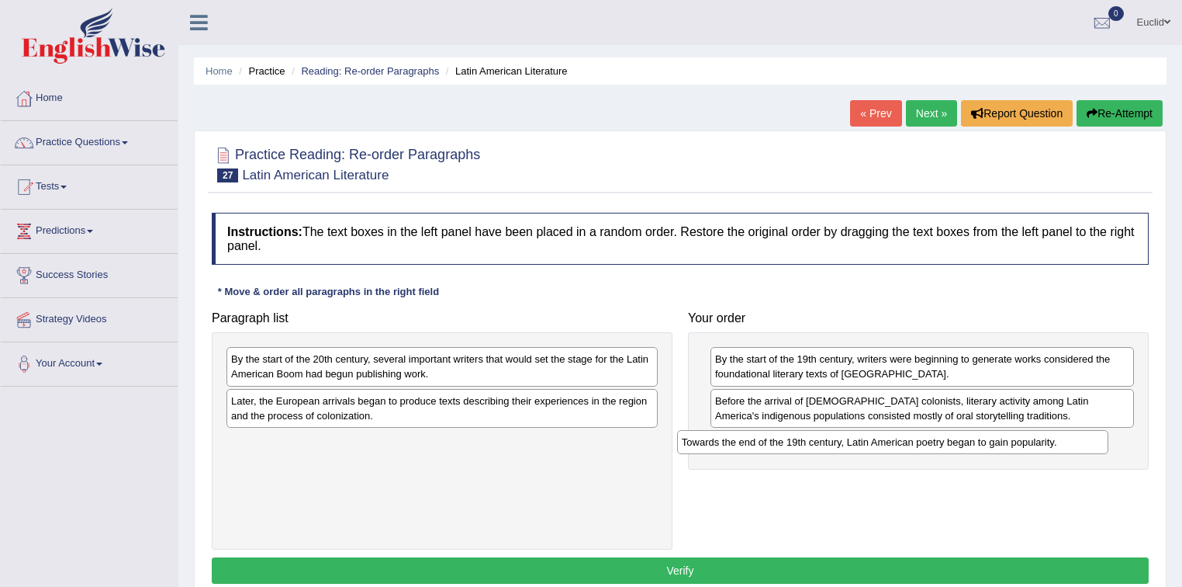
drag, startPoint x: 437, startPoint y: 400, endPoint x: 888, endPoint y: 442, distance: 452.7
click at [888, 442] on div "Towards the end of the 19th century, Latin American poetry began to gain popula…" at bounding box center [893, 442] width 432 height 24
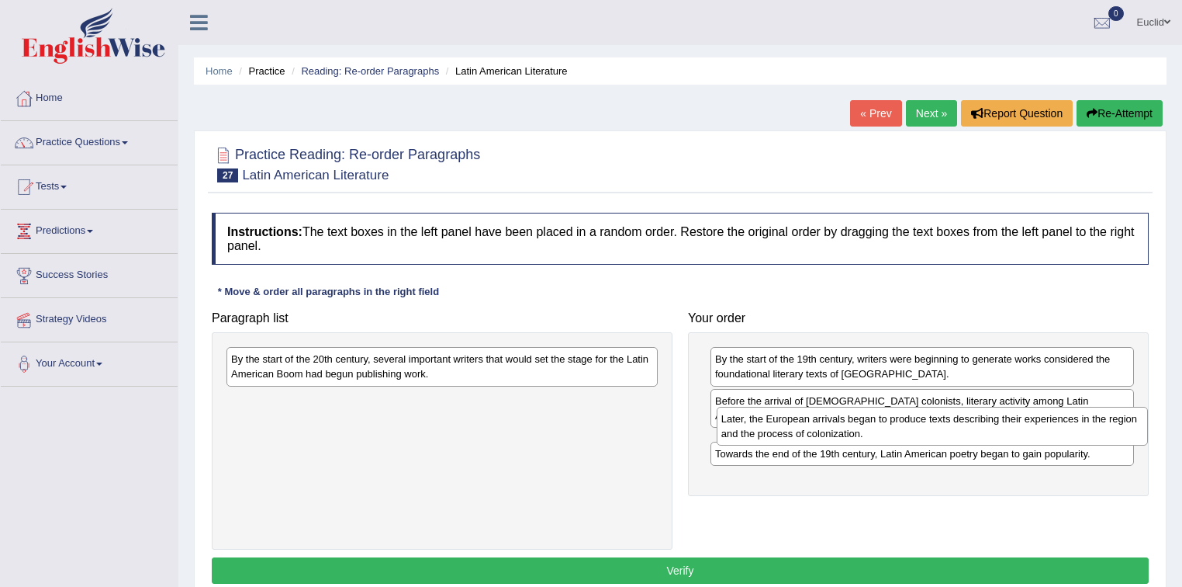
drag, startPoint x: 301, startPoint y: 407, endPoint x: 787, endPoint y: 434, distance: 486.5
click at [787, 434] on div "Later, the European arrivals began to produce texts describing their experience…" at bounding box center [933, 426] width 432 height 39
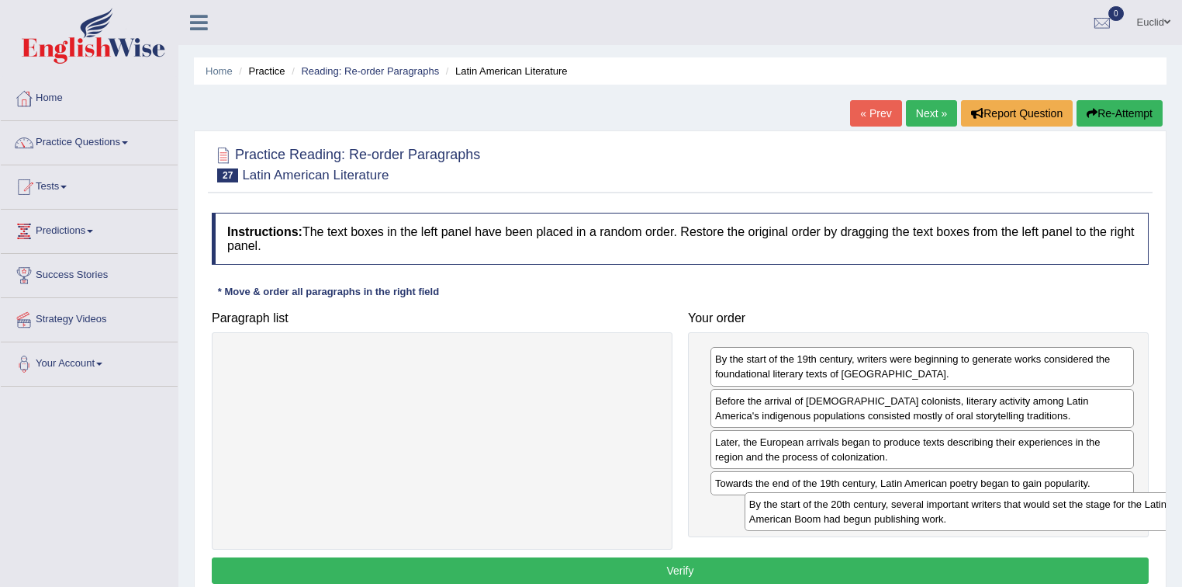
drag, startPoint x: 344, startPoint y: 369, endPoint x: 862, endPoint y: 514, distance: 538.2
click at [862, 514] on div "By the start of the 20th century, several important writers that would set the …" at bounding box center [961, 511] width 432 height 39
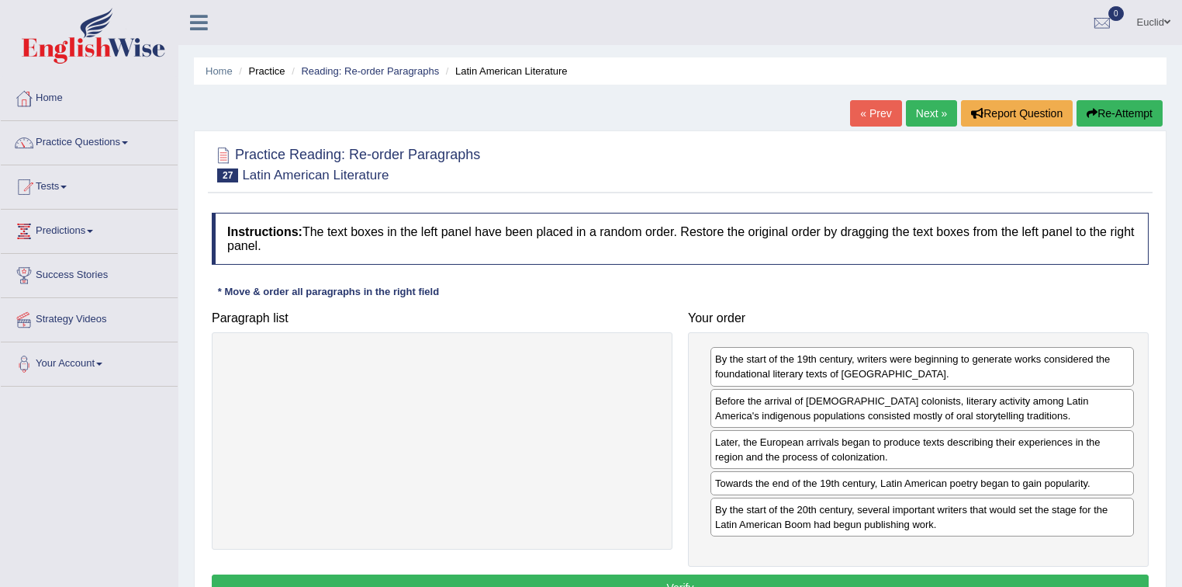
click at [657, 576] on button "Verify" at bounding box center [680, 587] width 937 height 26
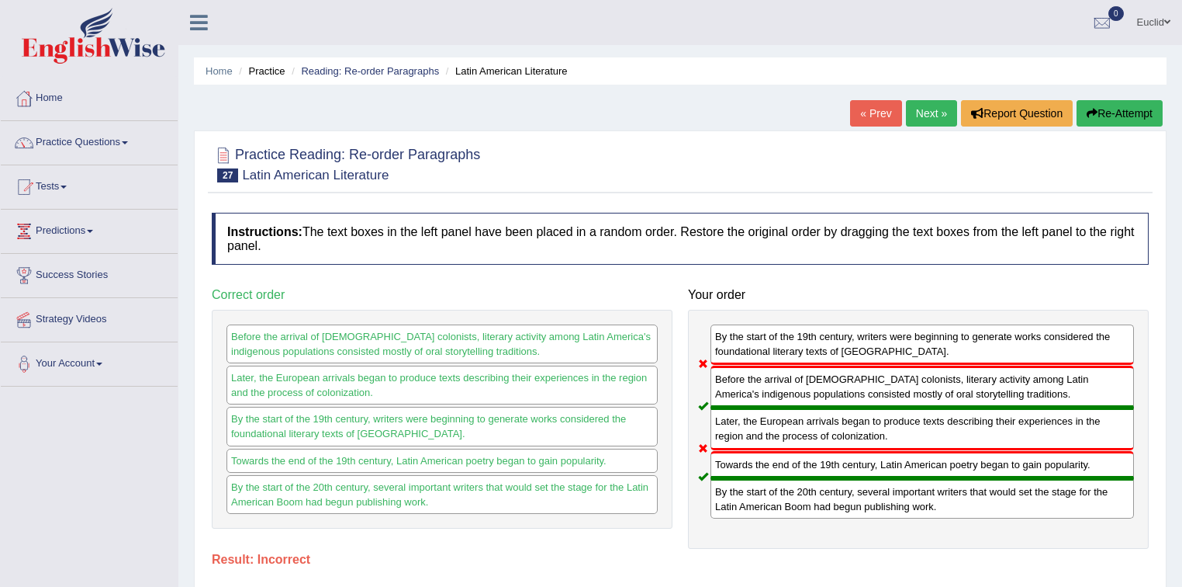
click at [937, 115] on link "Next »" at bounding box center [931, 113] width 51 height 26
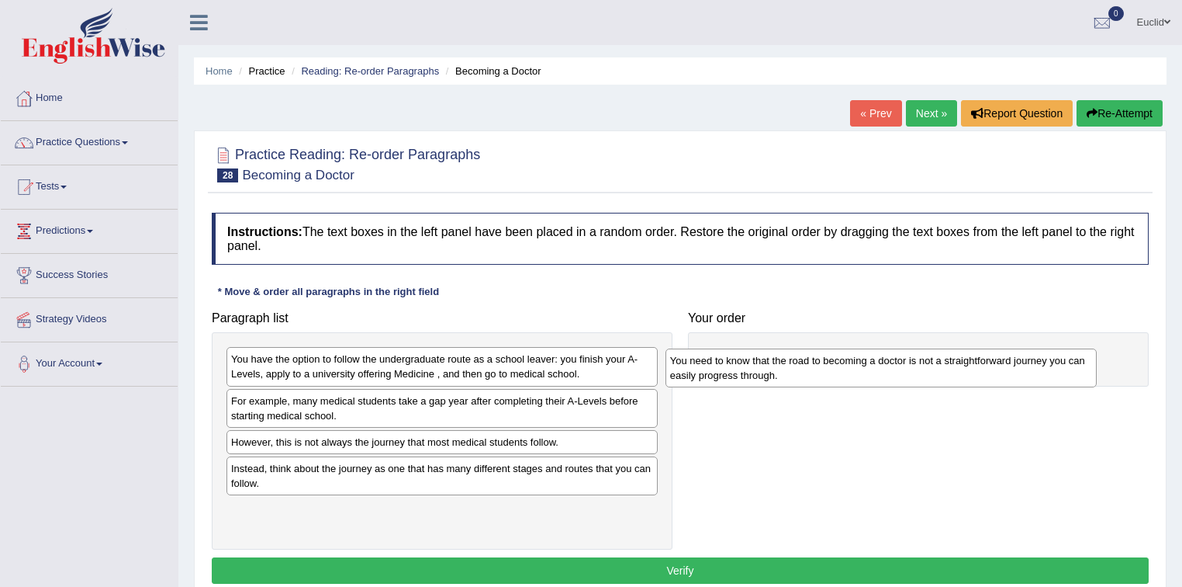
drag, startPoint x: 349, startPoint y: 523, endPoint x: 788, endPoint y: 375, distance: 463.2
click at [788, 375] on div "You need to know that the road to becoming a doctor is not a straightforward jo…" at bounding box center [882, 367] width 432 height 39
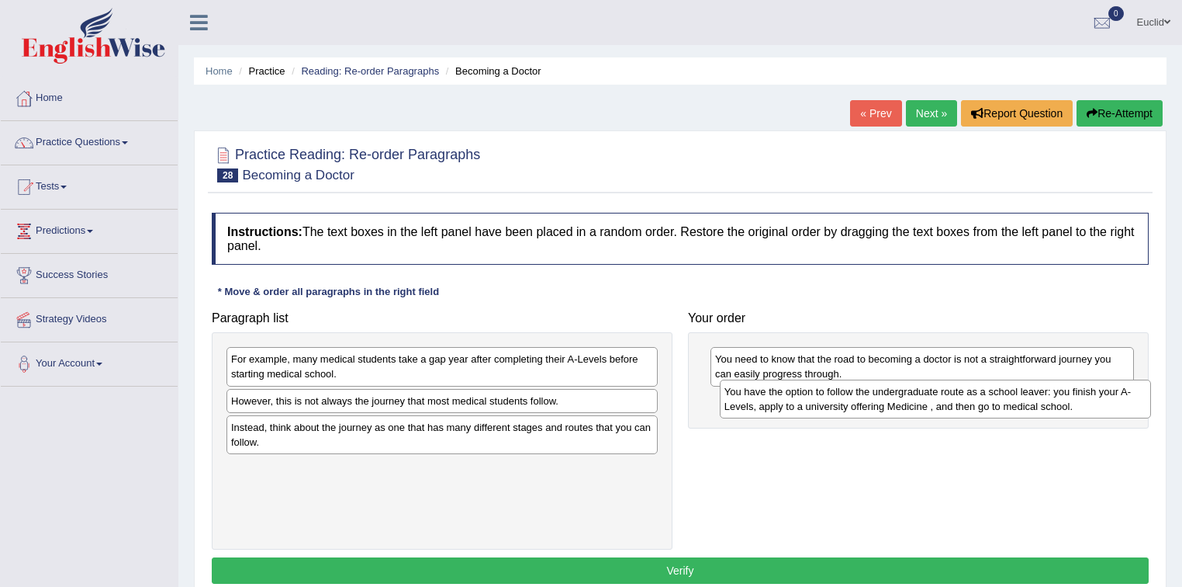
drag, startPoint x: 475, startPoint y: 366, endPoint x: 968, endPoint y: 399, distance: 494.5
click at [968, 399] on div "You have the option to follow the undergraduate route as a school leaver: you f…" at bounding box center [936, 398] width 432 height 39
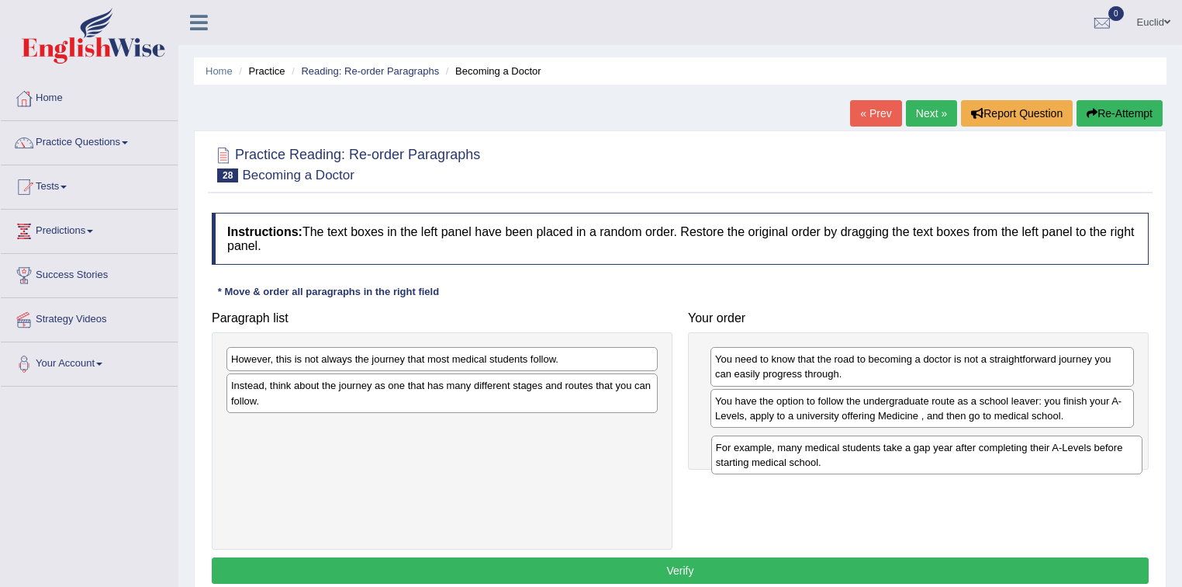
drag, startPoint x: 504, startPoint y: 372, endPoint x: 988, endPoint y: 460, distance: 492.9
click at [988, 460] on div "For example, many medical students take a gap year after completing their A-Lev…" at bounding box center [927, 454] width 432 height 39
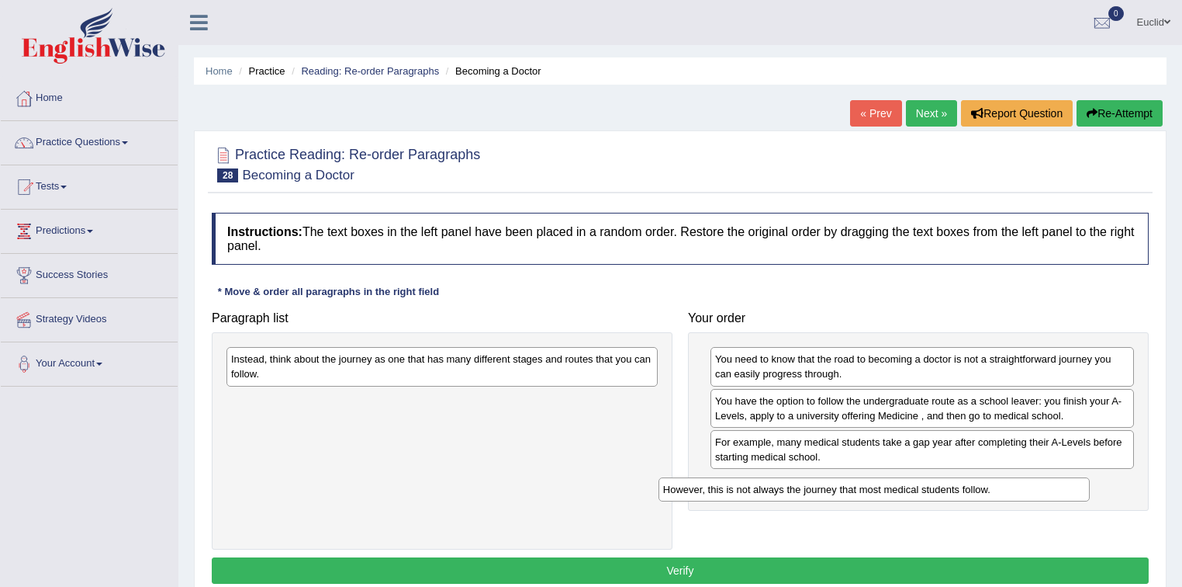
drag, startPoint x: 398, startPoint y: 362, endPoint x: 788, endPoint y: 487, distance: 409.7
click at [837, 490] on div "However, this is not always the journey that most medical students follow." at bounding box center [875, 489] width 432 height 24
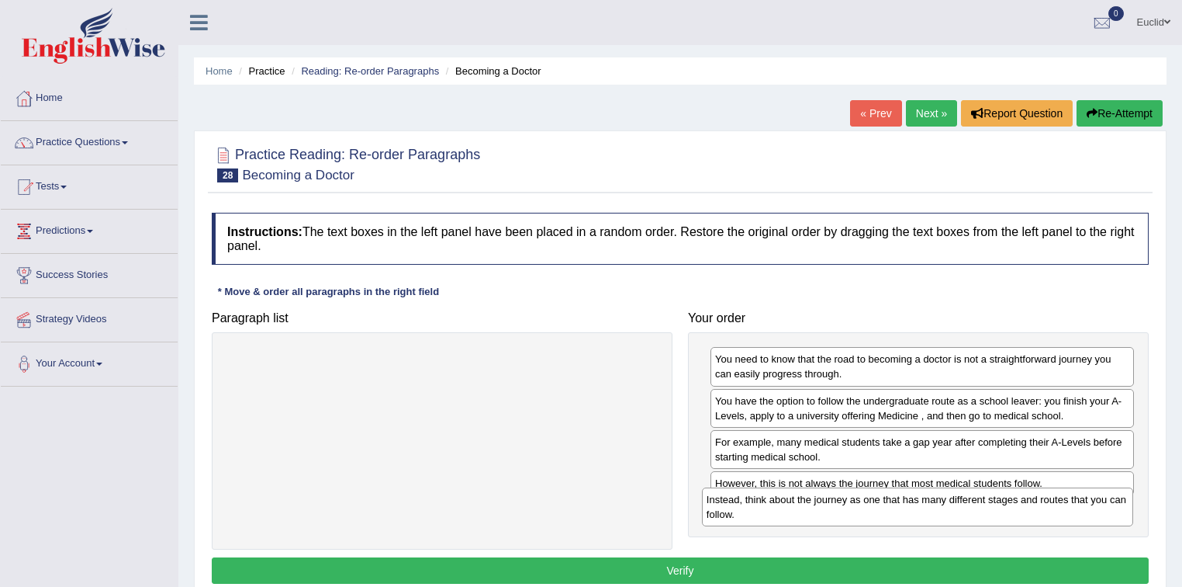
drag, startPoint x: 455, startPoint y: 372, endPoint x: 949, endPoint y: 522, distance: 516.4
click at [949, 522] on div "Instead, think about the journey as one that has many different stages and rout…" at bounding box center [918, 506] width 432 height 39
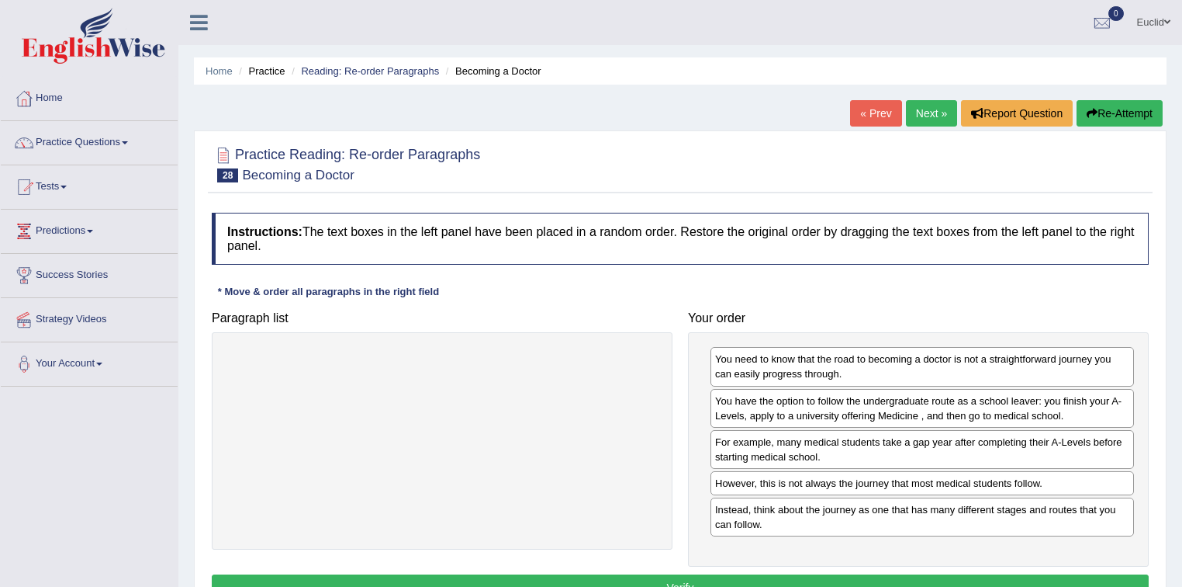
click at [722, 577] on button "Verify" at bounding box center [680, 587] width 937 height 26
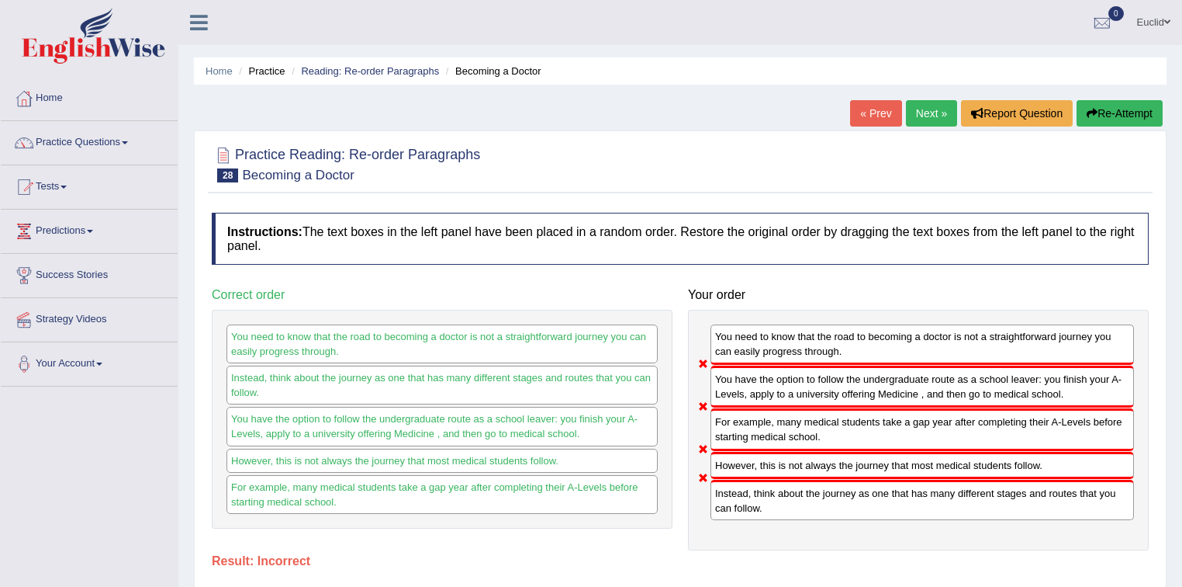
click at [936, 117] on link "Next »" at bounding box center [931, 113] width 51 height 26
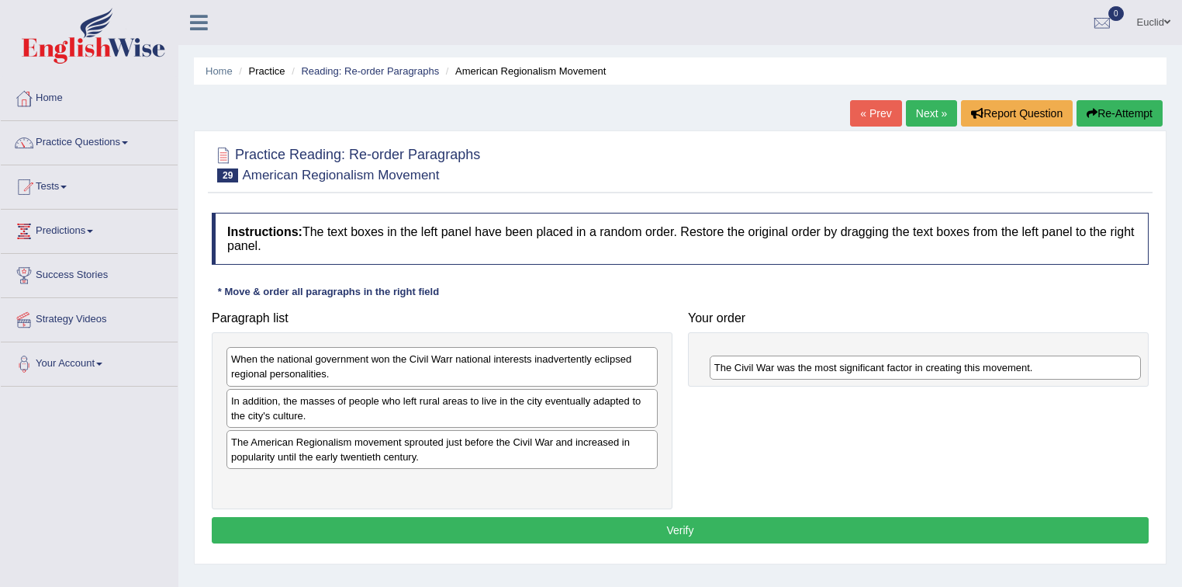
drag, startPoint x: 423, startPoint y: 444, endPoint x: 909, endPoint y: 369, distance: 492.2
click at [908, 370] on div "The Civil War was the most significant factor in creating this movement." at bounding box center [926, 367] width 432 height 24
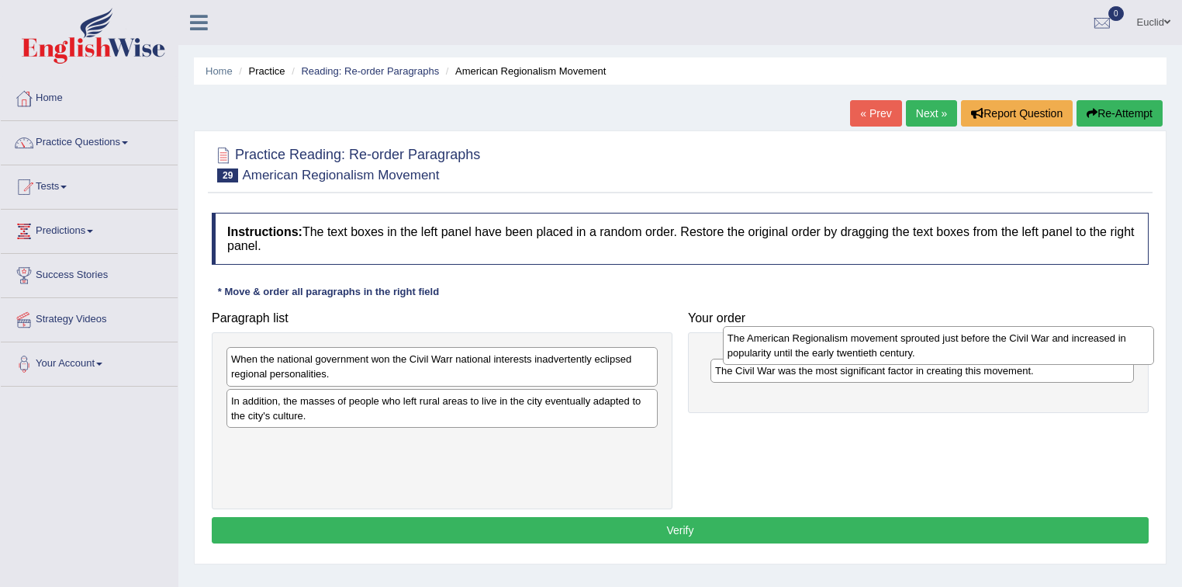
drag, startPoint x: 323, startPoint y: 450, endPoint x: 819, endPoint y: 347, distance: 507.1
click at [819, 347] on div "The American Regionalism movement sprouted just before the Civil War and increa…" at bounding box center [939, 345] width 432 height 39
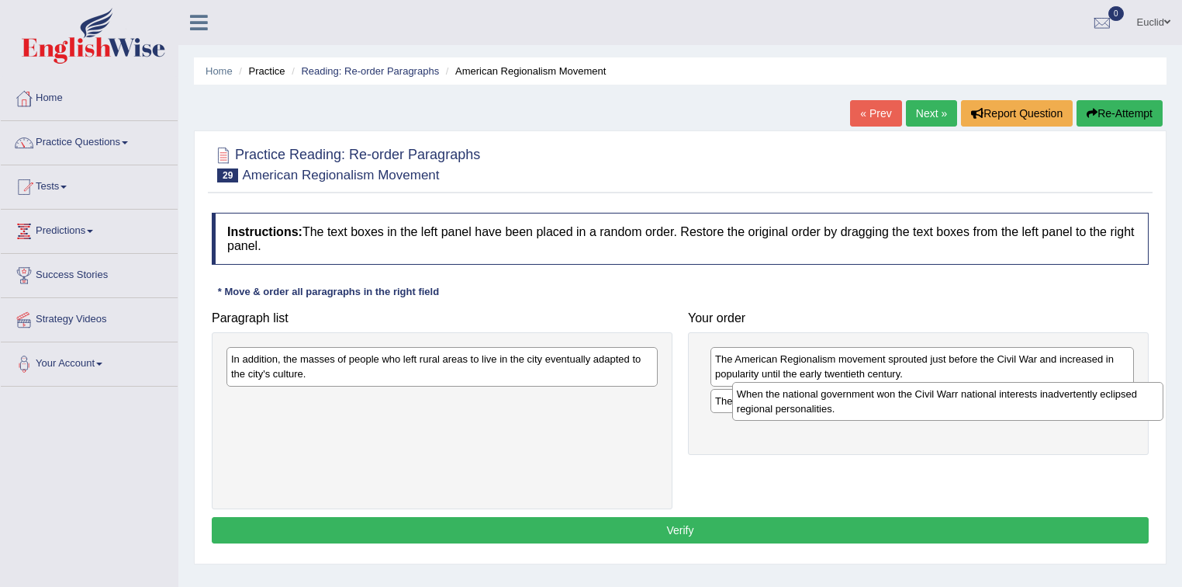
drag, startPoint x: 360, startPoint y: 365, endPoint x: 865, endPoint y: 400, distance: 506.3
click at [865, 400] on div "When the national government won the Civil Warr national interests inadvertentl…" at bounding box center [948, 401] width 432 height 39
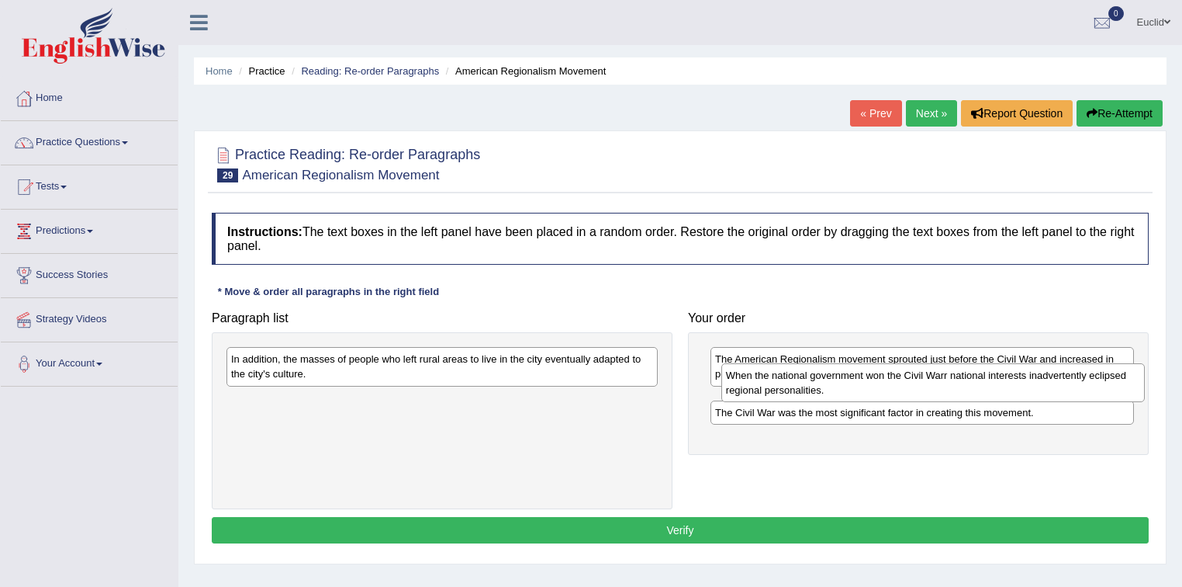
drag, startPoint x: 807, startPoint y: 432, endPoint x: 816, endPoint y: 388, distance: 45.2
click at [817, 381] on div "When the national government won the Civil Warr national interests inadvertentl…" at bounding box center [934, 382] width 424 height 39
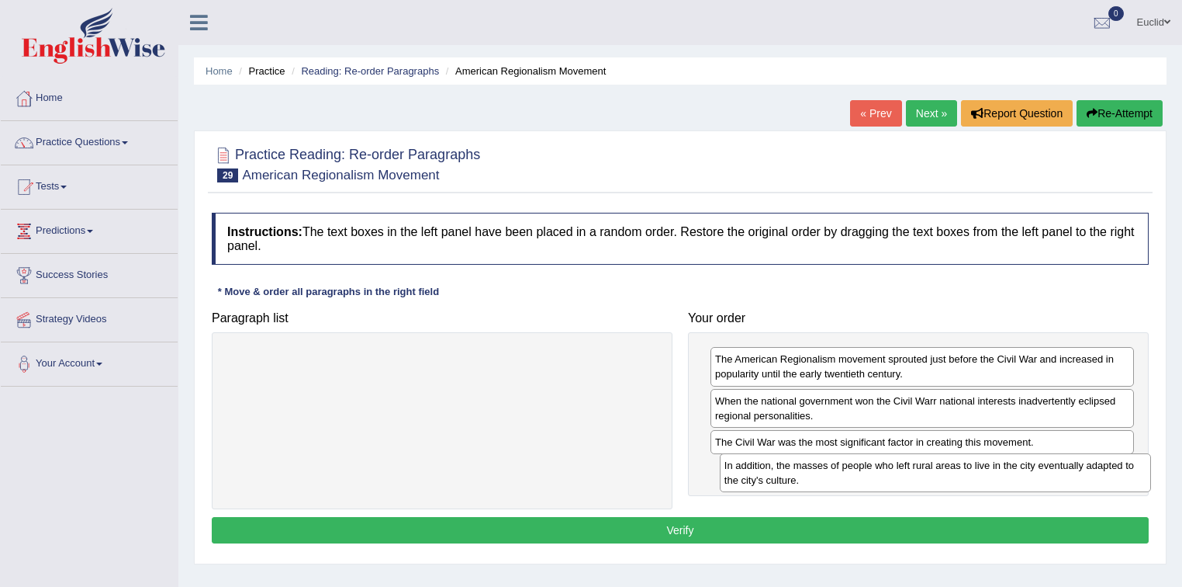
drag, startPoint x: 407, startPoint y: 365, endPoint x: 901, endPoint y: 471, distance: 504.7
click at [901, 471] on div "In addition, the masses of people who left rural areas to live in the city even…" at bounding box center [936, 472] width 432 height 39
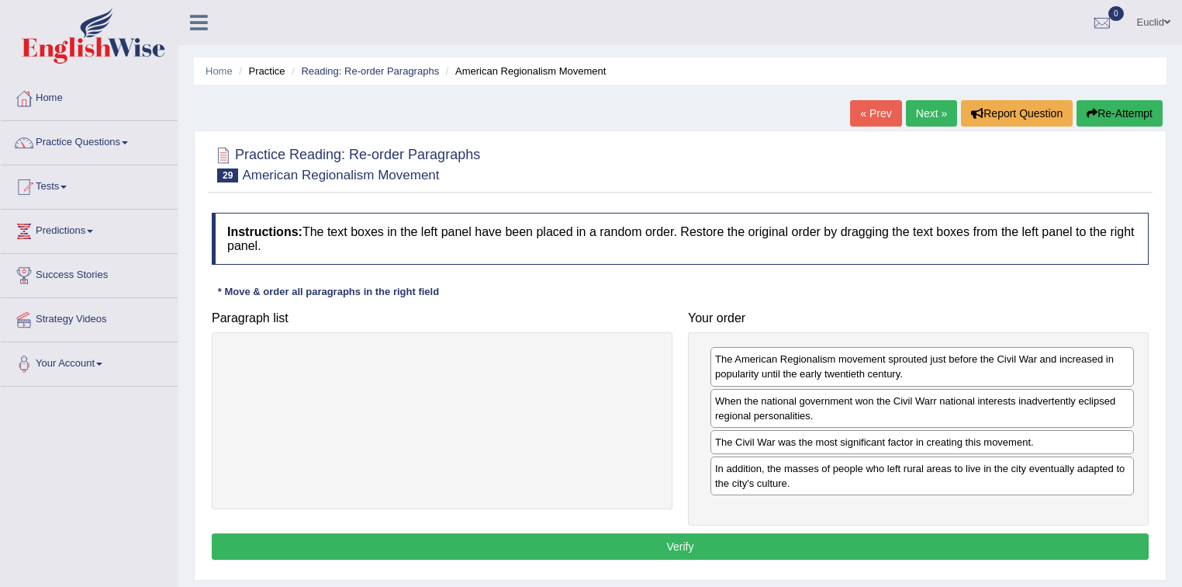
click at [729, 537] on button "Verify" at bounding box center [680, 546] width 937 height 26
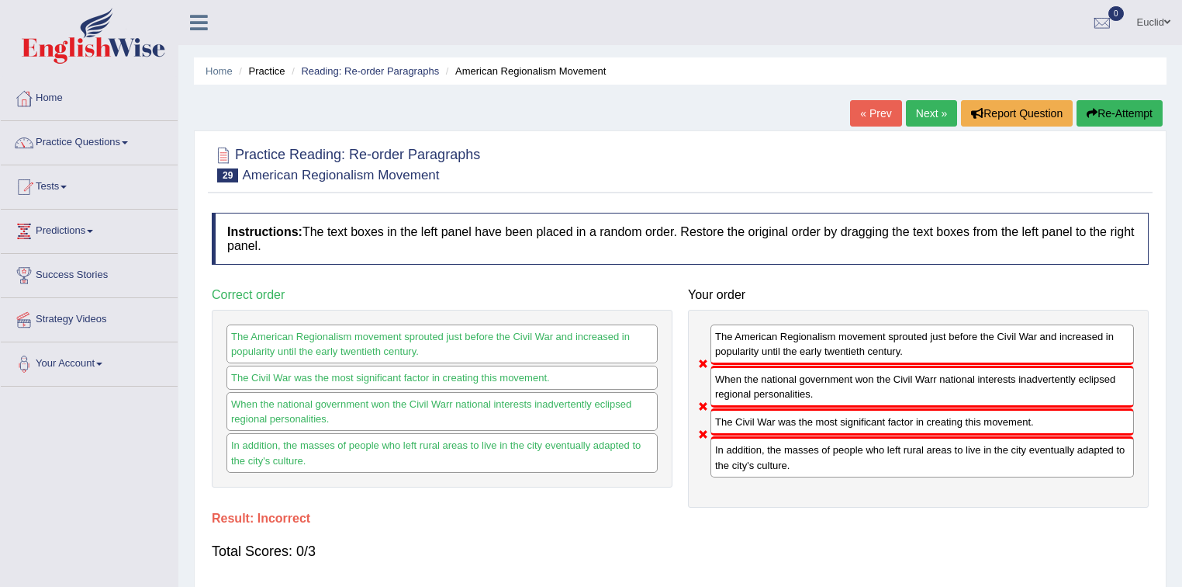
click at [920, 117] on link "Next »" at bounding box center [931, 113] width 51 height 26
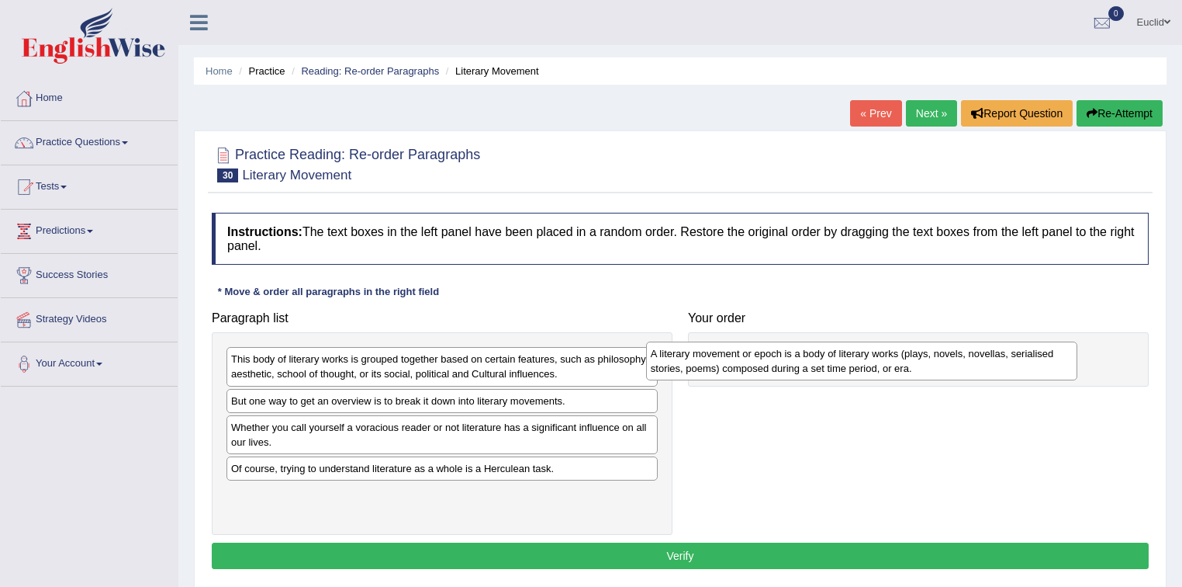
drag, startPoint x: 364, startPoint y: 414, endPoint x: 784, endPoint y: 367, distance: 422.3
click at [784, 367] on div "A literary movement or epoch is a body of literary works (plays, novels, novell…" at bounding box center [862, 360] width 432 height 39
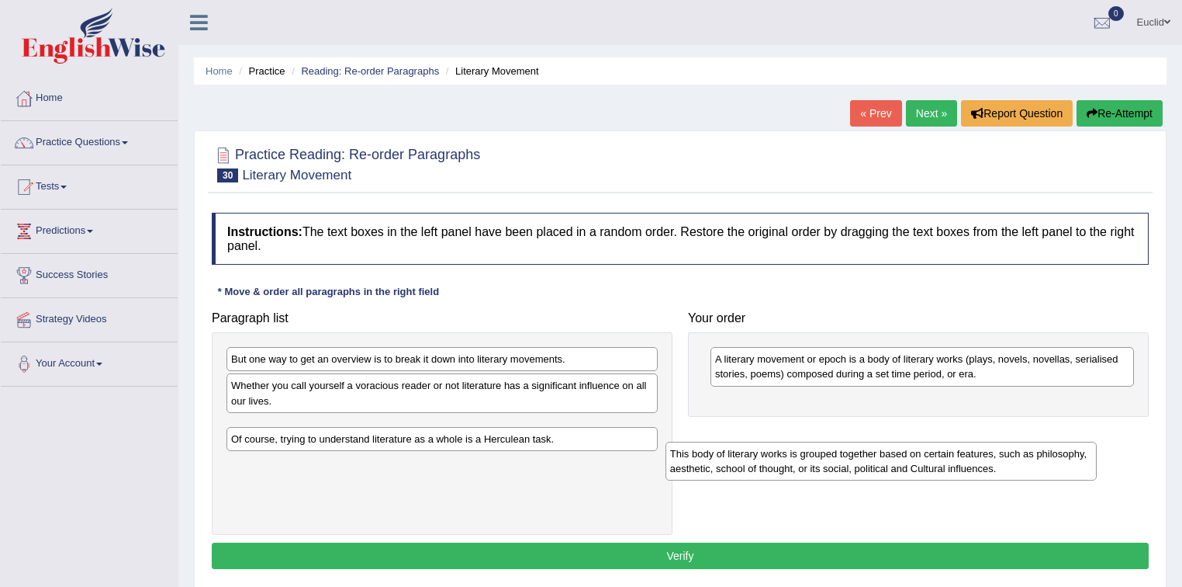
drag, startPoint x: 431, startPoint y: 369, endPoint x: 877, endPoint y: 456, distance: 454.5
click at [876, 458] on div "This body of literary works is grouped together based on certain features, such…" at bounding box center [882, 460] width 432 height 39
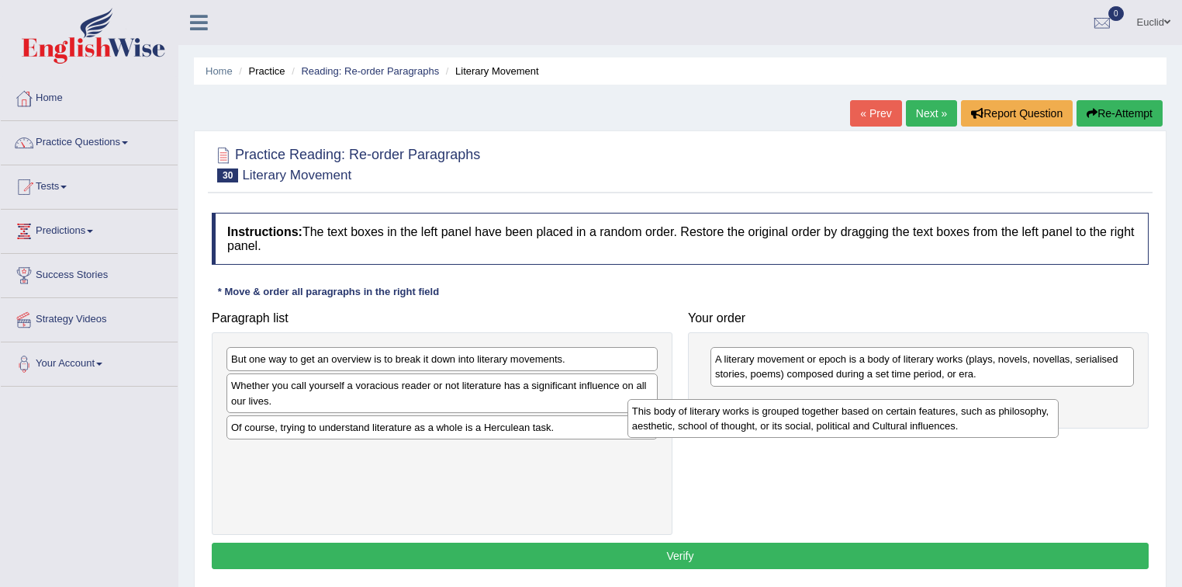
drag, startPoint x: 472, startPoint y: 441, endPoint x: 891, endPoint y: 420, distance: 418.7
click at [891, 420] on div "This body of literary works is grouped together based on certain features, such…" at bounding box center [844, 418] width 432 height 39
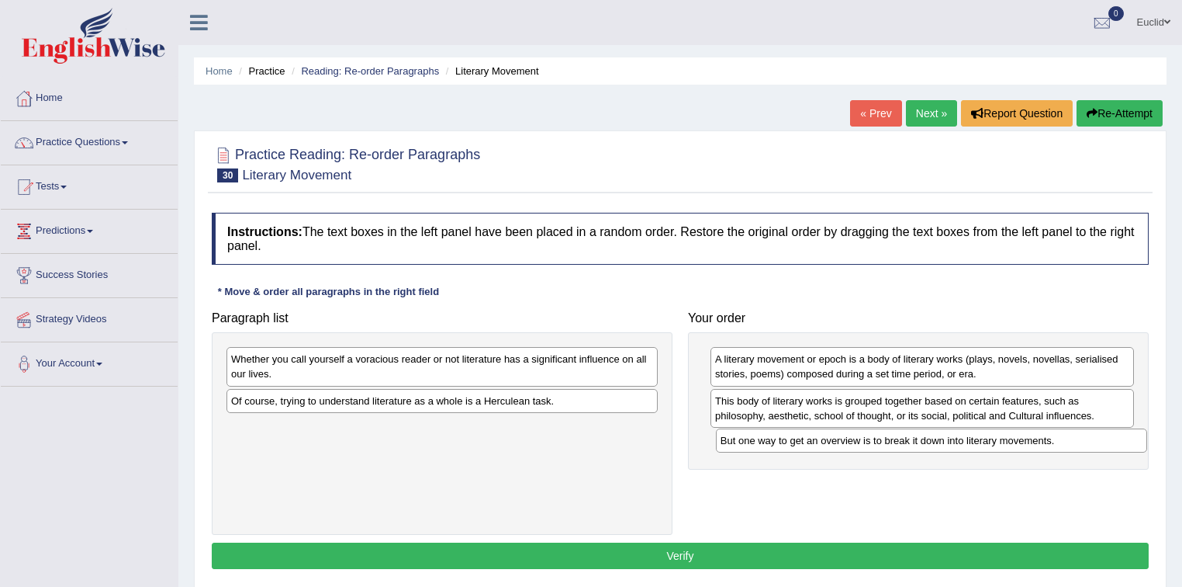
drag, startPoint x: 479, startPoint y: 357, endPoint x: 968, endPoint y: 438, distance: 496.3
click at [968, 438] on div "But one way to get an overview is to break it down into literary movements." at bounding box center [932, 440] width 432 height 24
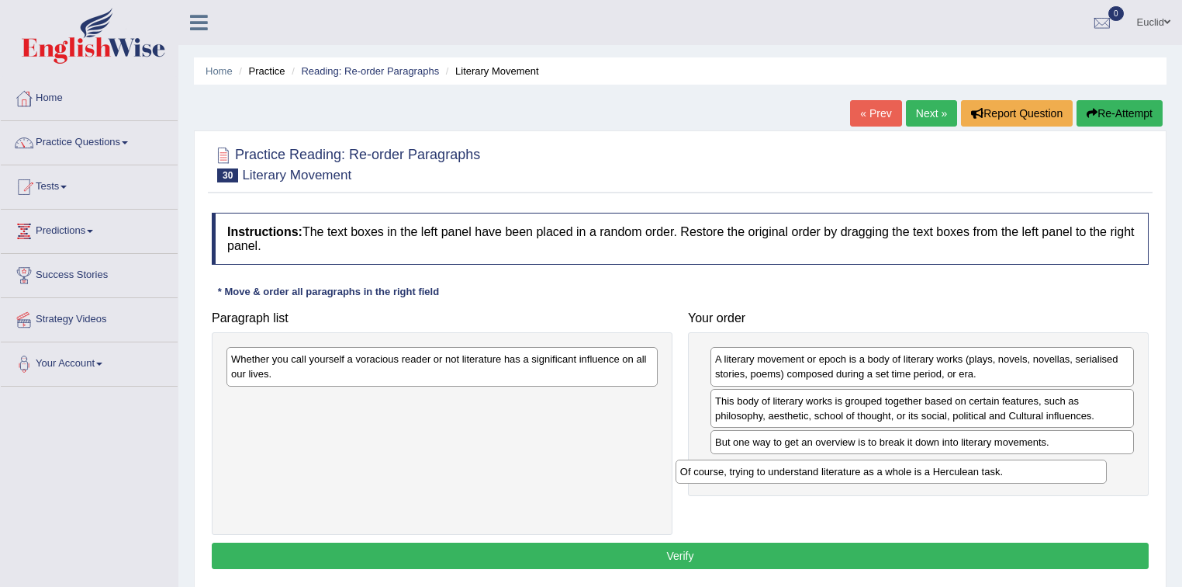
drag, startPoint x: 404, startPoint y: 403, endPoint x: 853, endPoint y: 475, distance: 454.8
click at [853, 475] on div "Of course, trying to understand literature as a whole is a Herculean task." at bounding box center [892, 471] width 432 height 24
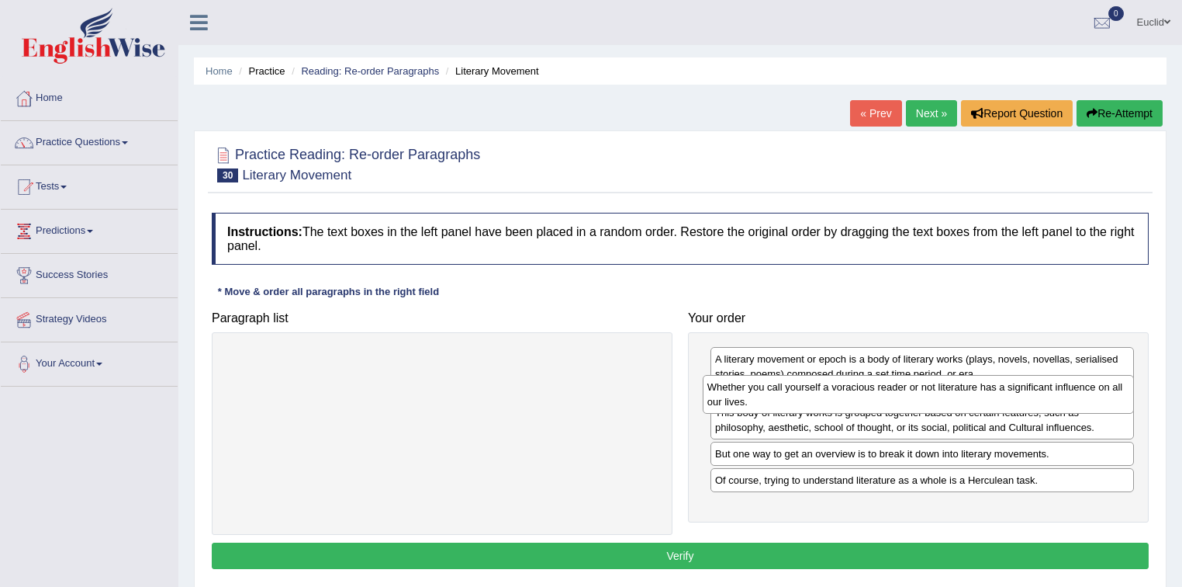
drag, startPoint x: 417, startPoint y: 366, endPoint x: 893, endPoint y: 394, distance: 477.2
click at [893, 394] on div "Whether you call yourself a voracious reader or not literature has a significan…" at bounding box center [919, 394] width 432 height 39
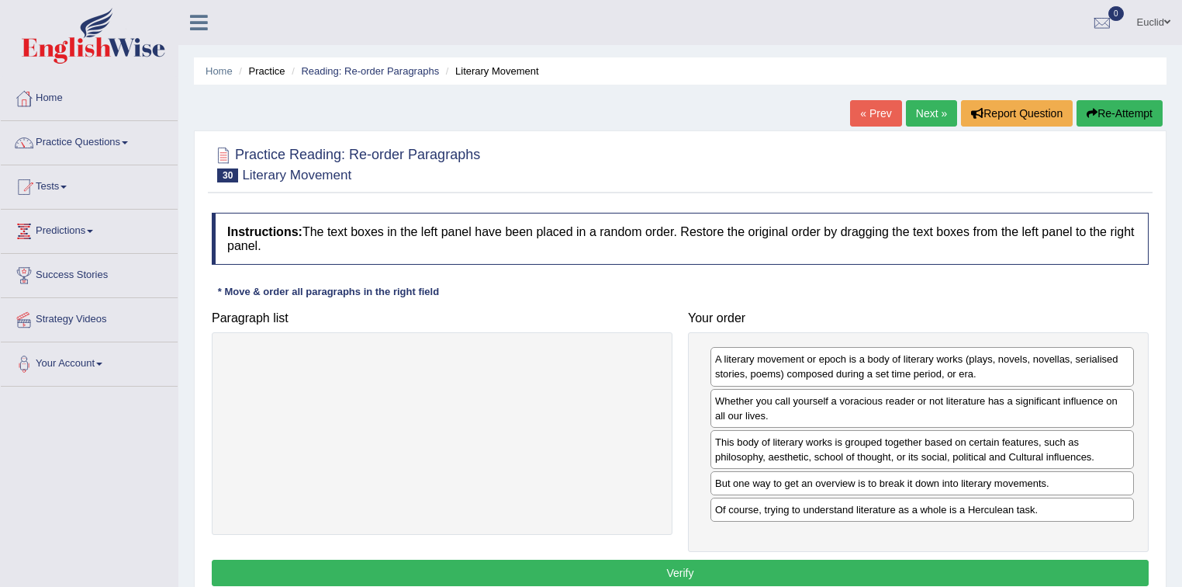
click at [755, 565] on button "Verify" at bounding box center [680, 572] width 937 height 26
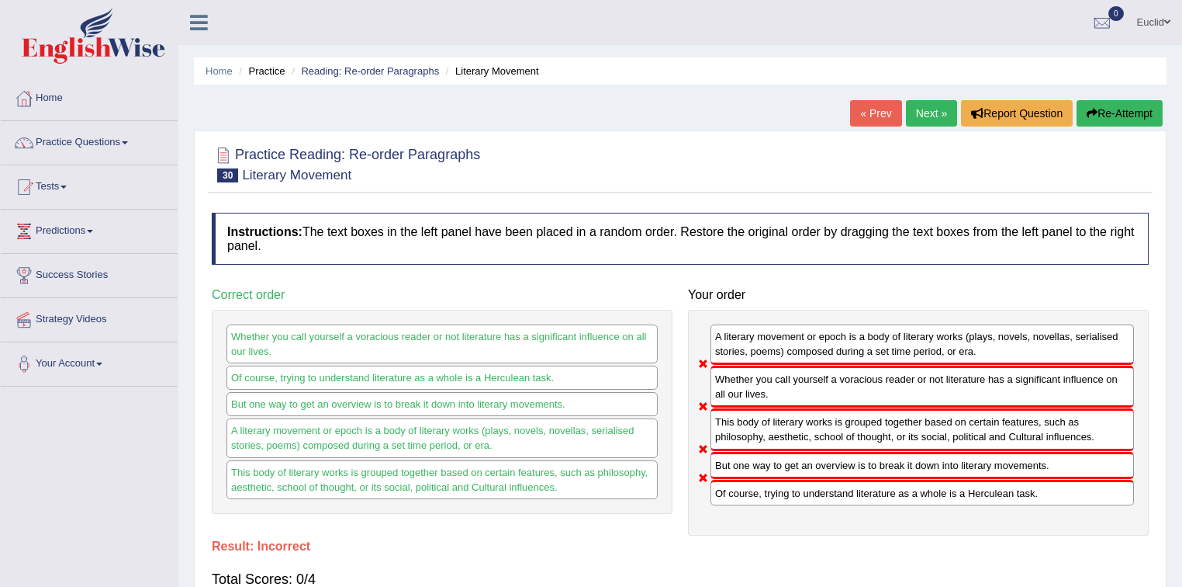
click at [937, 112] on link "Next »" at bounding box center [931, 113] width 51 height 26
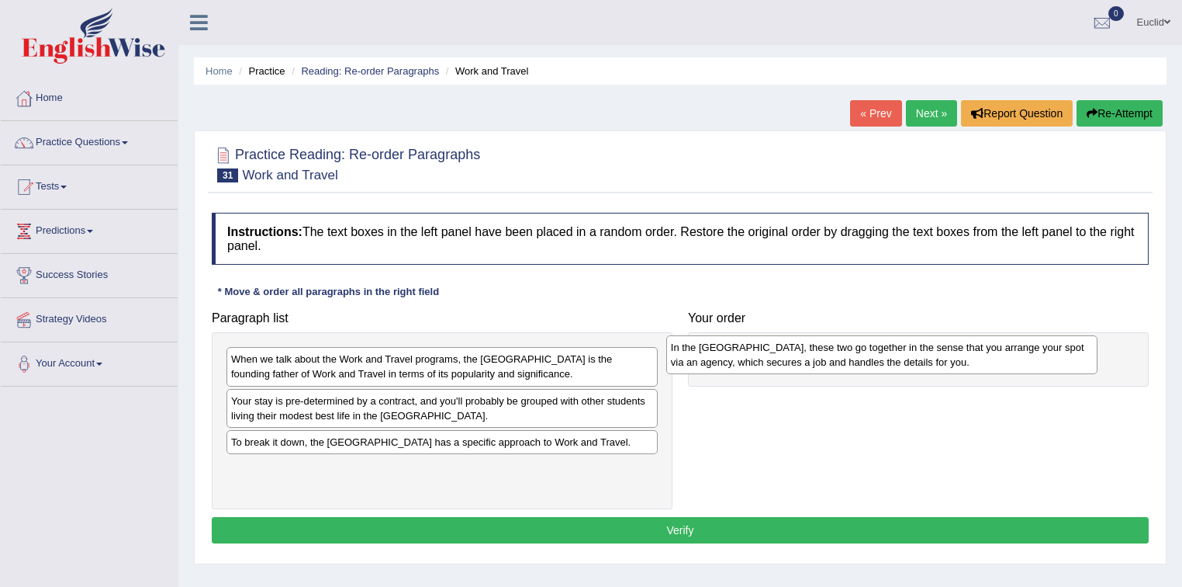
drag, startPoint x: 294, startPoint y: 447, endPoint x: 739, endPoint y: 352, distance: 454.5
click at [739, 352] on div "In the [GEOGRAPHIC_DATA], these two go together in the sense that you arrange y…" at bounding box center [882, 354] width 432 height 39
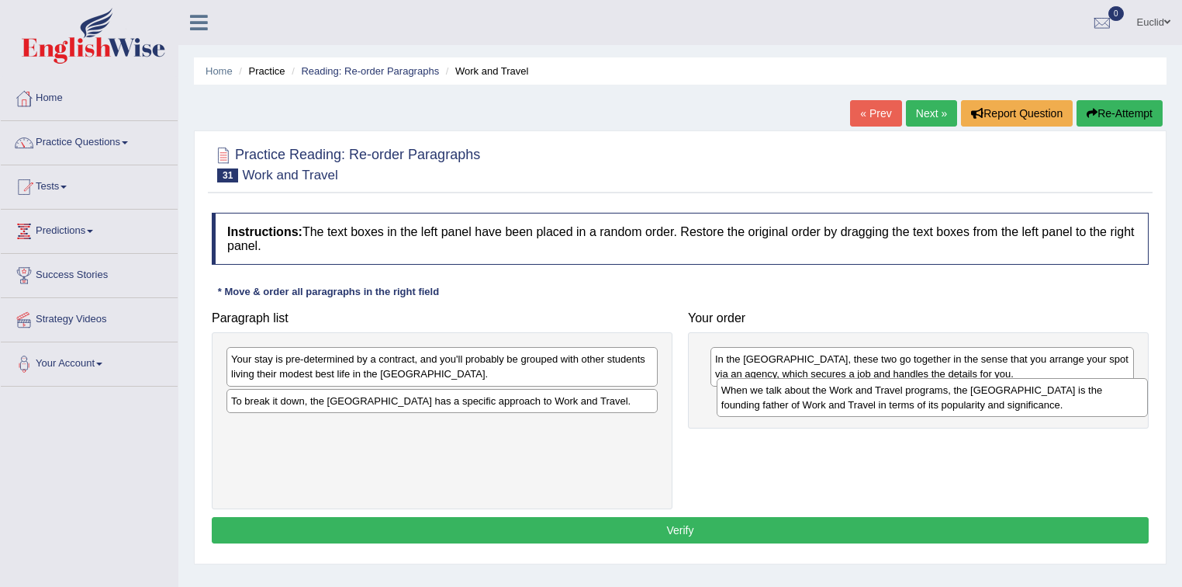
drag, startPoint x: 390, startPoint y: 369, endPoint x: 881, endPoint y: 400, distance: 491.3
click at [881, 400] on div "When we talk about the Work and Travel programs, the [GEOGRAPHIC_DATA] is the f…" at bounding box center [933, 397] width 432 height 39
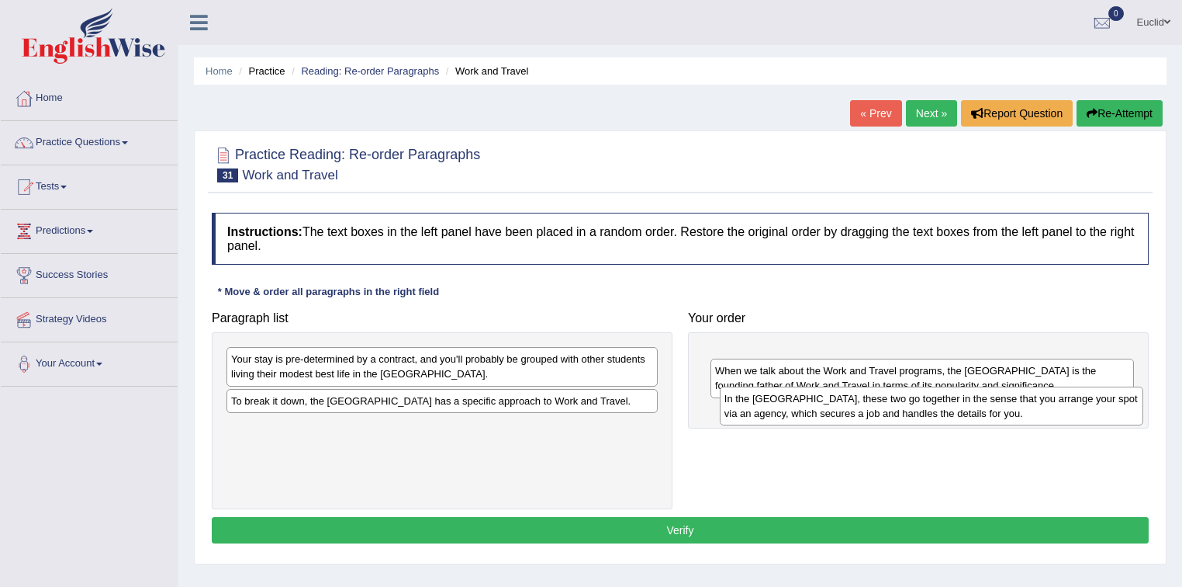
drag, startPoint x: 773, startPoint y: 358, endPoint x: 783, endPoint y: 400, distance: 42.2
click at [783, 400] on div "In the [GEOGRAPHIC_DATA], these two go together in the sense that you arrange y…" at bounding box center [932, 405] width 424 height 39
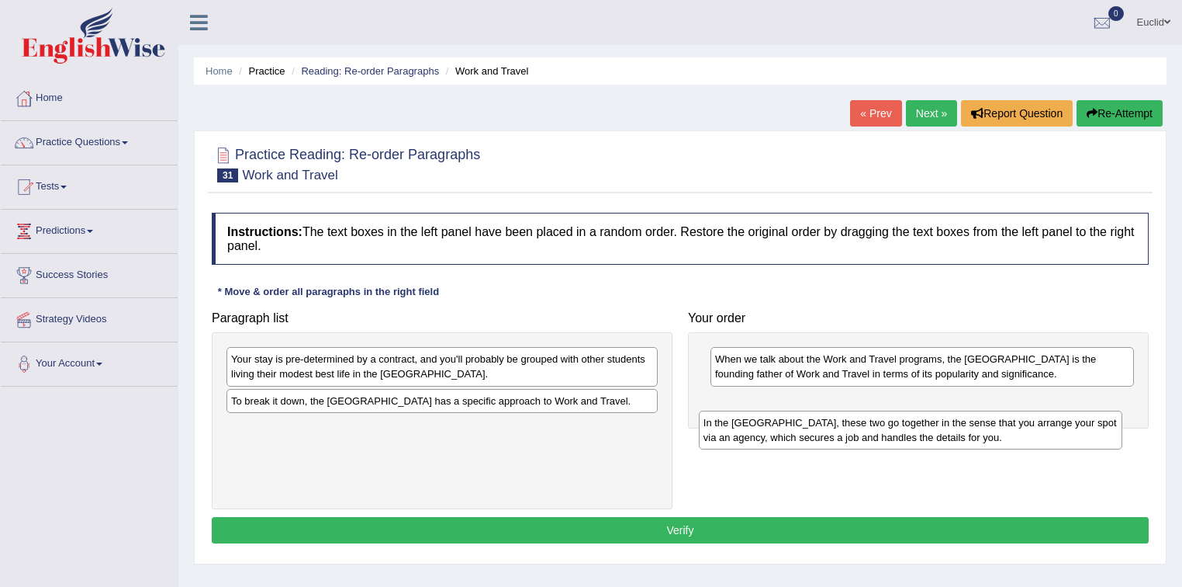
drag, startPoint x: 785, startPoint y: 394, endPoint x: 777, endPoint y: 425, distance: 32.0
click at [777, 425] on div "In the [GEOGRAPHIC_DATA], these two go together in the sense that you arrange y…" at bounding box center [911, 429] width 424 height 39
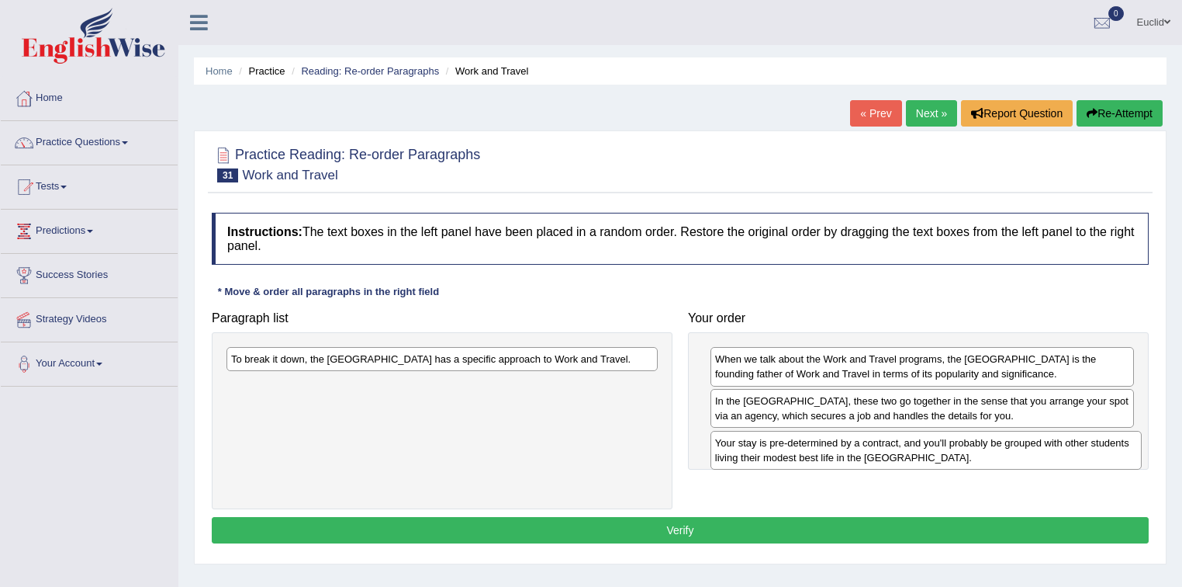
drag, startPoint x: 455, startPoint y: 369, endPoint x: 939, endPoint y: 453, distance: 491.3
click at [939, 453] on div "Your stay is pre-determined by a contract, and you'll probably be grouped with …" at bounding box center [927, 450] width 432 height 39
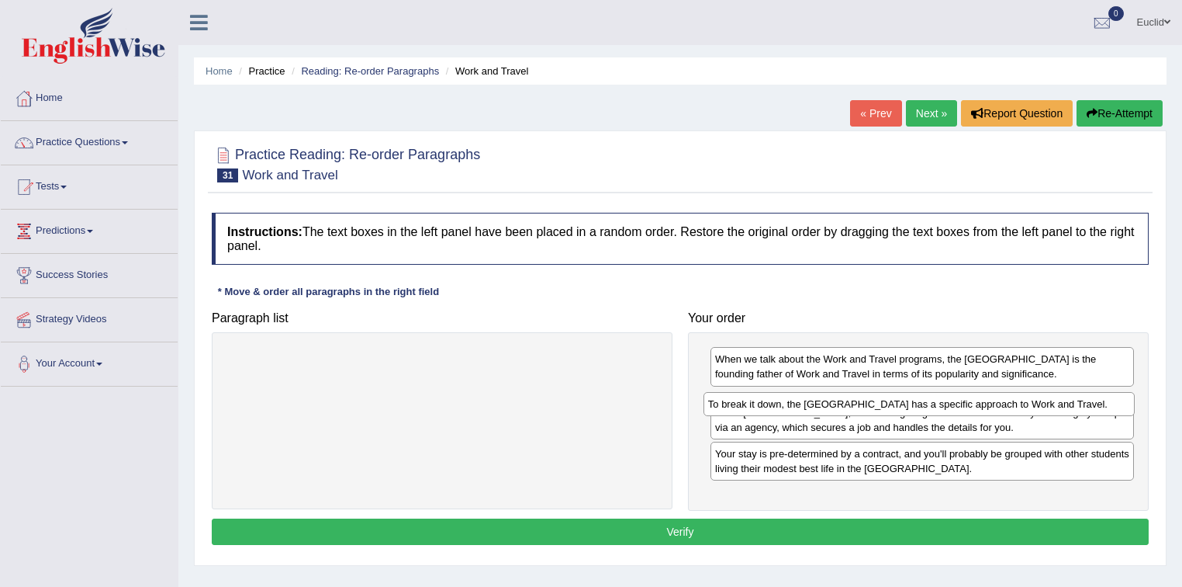
drag, startPoint x: 555, startPoint y: 360, endPoint x: 1033, endPoint y: 405, distance: 479.2
click at [1033, 405] on div "To break it down, the [GEOGRAPHIC_DATA] has a specific approach to Work and Tra…" at bounding box center [920, 404] width 432 height 24
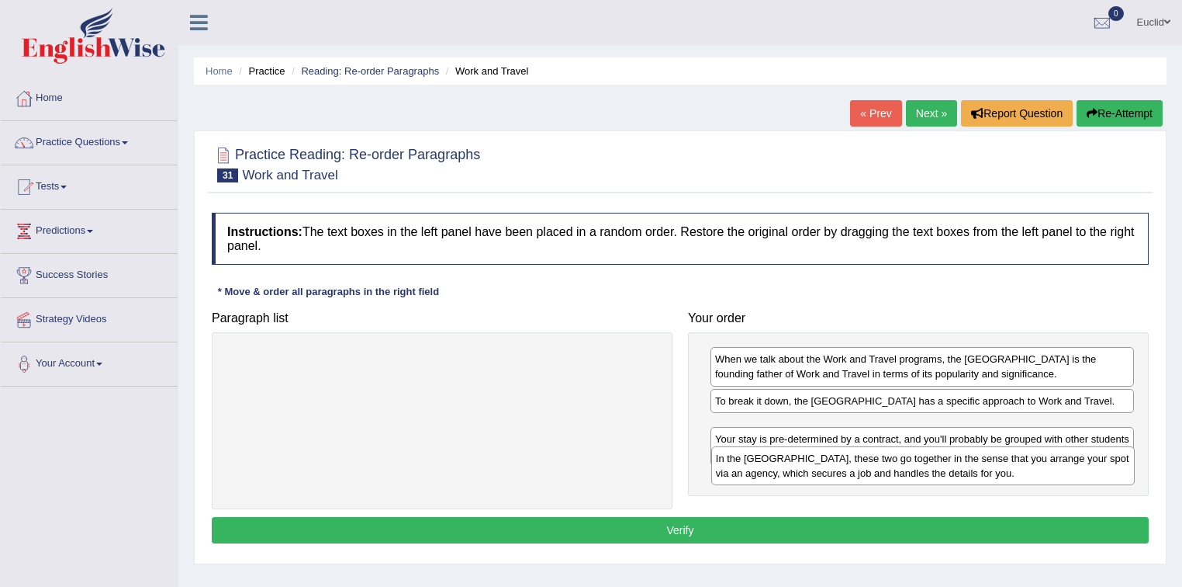
drag, startPoint x: 849, startPoint y: 428, endPoint x: 850, endPoint y: 460, distance: 31.8
click at [850, 460] on div "In the [GEOGRAPHIC_DATA], these two go together in the sense that you arrange y…" at bounding box center [923, 465] width 424 height 39
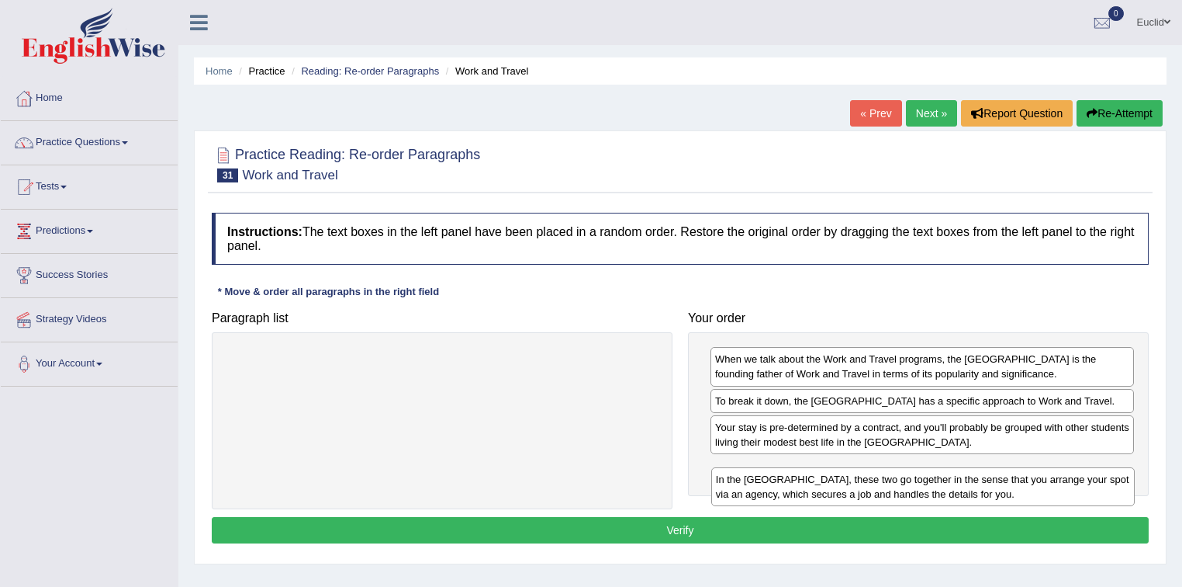
drag, startPoint x: 844, startPoint y: 422, endPoint x: 845, endPoint y: 475, distance: 52.8
click at [845, 475] on div "In the [GEOGRAPHIC_DATA], these two go together in the sense that you arrange y…" at bounding box center [923, 486] width 424 height 39
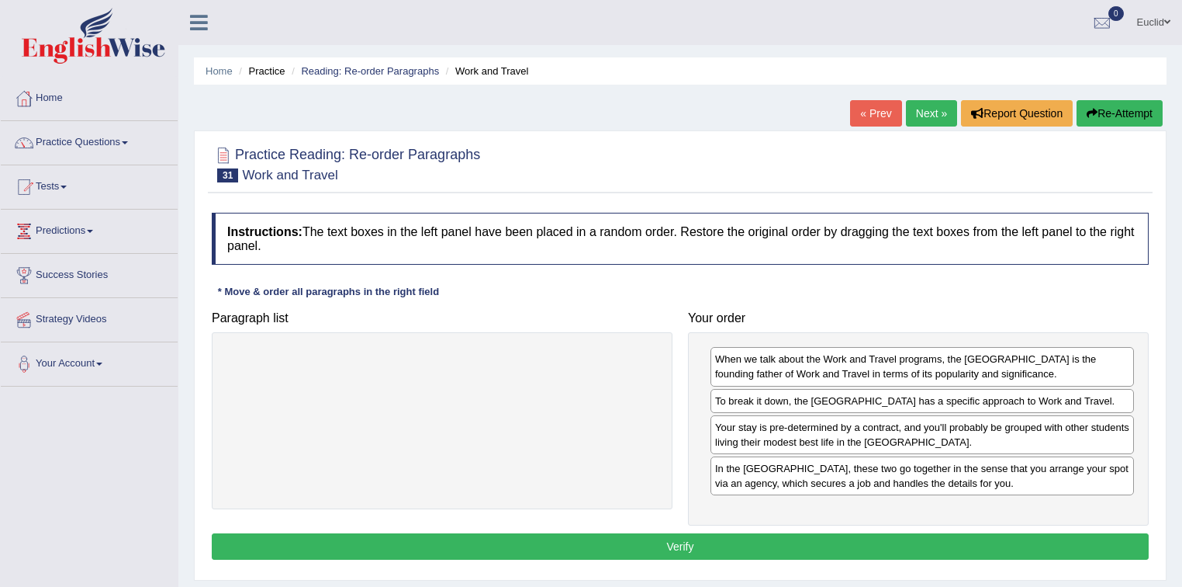
click at [745, 541] on button "Verify" at bounding box center [680, 546] width 937 height 26
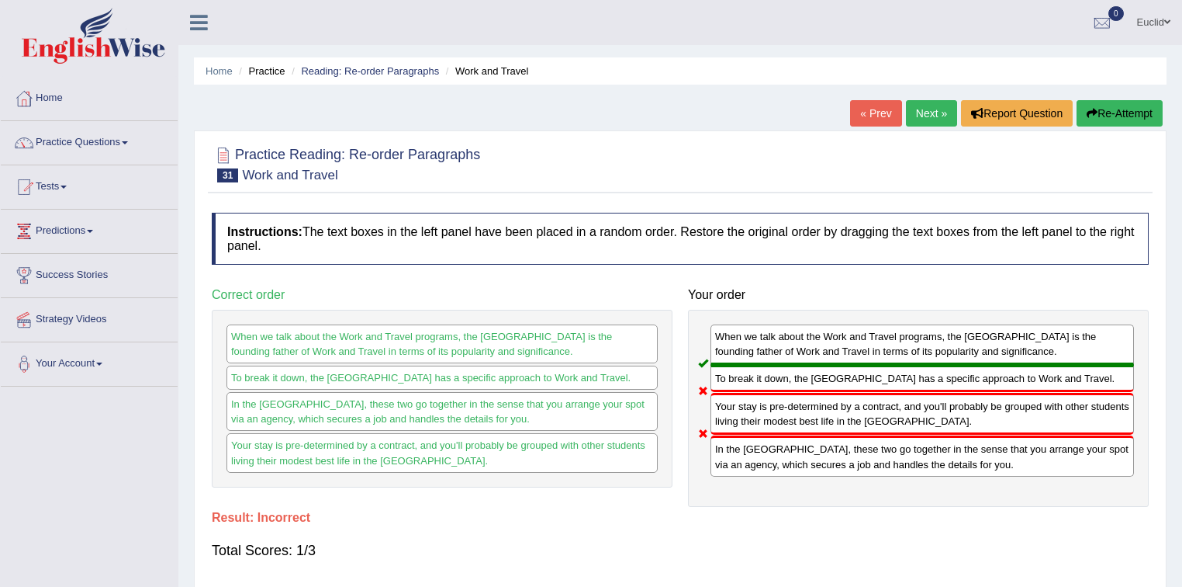
click at [931, 112] on link "Next »" at bounding box center [931, 113] width 51 height 26
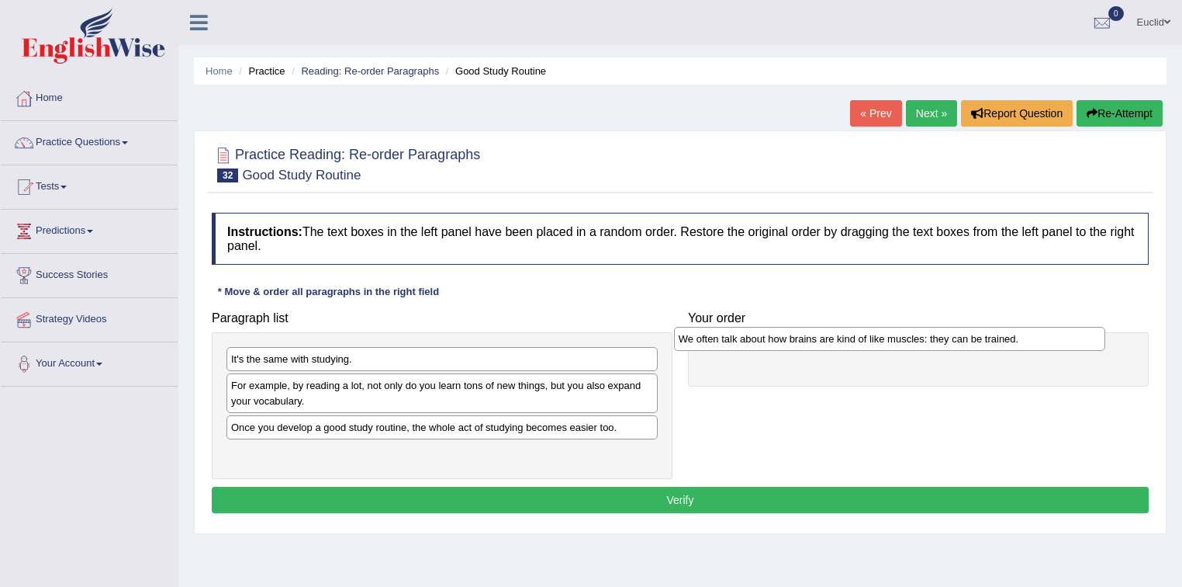
drag, startPoint x: 385, startPoint y: 453, endPoint x: 832, endPoint y: 340, distance: 461.8
click at [832, 340] on div "We often talk about how brains are kind of like muscles: they can be trained." at bounding box center [890, 339] width 432 height 24
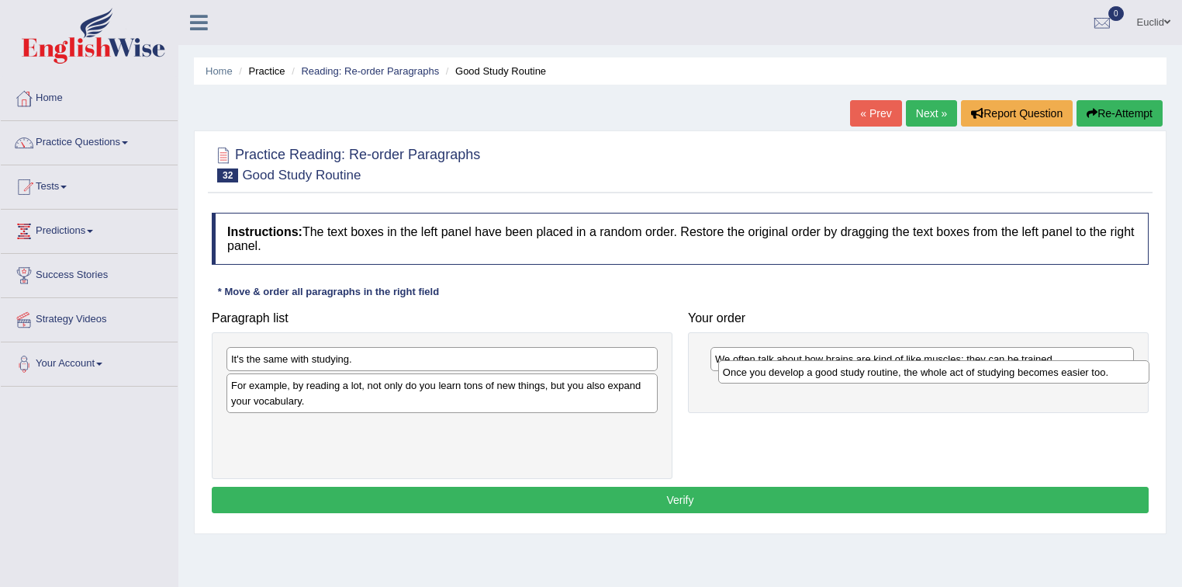
drag, startPoint x: 483, startPoint y: 432, endPoint x: 975, endPoint y: 378, distance: 494.9
click at [975, 378] on div "Once you develop a good study routine, the whole act of studying becomes easier…" at bounding box center [934, 372] width 432 height 24
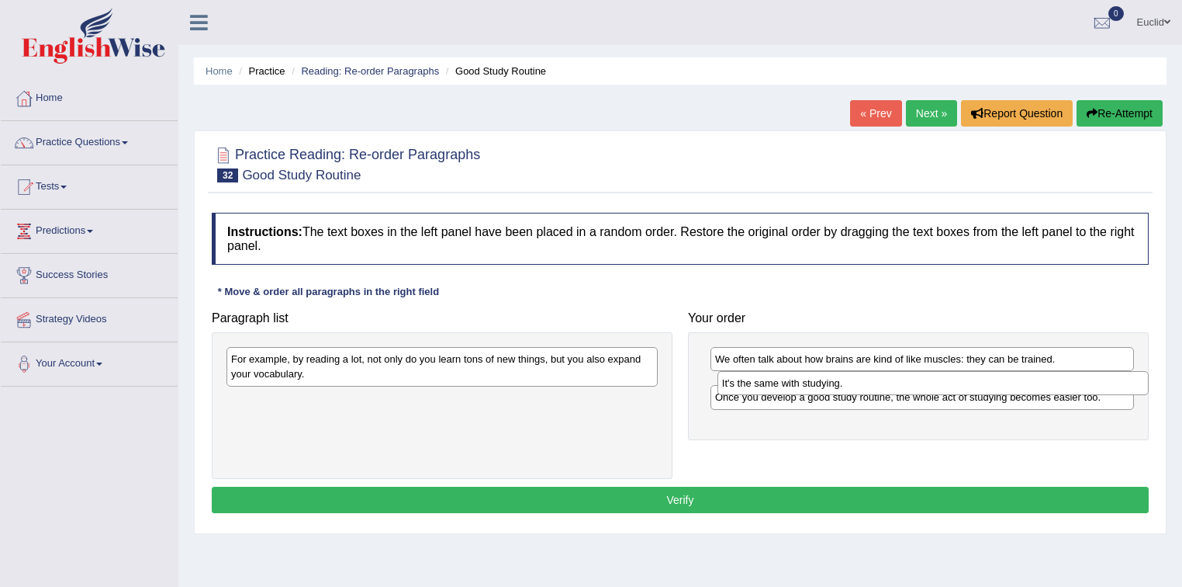
drag, startPoint x: 495, startPoint y: 367, endPoint x: 986, endPoint y: 391, distance: 491.7
click at [986, 391] on div "It's the same with studying." at bounding box center [934, 383] width 432 height 24
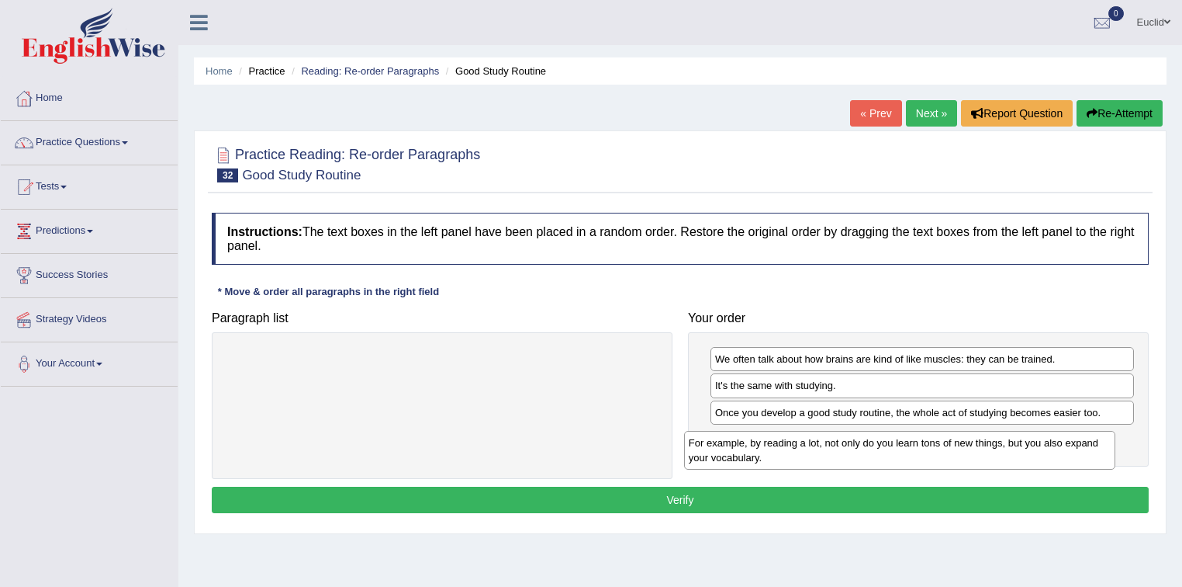
drag, startPoint x: 515, startPoint y: 366, endPoint x: 978, endPoint y: 446, distance: 469.2
click at [976, 447] on div "For example, by reading a lot, not only do you learn tons of new things, but yo…" at bounding box center [900, 450] width 432 height 39
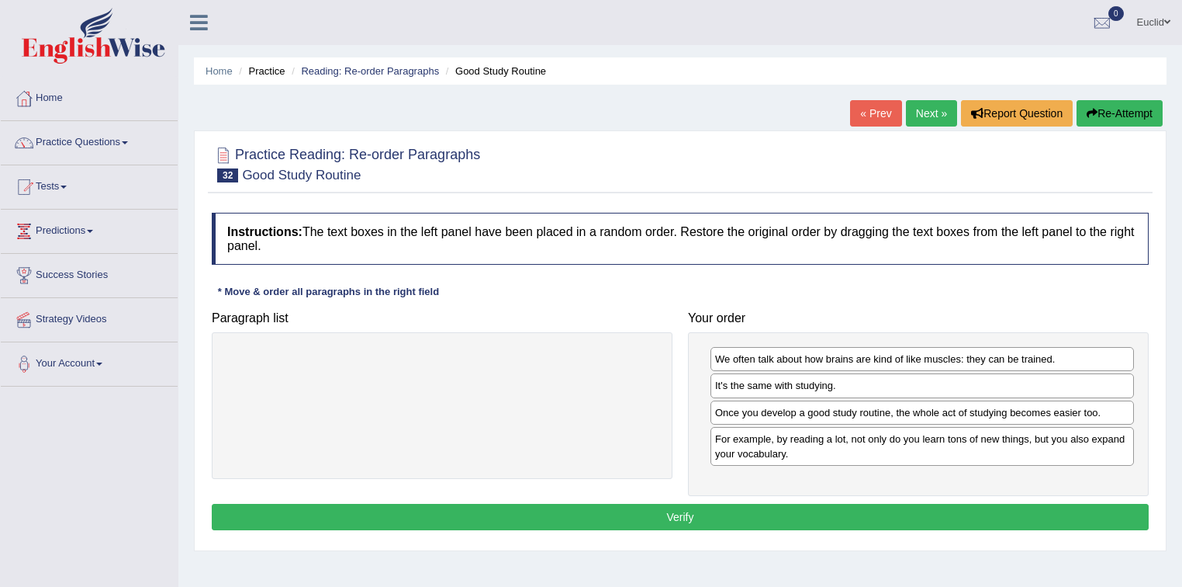
click at [718, 514] on button "Verify" at bounding box center [680, 517] width 937 height 26
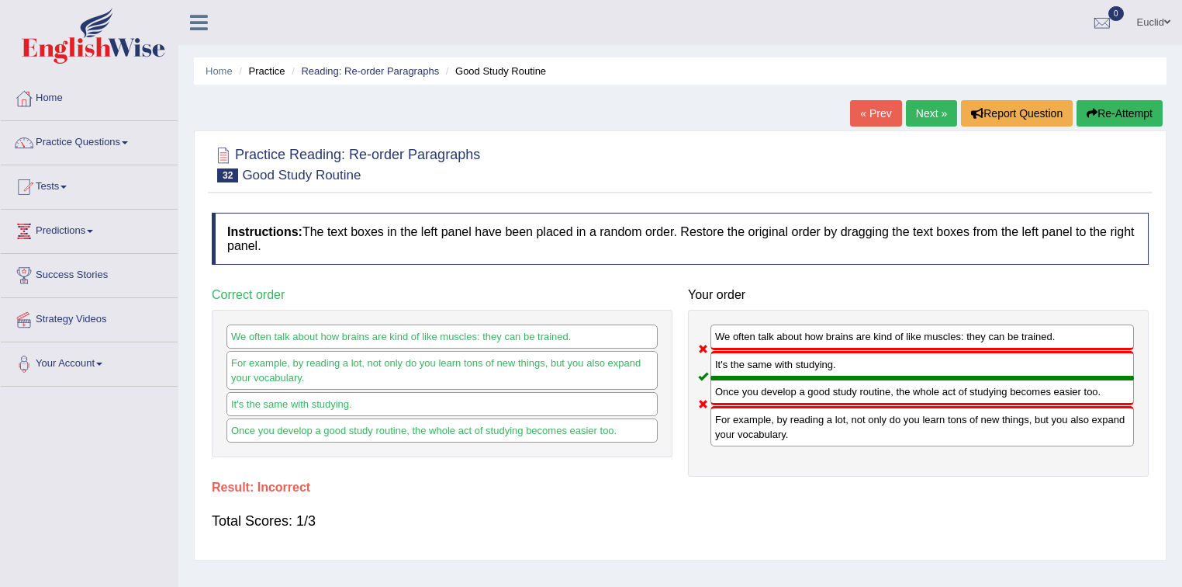
click at [926, 116] on link "Next »" at bounding box center [931, 113] width 51 height 26
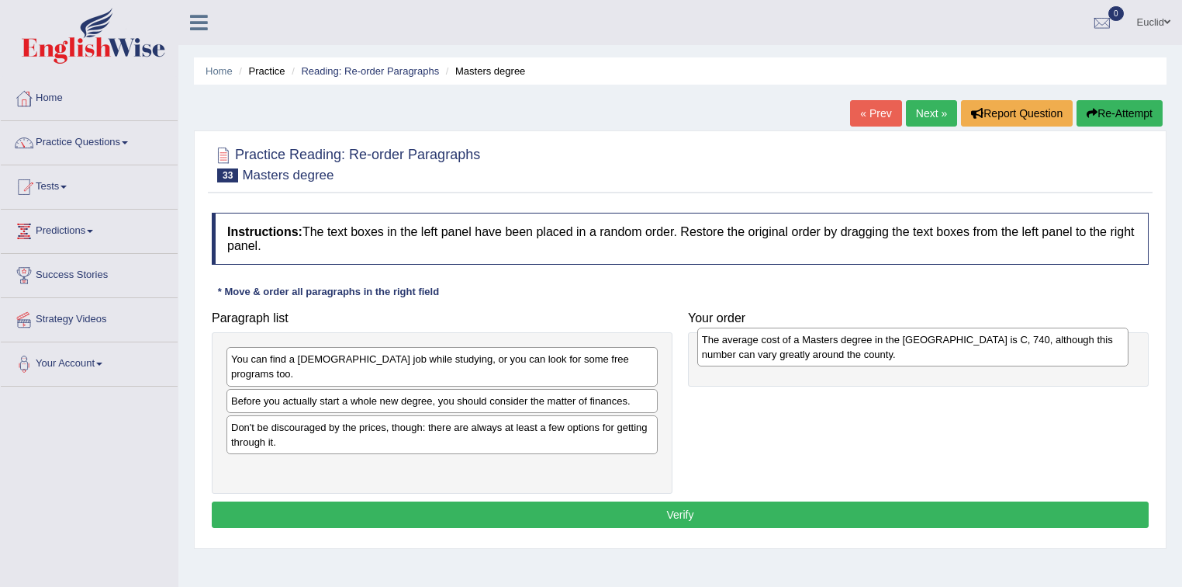
drag, startPoint x: 309, startPoint y: 397, endPoint x: 780, endPoint y: 351, distance: 473.1
click at [780, 351] on div "The average cost of a Masters degree in the [GEOGRAPHIC_DATA] is C, 740, althou…" at bounding box center [913, 346] width 432 height 39
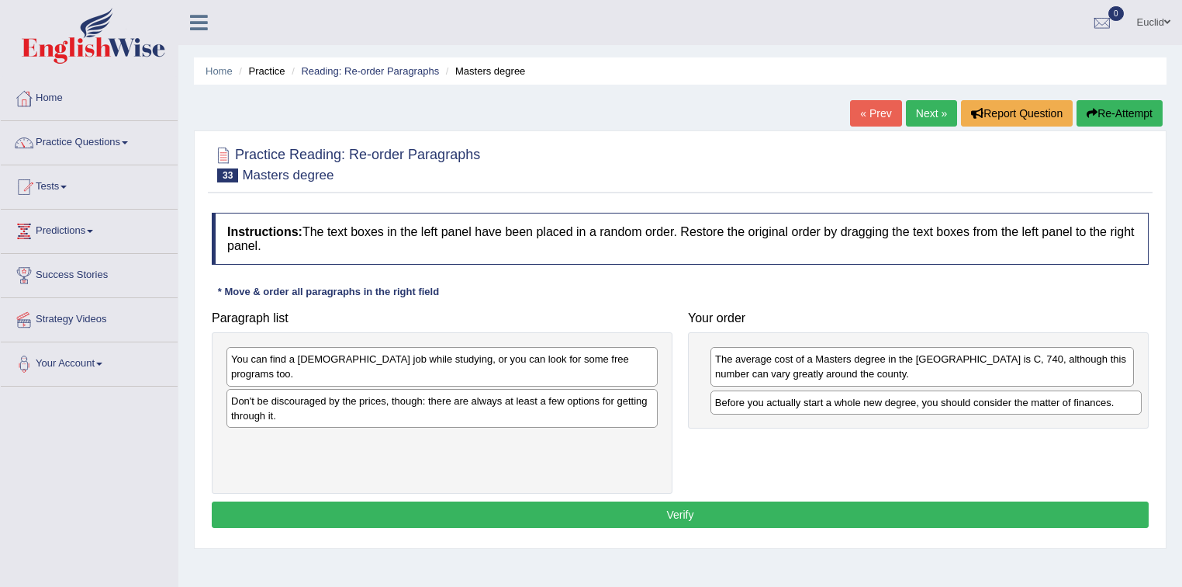
drag, startPoint x: 469, startPoint y: 382, endPoint x: 953, endPoint y: 400, distance: 484.4
click at [953, 400] on div "Before you actually start a whole new degree, you should consider the matter of…" at bounding box center [927, 402] width 432 height 24
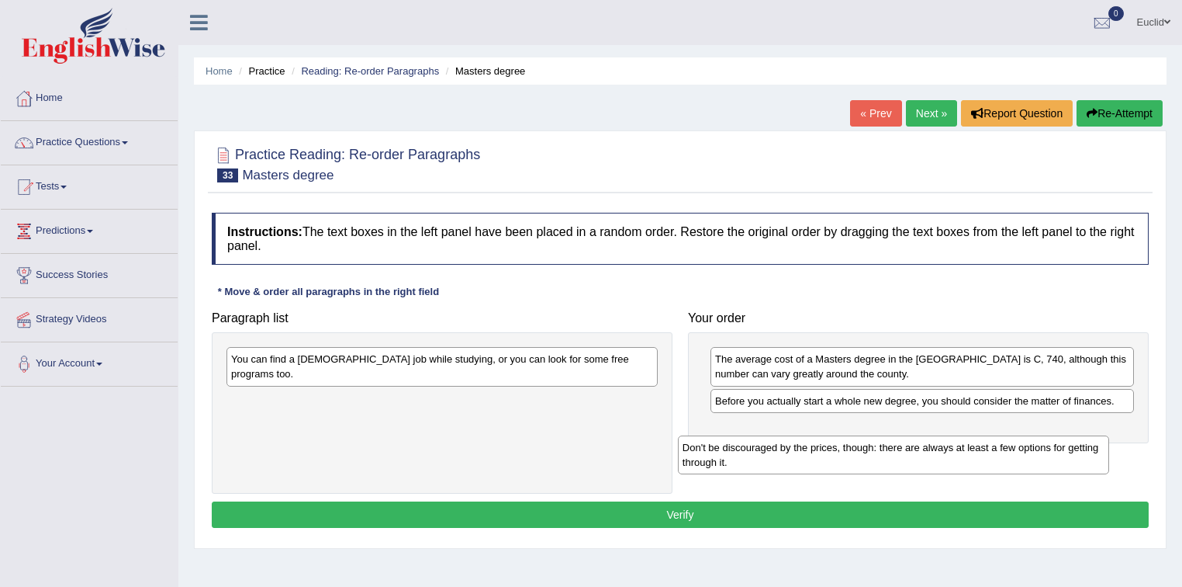
drag, startPoint x: 376, startPoint y: 405, endPoint x: 808, endPoint y: 445, distance: 433.2
click at [807, 446] on div "Don't be discouraged by the prices, though: there are always at least a few opt…" at bounding box center [894, 454] width 432 height 39
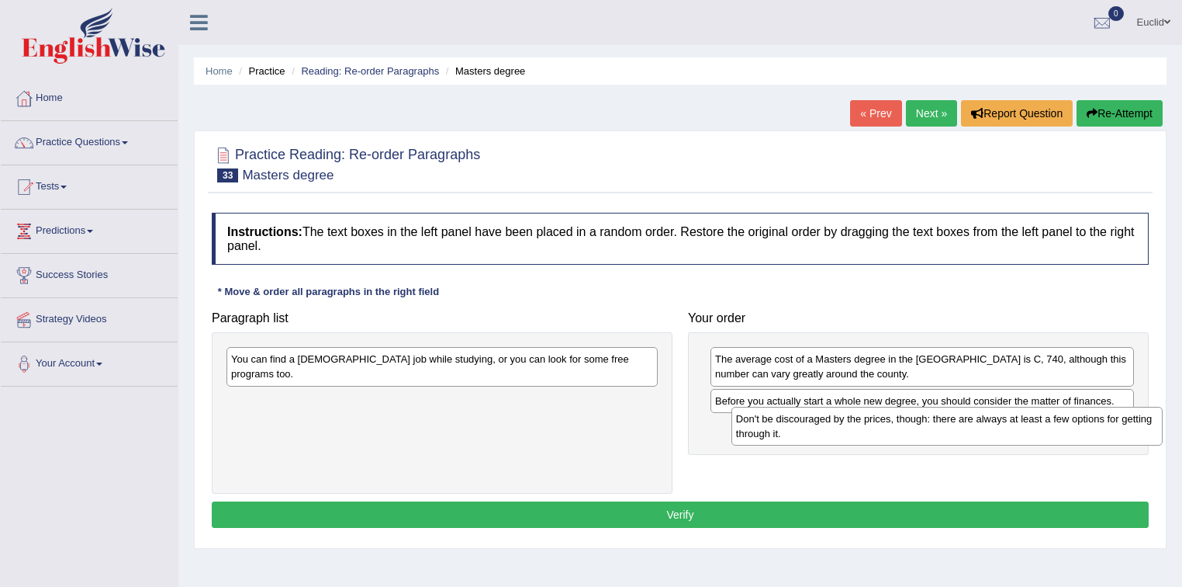
drag, startPoint x: 566, startPoint y: 392, endPoint x: 1071, endPoint y: 425, distance: 506.2
click at [1071, 425] on div "Don't be discouraged by the prices, though: there are always at least a few opt…" at bounding box center [948, 426] width 432 height 39
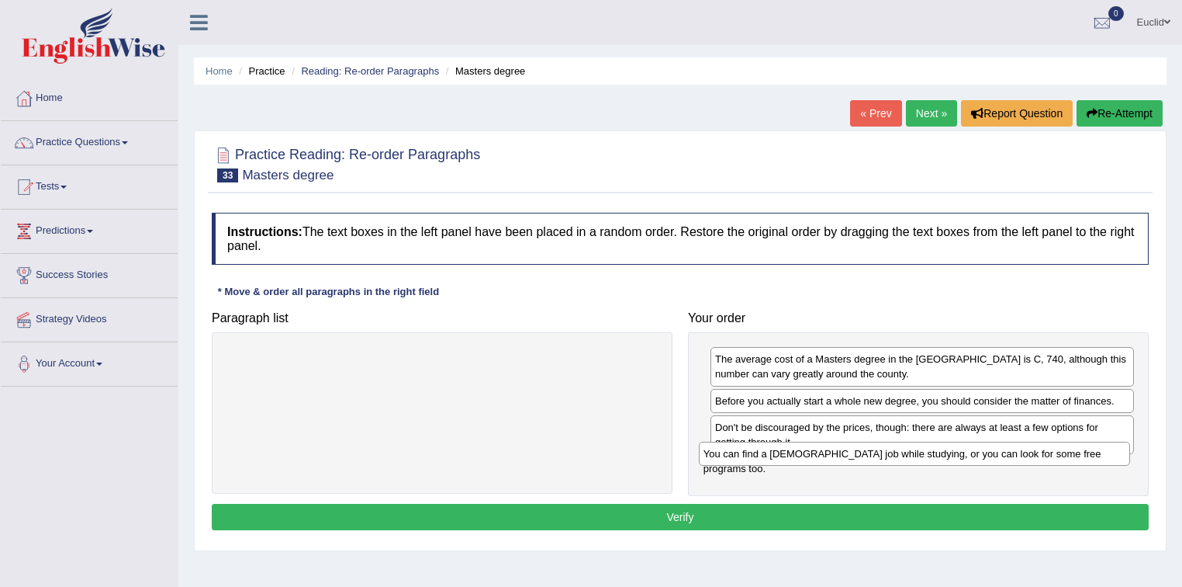
drag, startPoint x: 611, startPoint y: 353, endPoint x: 1088, endPoint y: 455, distance: 488.6
click at [1088, 455] on div "You can find a part-time job while studying, or you can look for some free prog…" at bounding box center [915, 453] width 432 height 24
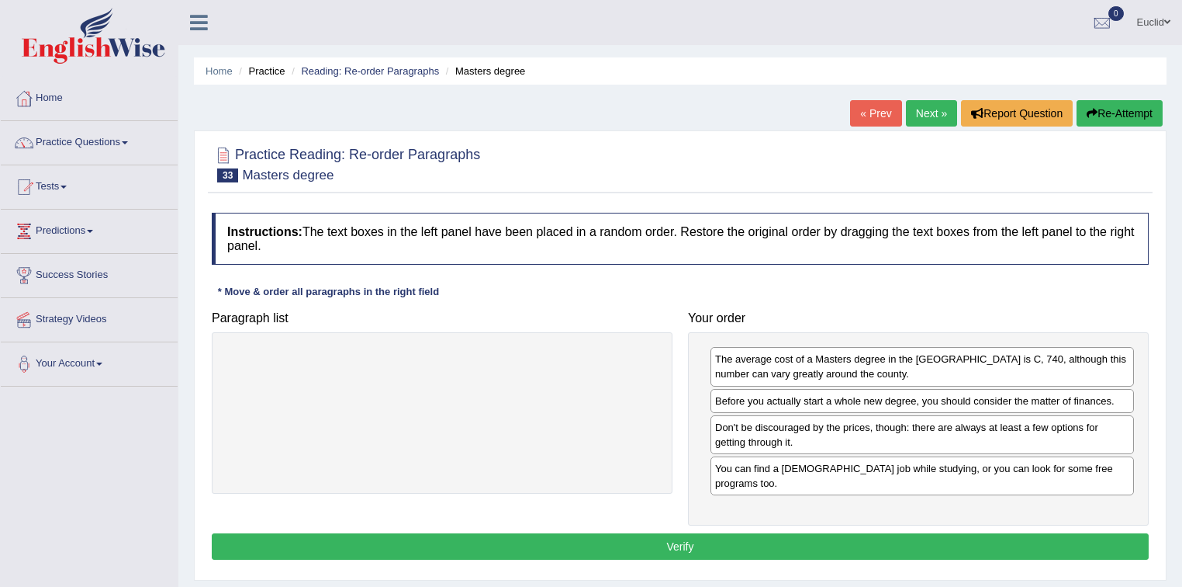
click at [819, 533] on button "Verify" at bounding box center [680, 546] width 937 height 26
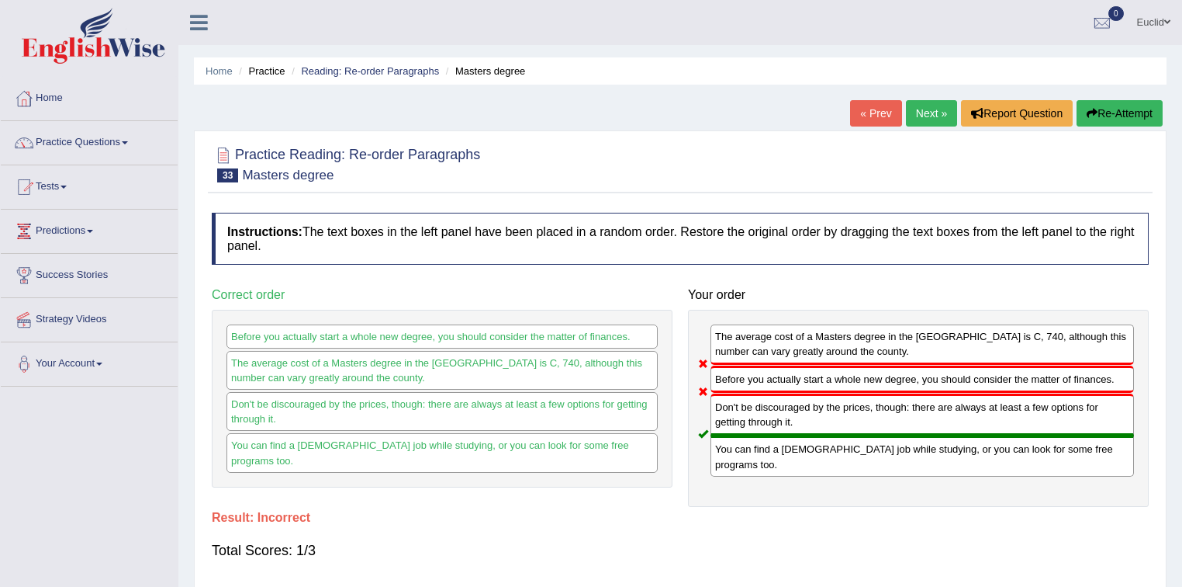
click at [925, 115] on link "Next »" at bounding box center [931, 113] width 51 height 26
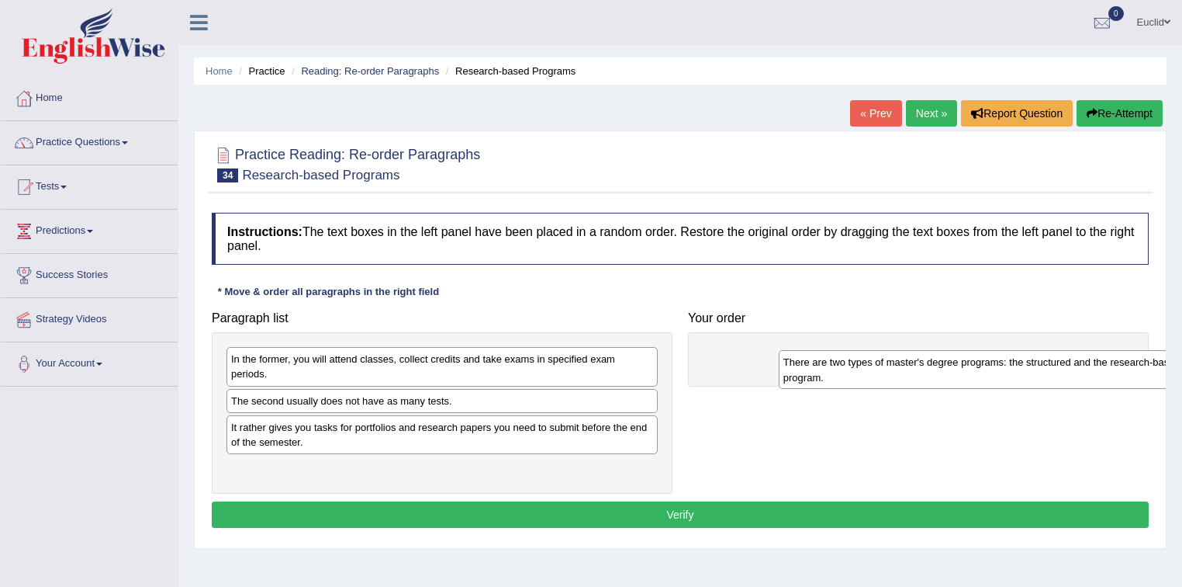
drag, startPoint x: 324, startPoint y: 465, endPoint x: 857, endPoint y: 366, distance: 542.2
click at [869, 371] on div "There are two types of master's degree programs: the structured and the researc…" at bounding box center [995, 369] width 432 height 39
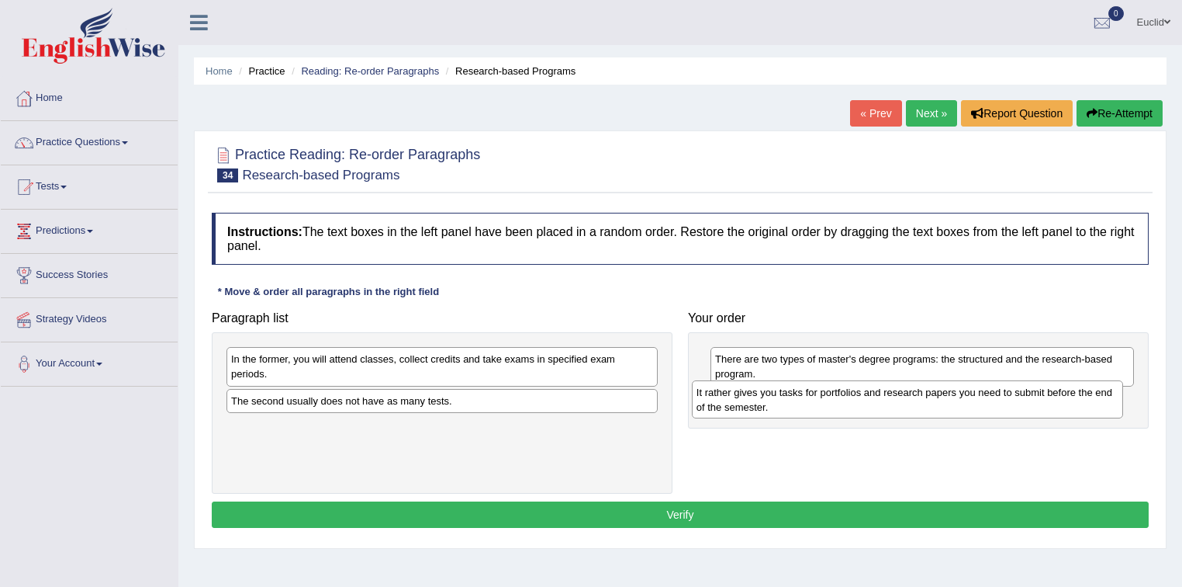
drag, startPoint x: 369, startPoint y: 417, endPoint x: 832, endPoint y: 398, distance: 463.6
click at [832, 398] on div "It rather gives you tasks for portfolios and research papers you need to submit…" at bounding box center [908, 399] width 432 height 39
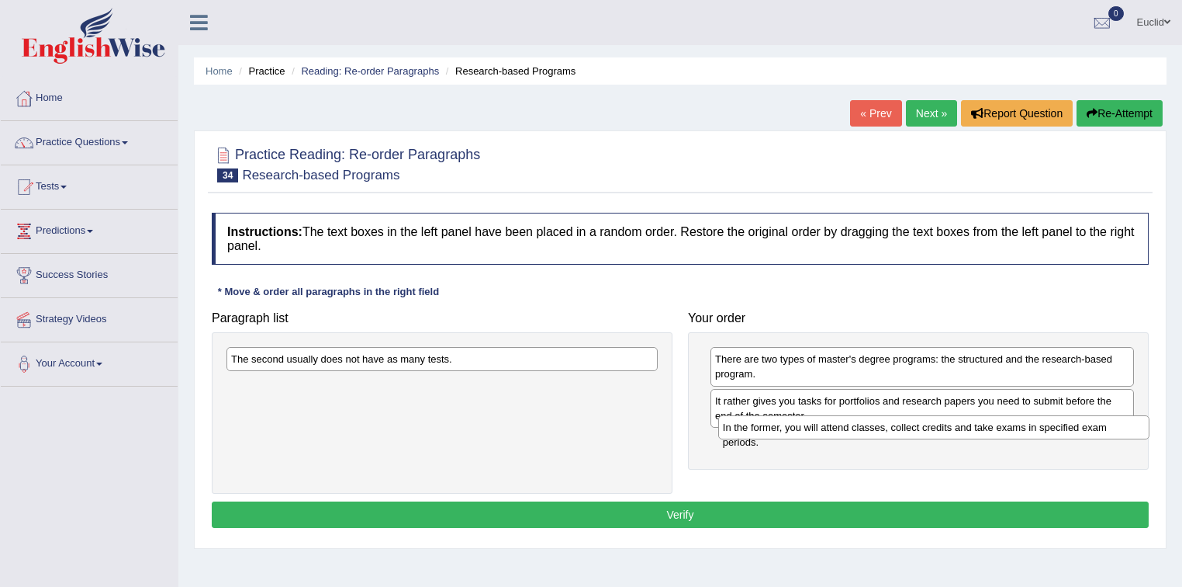
drag, startPoint x: 512, startPoint y: 362, endPoint x: 1004, endPoint y: 431, distance: 496.6
click at [1004, 431] on div "In the former, you will attend classes, collect credits and take exams in speci…" at bounding box center [934, 427] width 432 height 24
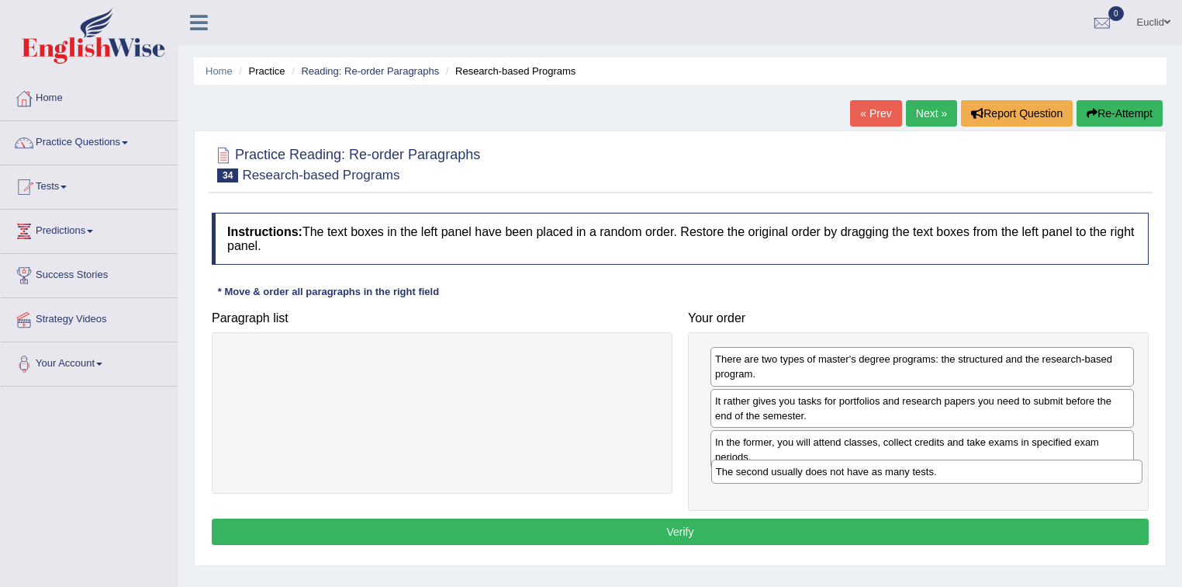
drag, startPoint x: 467, startPoint y: 359, endPoint x: 952, endPoint y: 472, distance: 497.8
click at [952, 472] on div "The second usually does not have as many tests." at bounding box center [927, 471] width 432 height 24
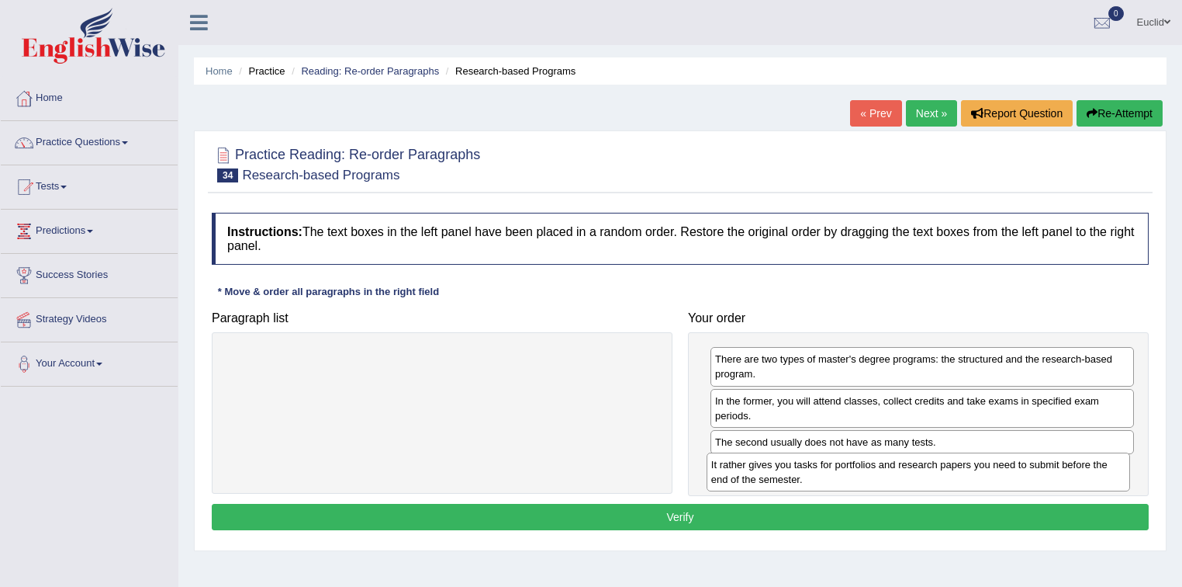
drag, startPoint x: 884, startPoint y: 402, endPoint x: 880, endPoint y: 466, distance: 64.5
click at [880, 466] on div "It rather gives you tasks for portfolios and research papers you need to submit…" at bounding box center [919, 471] width 424 height 39
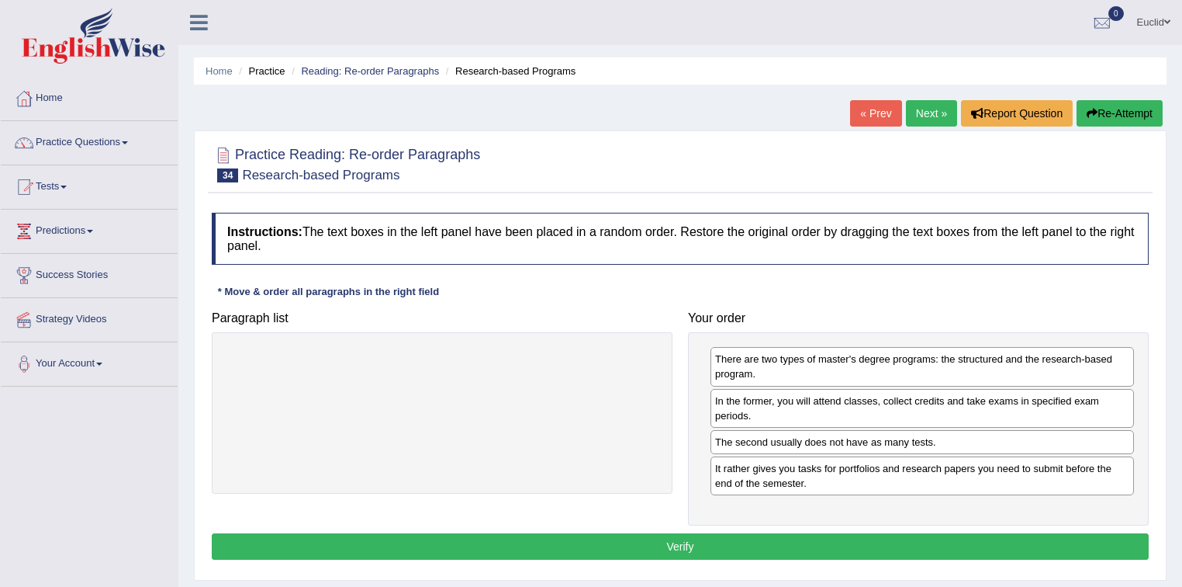
click at [680, 538] on button "Verify" at bounding box center [680, 546] width 937 height 26
